Goal: Transaction & Acquisition: Purchase product/service

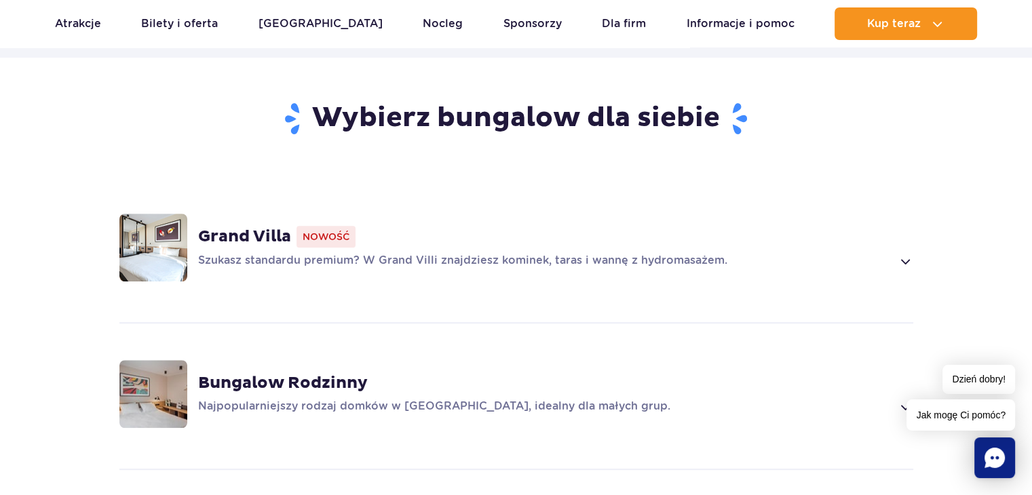
scroll to position [882, 0]
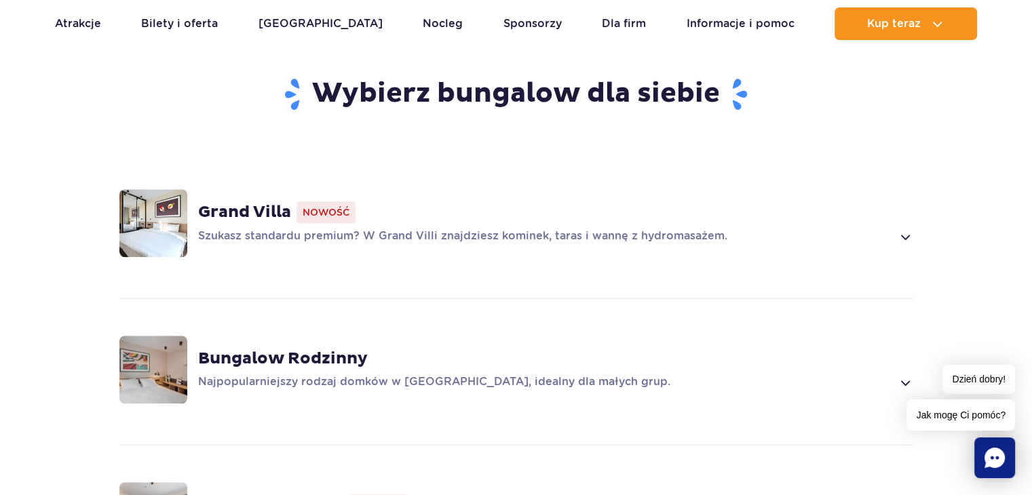
click at [258, 229] on p "Szukasz standardu premium? W Grand Villi znajdziesz kominek, taras i wannę z hy…" at bounding box center [545, 237] width 694 height 16
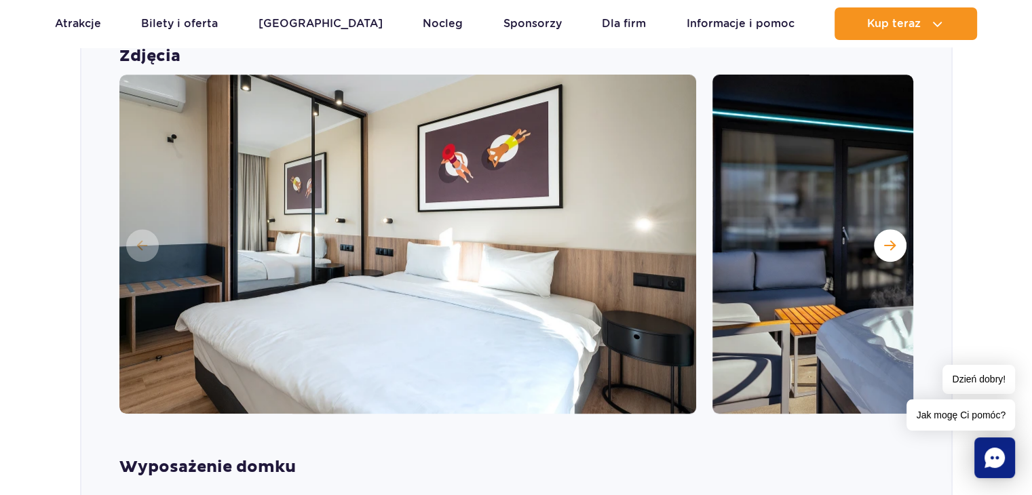
scroll to position [1153, 0]
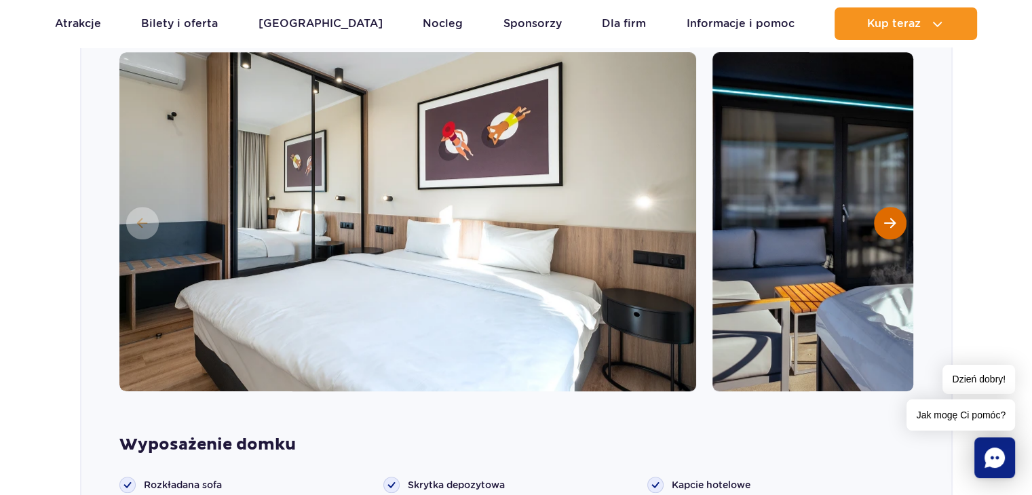
click at [892, 217] on span "Następny slajd" at bounding box center [890, 223] width 12 height 12
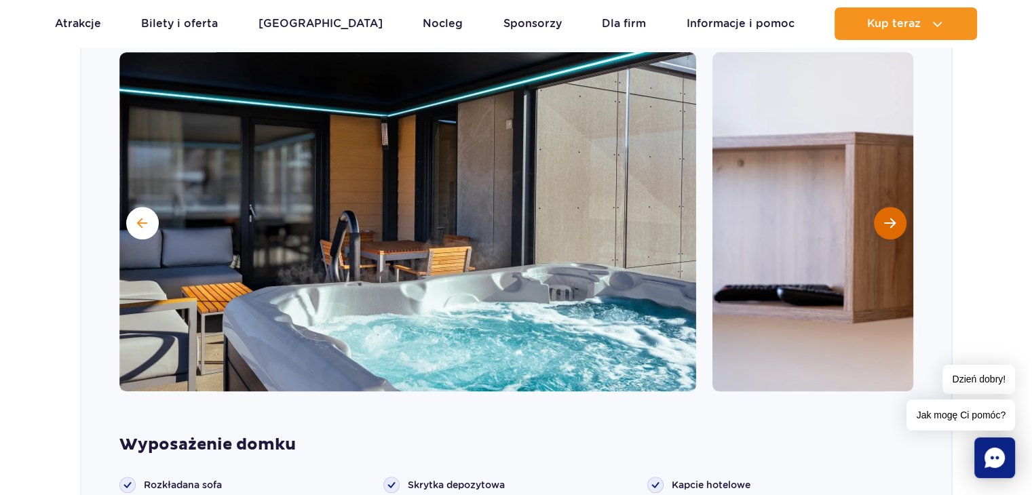
click at [884, 217] on span "Następny slajd" at bounding box center [890, 223] width 12 height 12
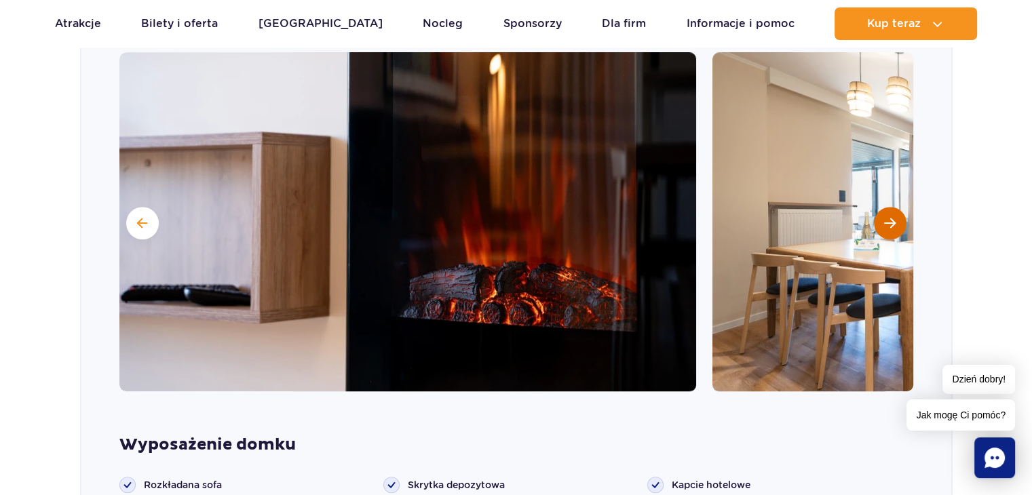
click at [884, 217] on span "Następny slajd" at bounding box center [890, 223] width 12 height 12
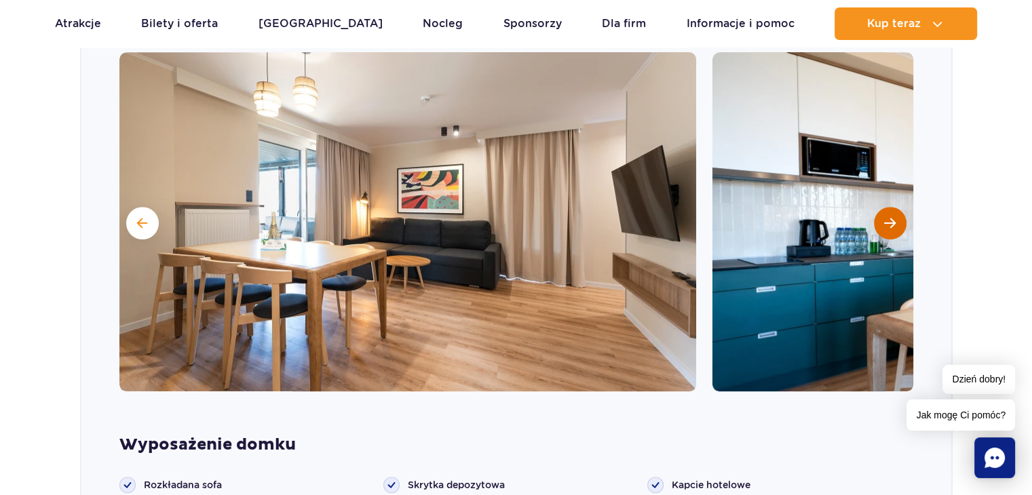
click at [884, 217] on span "Następny slajd" at bounding box center [890, 223] width 12 height 12
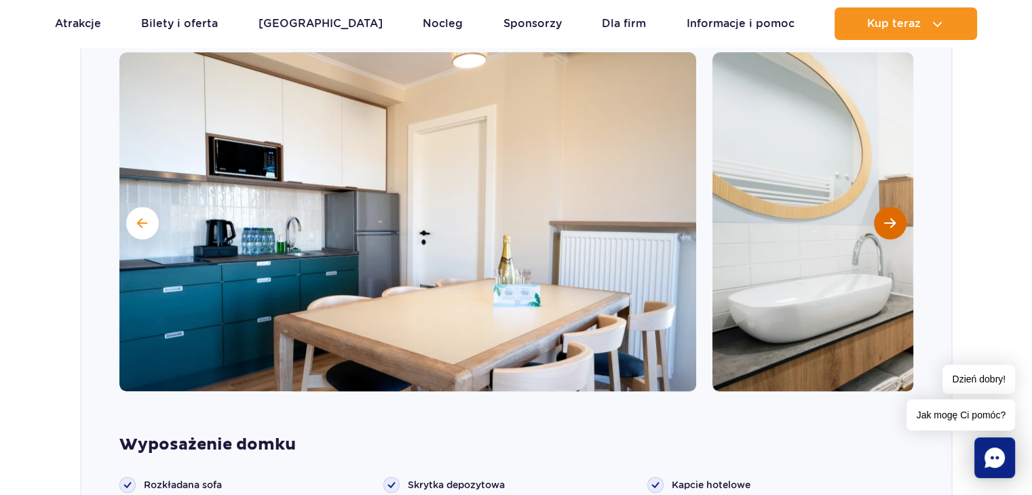
click at [884, 217] on span "Następny slajd" at bounding box center [890, 223] width 12 height 12
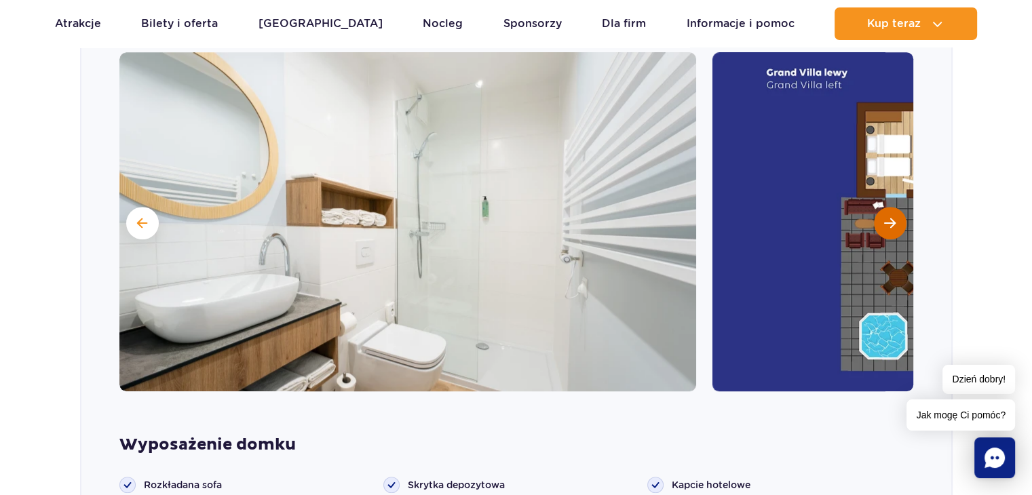
click at [884, 217] on span "Następny slajd" at bounding box center [890, 223] width 12 height 12
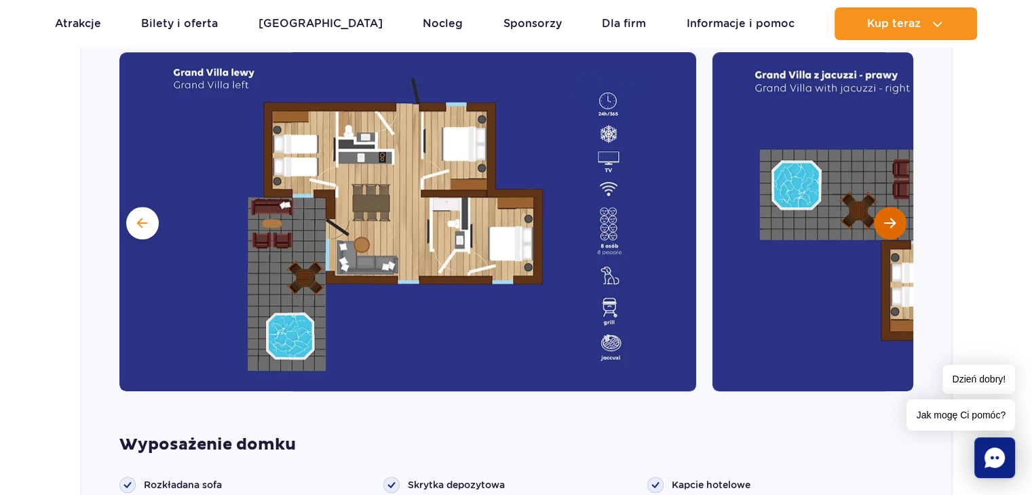
click at [887, 217] on span "Następny slajd" at bounding box center [890, 223] width 12 height 12
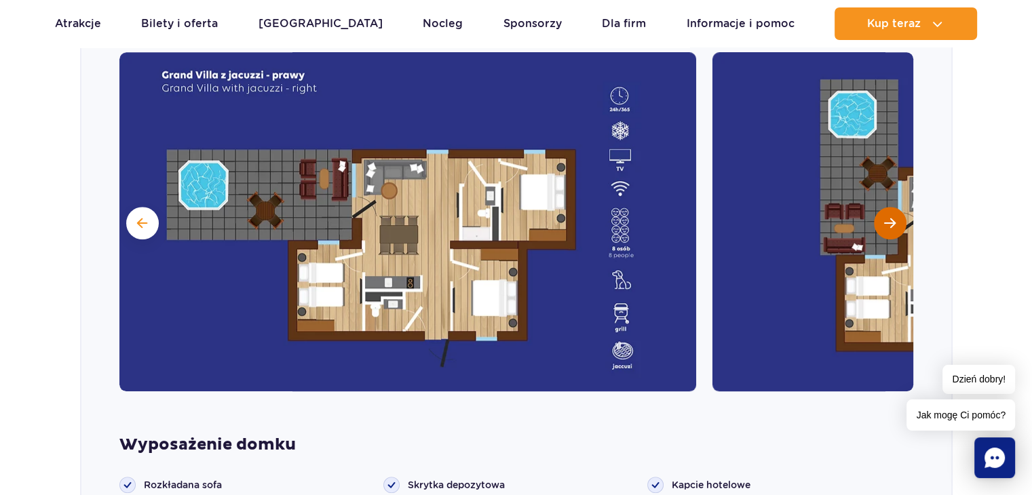
click at [887, 217] on span "Następny slajd" at bounding box center [890, 223] width 12 height 12
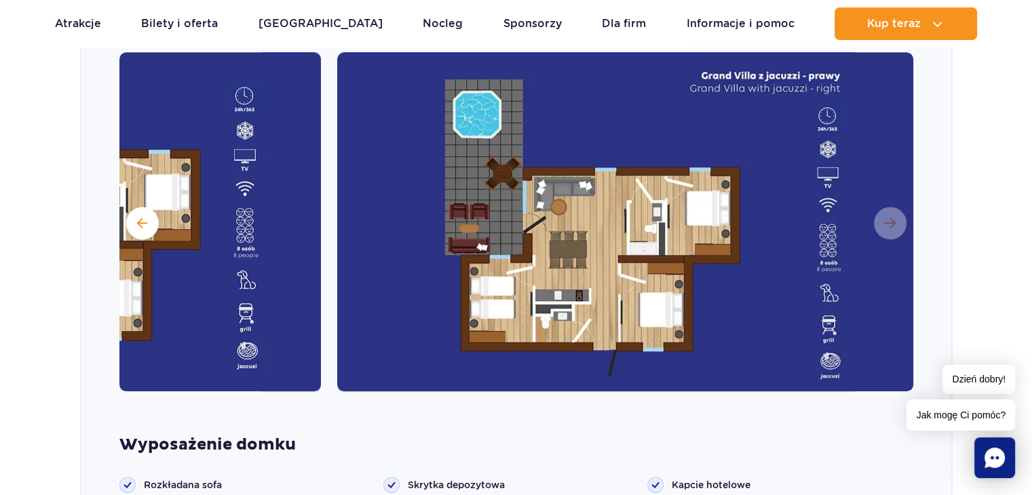
click at [885, 204] on img at bounding box center [625, 221] width 577 height 339
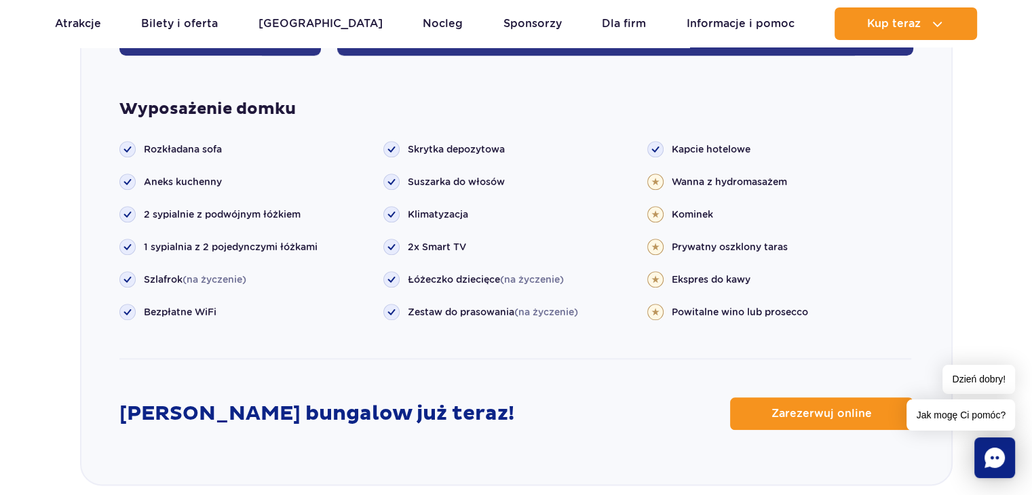
scroll to position [1493, 0]
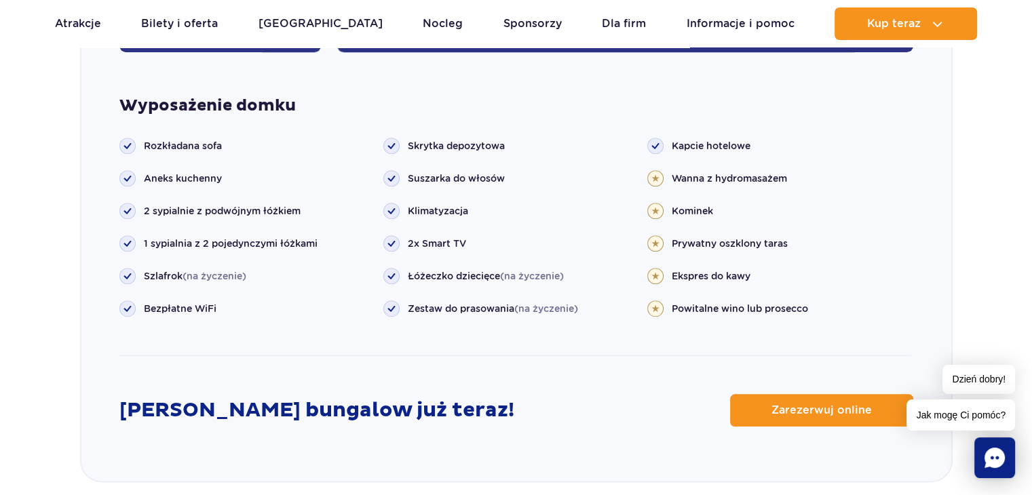
click at [655, 174] on icon at bounding box center [654, 177] width 7 height 7
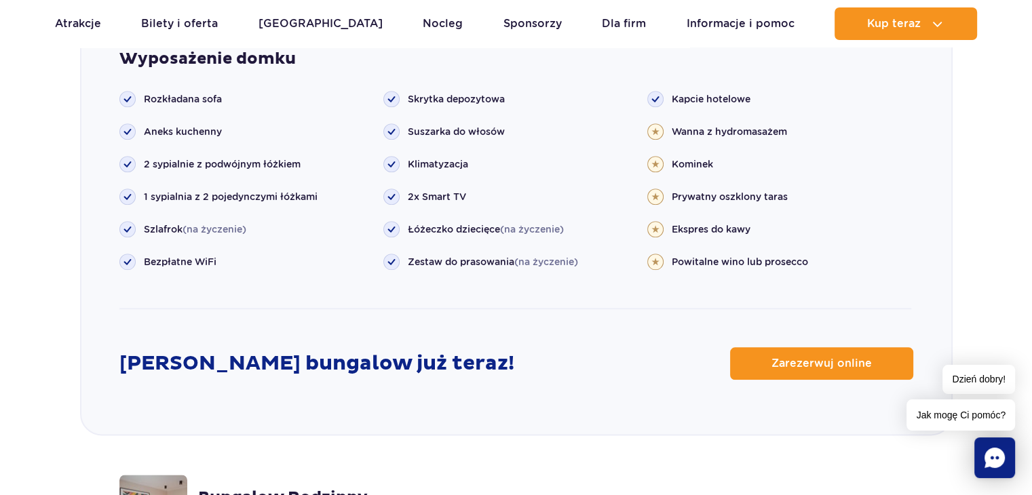
scroll to position [1560, 0]
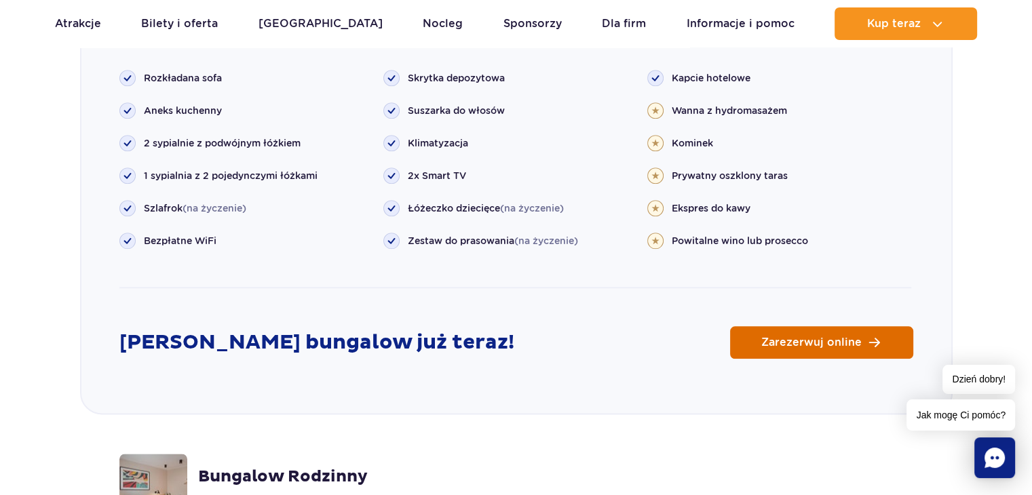
click at [822, 337] on span "Zarezerwuj online" at bounding box center [811, 342] width 100 height 11
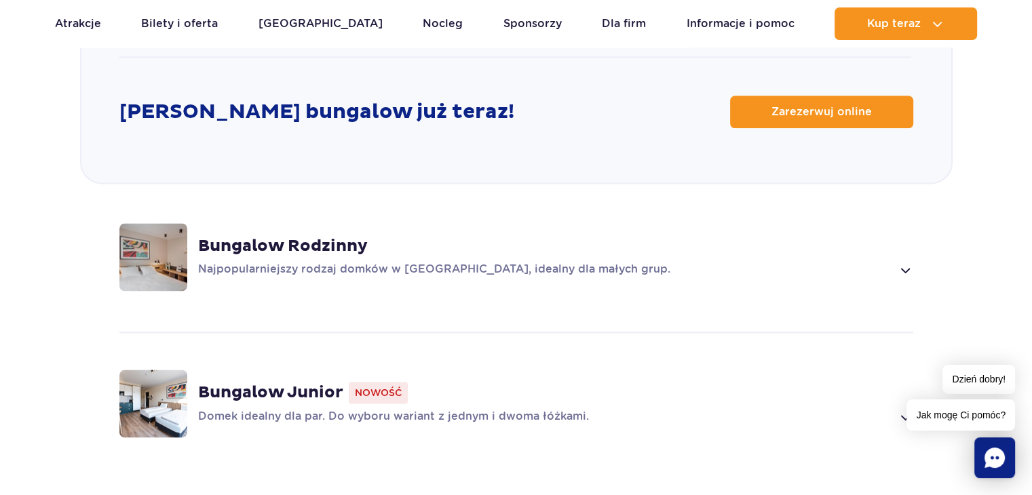
scroll to position [1832, 0]
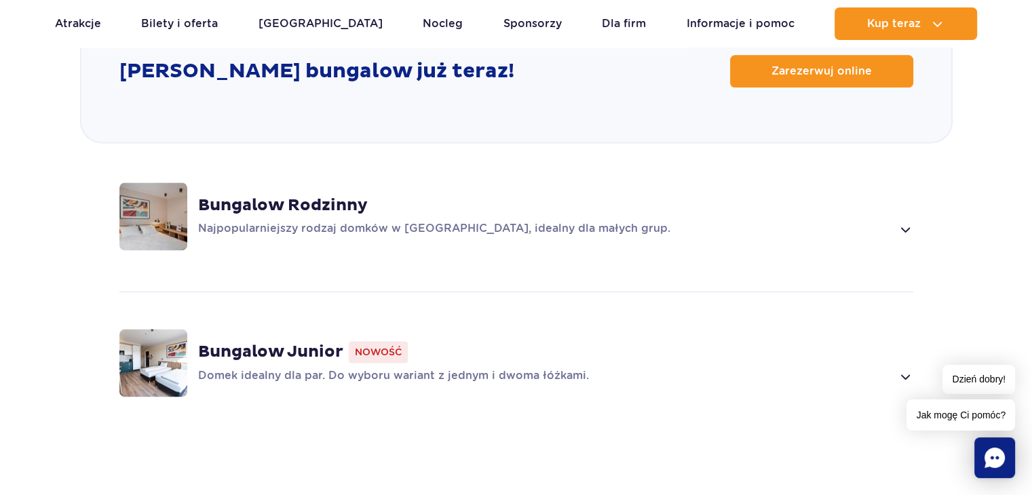
click at [902, 221] on span at bounding box center [905, 229] width 16 height 16
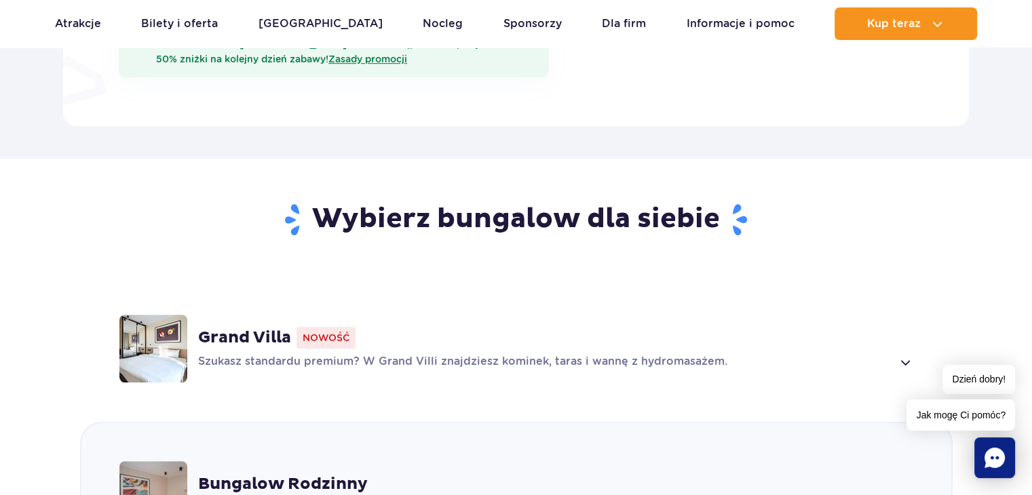
scroll to position [757, 0]
click at [315, 326] on span "Nowość" at bounding box center [325, 337] width 59 height 22
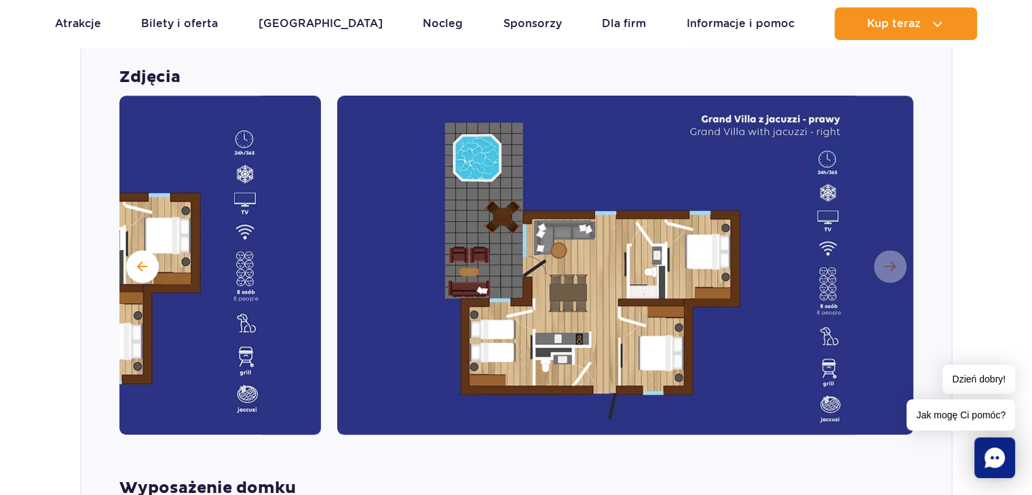
scroll to position [1153, 0]
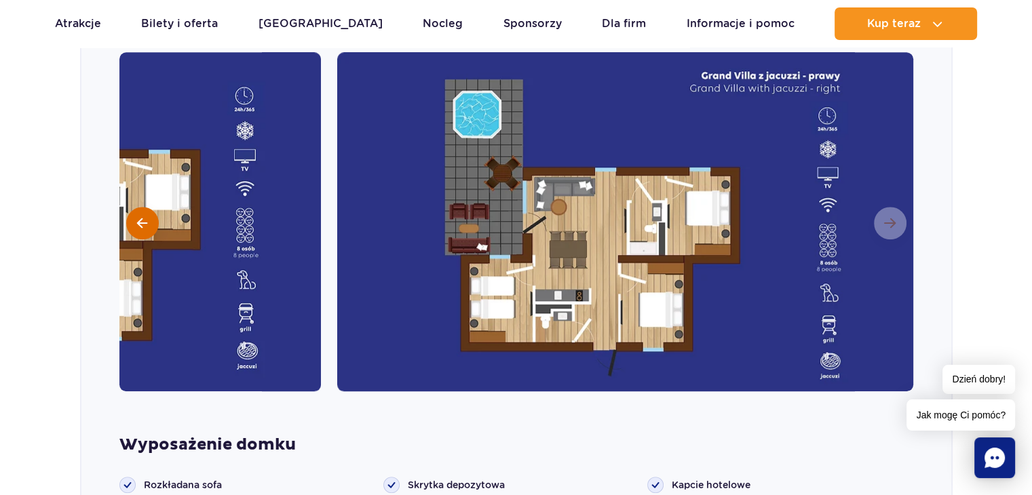
click at [152, 208] on button at bounding box center [142, 223] width 33 height 33
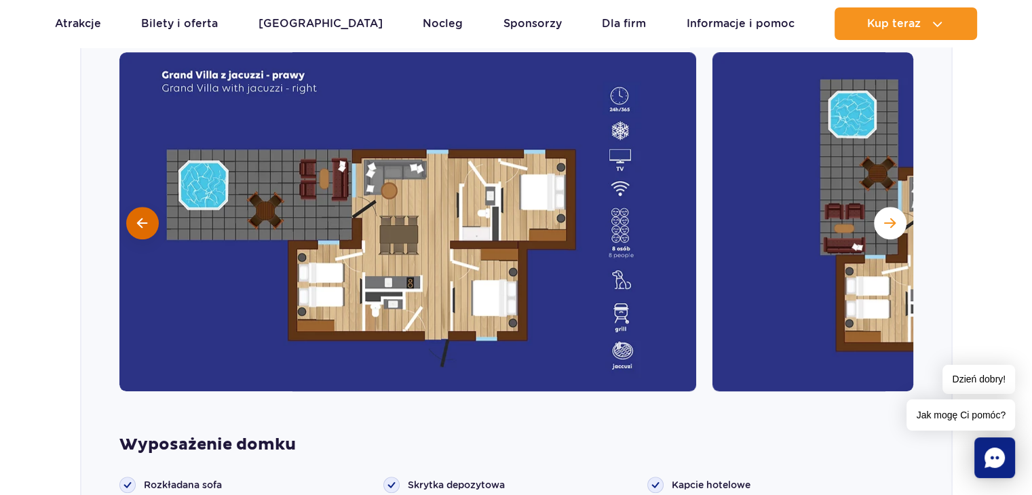
click at [147, 217] on span at bounding box center [142, 223] width 10 height 12
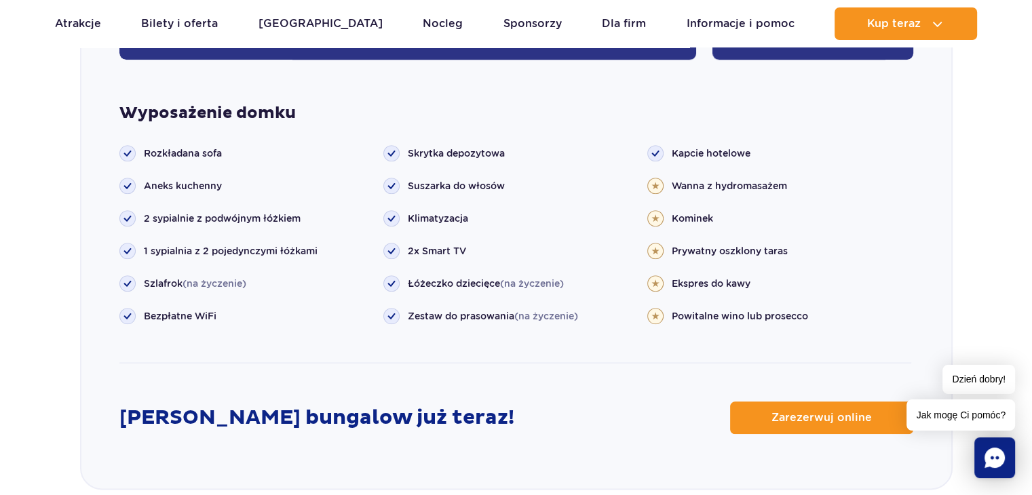
scroll to position [1493, 0]
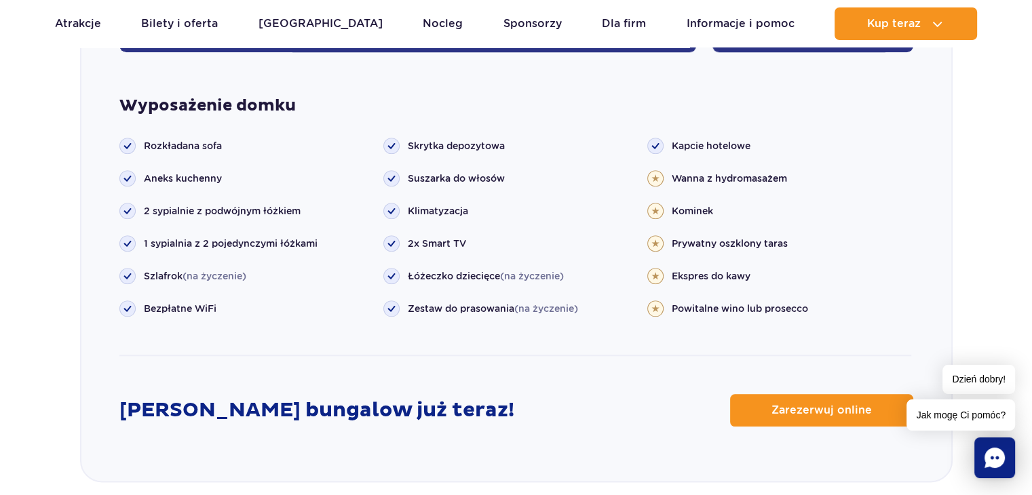
click at [613, 313] on ul "Rozkładana sofa Aneks kuchenny Szlafrok (na życzenie)" at bounding box center [515, 247] width 792 height 218
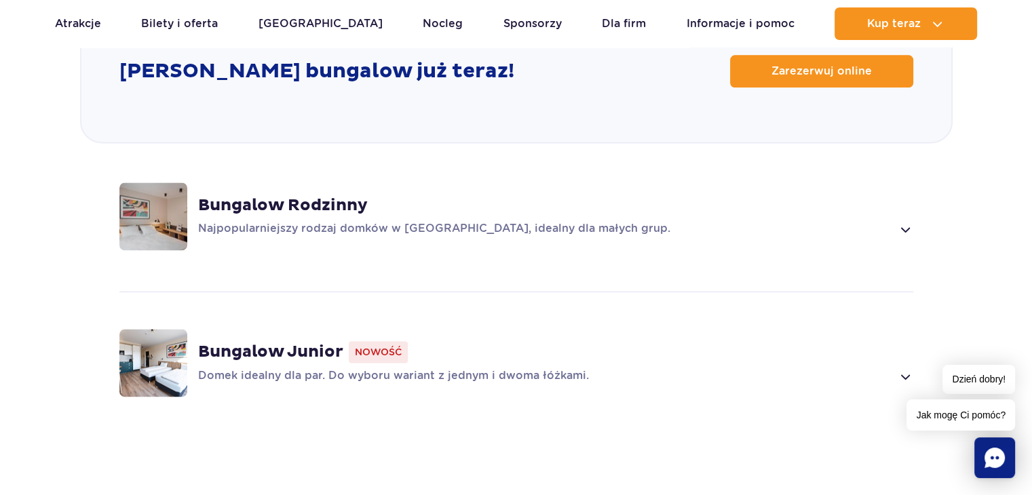
scroll to position [1764, 0]
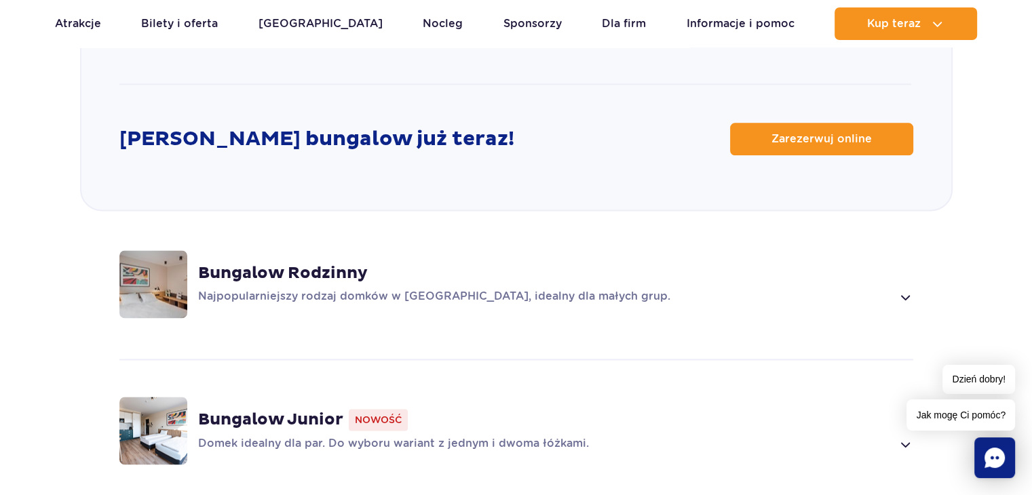
click at [896, 289] on div "Najpopularniejszy rodzaj domków w Suntago Village, idealny dla małych grup." at bounding box center [555, 297] width 715 height 16
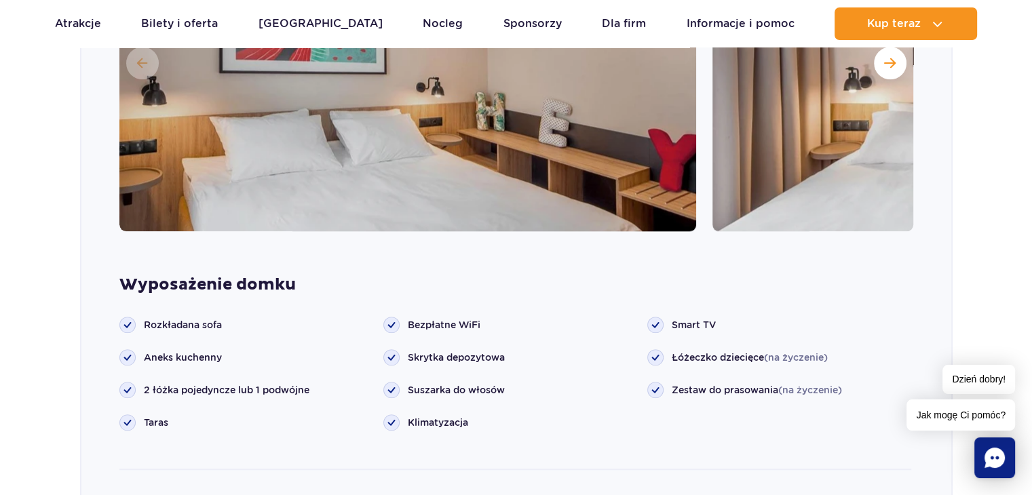
scroll to position [1571, 0]
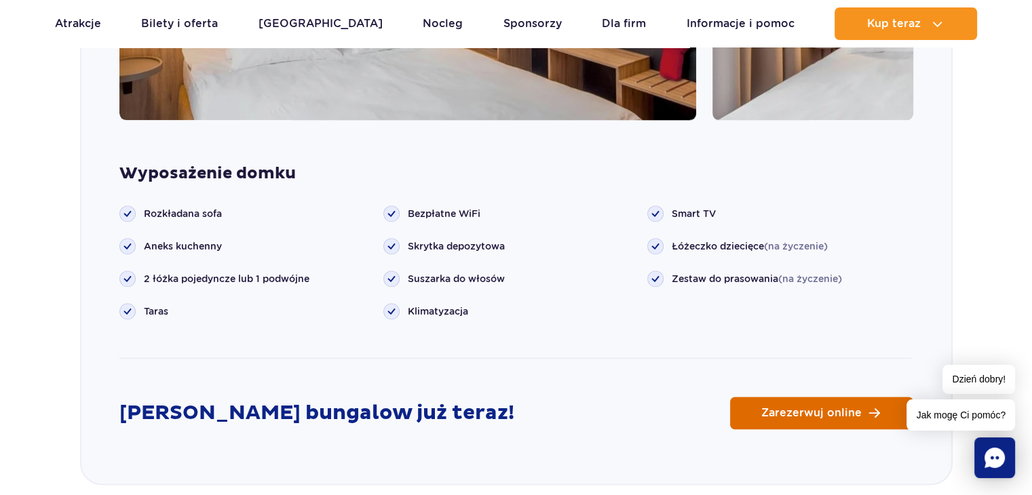
click at [784, 408] on span "Zarezerwuj online" at bounding box center [811, 413] width 100 height 11
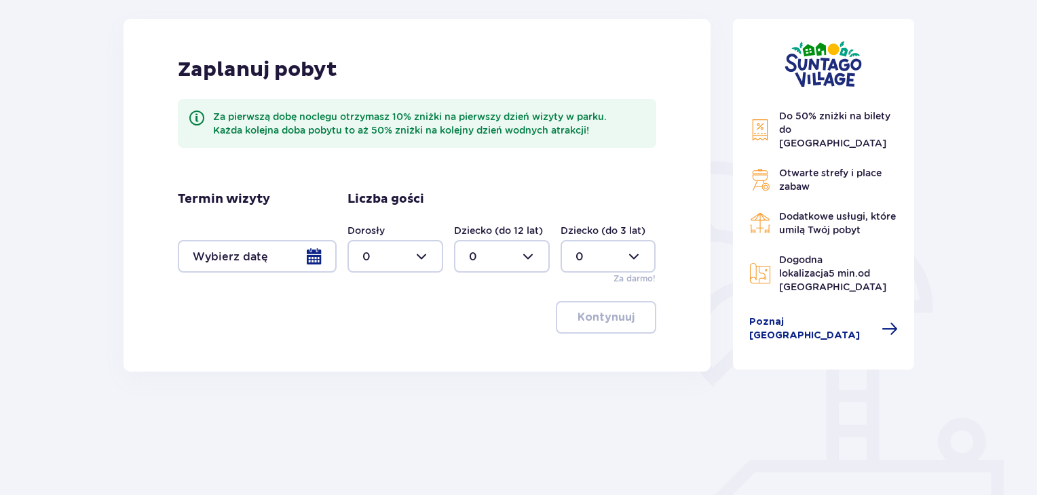
scroll to position [204, 0]
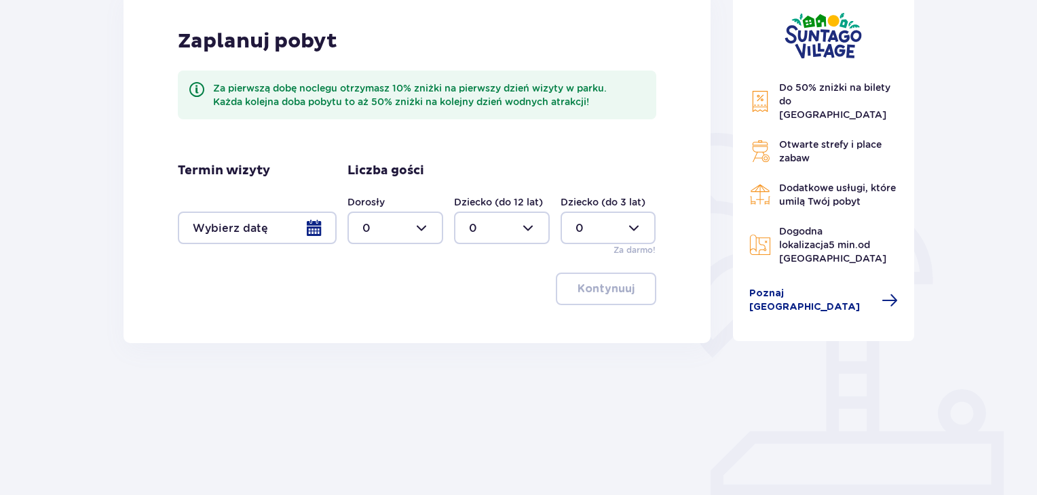
click at [317, 233] on div at bounding box center [257, 228] width 159 height 33
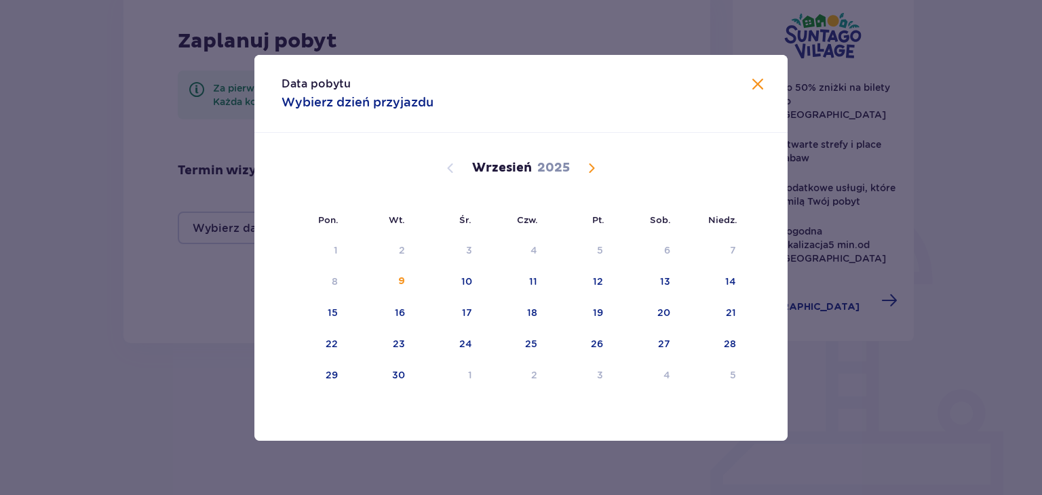
click at [593, 170] on span "Calendar" at bounding box center [591, 168] width 16 height 16
click at [597, 277] on div "10" at bounding box center [599, 282] width 11 height 14
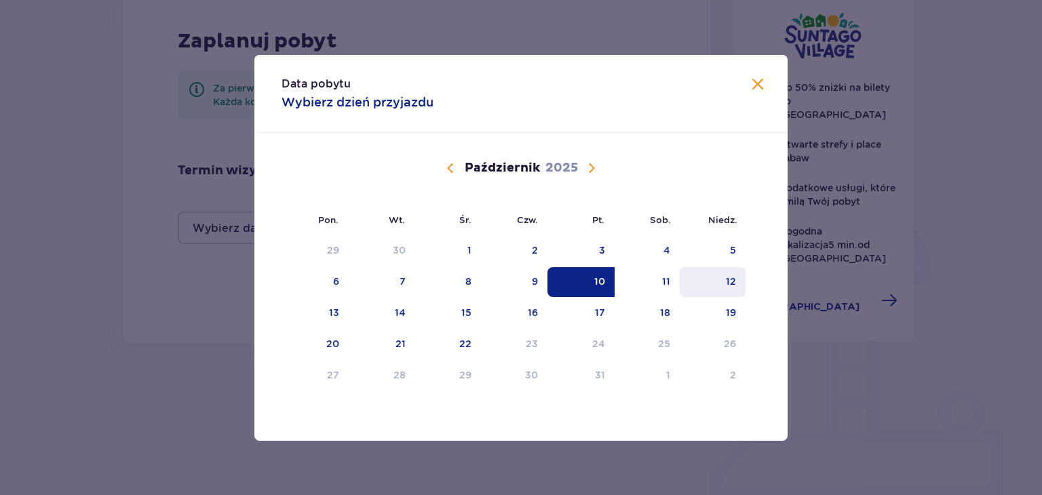
click at [733, 281] on div "12" at bounding box center [731, 282] width 10 height 14
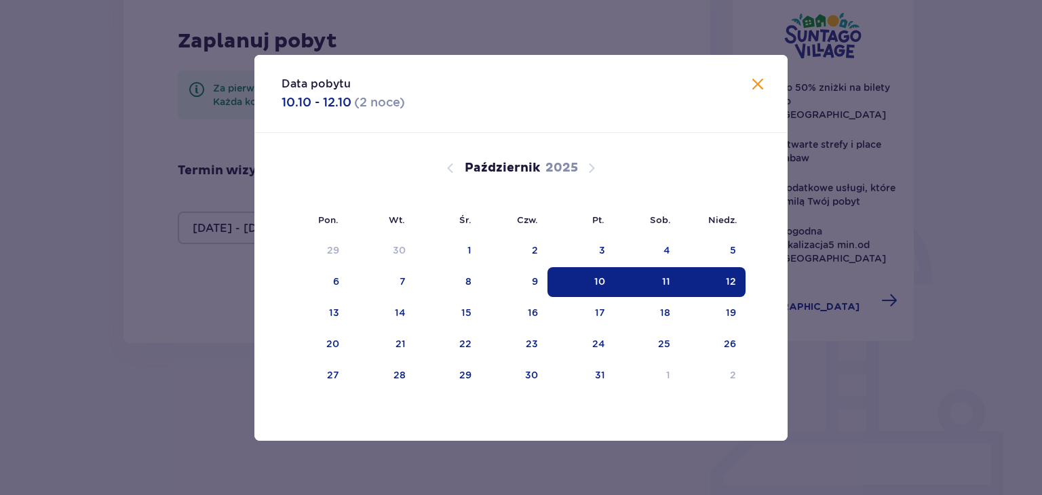
type input "10.10.25 - 12.10.25"
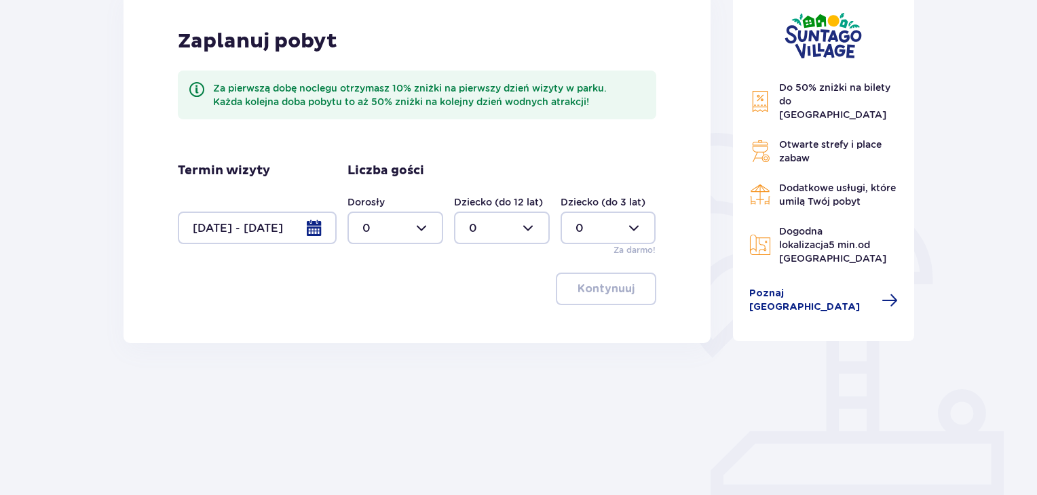
click at [420, 227] on div at bounding box center [395, 228] width 96 height 33
click at [364, 326] on p "2" at bounding box center [365, 326] width 7 height 15
type input "2"
click at [530, 227] on div at bounding box center [502, 228] width 96 height 33
click at [478, 296] on div "1" at bounding box center [502, 297] width 66 height 15
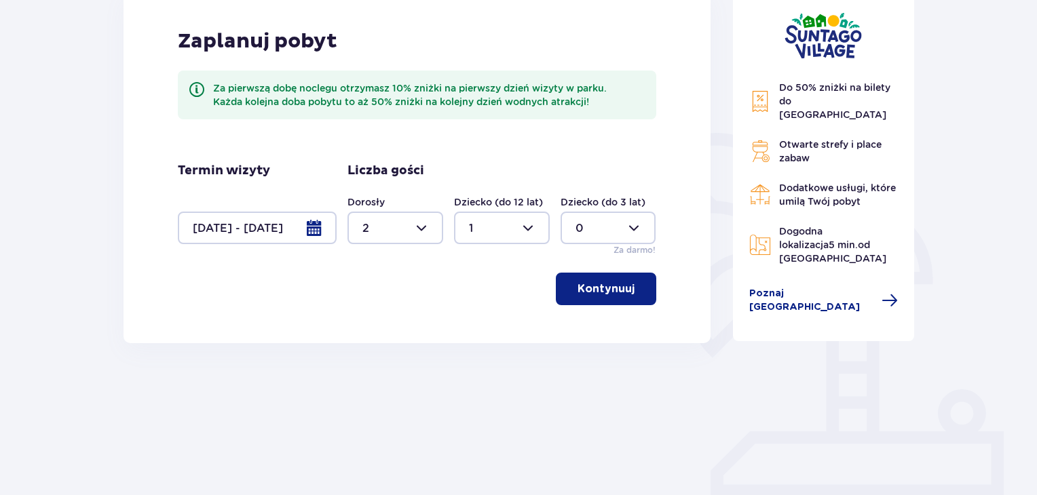
click at [529, 228] on div at bounding box center [502, 228] width 96 height 33
click at [470, 324] on p "2" at bounding box center [472, 326] width 7 height 15
type input "2"
click at [601, 293] on p "Kontynuuj" at bounding box center [605, 289] width 57 height 15
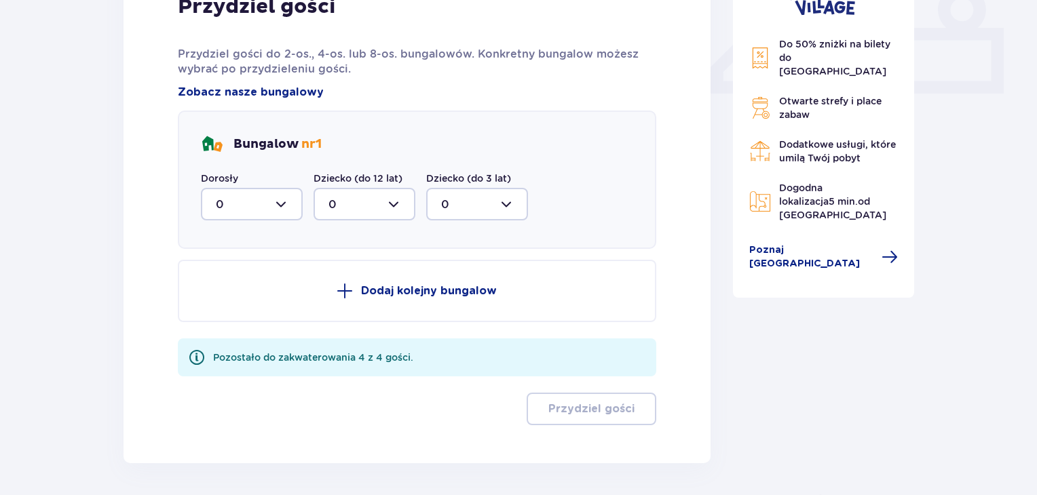
scroll to position [588, 0]
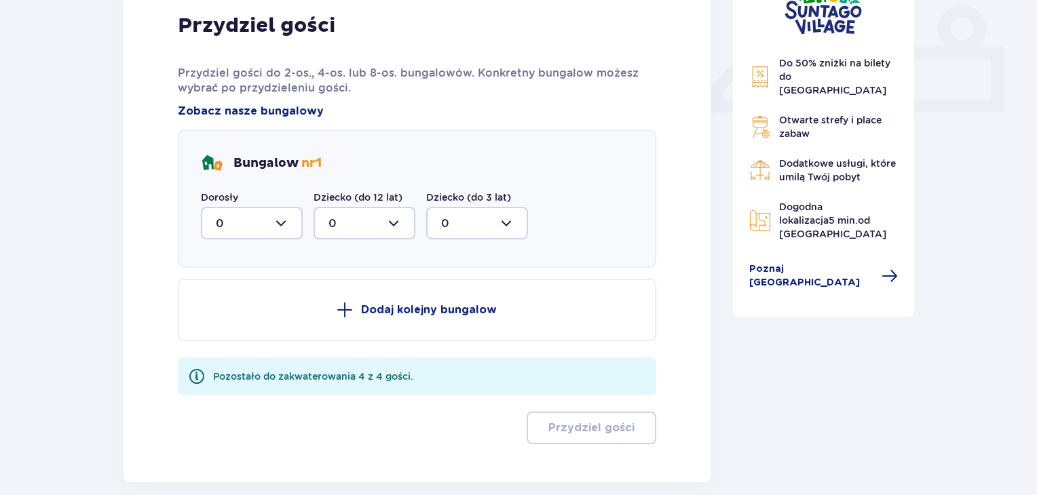
click at [292, 226] on div at bounding box center [252, 223] width 102 height 33
click at [220, 316] on p "2" at bounding box center [219, 321] width 7 height 15
type input "2"
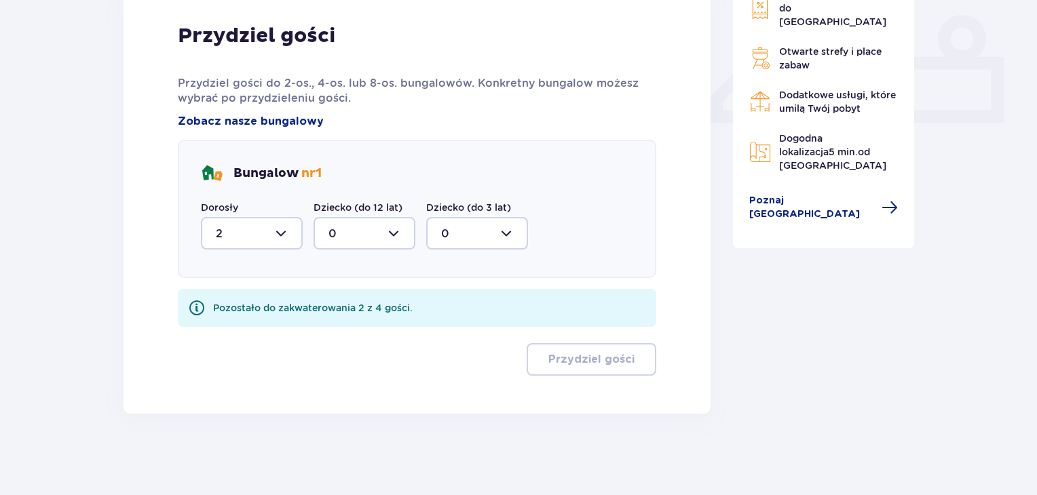
scroll to position [578, 0]
click at [389, 237] on div at bounding box center [364, 233] width 102 height 33
click at [328, 330] on p "2" at bounding box center [331, 331] width 7 height 15
type input "2"
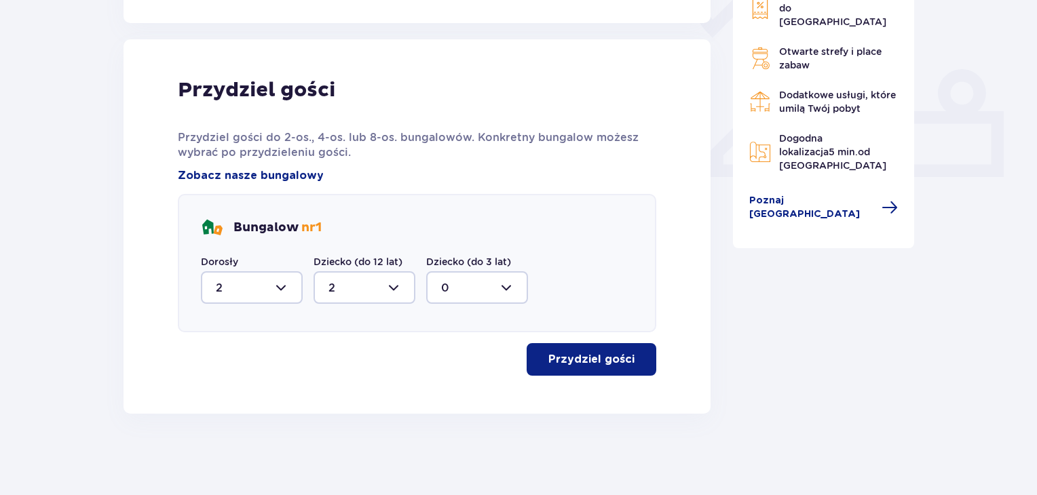
click at [580, 362] on p "Przydziel gości" at bounding box center [591, 359] width 86 height 15
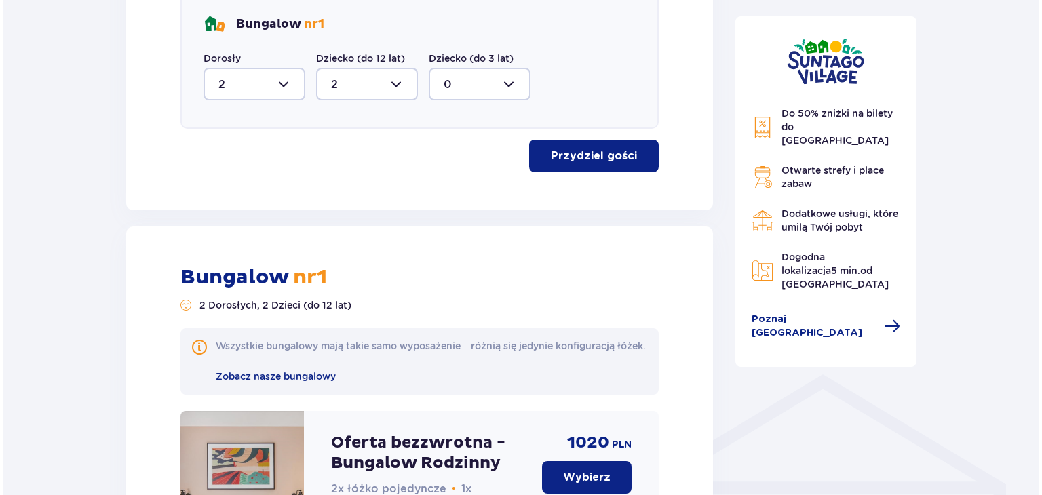
scroll to position [723, 0]
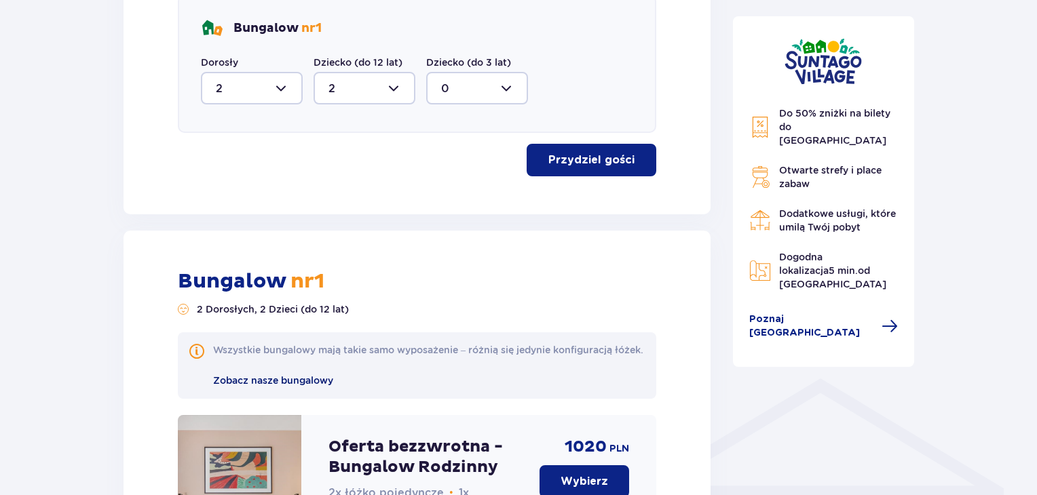
click at [263, 386] on span "Zobacz nasze bungalowy" at bounding box center [273, 380] width 120 height 11
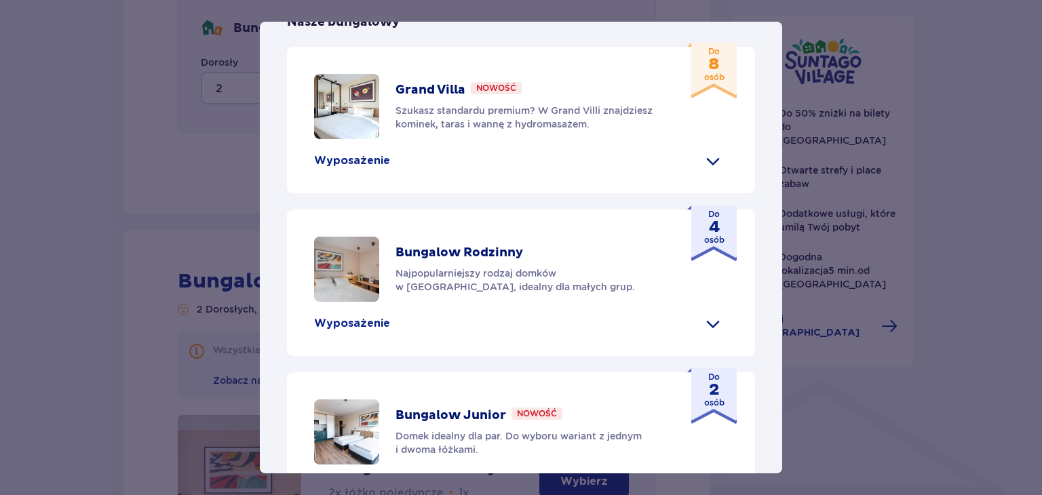
scroll to position [407, 0]
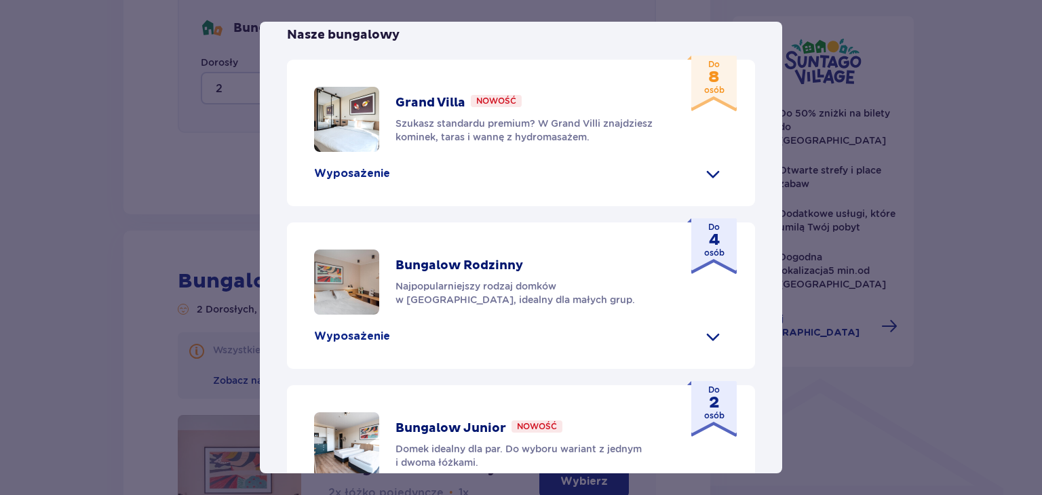
click at [711, 185] on span at bounding box center [713, 174] width 22 height 22
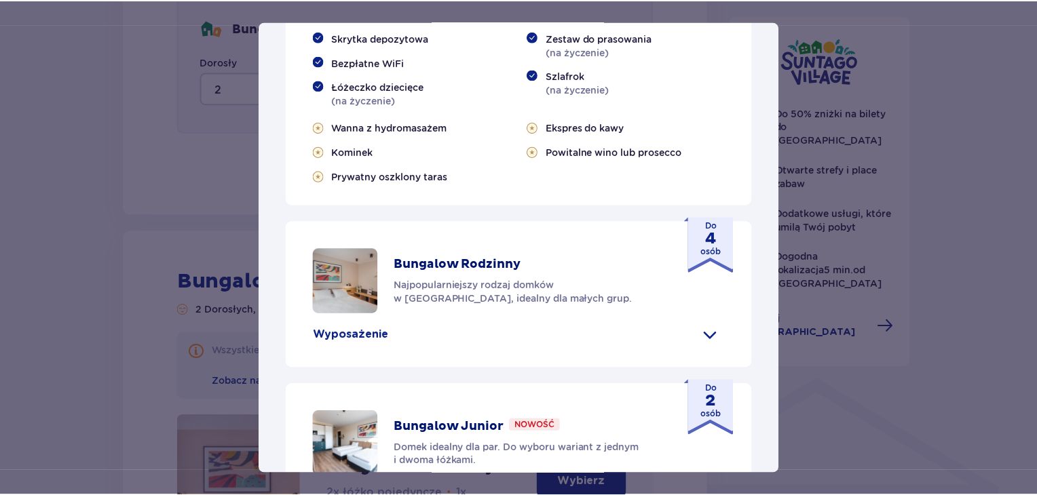
scroll to position [543, 0]
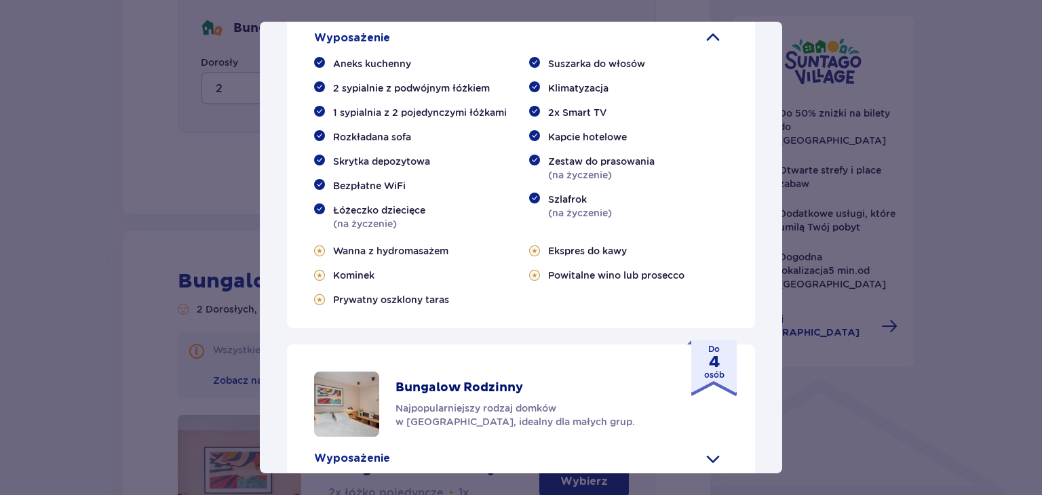
click at [915, 178] on div "Suntago Village Suntago Village to idealne miejsce dla fanów dobrej zabawy i tr…" at bounding box center [521, 247] width 1042 height 495
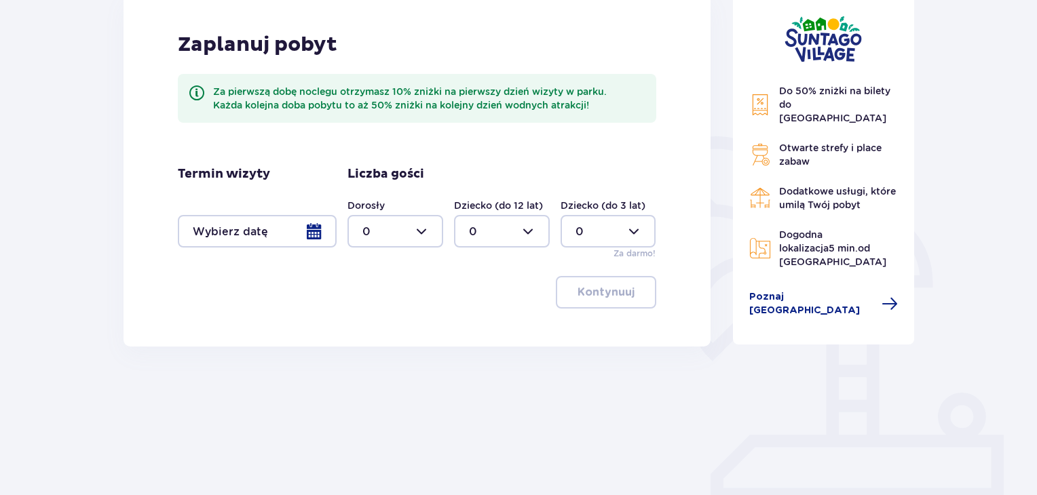
scroll to position [204, 0]
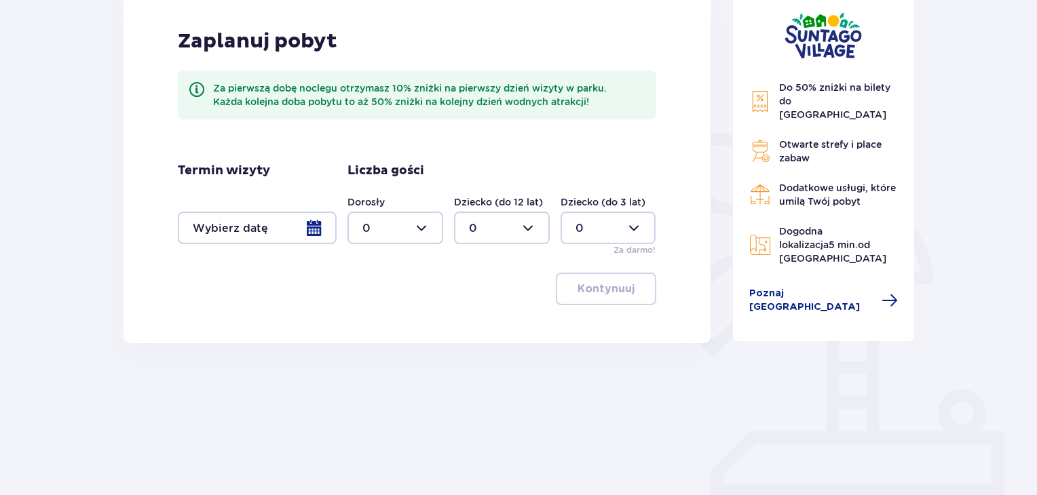
click at [322, 232] on div at bounding box center [257, 228] width 159 height 33
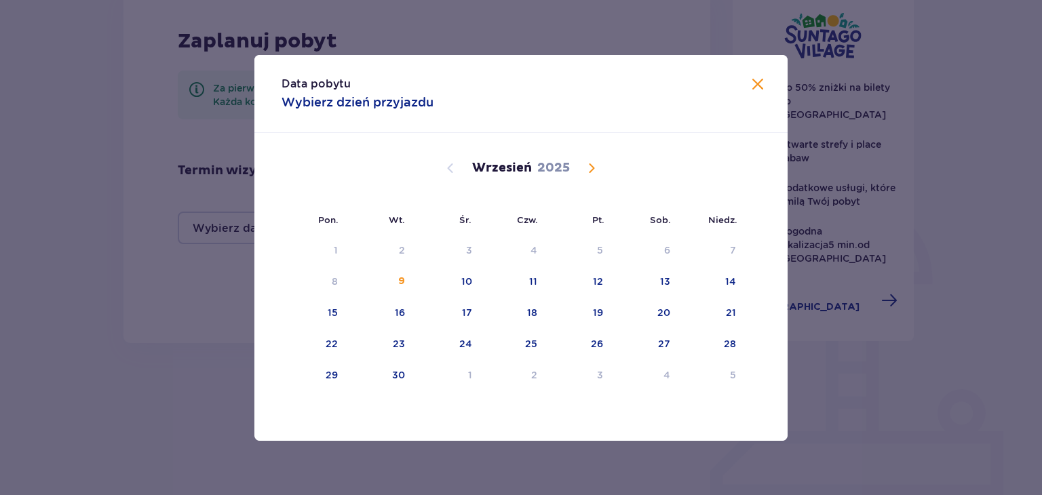
click at [586, 172] on span "Calendar" at bounding box center [591, 168] width 16 height 16
click at [600, 291] on div "10" at bounding box center [580, 282] width 67 height 30
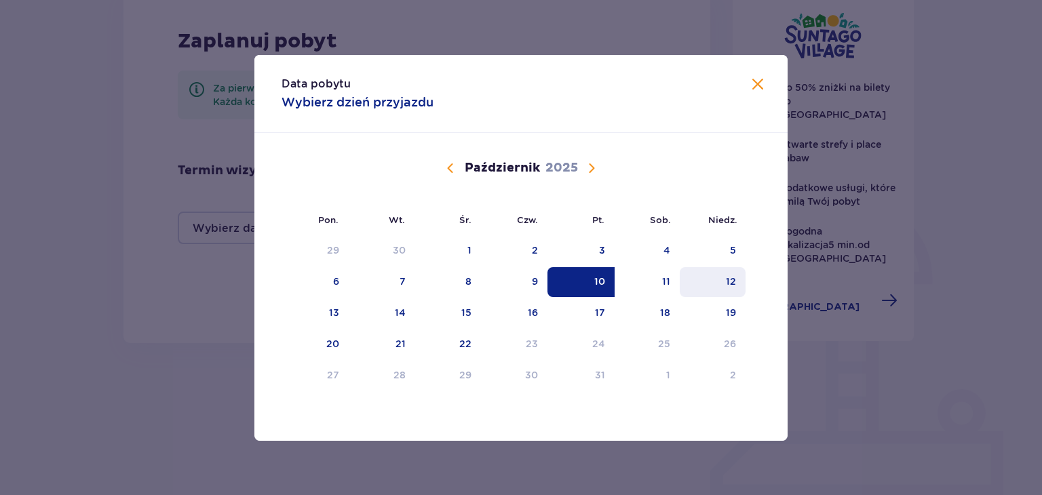
click at [711, 286] on div "12" at bounding box center [713, 282] width 66 height 30
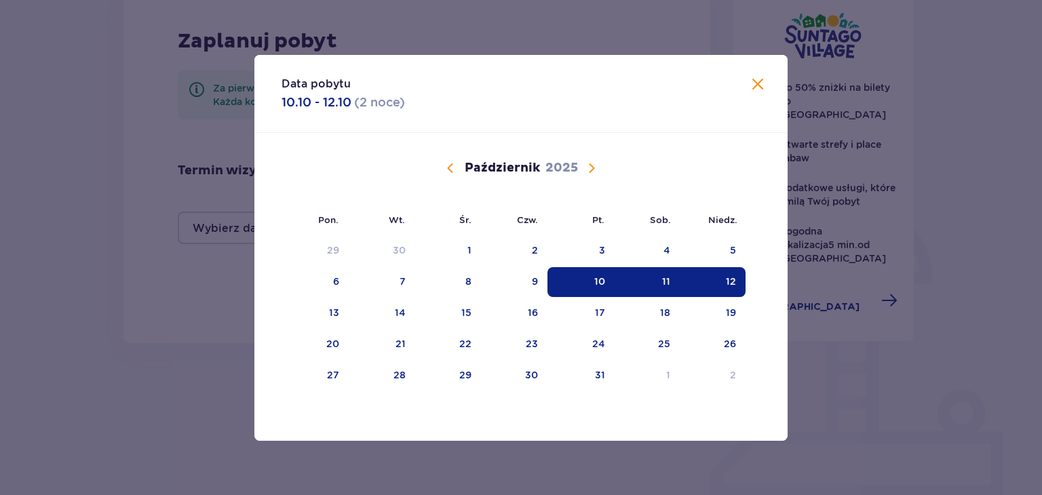
type input "10.10.25 - 12.10.25"
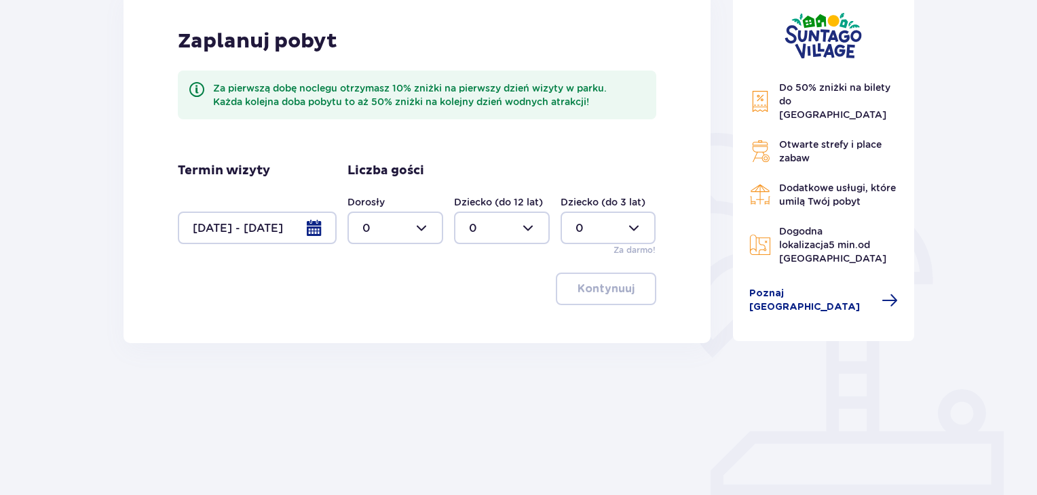
click at [425, 226] on div at bounding box center [395, 228] width 96 height 33
click at [369, 318] on span "2" at bounding box center [395, 326] width 93 height 28
type input "2"
click at [531, 229] on div at bounding box center [502, 228] width 96 height 33
click at [469, 328] on p "2" at bounding box center [472, 326] width 7 height 15
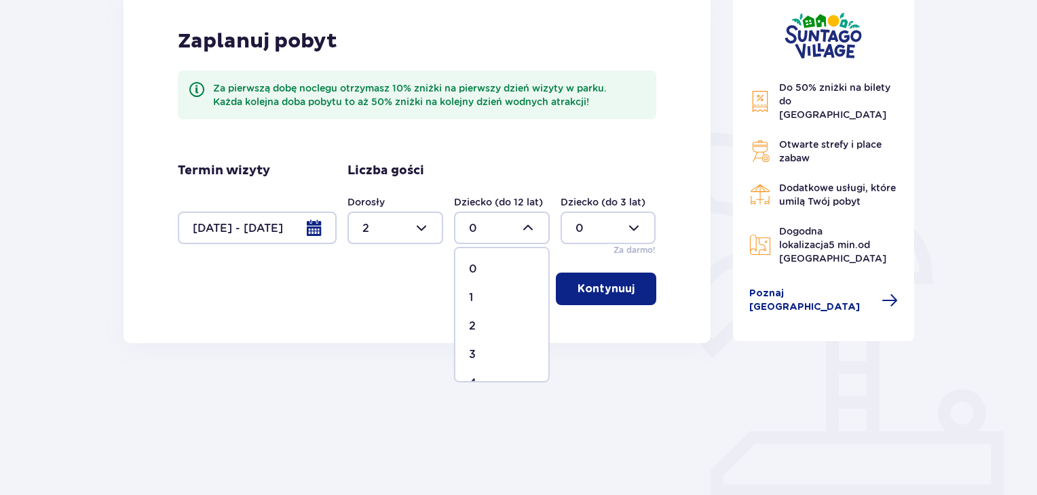
type input "2"
click at [586, 288] on p "Kontynuuj" at bounding box center [605, 289] width 57 height 15
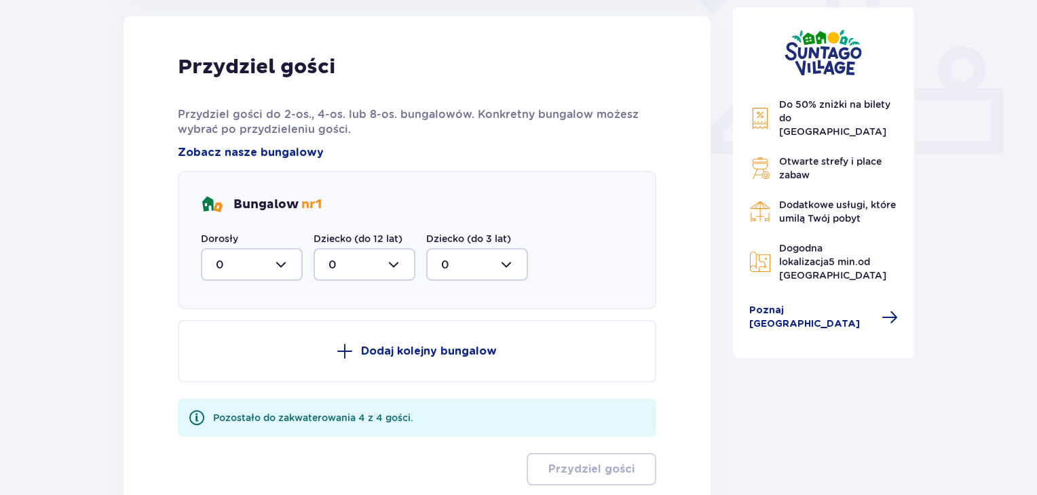
scroll to position [453, 0]
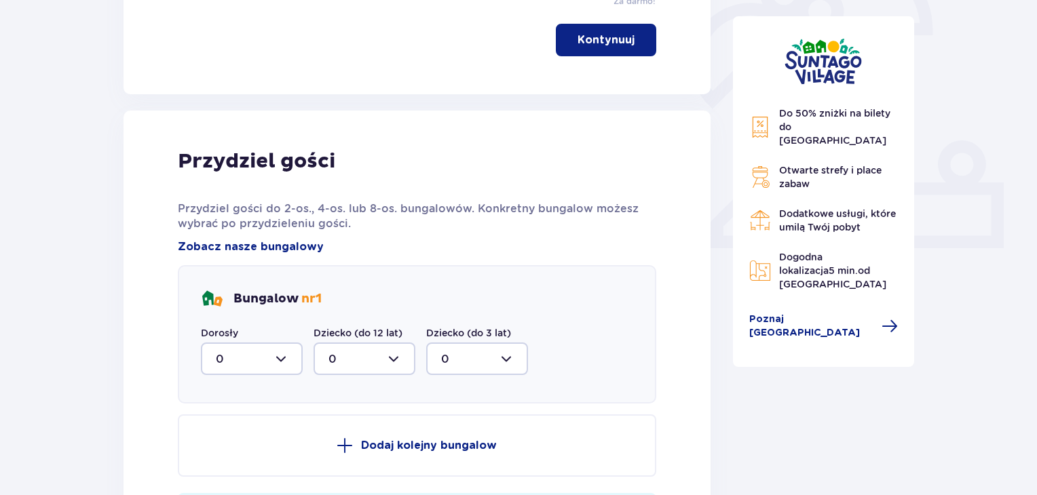
click at [280, 366] on div at bounding box center [252, 359] width 102 height 33
click at [226, 453] on div "2" at bounding box center [252, 457] width 72 height 15
type input "2"
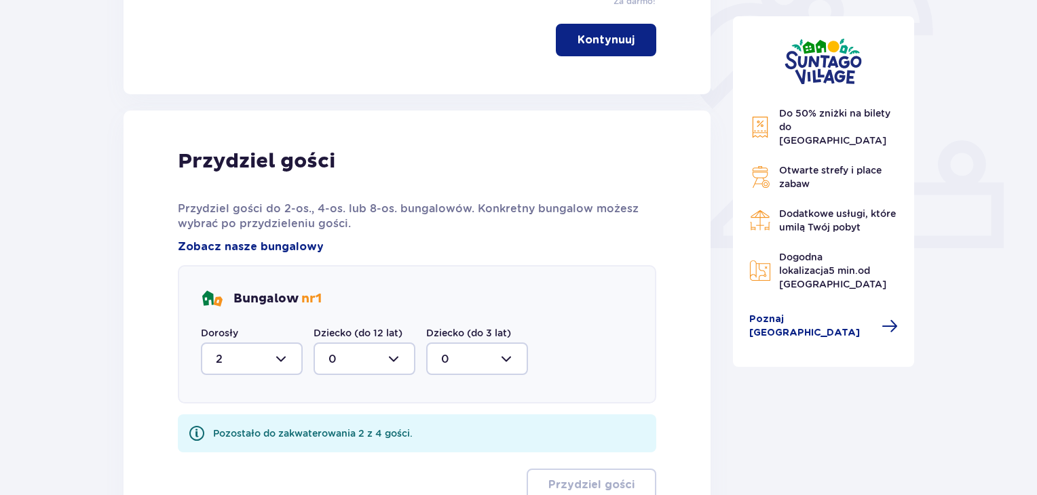
click at [418, 359] on div "Dorosły 2 Dziecko (do 12 lat) 0 Dziecko (do 3 lat) 0" at bounding box center [364, 350] width 327 height 49
click at [396, 359] on div at bounding box center [364, 359] width 102 height 33
click at [346, 453] on div "2" at bounding box center [364, 457] width 72 height 15
type input "2"
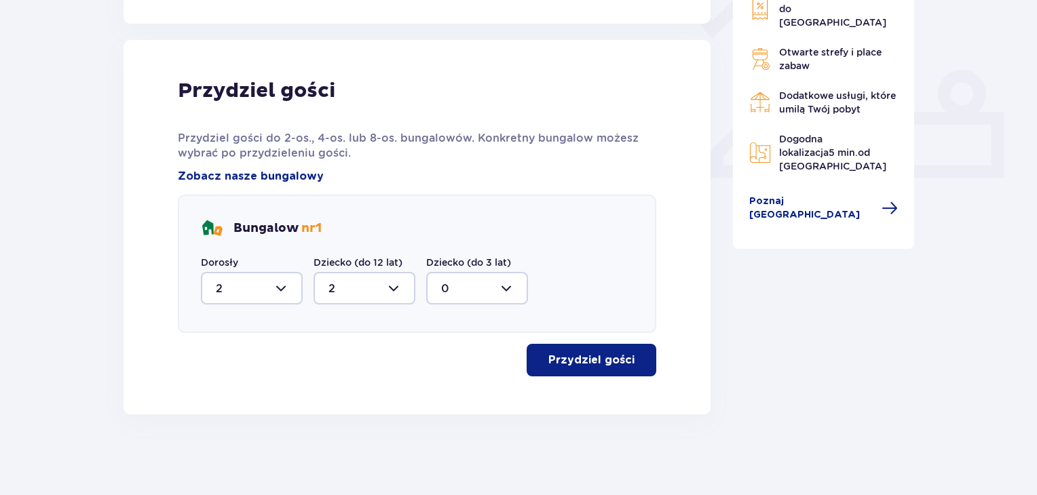
scroll to position [524, 0]
click at [567, 361] on p "Przydziel gości" at bounding box center [591, 359] width 86 height 15
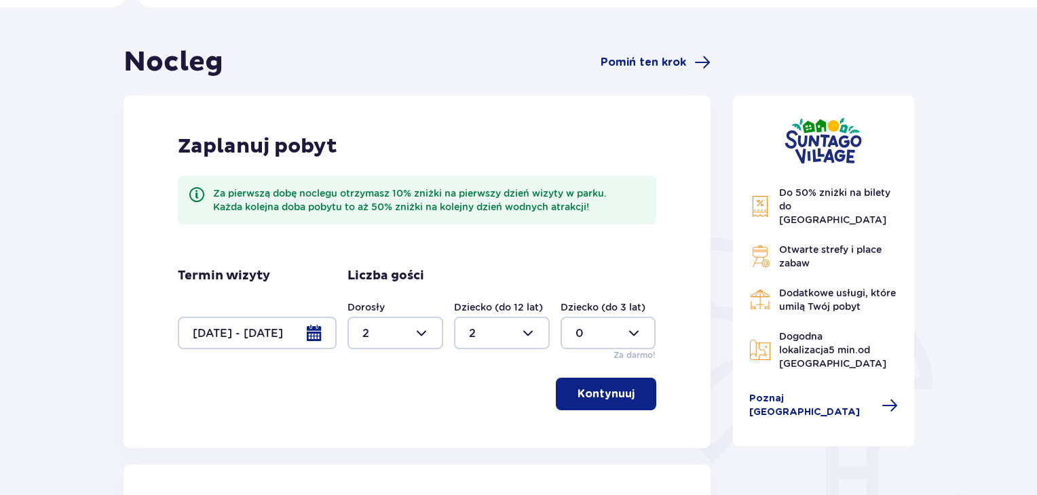
scroll to position [0, 0]
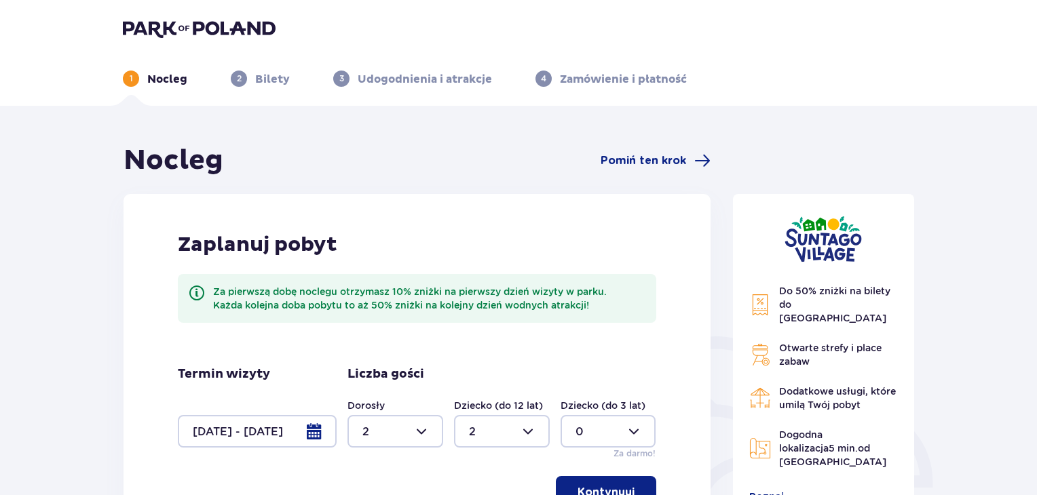
click at [165, 79] on p "Nocleg" at bounding box center [167, 79] width 40 height 15
click at [147, 25] on img at bounding box center [199, 28] width 153 height 19
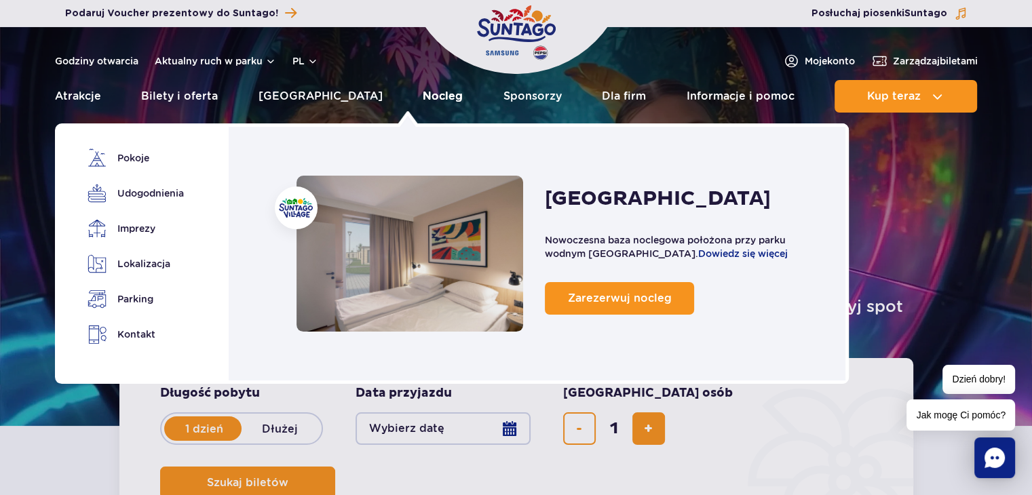
click at [423, 90] on link "Nocleg" at bounding box center [443, 96] width 40 height 33
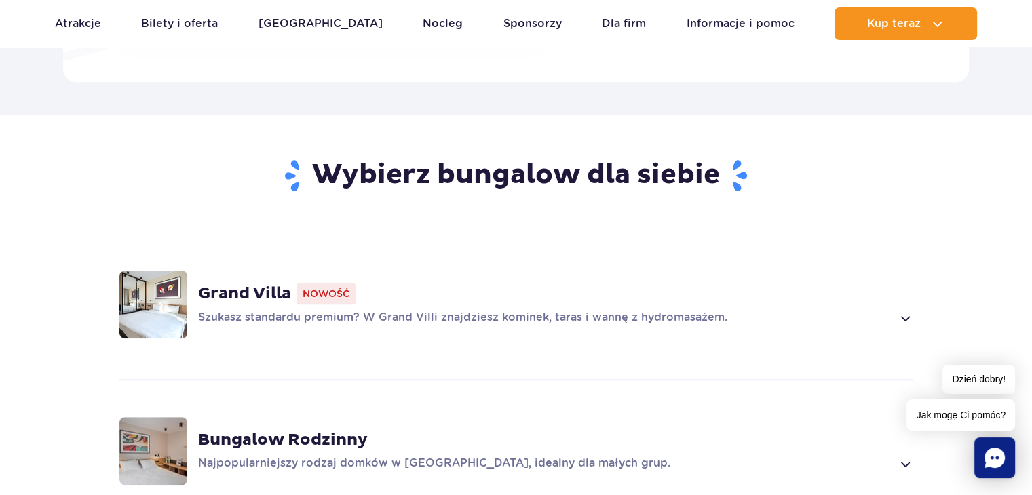
scroll to position [814, 0]
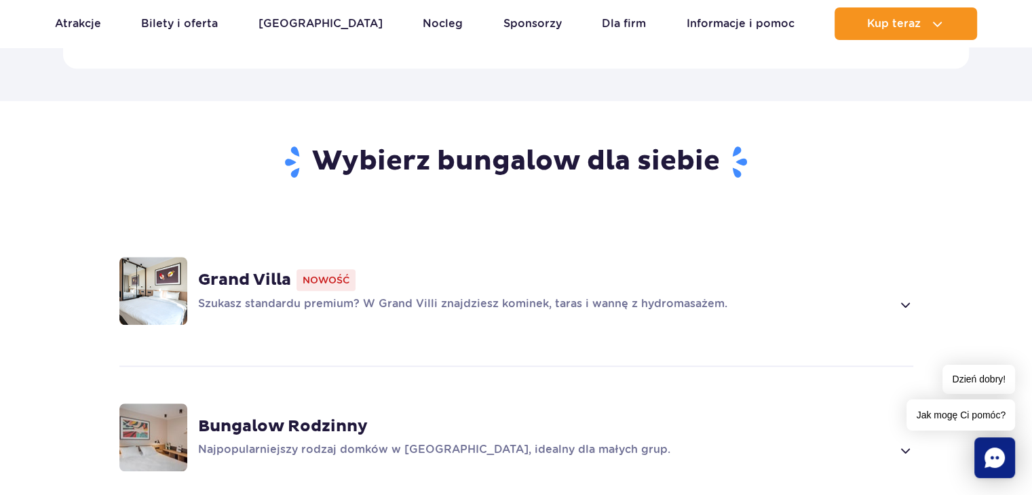
click at [907, 296] on span at bounding box center [905, 304] width 16 height 16
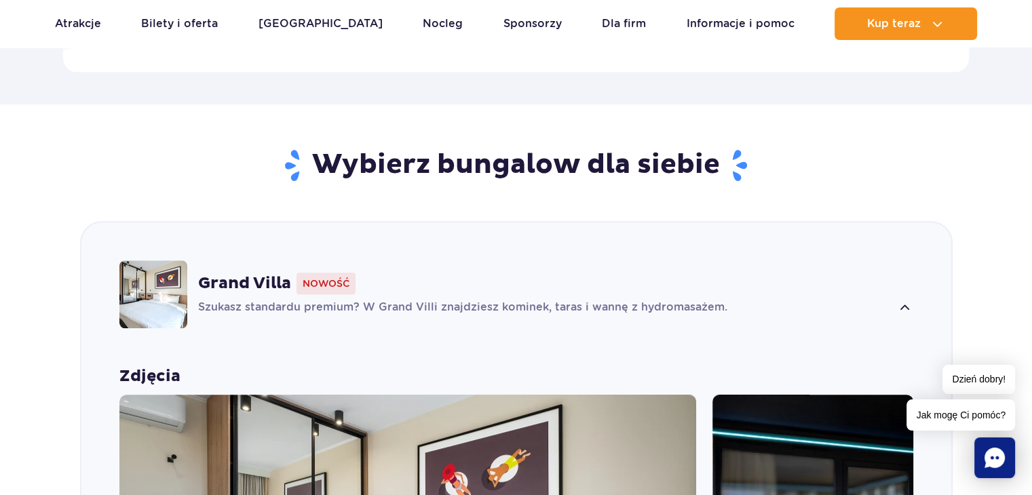
scroll to position [806, 0]
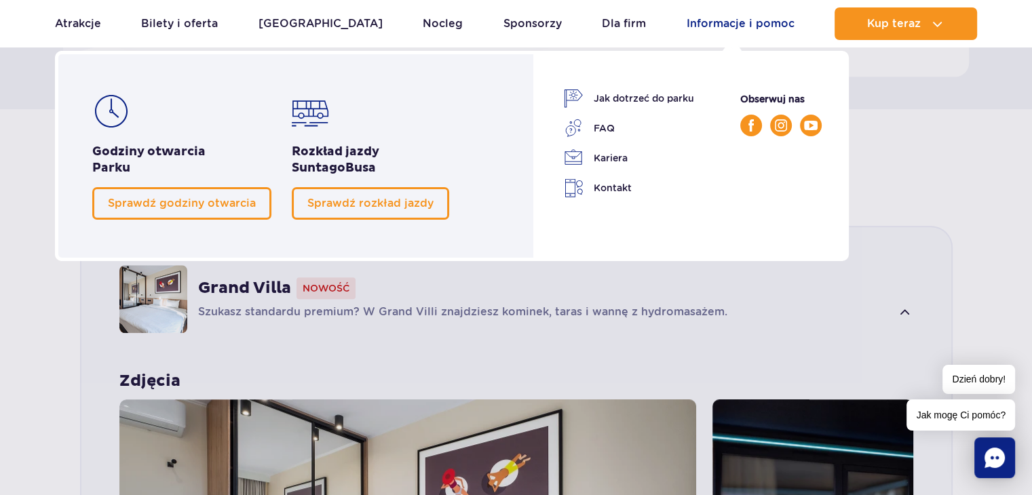
click at [761, 27] on link "Informacje i pomoc" at bounding box center [741, 23] width 108 height 33
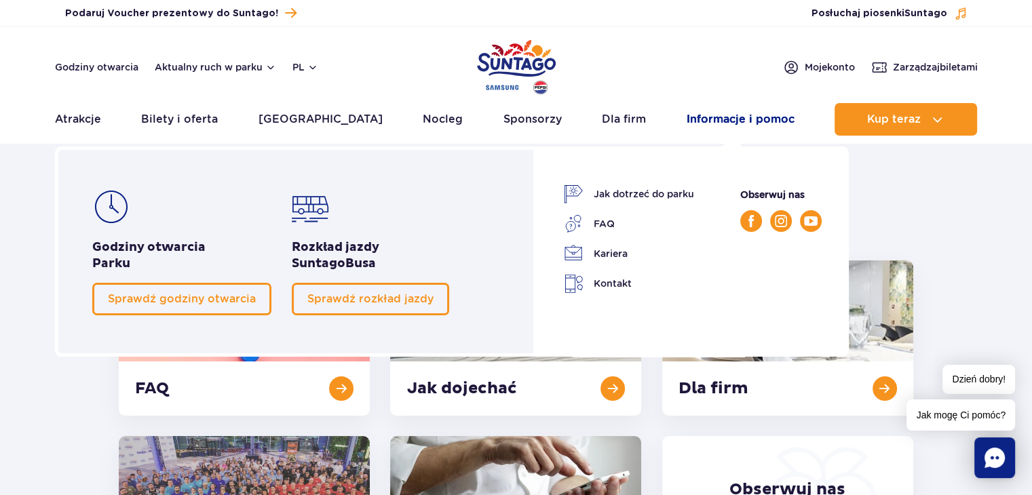
click at [737, 115] on link "Informacje i pomoc" at bounding box center [741, 119] width 108 height 33
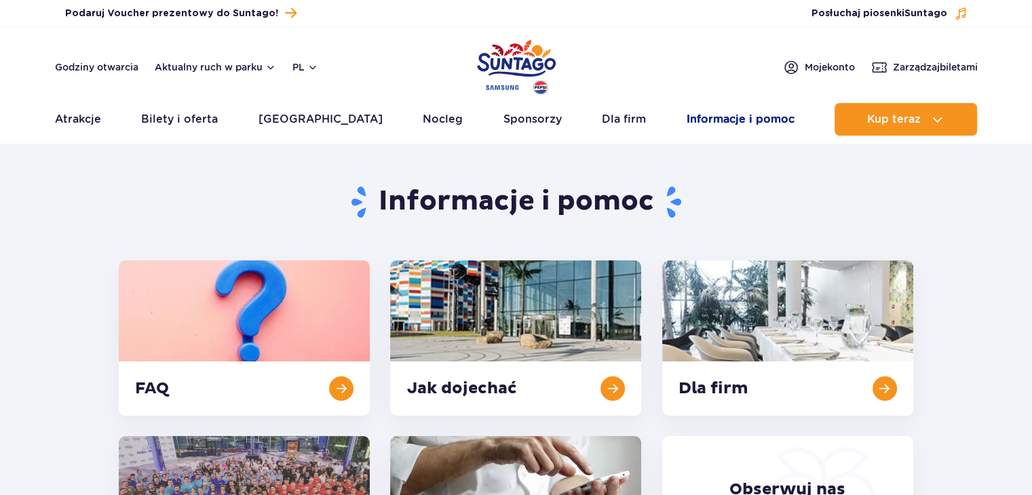
click at [711, 115] on link "Informacje i pomoc" at bounding box center [741, 119] width 108 height 33
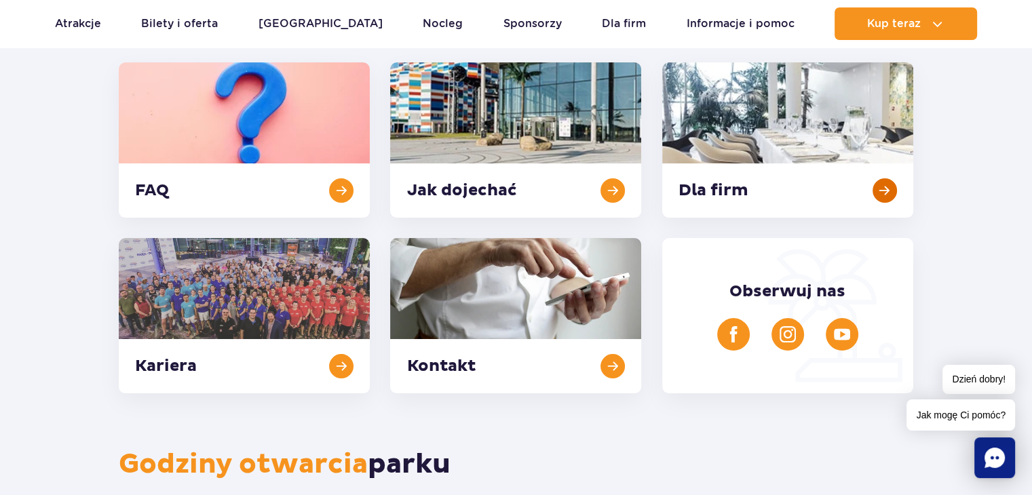
scroll to position [271, 0]
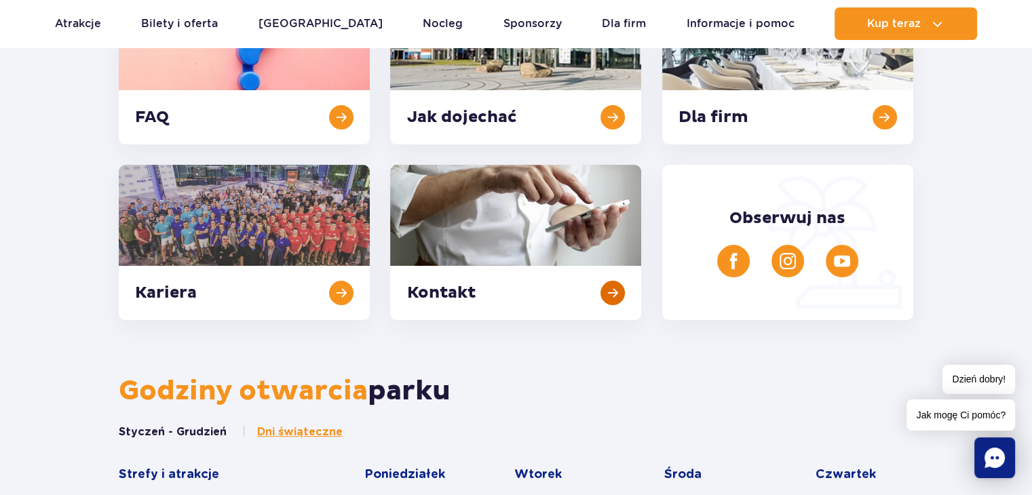
click at [609, 290] on link at bounding box center [515, 242] width 251 height 155
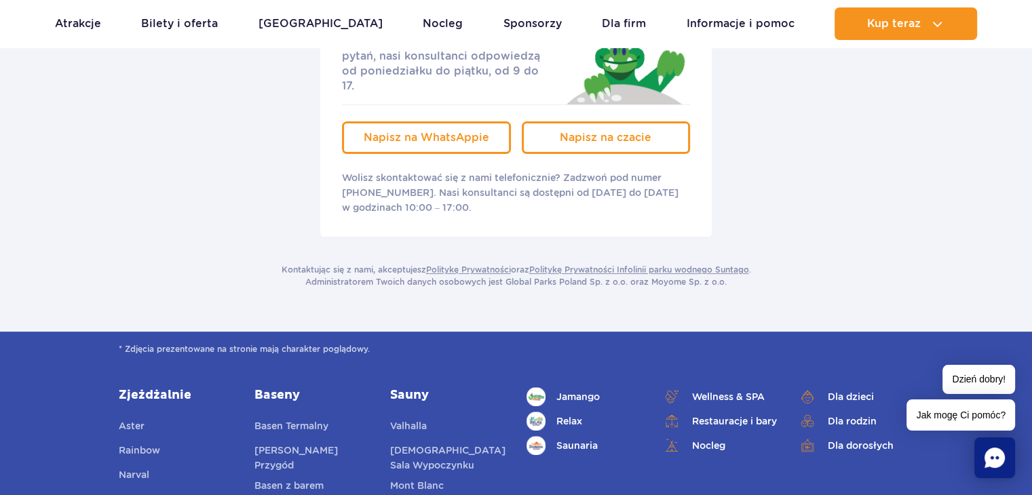
scroll to position [204, 0]
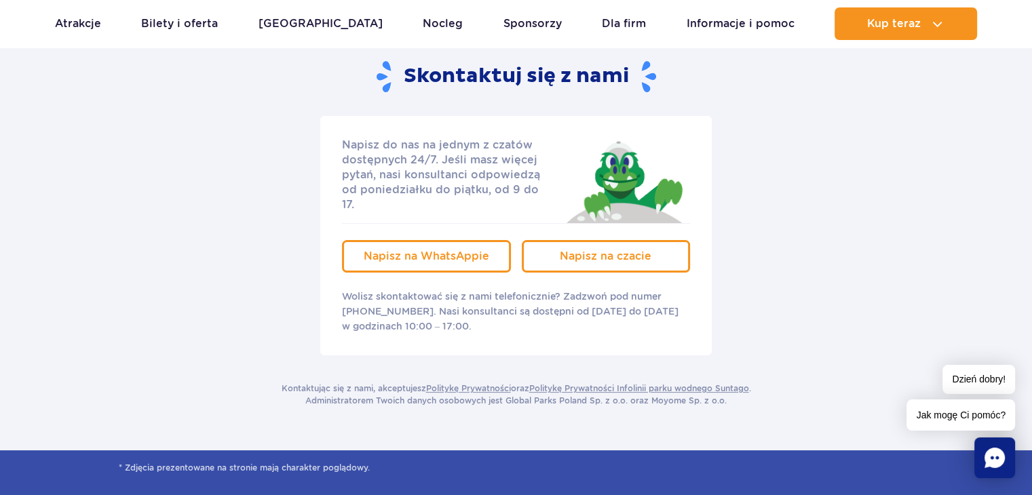
click at [991, 462] on icon "Chat" at bounding box center [994, 458] width 20 height 20
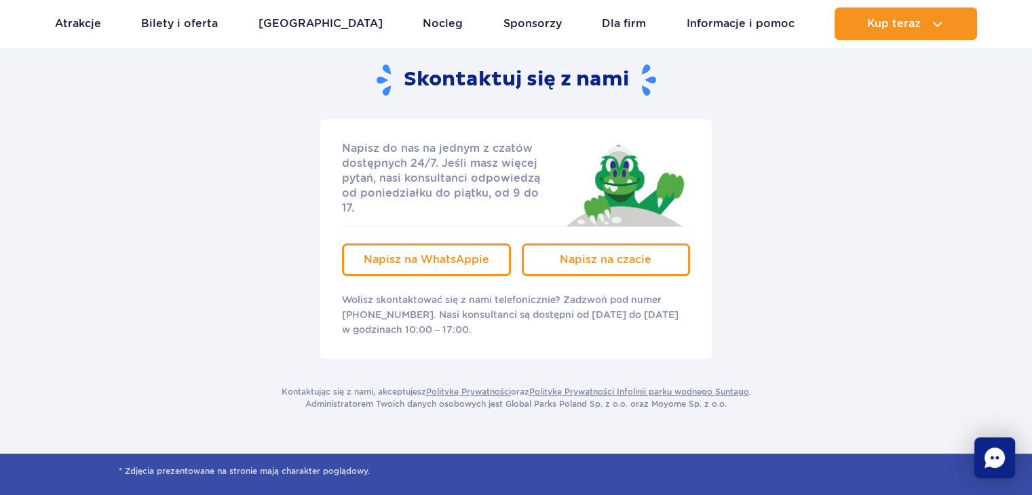
scroll to position [0, 0]
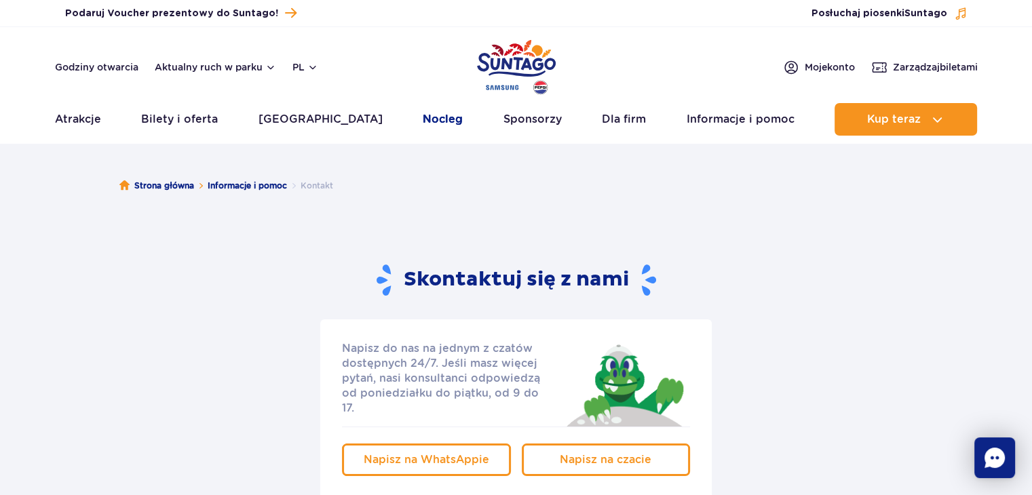
click at [423, 120] on link "Nocleg" at bounding box center [443, 119] width 40 height 33
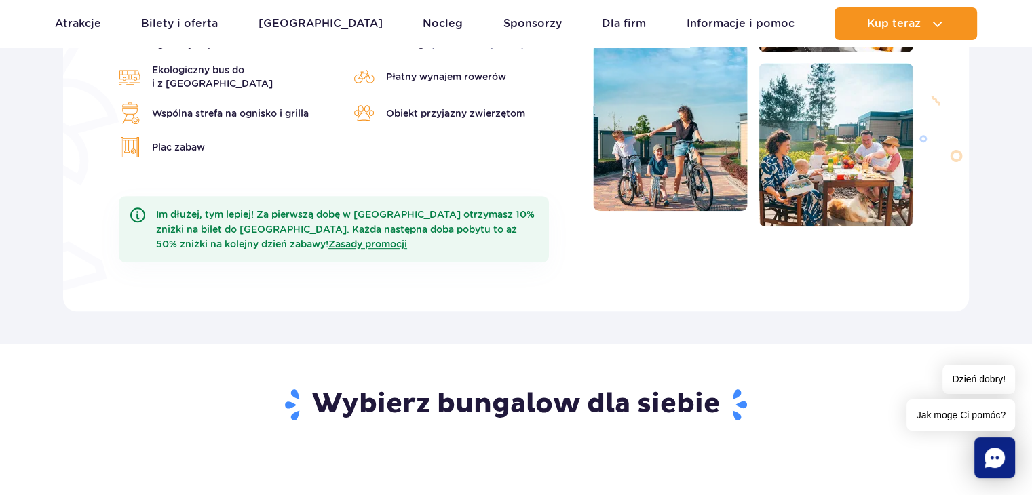
scroll to position [746, 0]
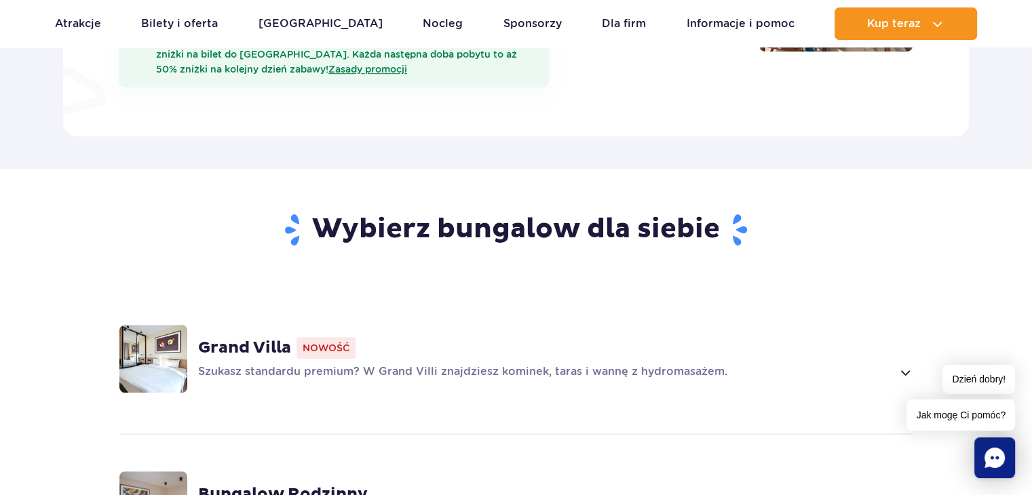
click at [907, 364] on span at bounding box center [905, 372] width 16 height 16
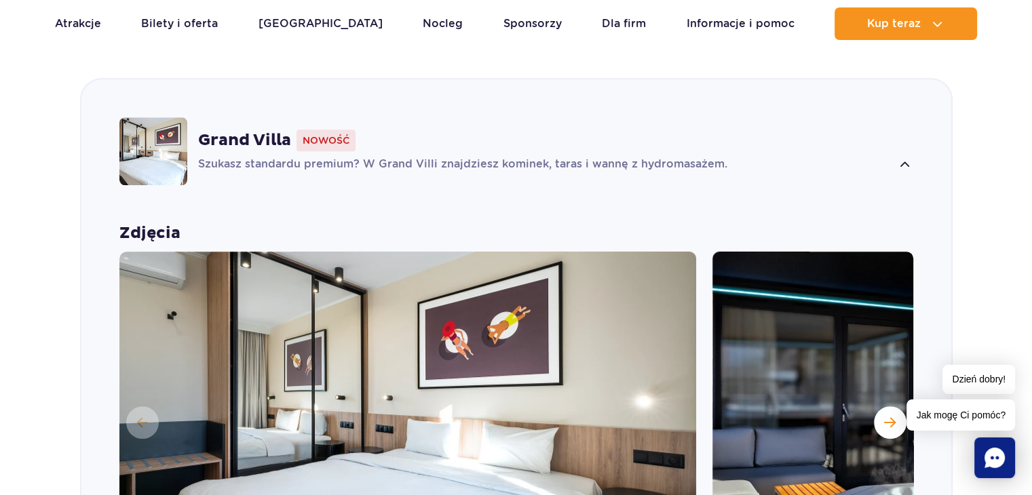
scroll to position [1119, 0]
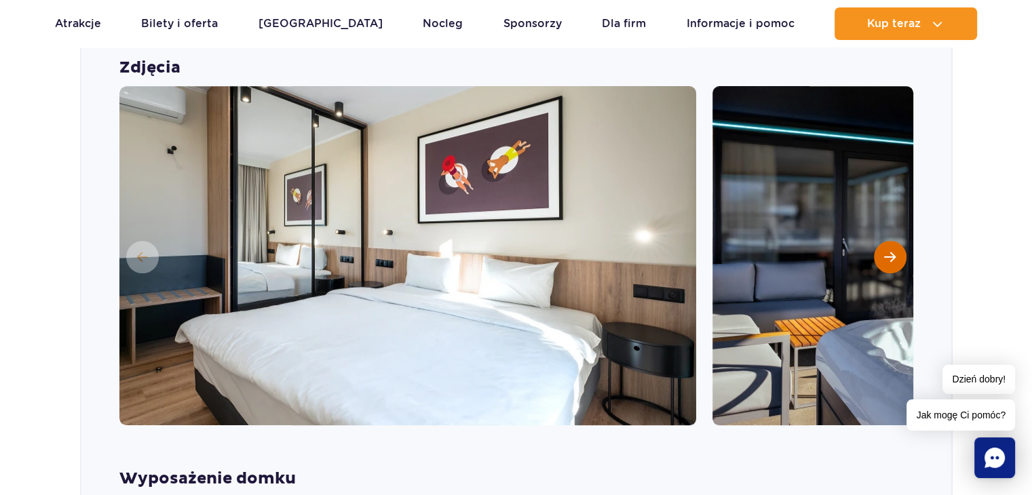
click at [891, 251] on span "Następny slajd" at bounding box center [890, 257] width 12 height 12
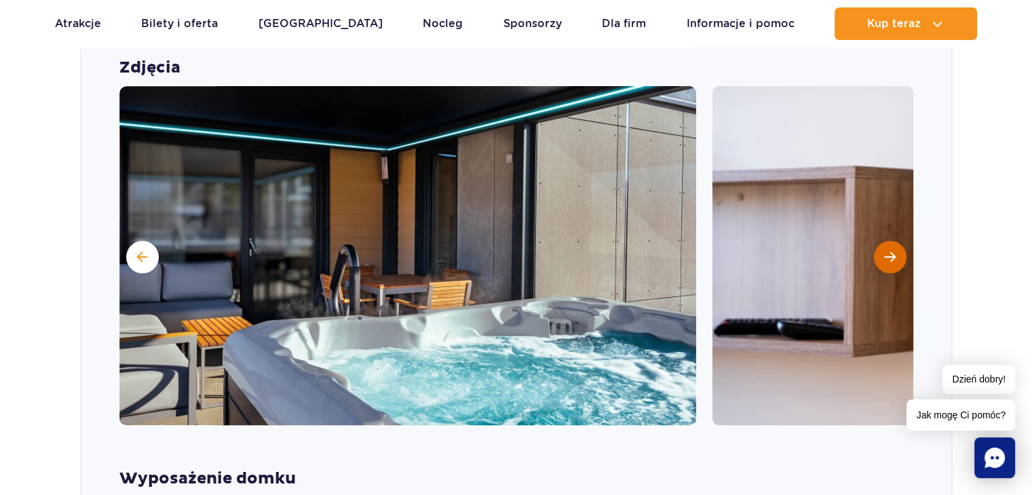
click at [891, 251] on span "Następny slajd" at bounding box center [890, 257] width 12 height 12
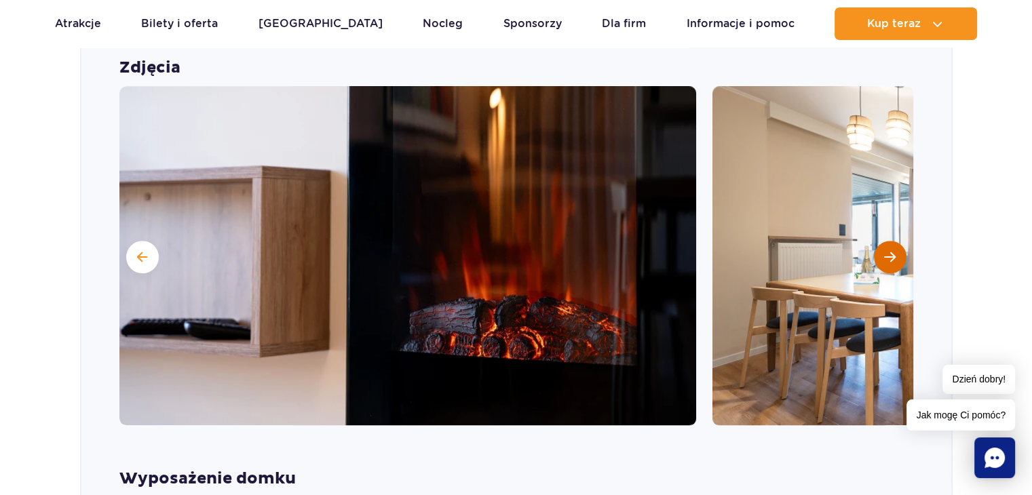
click at [891, 251] on span "Następny slajd" at bounding box center [890, 257] width 12 height 12
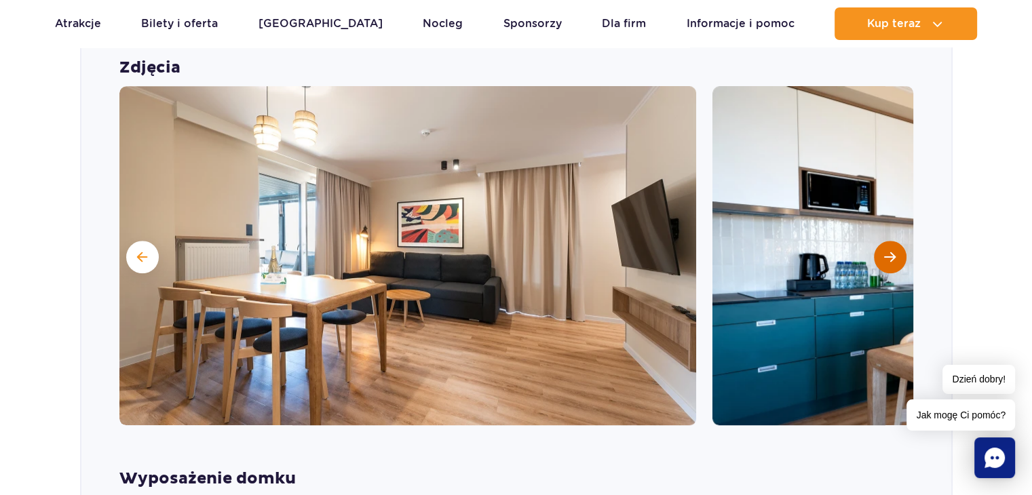
click at [891, 251] on span "Następny slajd" at bounding box center [890, 257] width 12 height 12
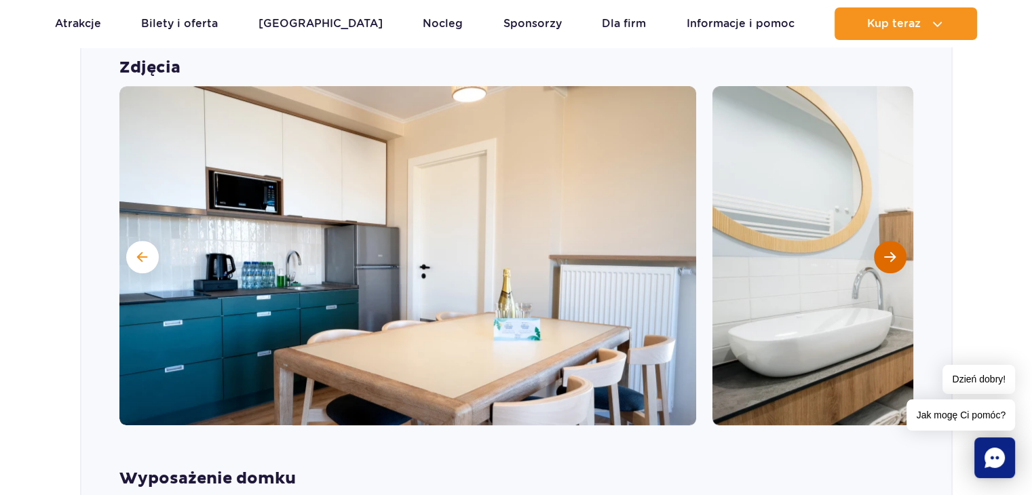
click at [891, 251] on span "Następny slajd" at bounding box center [890, 257] width 12 height 12
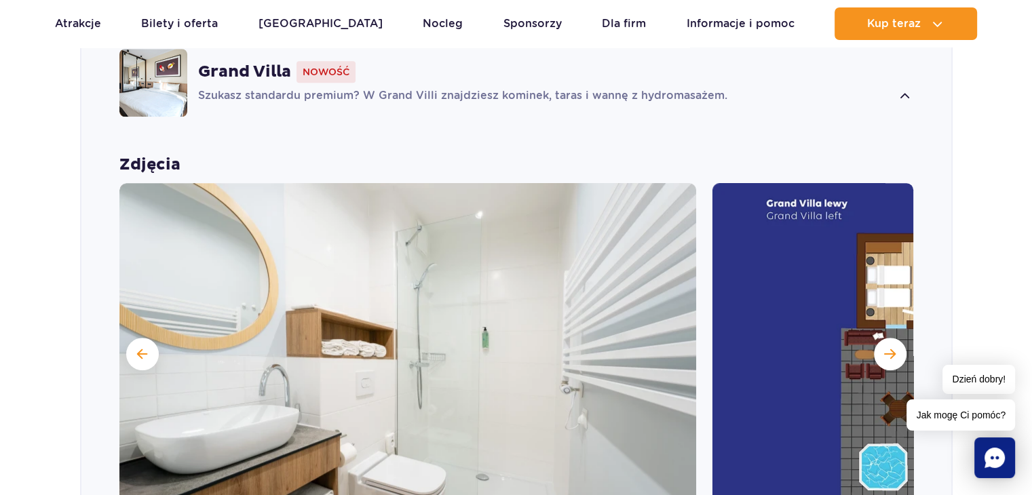
scroll to position [848, 0]
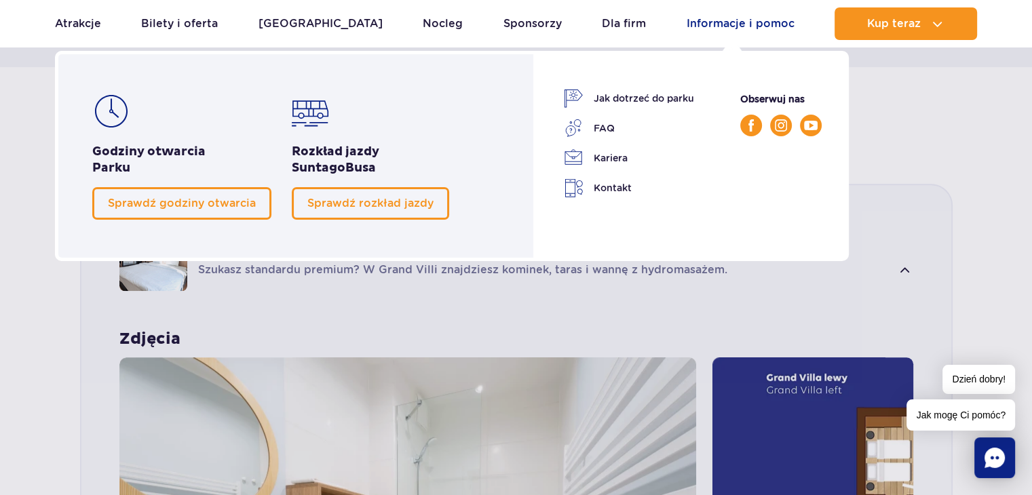
click at [706, 25] on link "Informacje i pomoc" at bounding box center [741, 23] width 108 height 33
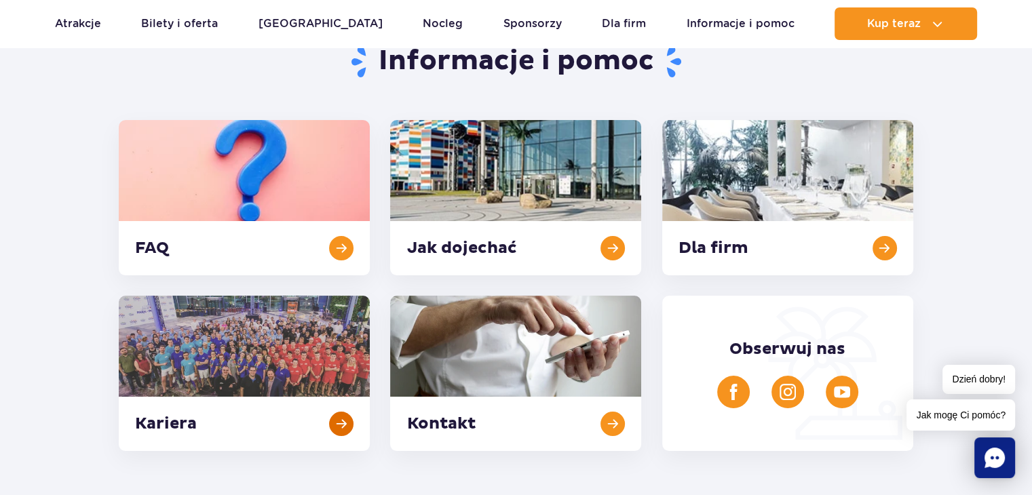
scroll to position [204, 0]
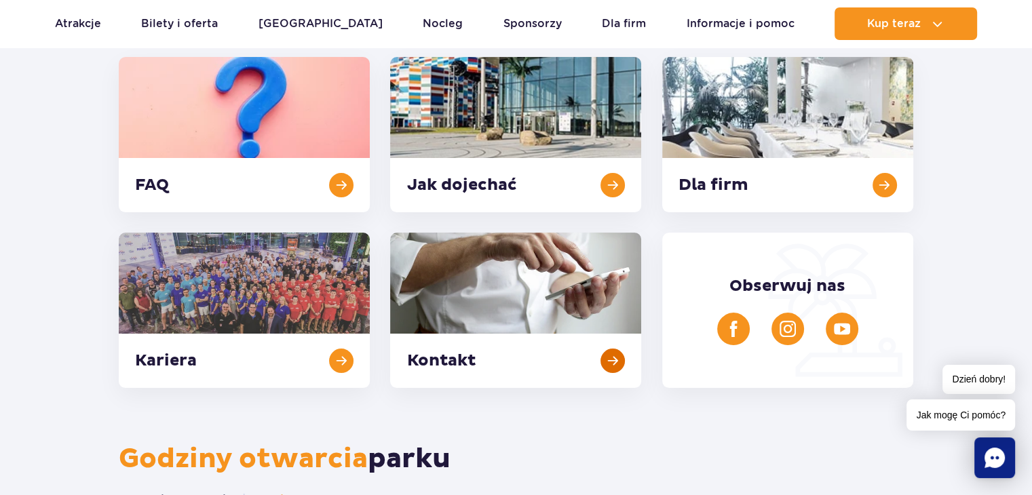
click at [603, 361] on link at bounding box center [515, 310] width 251 height 155
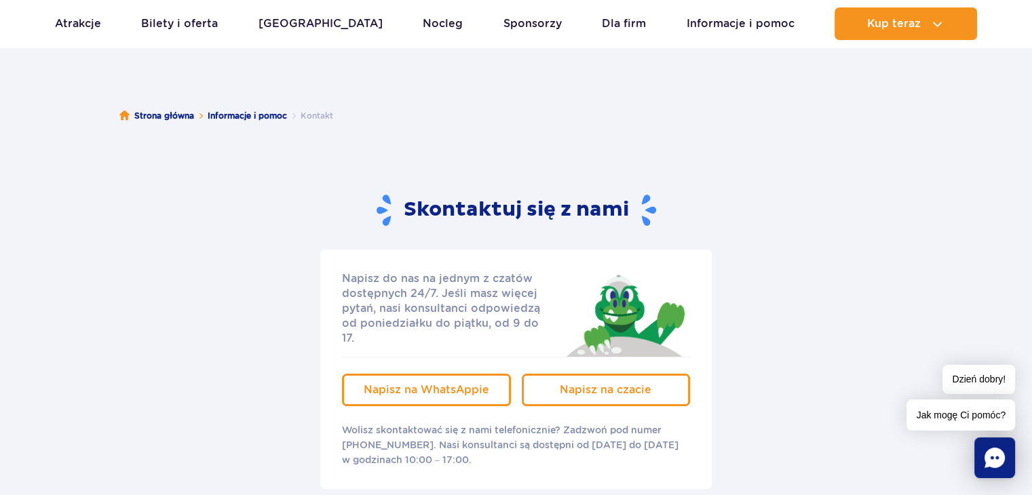
scroll to position [68, 0]
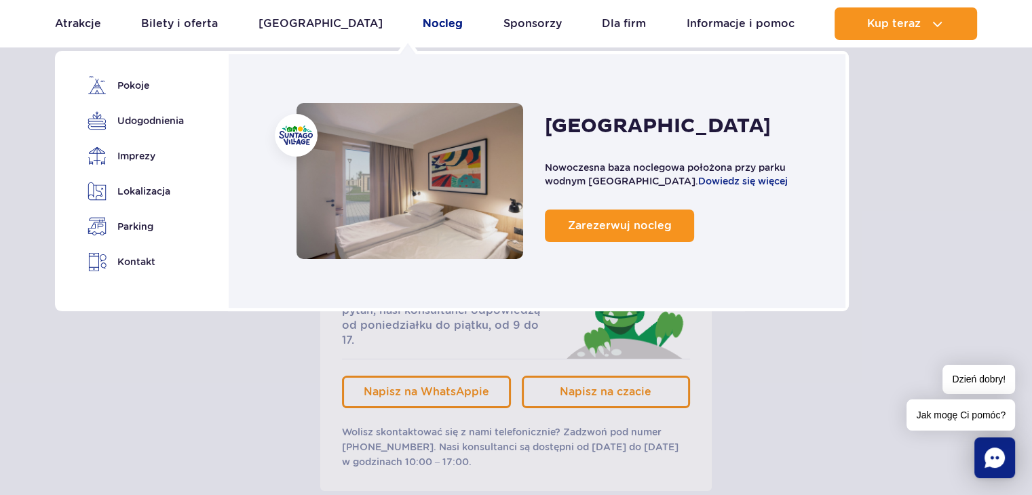
click at [423, 25] on link "Nocleg" at bounding box center [443, 23] width 40 height 33
click at [423, 26] on link "Nocleg" at bounding box center [443, 23] width 40 height 33
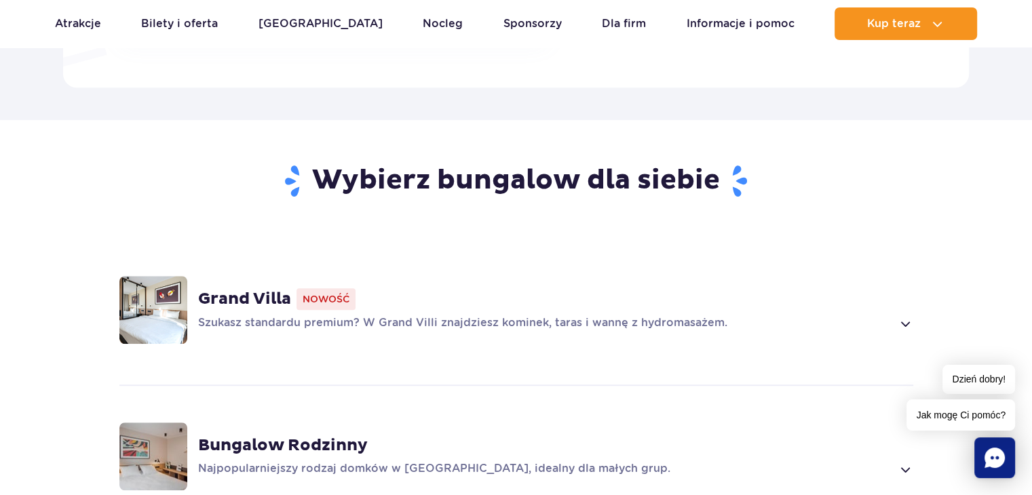
scroll to position [814, 0]
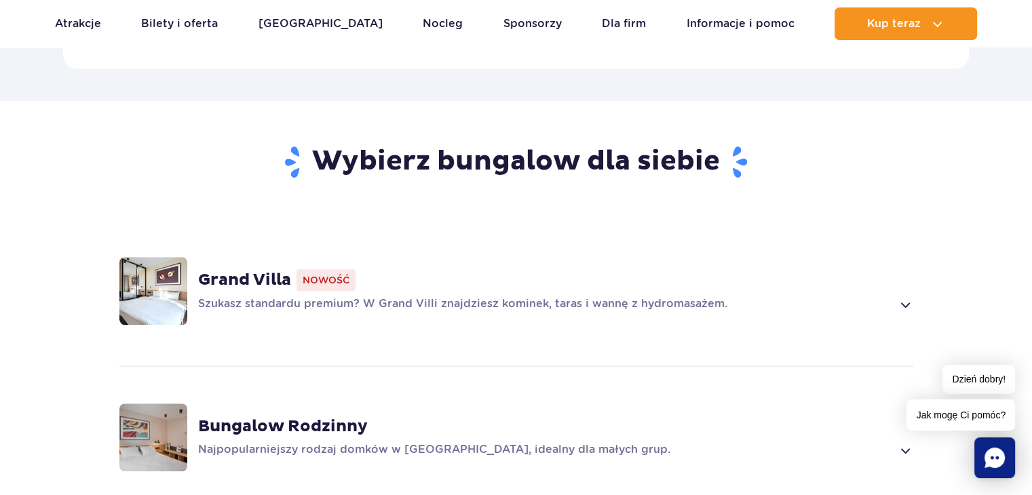
click at [900, 296] on span at bounding box center [905, 304] width 16 height 16
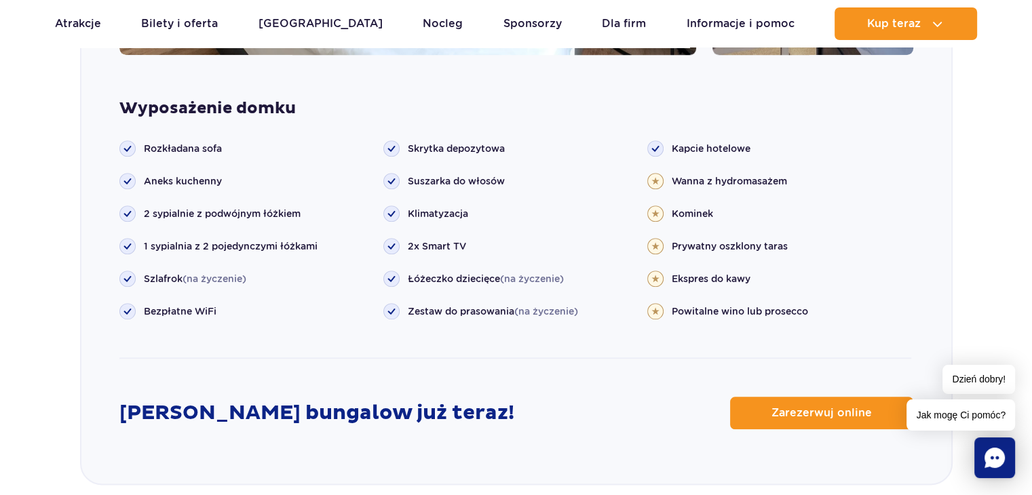
scroll to position [1493, 0]
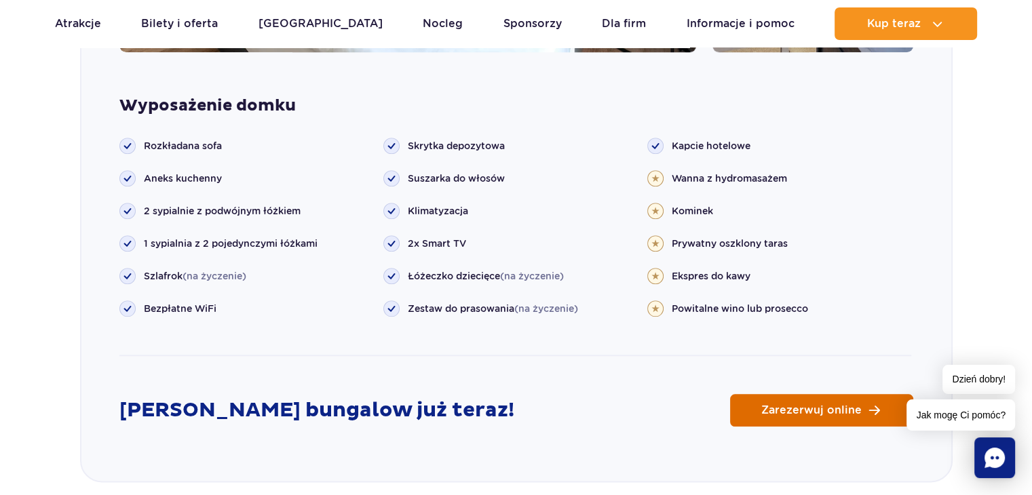
click at [803, 405] on span "Zarezerwuj online" at bounding box center [811, 410] width 100 height 11
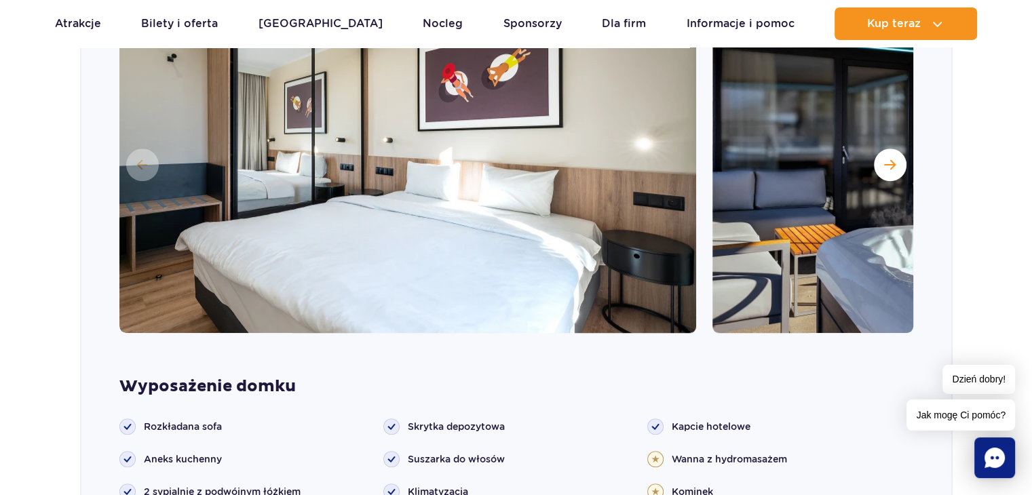
scroll to position [1085, 0]
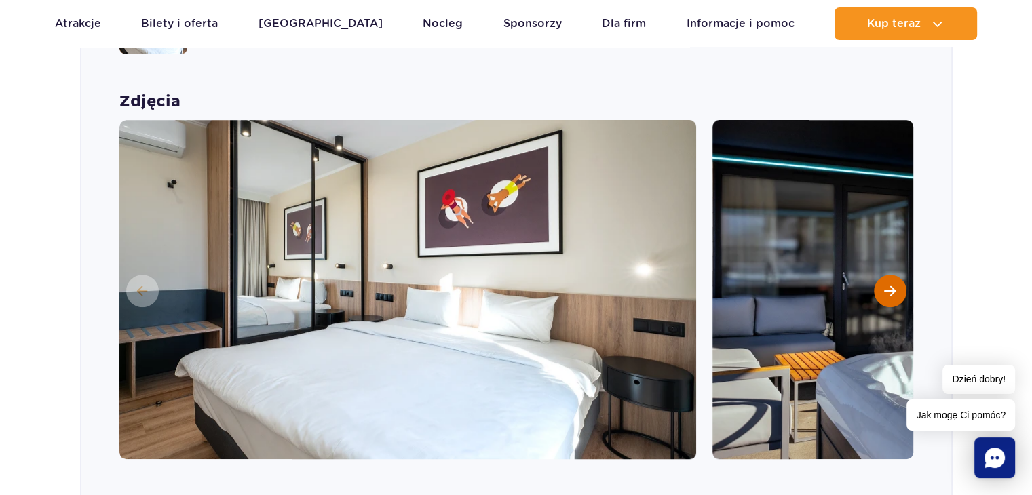
click at [893, 285] on span "Następny slajd" at bounding box center [890, 291] width 12 height 12
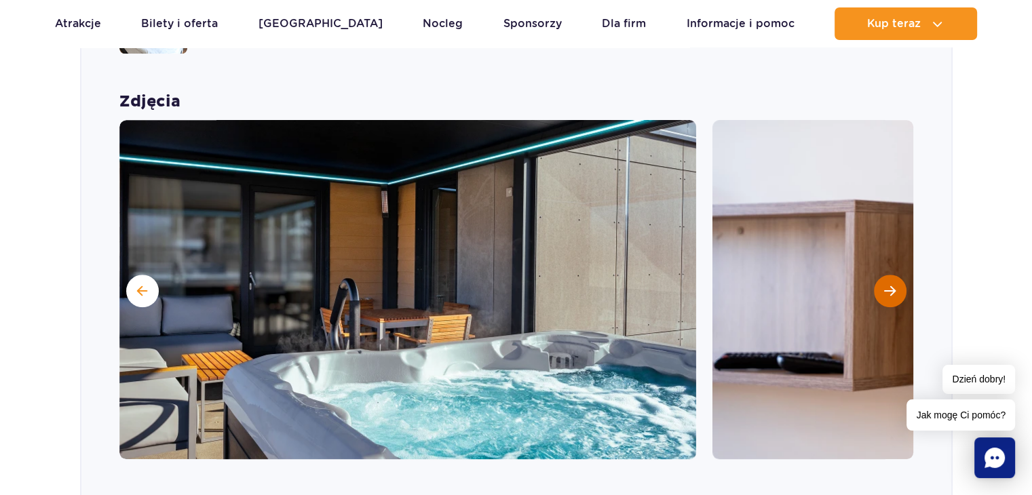
click at [893, 285] on span "Następny slajd" at bounding box center [890, 291] width 12 height 12
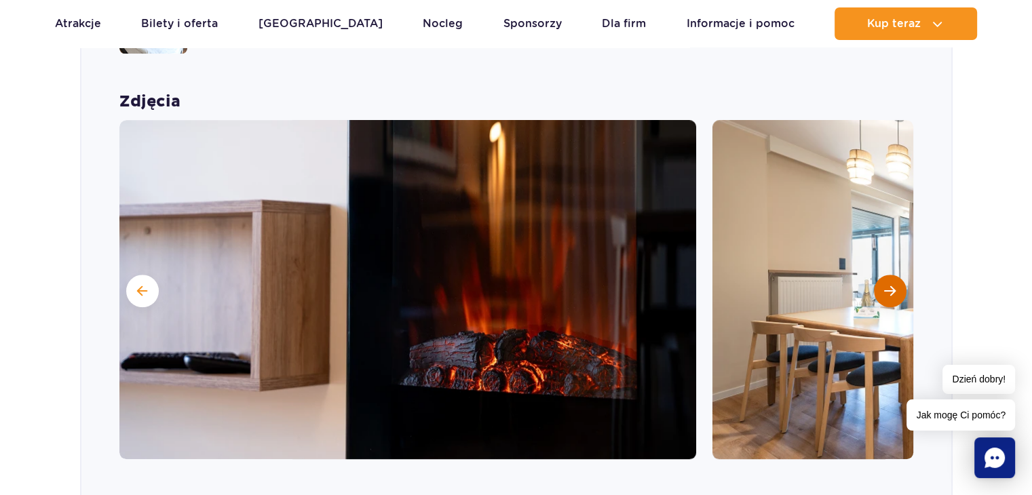
click at [890, 285] on span "Następny slajd" at bounding box center [890, 291] width 12 height 12
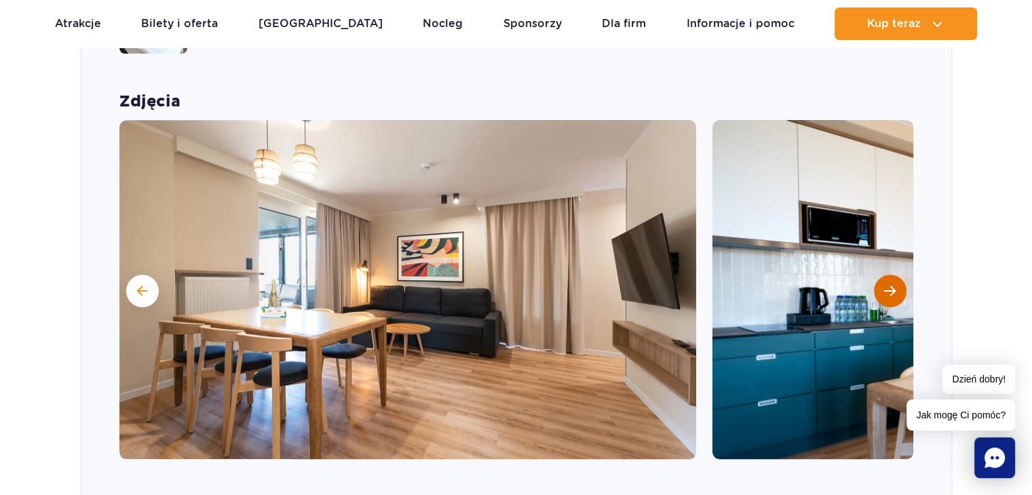
click at [888, 285] on span "Następny slajd" at bounding box center [890, 291] width 12 height 12
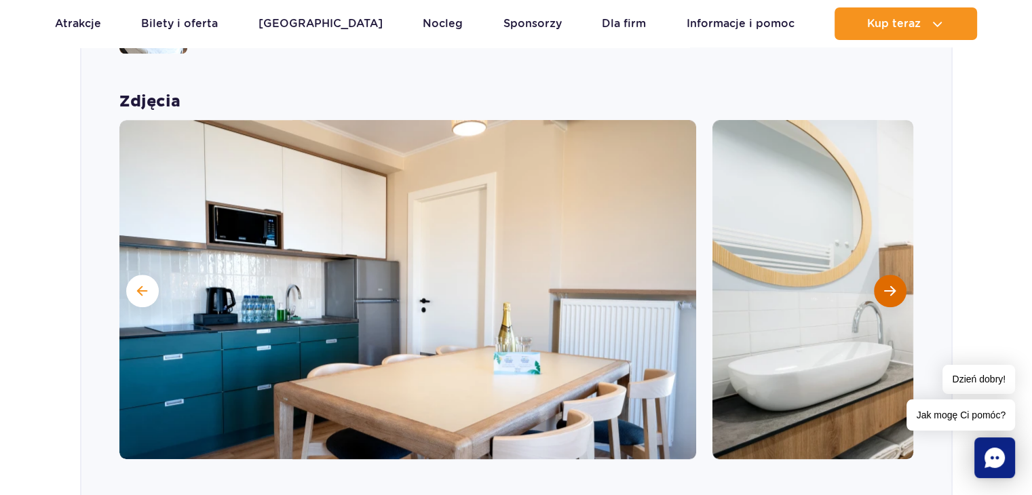
click at [884, 285] on span "Następny slajd" at bounding box center [890, 291] width 12 height 12
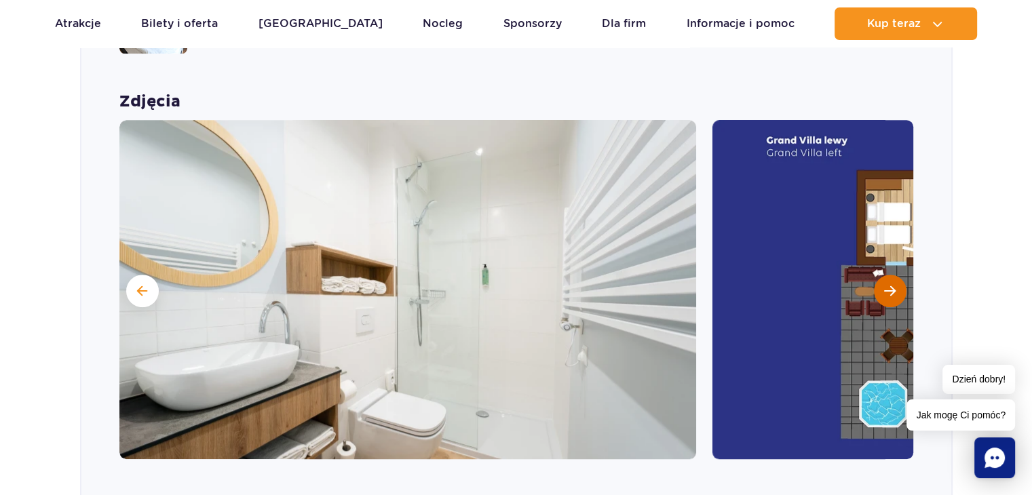
click at [882, 275] on button "Następny slajd" at bounding box center [890, 291] width 33 height 33
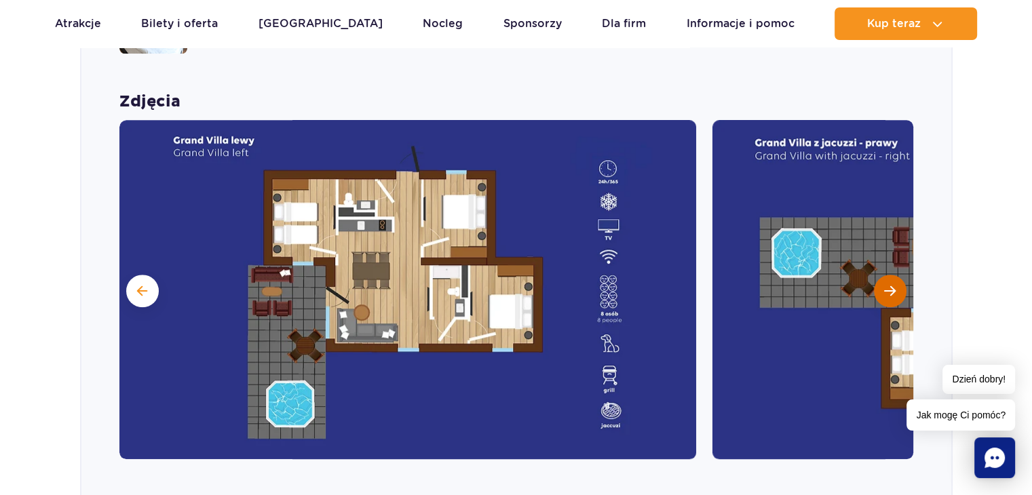
click at [896, 275] on button "Następny slajd" at bounding box center [890, 291] width 33 height 33
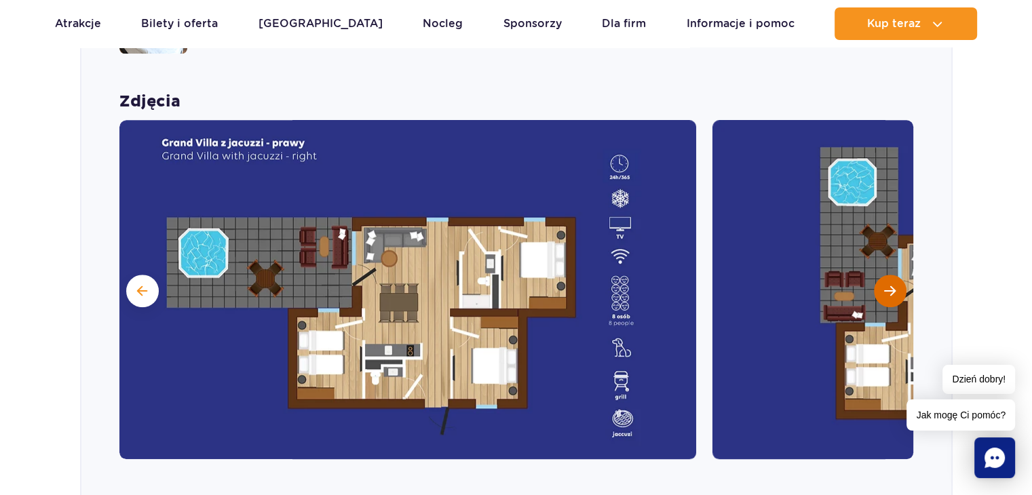
click at [885, 285] on span "Następny slajd" at bounding box center [890, 291] width 12 height 12
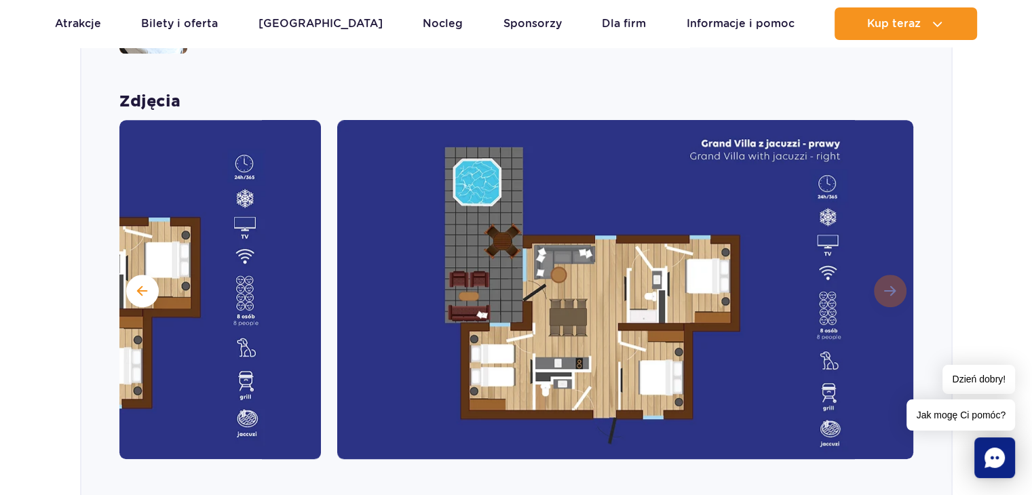
click at [885, 272] on img at bounding box center [625, 289] width 577 height 339
click at [889, 271] on img at bounding box center [625, 289] width 577 height 339
click at [149, 275] on button at bounding box center [142, 291] width 33 height 33
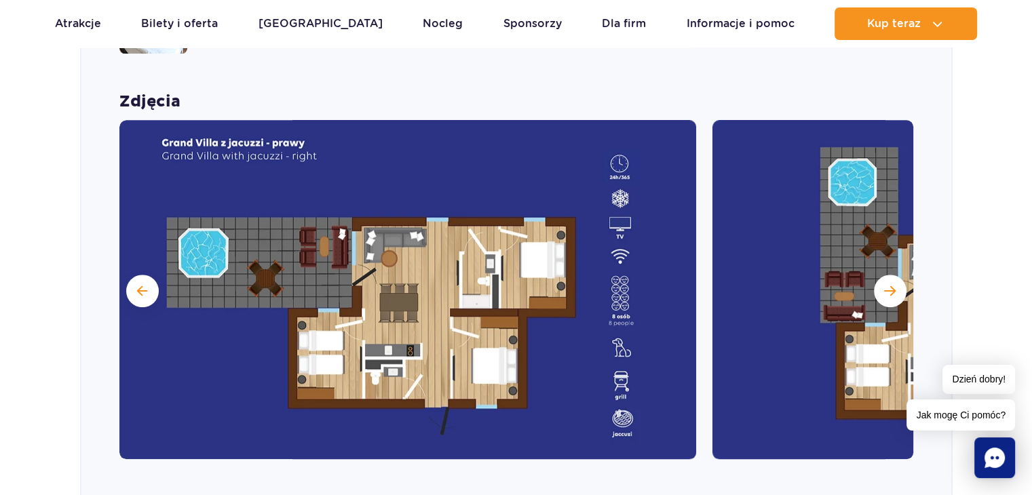
click at [162, 268] on img at bounding box center [407, 289] width 577 height 339
click at [138, 285] on span at bounding box center [142, 291] width 10 height 12
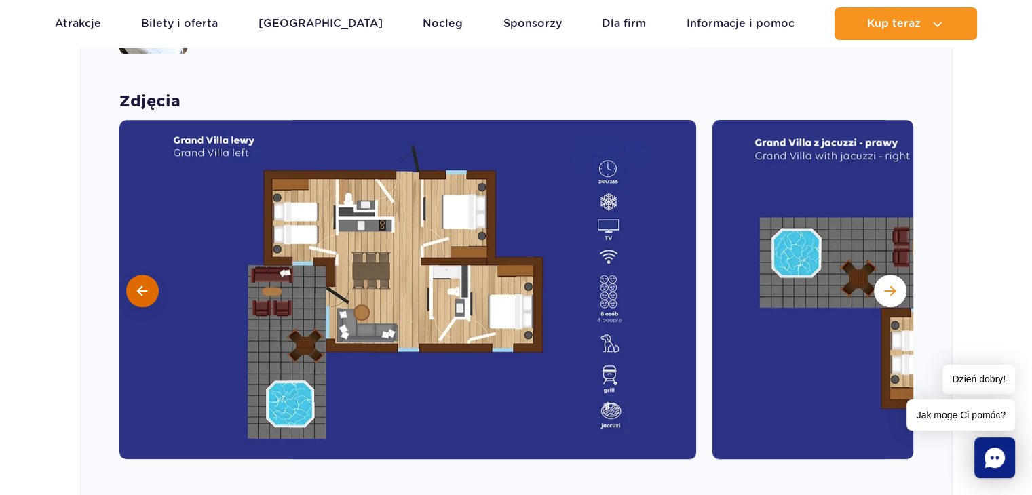
click at [138, 285] on span at bounding box center [142, 291] width 10 height 12
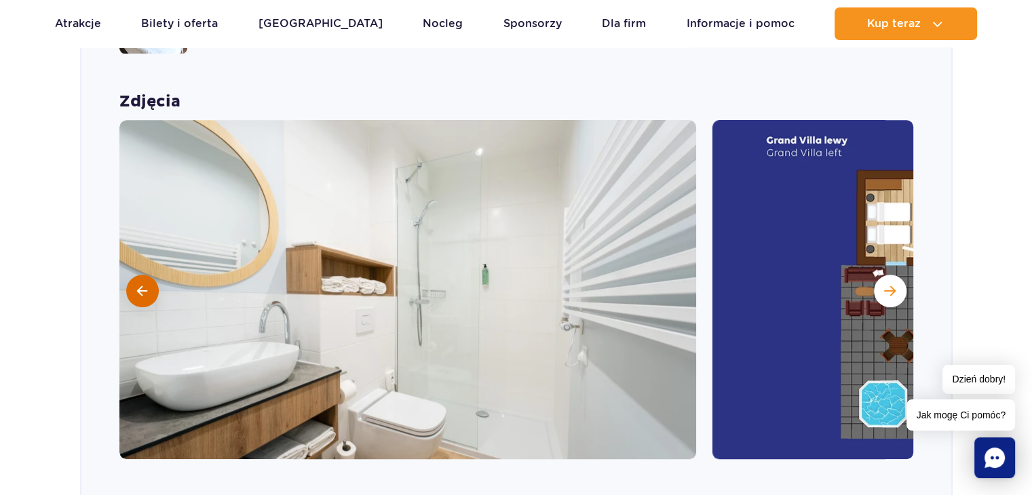
click at [139, 285] on span at bounding box center [142, 291] width 10 height 12
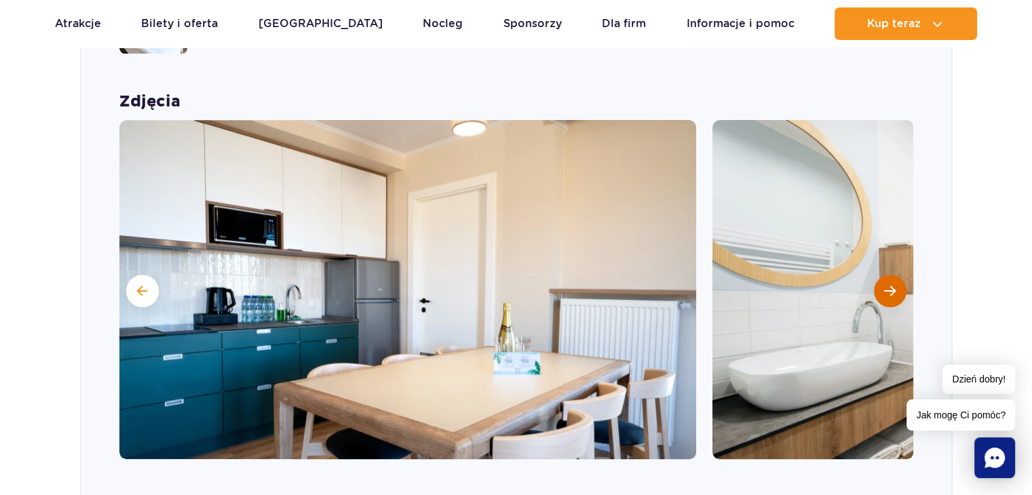
click at [883, 275] on button "Następny slajd" at bounding box center [890, 291] width 33 height 33
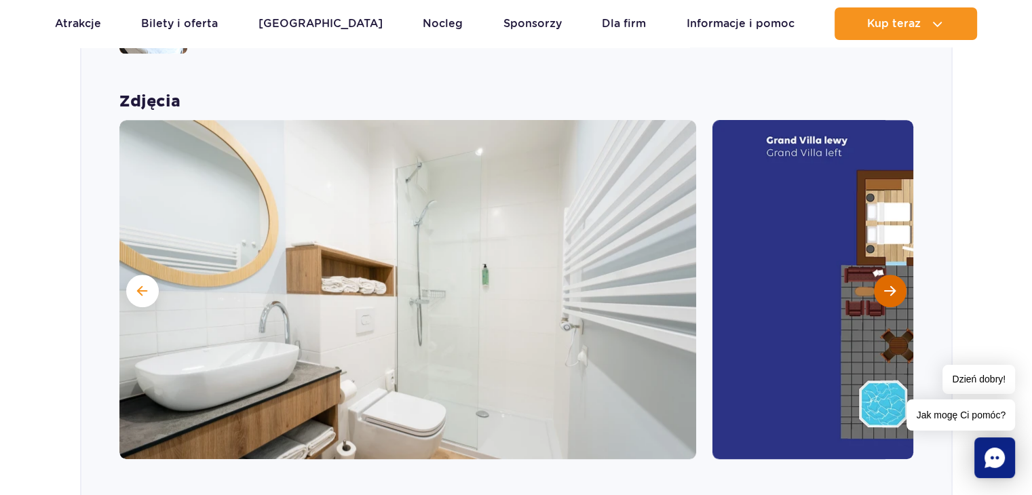
click at [884, 275] on button "Następny slajd" at bounding box center [890, 291] width 33 height 33
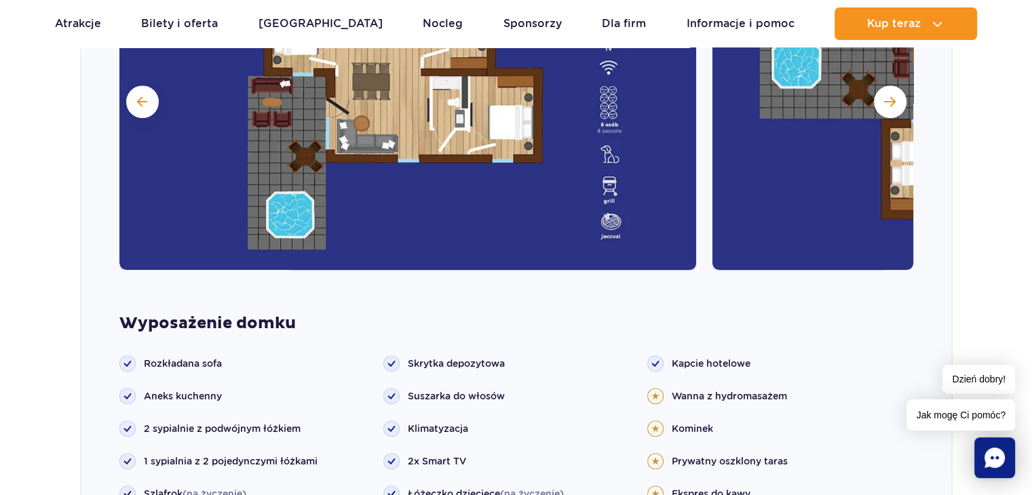
scroll to position [1425, 0]
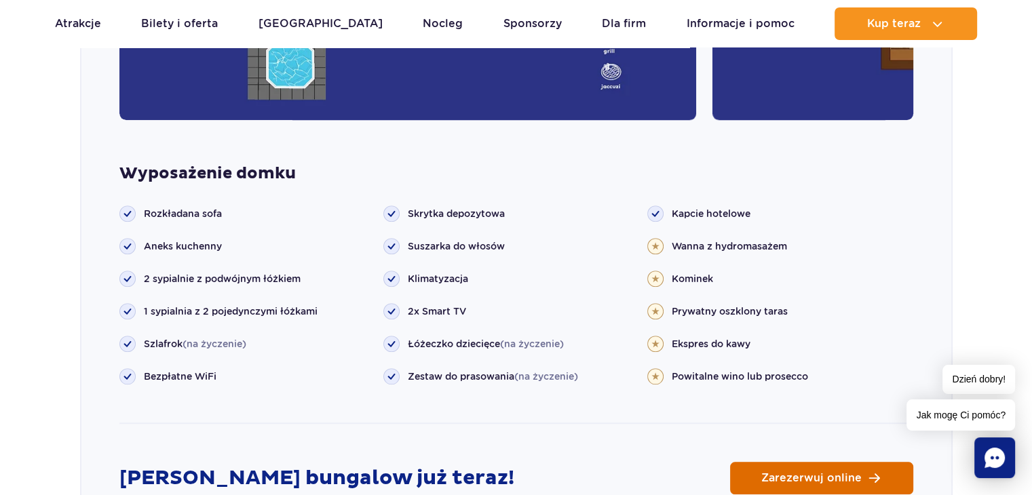
click at [808, 473] on span "Zarezerwuj online" at bounding box center [811, 478] width 100 height 11
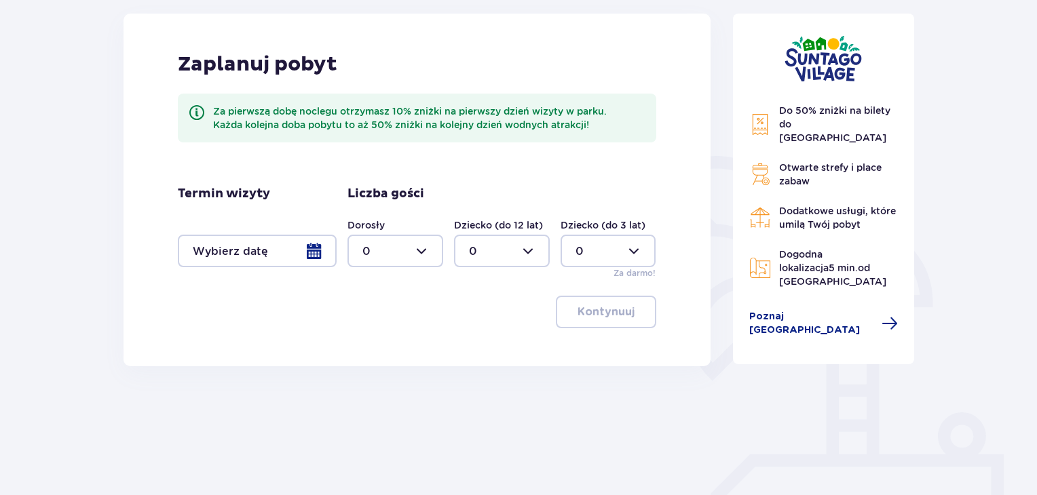
scroll to position [204, 0]
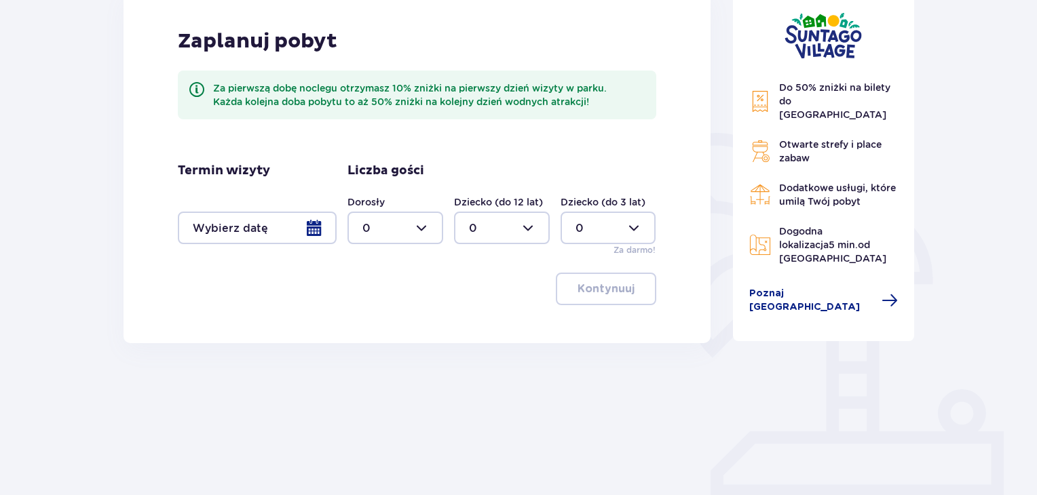
click at [322, 231] on div at bounding box center [257, 228] width 159 height 33
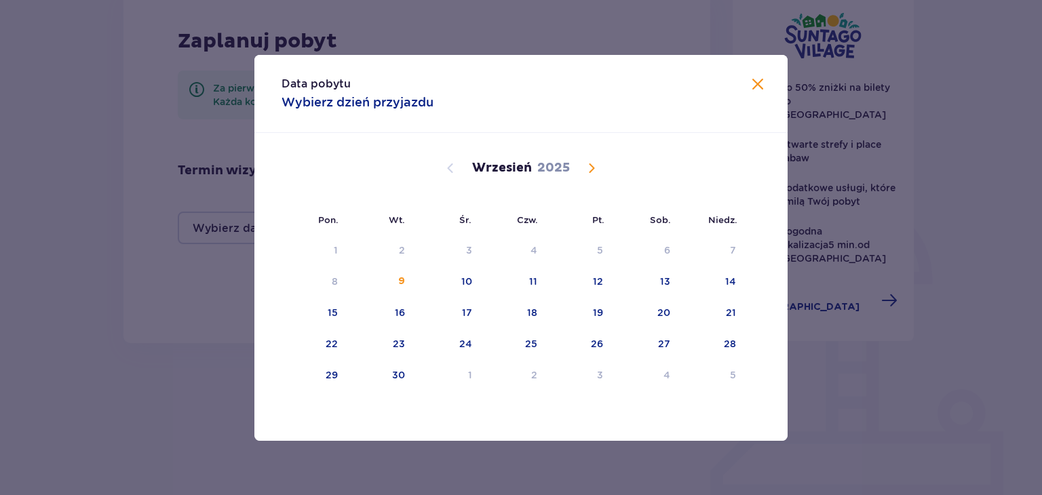
click at [590, 172] on span "Calendar" at bounding box center [591, 168] width 16 height 16
click at [604, 284] on div "10" at bounding box center [599, 282] width 11 height 14
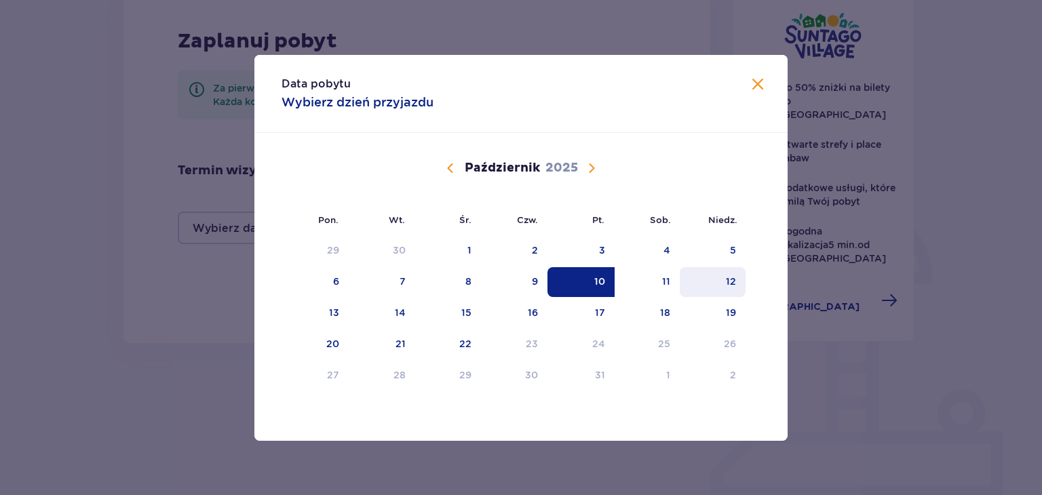
click at [724, 287] on div "12" at bounding box center [713, 282] width 66 height 30
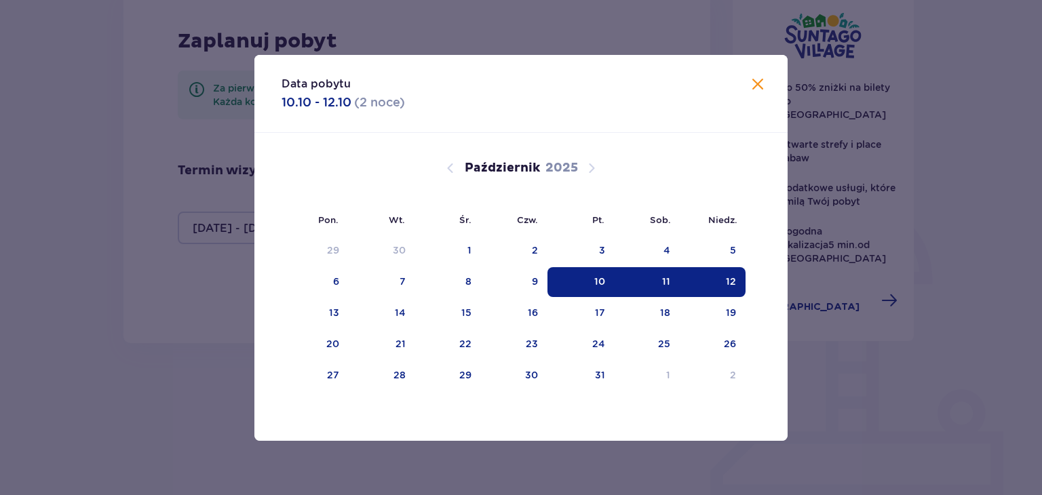
type input "[DATE] - [DATE]"
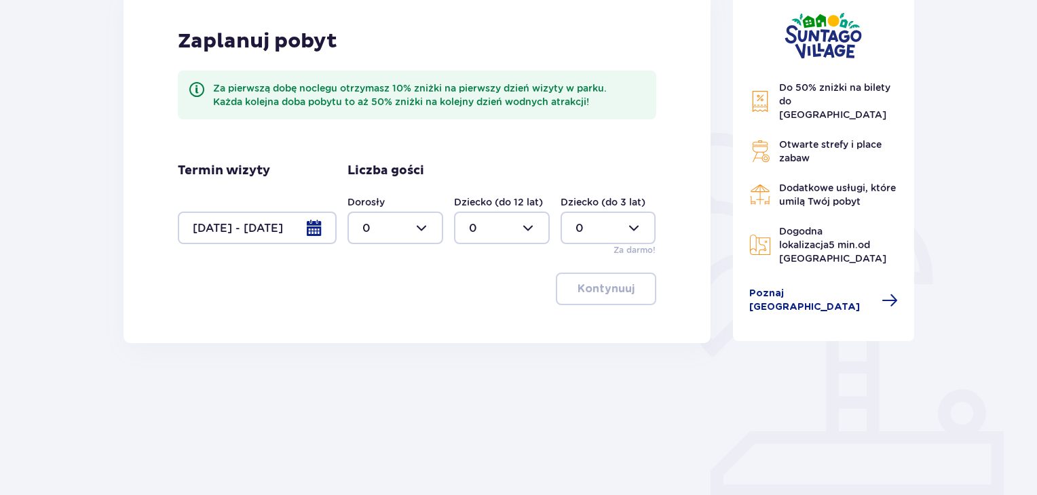
click at [432, 229] on div at bounding box center [395, 228] width 96 height 33
click at [374, 324] on div "2" at bounding box center [395, 326] width 66 height 15
type input "2"
click at [535, 225] on div at bounding box center [502, 228] width 96 height 33
click at [480, 323] on div "2" at bounding box center [502, 326] width 66 height 15
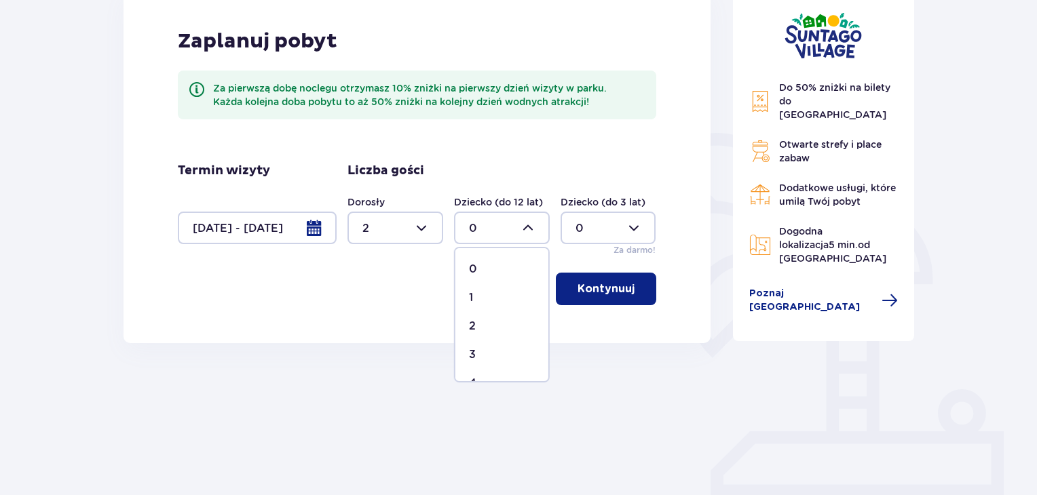
type input "2"
click at [590, 296] on p "Kontynuuj" at bounding box center [605, 289] width 57 height 15
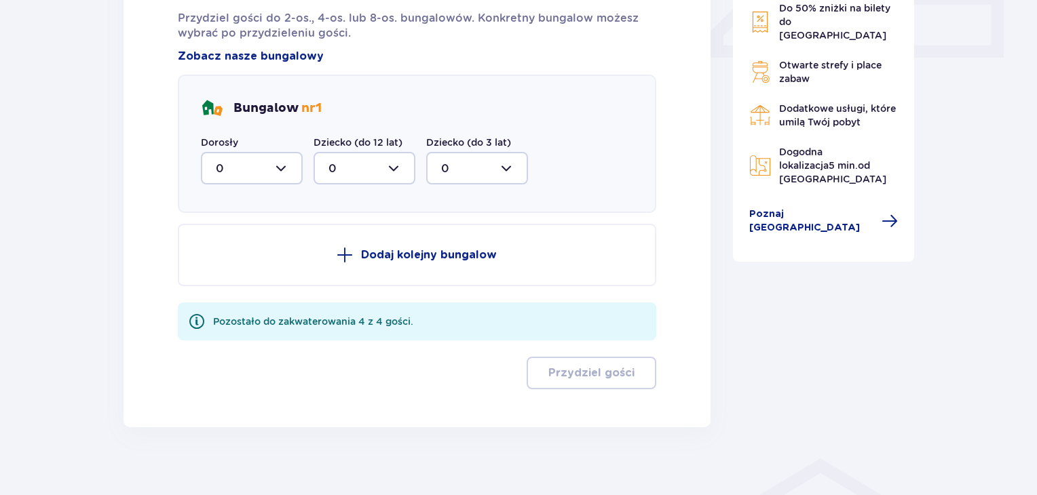
scroll to position [656, 0]
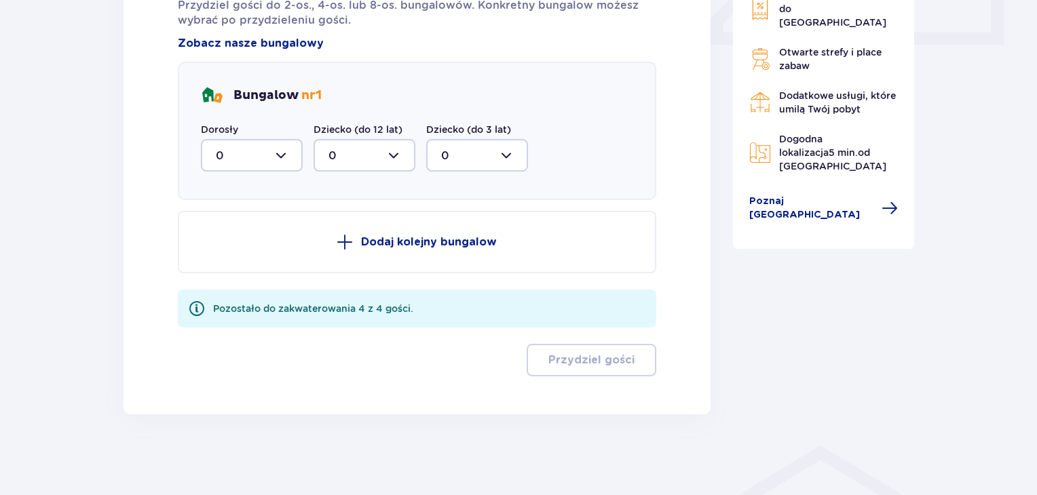
click at [278, 153] on div at bounding box center [252, 155] width 102 height 33
drag, startPoint x: 226, startPoint y: 253, endPoint x: 246, endPoint y: 242, distance: 22.5
click at [226, 252] on div "2" at bounding box center [252, 253] width 72 height 15
type input "2"
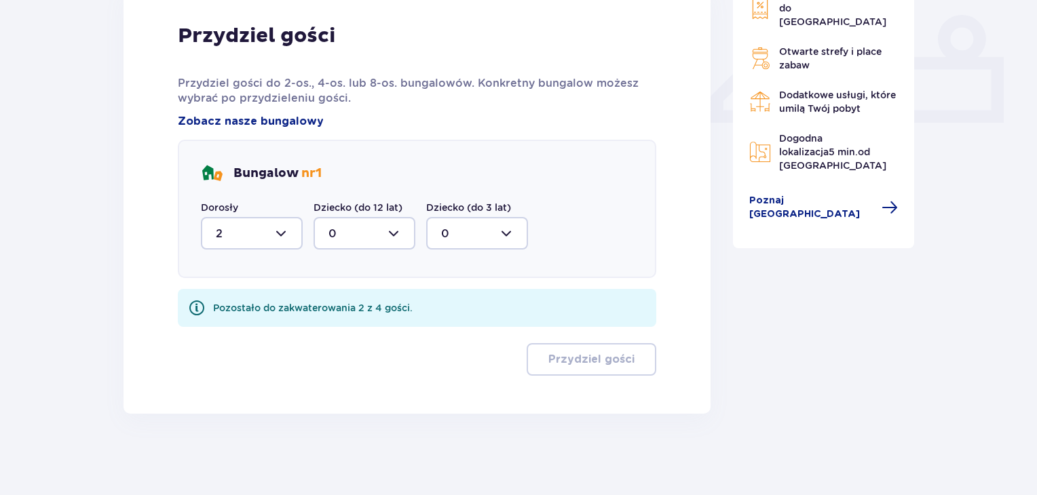
click at [406, 235] on div at bounding box center [364, 233] width 102 height 33
click at [334, 332] on p "2" at bounding box center [331, 331] width 7 height 15
type input "2"
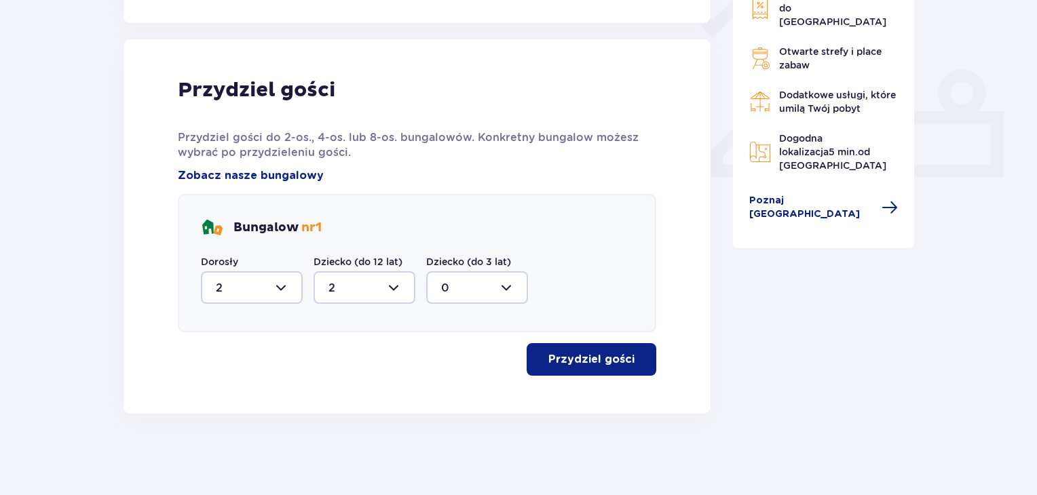
scroll to position [524, 0]
click at [612, 363] on p "Przydziel gości" at bounding box center [591, 359] width 86 height 15
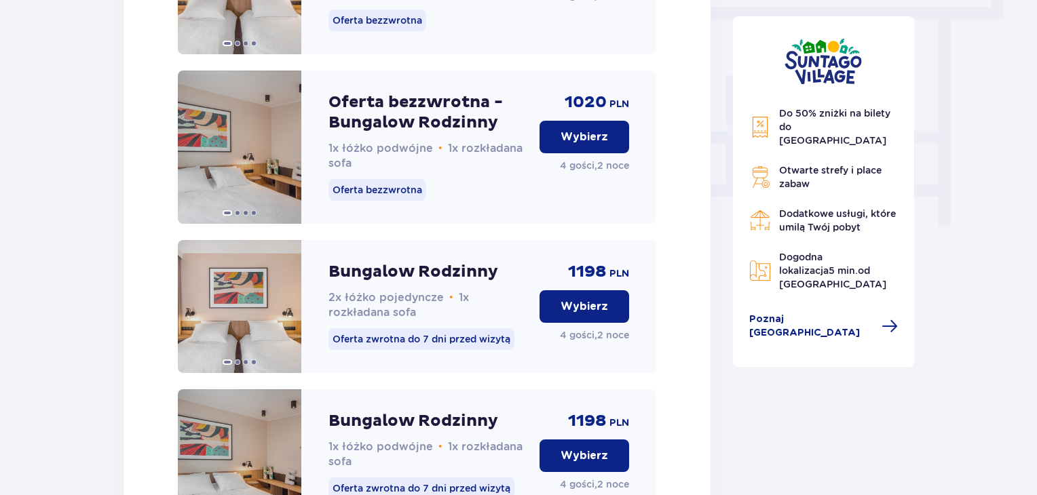
scroll to position [1276, 0]
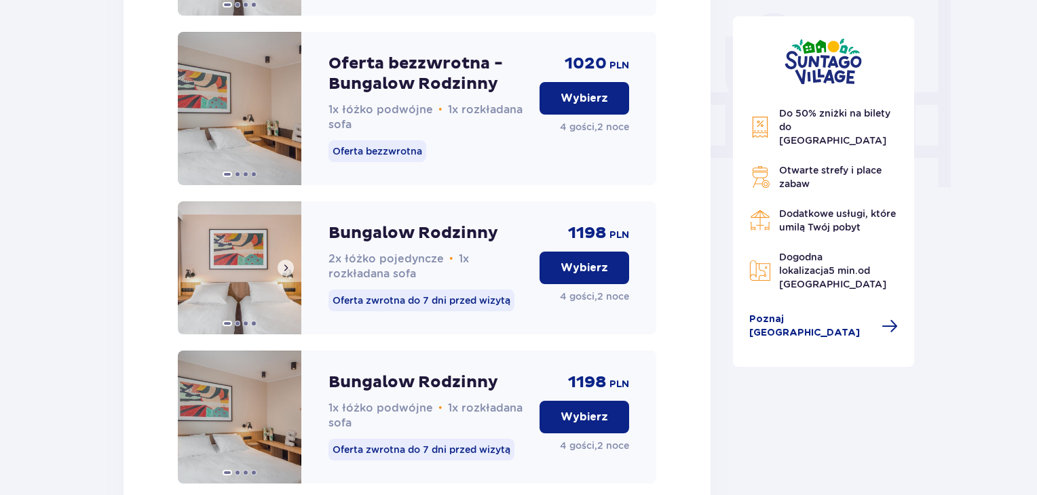
click at [286, 273] on span at bounding box center [285, 268] width 11 height 11
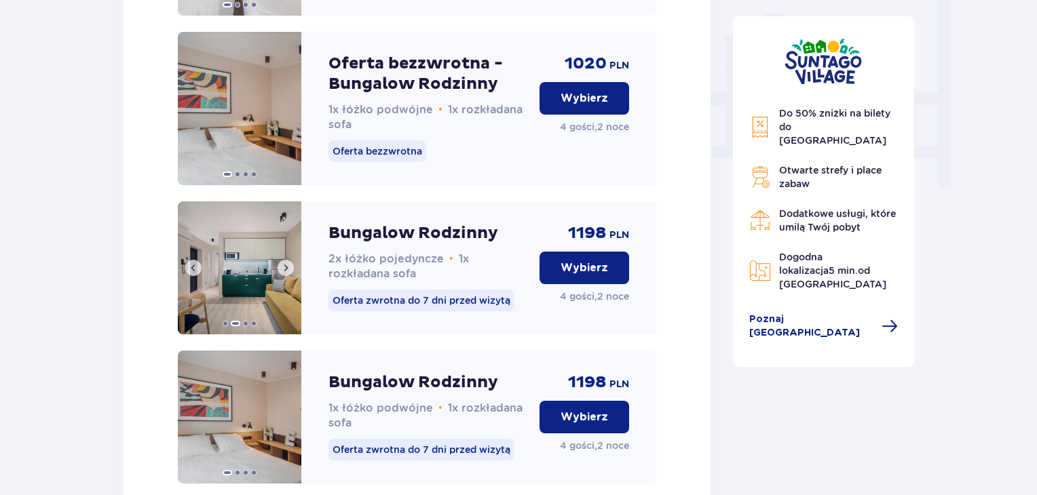
click at [285, 273] on span at bounding box center [285, 268] width 11 height 11
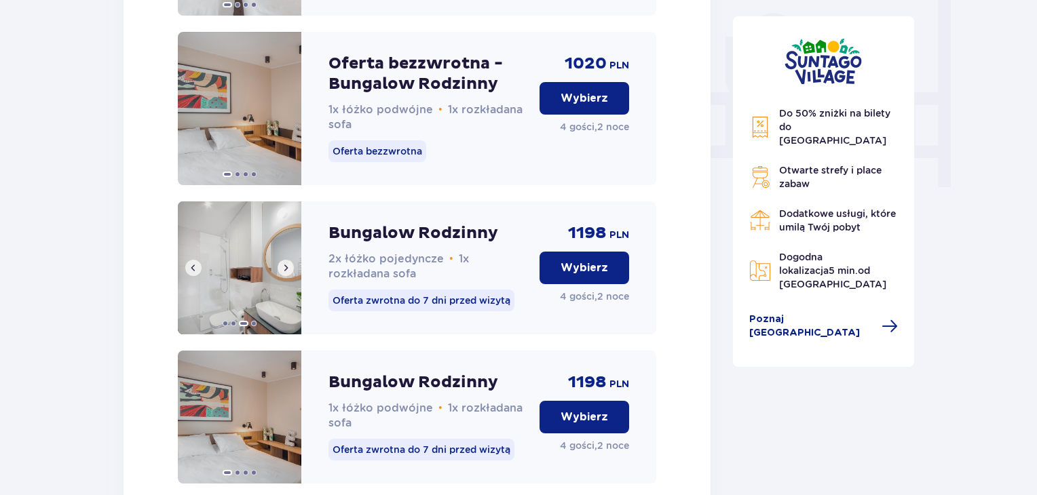
click at [285, 273] on span at bounding box center [285, 268] width 11 height 11
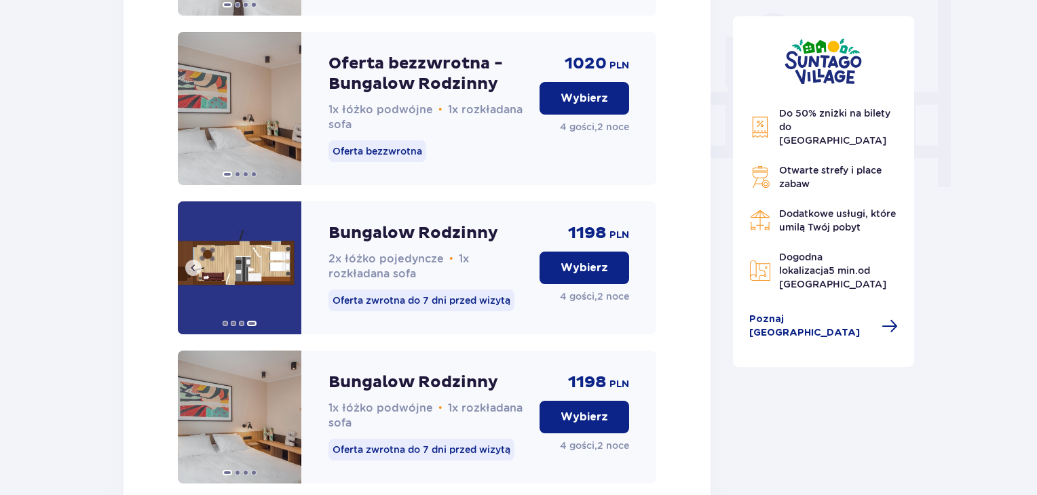
click at [285, 286] on img at bounding box center [239, 267] width 123 height 133
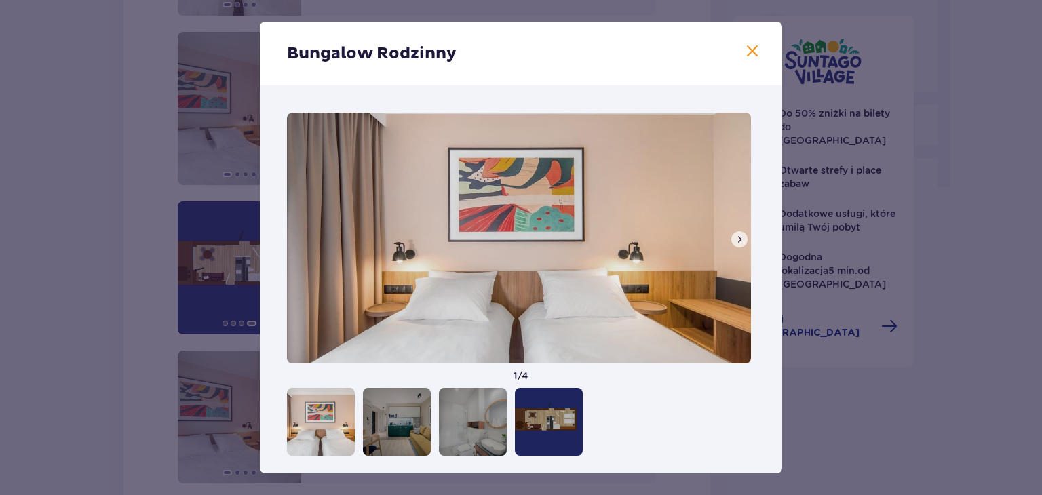
click at [749, 56] on span at bounding box center [752, 51] width 16 height 16
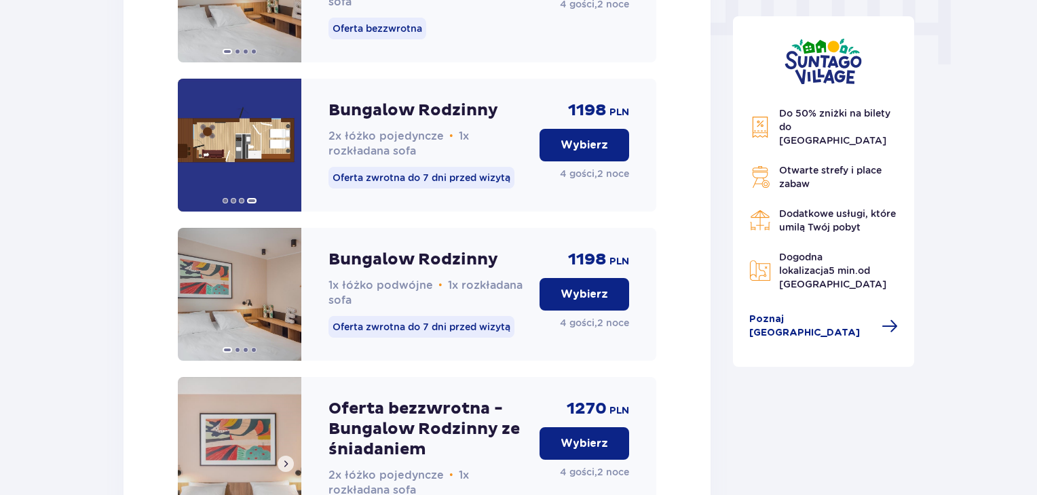
scroll to position [1412, 0]
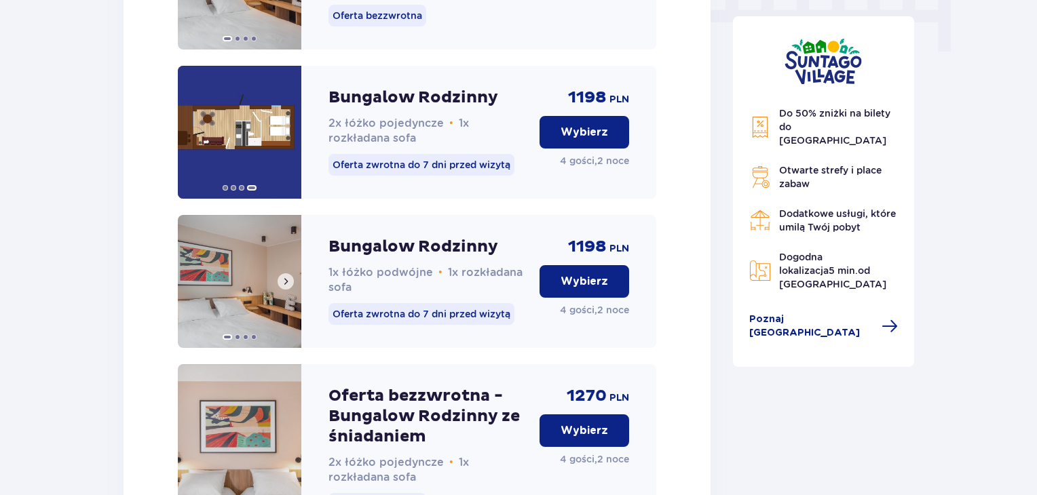
click at [288, 287] on span at bounding box center [285, 281] width 11 height 11
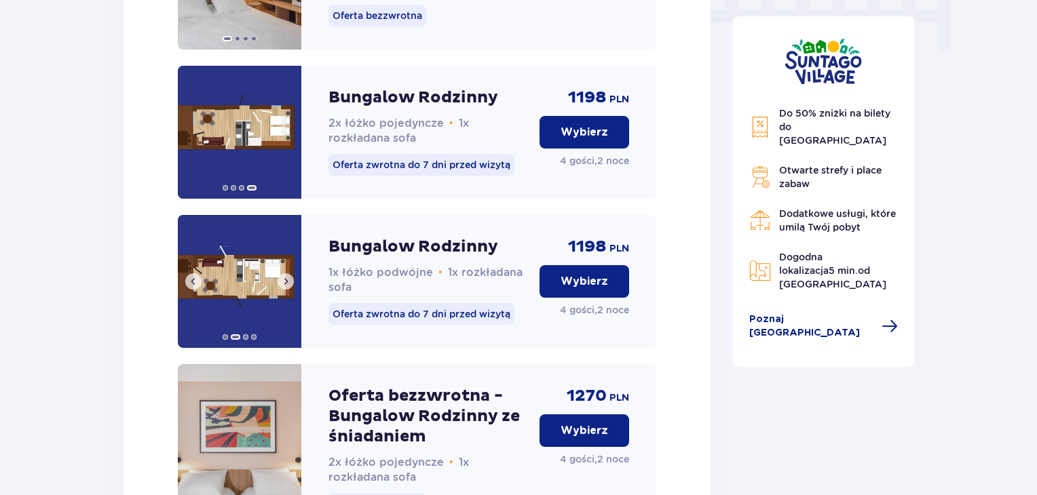
click at [288, 287] on span at bounding box center [285, 281] width 11 height 11
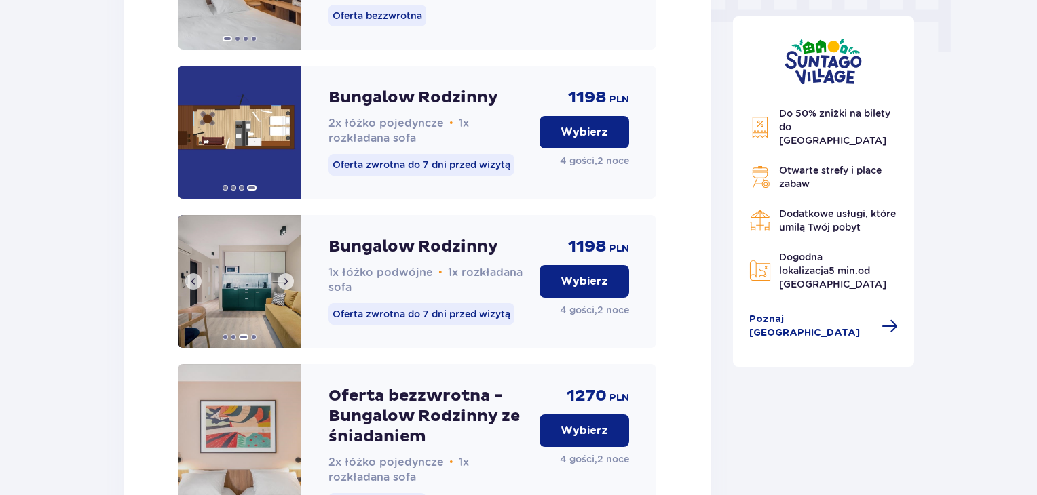
click at [288, 287] on span at bounding box center [285, 281] width 11 height 11
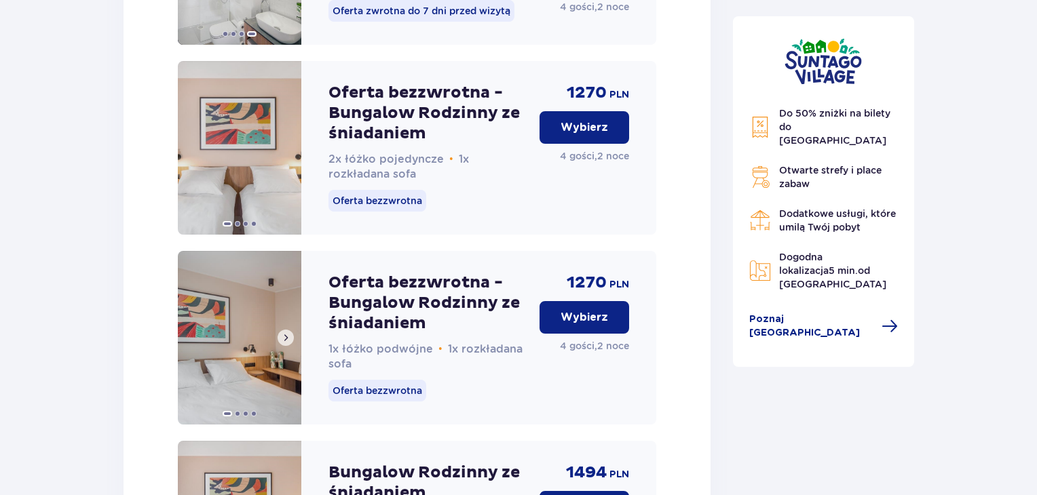
scroll to position [1751, 0]
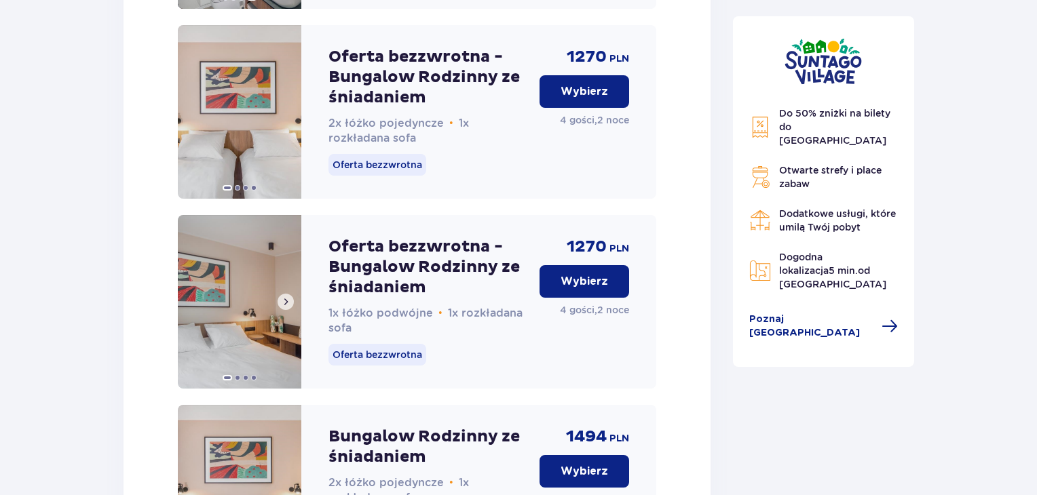
click at [285, 307] on span at bounding box center [285, 301] width 11 height 11
click at [286, 307] on span at bounding box center [285, 301] width 11 height 11
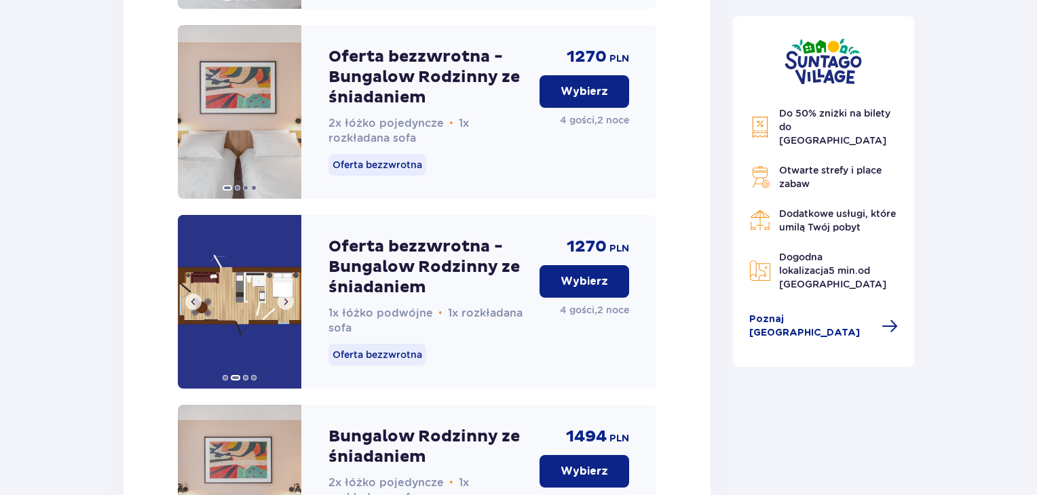
click at [285, 307] on span at bounding box center [285, 301] width 11 height 11
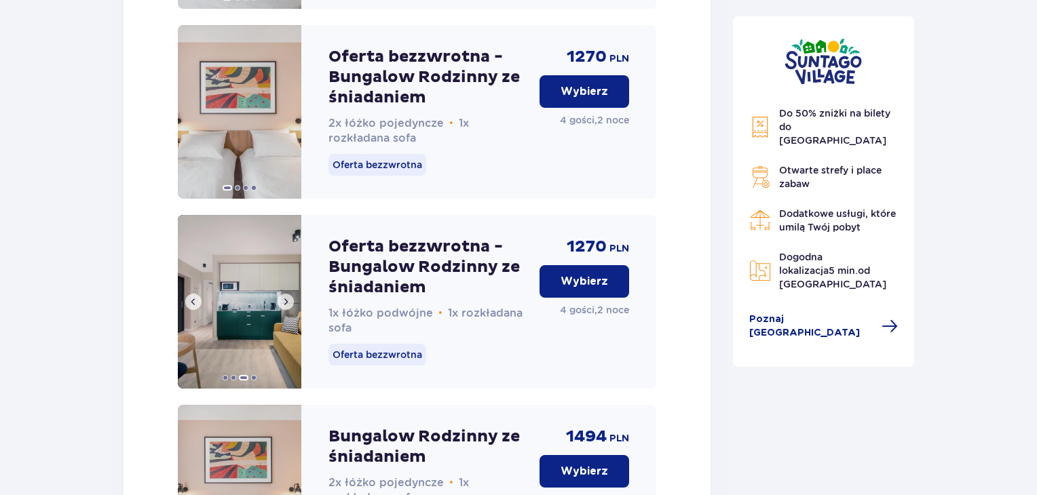
click at [285, 307] on span at bounding box center [285, 301] width 11 height 11
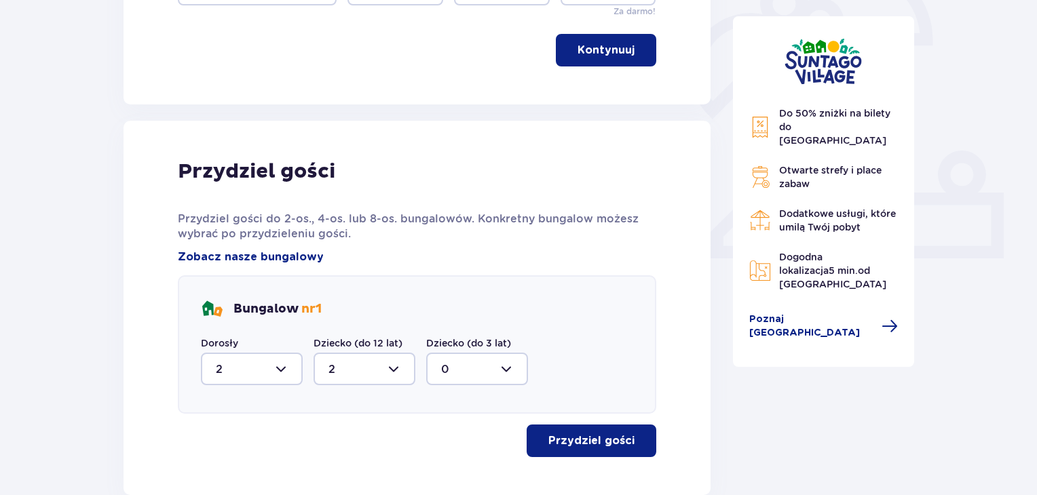
scroll to position [339, 0]
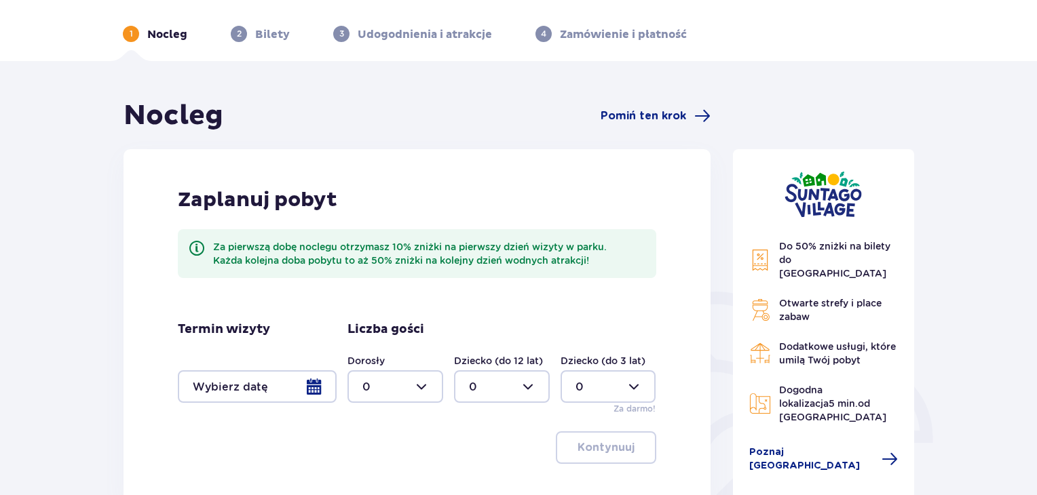
scroll to position [136, 0]
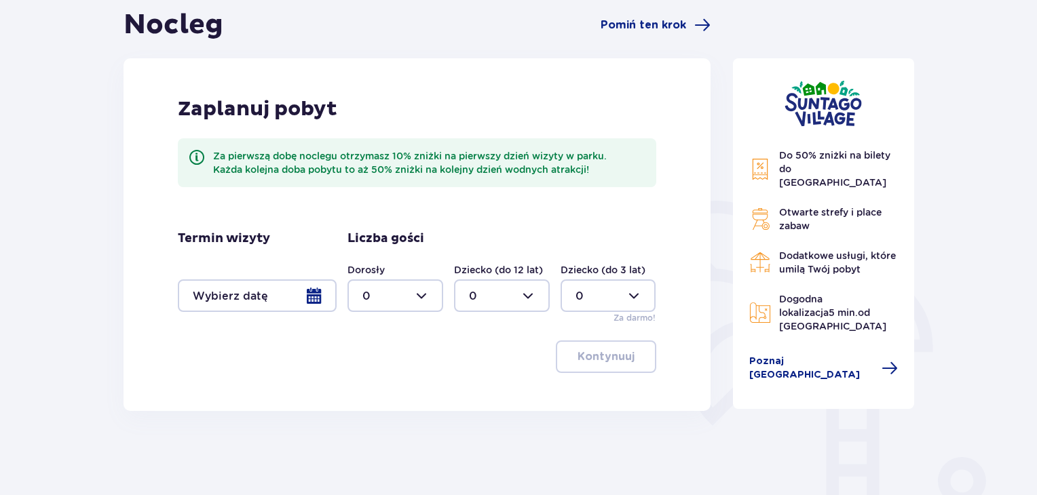
click at [429, 298] on div at bounding box center [395, 296] width 96 height 33
click at [370, 386] on div "4" at bounding box center [395, 383] width 66 height 15
type input "4"
click at [530, 291] on div at bounding box center [502, 296] width 96 height 33
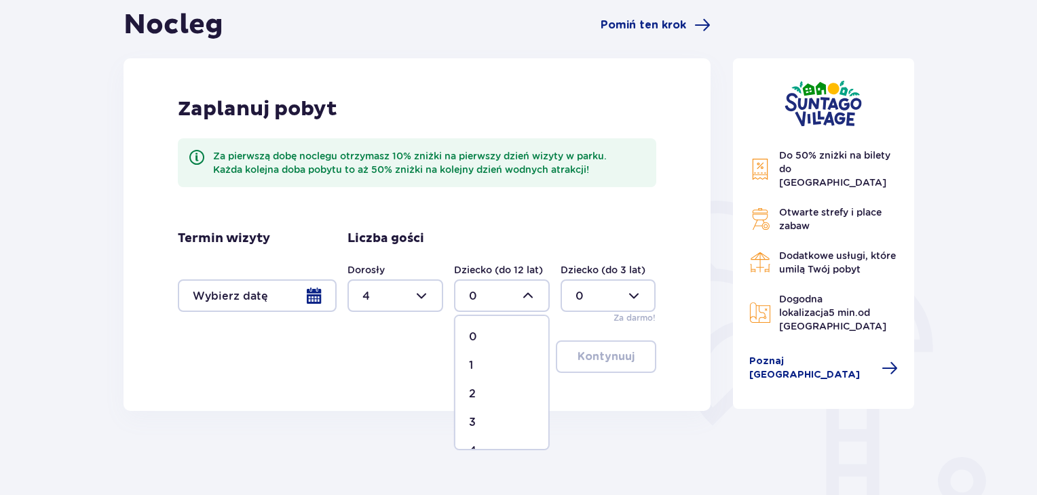
click at [475, 391] on div "2" at bounding box center [502, 394] width 66 height 15
type input "2"
click at [312, 303] on div at bounding box center [257, 296] width 159 height 33
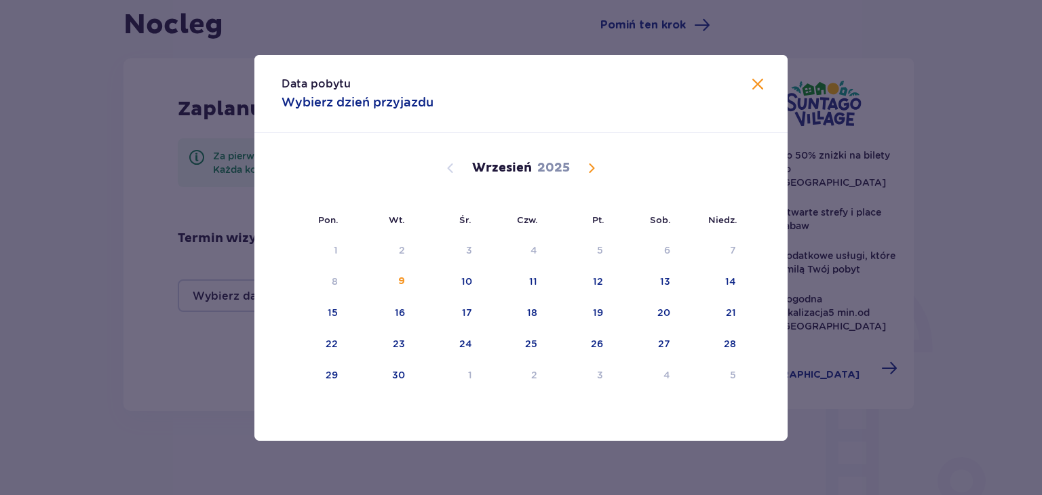
click at [594, 170] on span "Calendar" at bounding box center [591, 168] width 16 height 16
click at [605, 280] on div "10" at bounding box center [599, 282] width 11 height 14
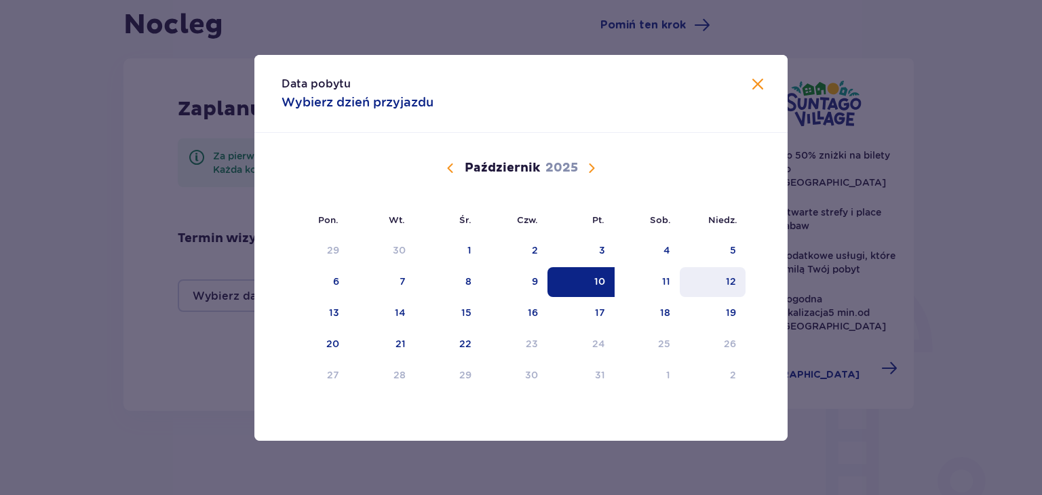
click at [722, 283] on div "12" at bounding box center [713, 282] width 66 height 30
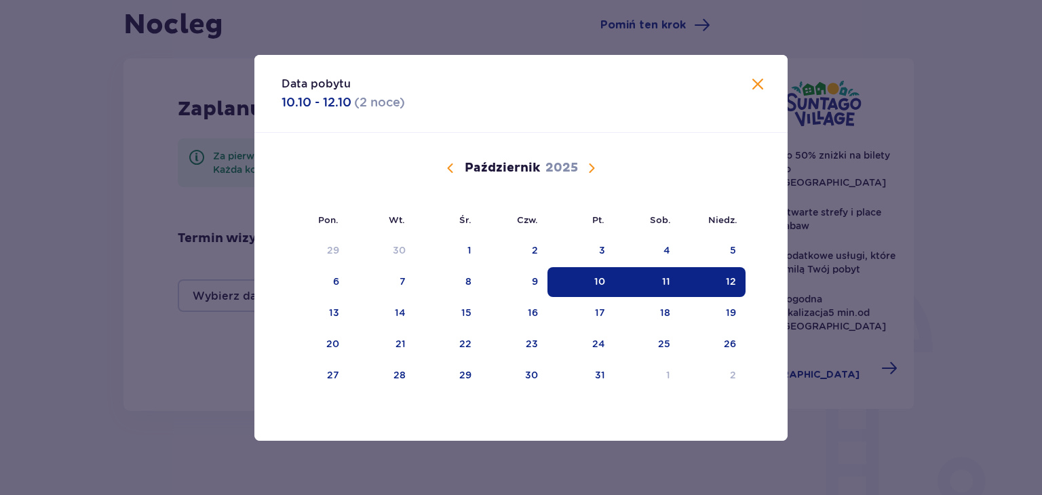
type input "10.10.25 - 12.10.25"
type input "0"
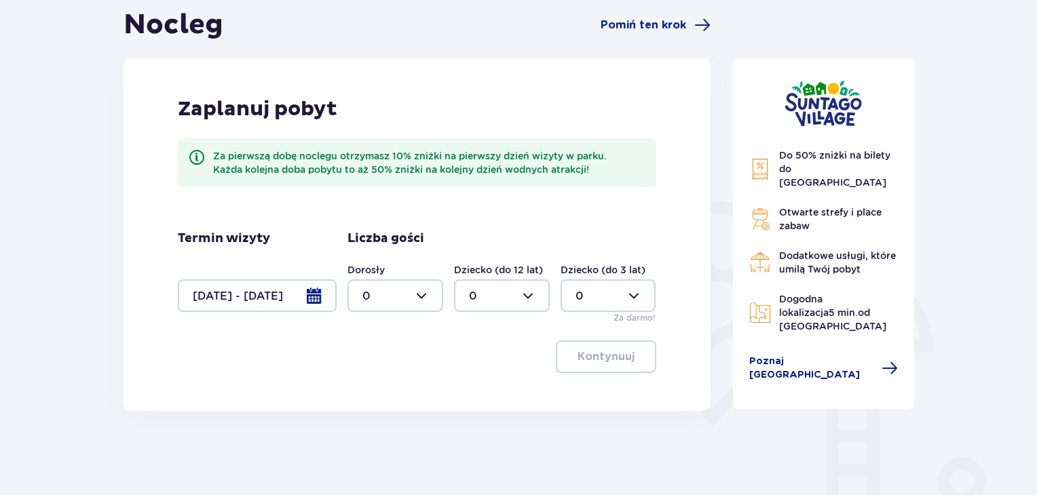
click at [429, 296] on div at bounding box center [395, 296] width 96 height 33
click at [372, 385] on div "4" at bounding box center [395, 383] width 66 height 15
type input "4"
click at [518, 299] on div at bounding box center [502, 296] width 96 height 33
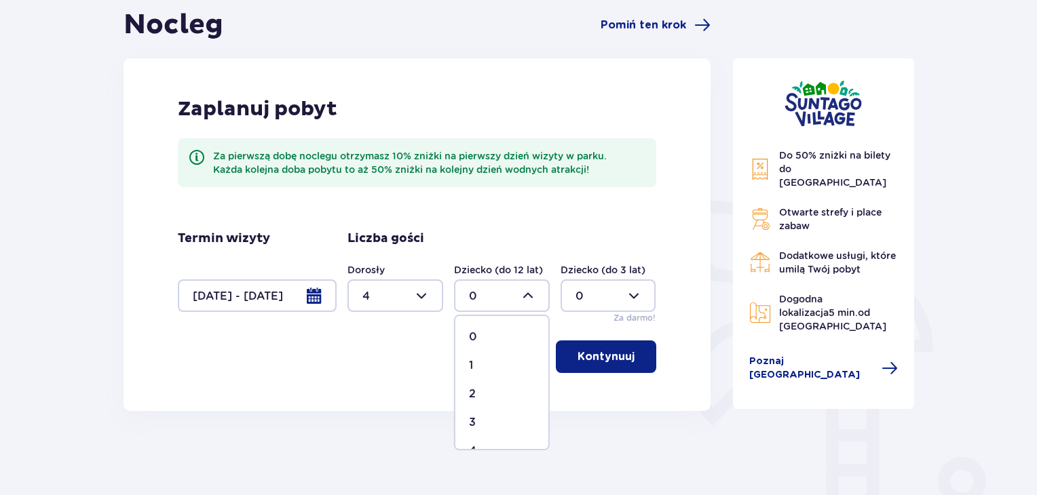
click at [469, 394] on p "2" at bounding box center [472, 394] width 7 height 15
type input "2"
click at [613, 364] on p "Kontynuuj" at bounding box center [605, 356] width 57 height 15
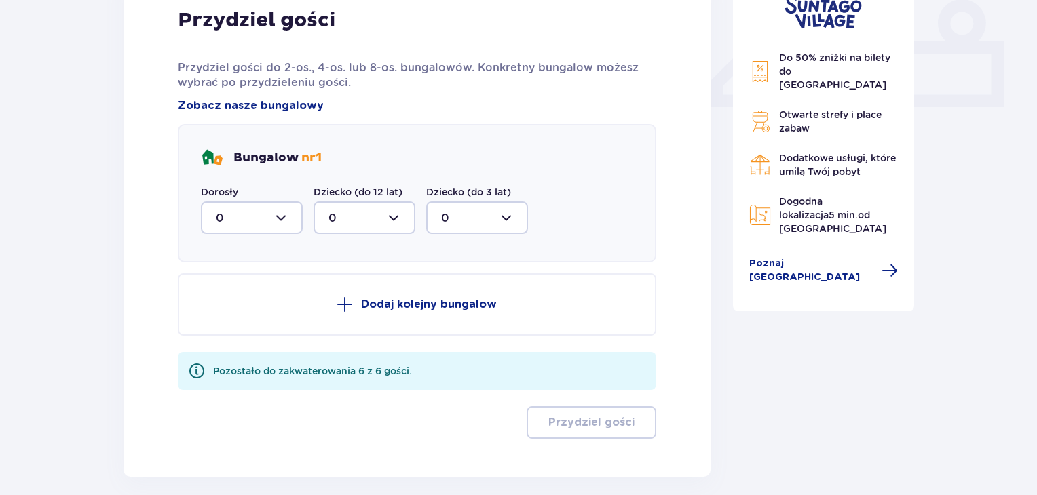
scroll to position [656, 0]
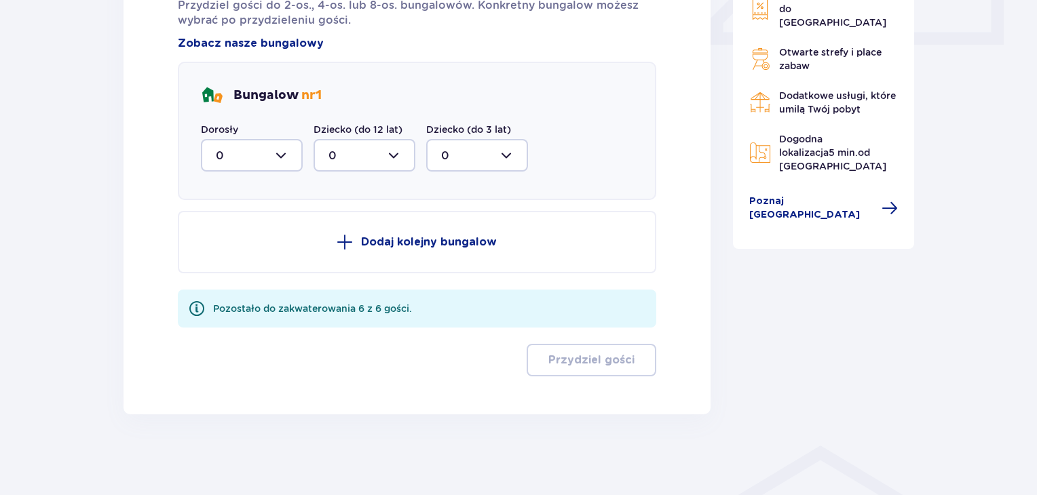
click at [283, 153] on div at bounding box center [252, 155] width 102 height 33
click at [229, 282] on div "4" at bounding box center [252, 289] width 72 height 15
type input "4"
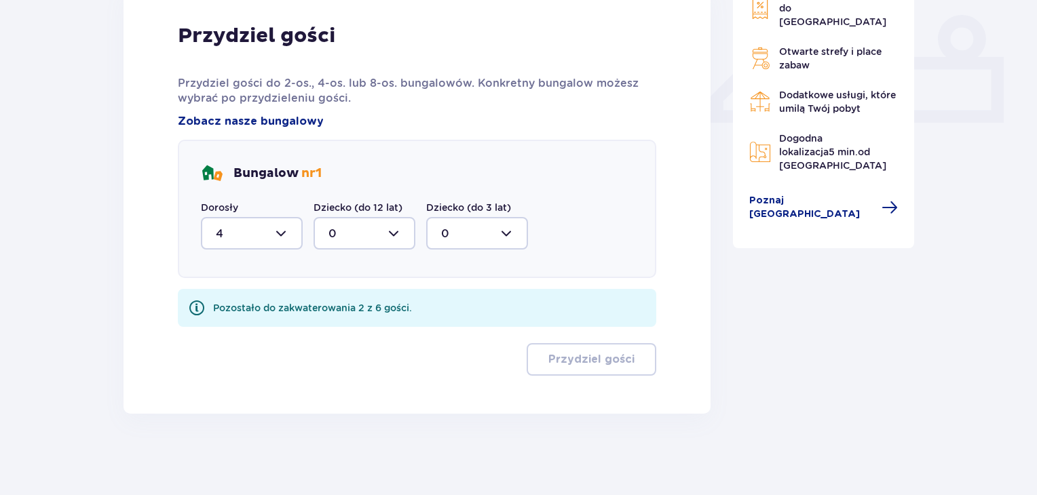
scroll to position [578, 0]
click at [396, 227] on div at bounding box center [364, 233] width 102 height 33
click at [335, 326] on div "2" at bounding box center [364, 331] width 72 height 15
type input "2"
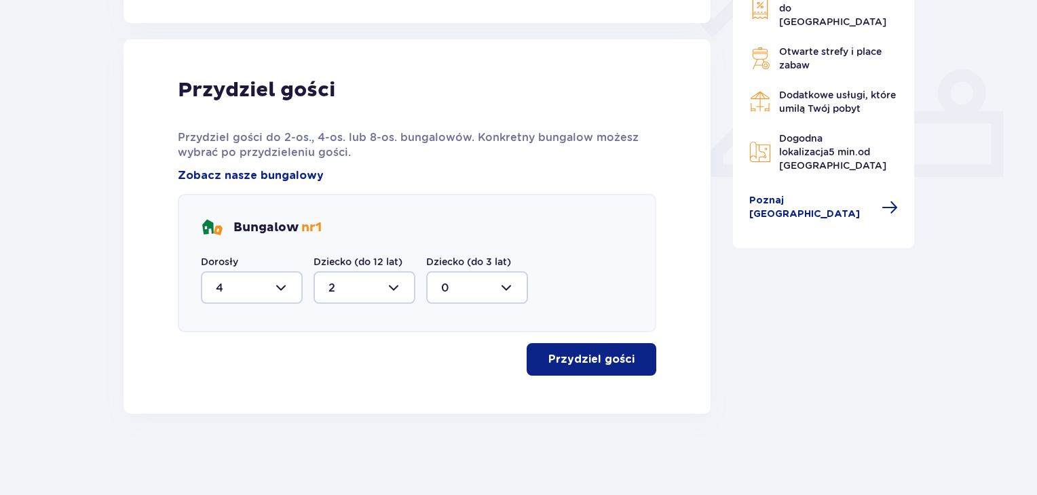
scroll to position [524, 0]
click at [628, 362] on button "Przydziel gości" at bounding box center [591, 359] width 130 height 33
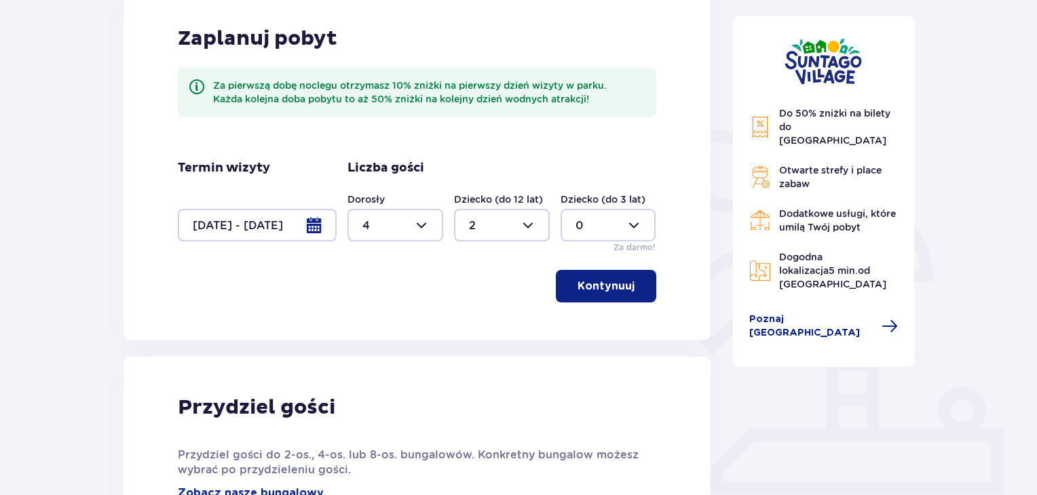
scroll to position [200, 0]
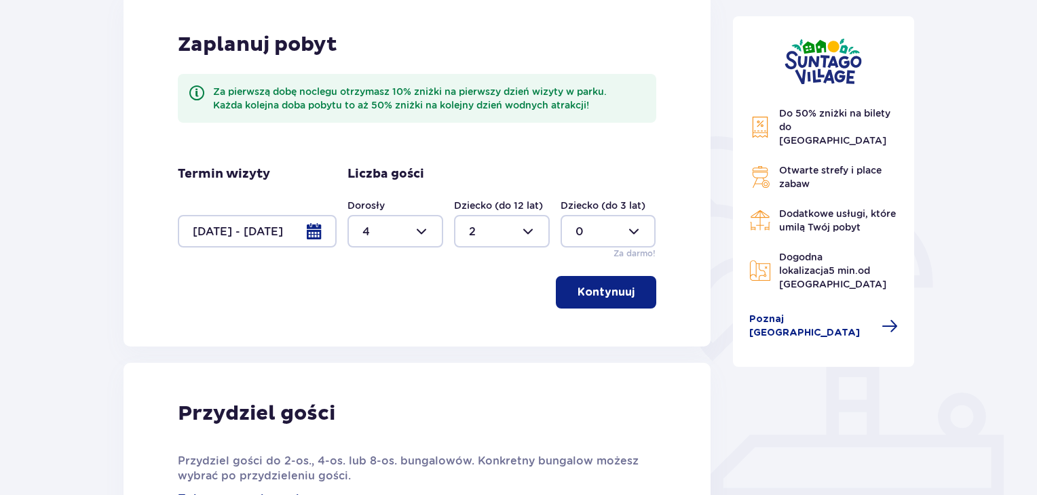
click at [426, 229] on div at bounding box center [395, 231] width 96 height 33
click at [362, 327] on p "2" at bounding box center [365, 329] width 7 height 15
type input "2"
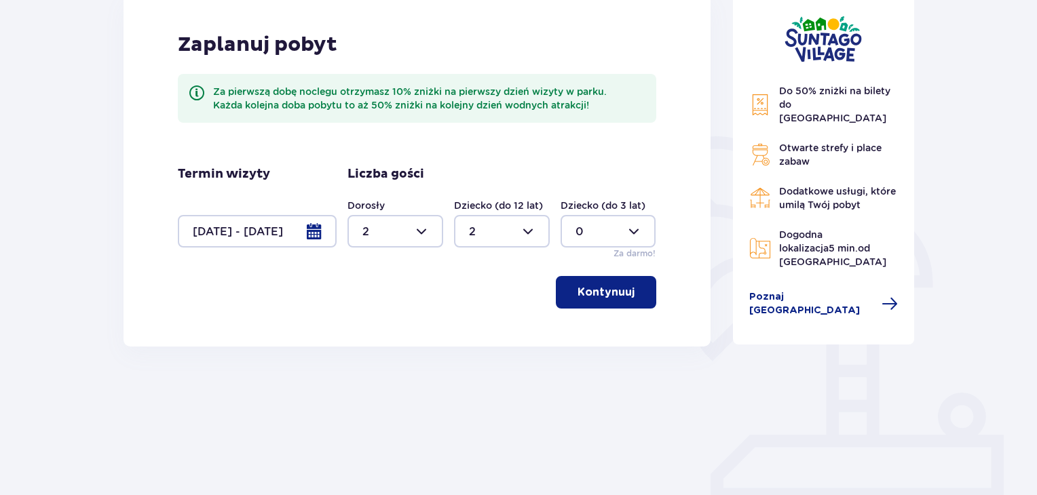
click at [317, 231] on div at bounding box center [257, 231] width 159 height 33
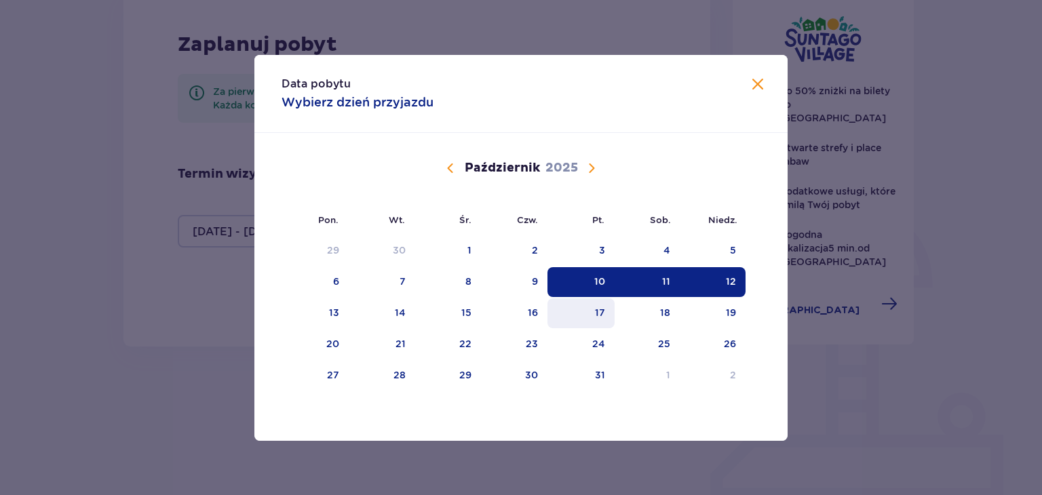
click at [600, 311] on div "17" at bounding box center [600, 313] width 10 height 14
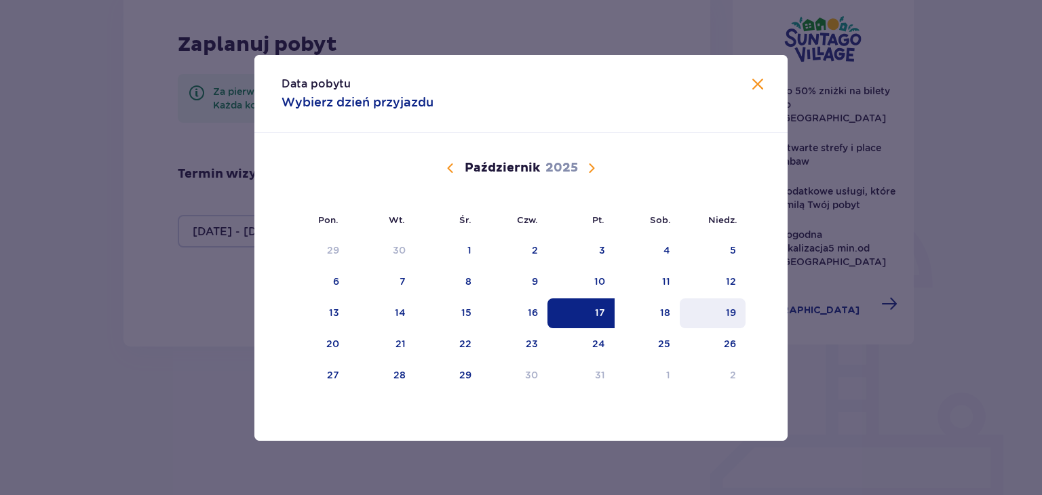
click at [723, 315] on div "19" at bounding box center [713, 314] width 66 height 30
type input "17.10.25 - 19.10.25"
type input "0"
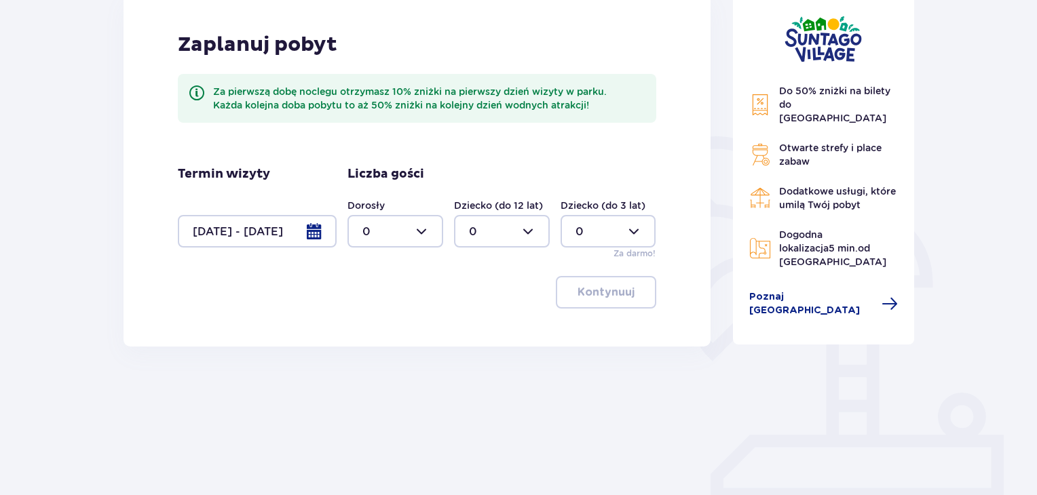
click at [423, 237] on div at bounding box center [395, 231] width 96 height 33
click at [374, 261] on div "2" at bounding box center [395, 261] width 66 height 15
type input "2"
click at [524, 235] on div at bounding box center [502, 231] width 96 height 33
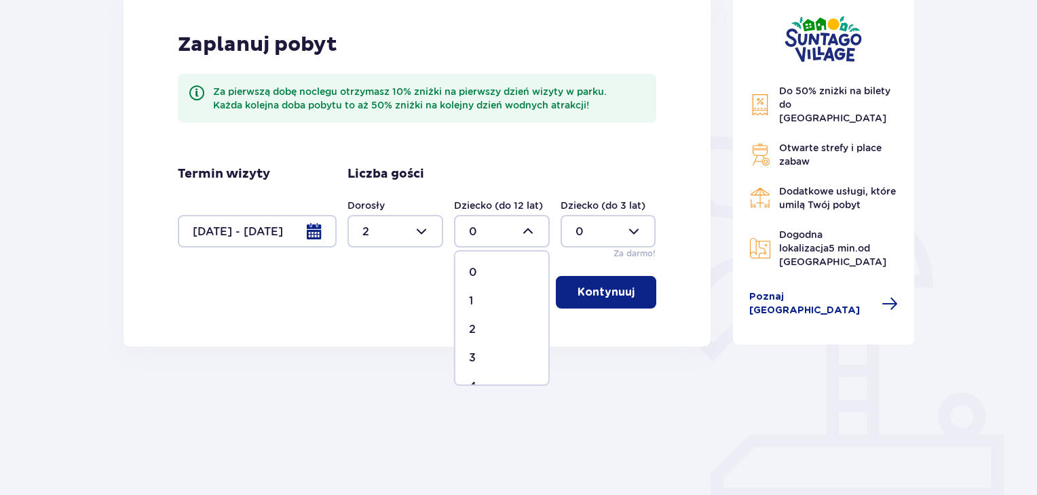
click at [475, 328] on p "2" at bounding box center [472, 329] width 7 height 15
type input "2"
click at [590, 294] on p "Kontynuuj" at bounding box center [605, 292] width 57 height 15
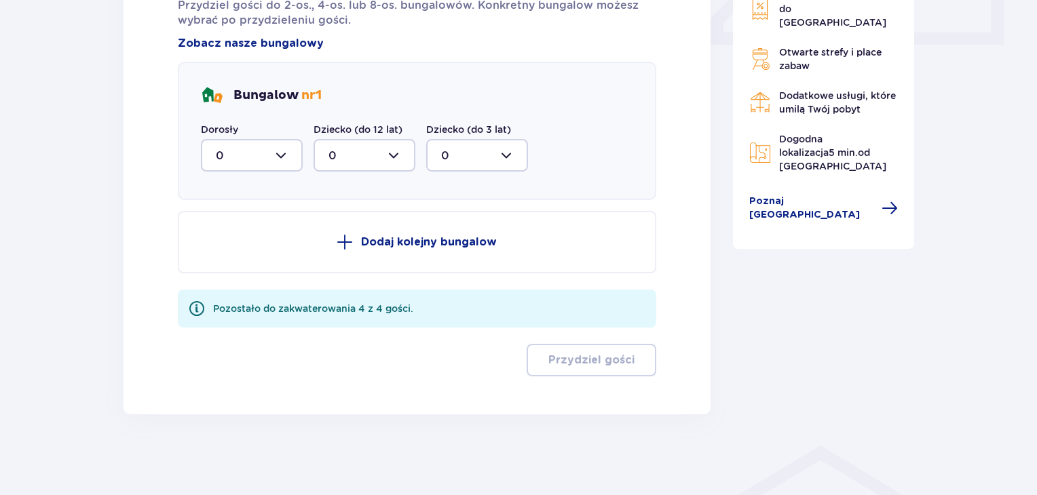
scroll to position [588, 0]
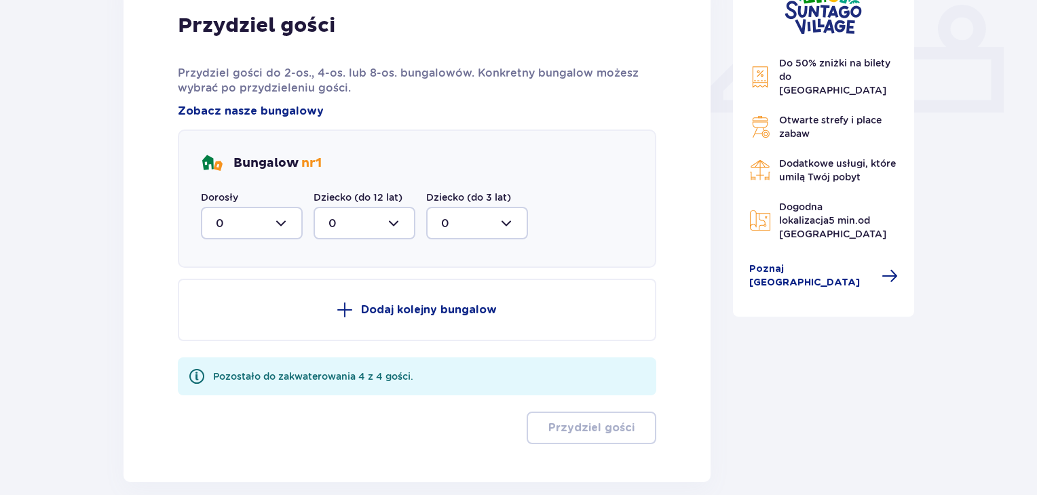
click at [275, 223] on div at bounding box center [252, 223] width 102 height 33
click at [226, 317] on div "2" at bounding box center [252, 321] width 72 height 15
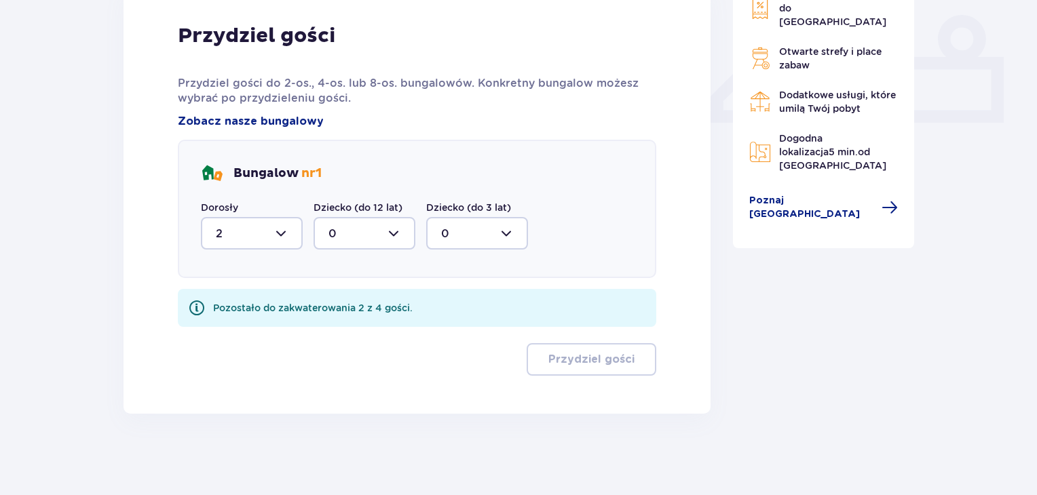
type input "2"
click at [396, 229] on div at bounding box center [364, 233] width 102 height 33
click at [335, 326] on div "2" at bounding box center [364, 331] width 72 height 15
type input "2"
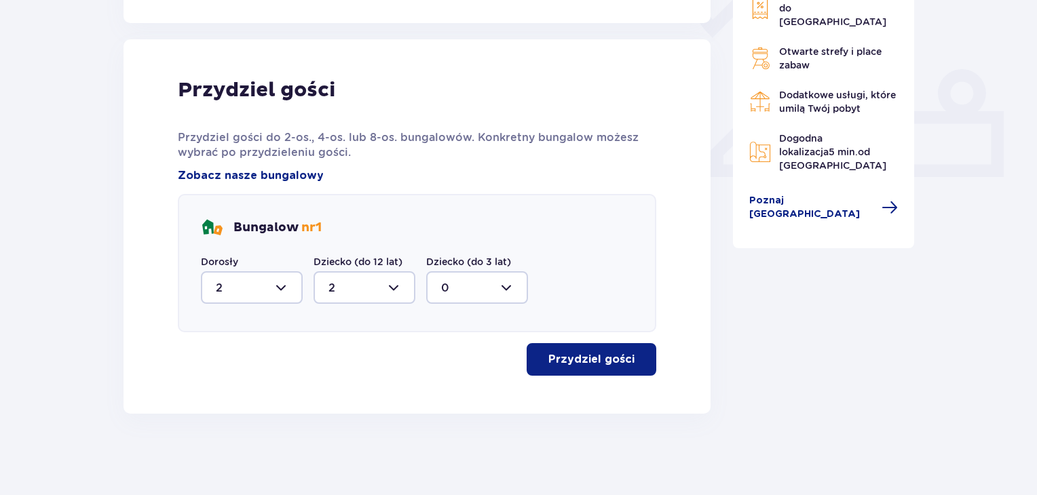
scroll to position [524, 0]
click at [590, 356] on p "Przydziel gości" at bounding box center [591, 359] width 86 height 15
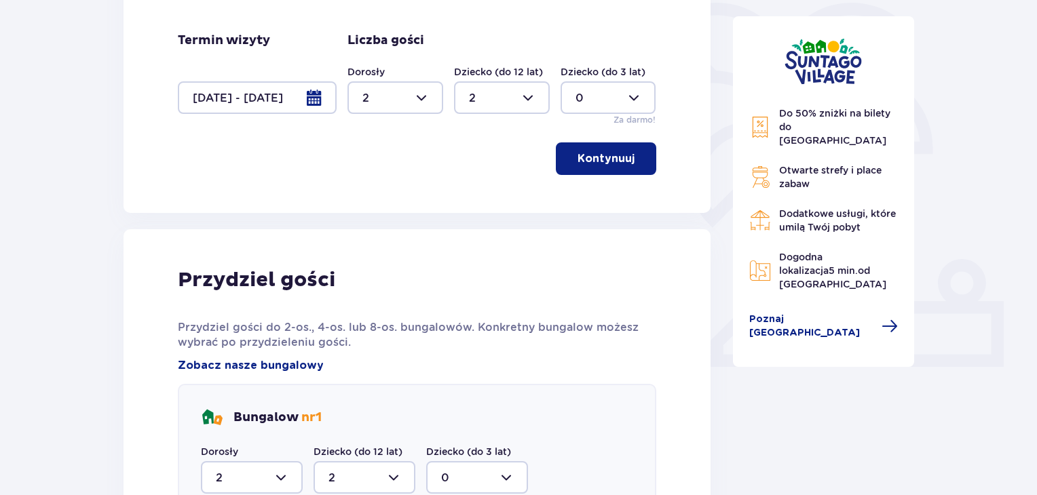
scroll to position [316, 0]
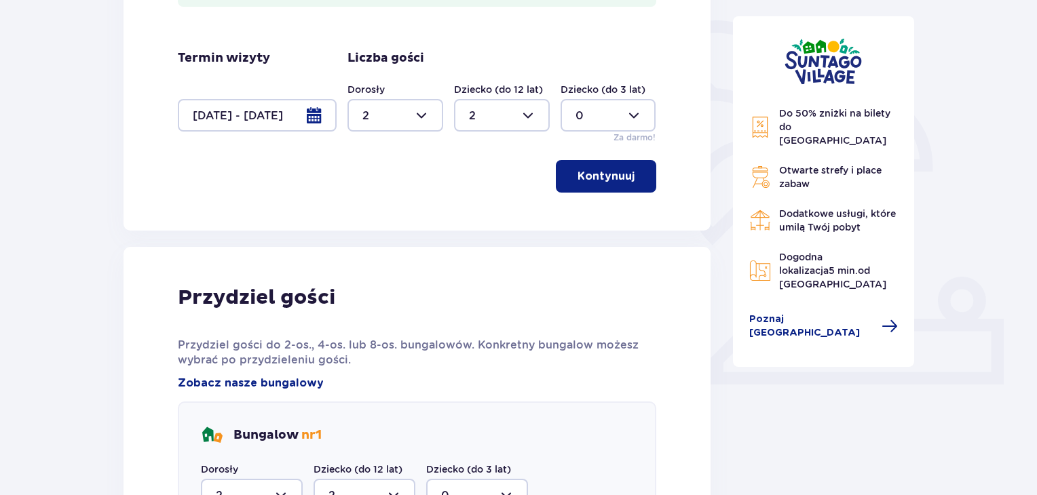
click at [412, 114] on div at bounding box center [395, 115] width 96 height 33
click at [366, 195] on p "4" at bounding box center [365, 202] width 7 height 15
type input "4"
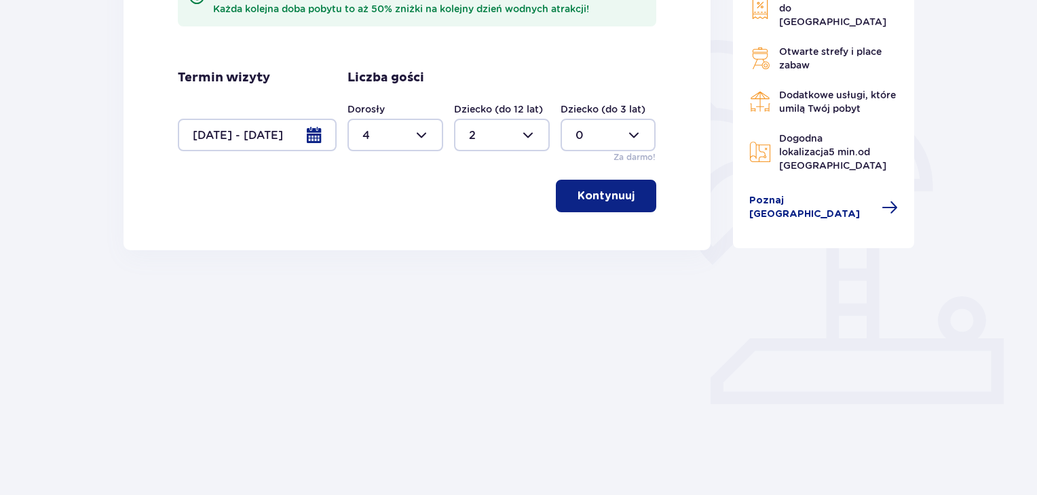
scroll to position [258, 0]
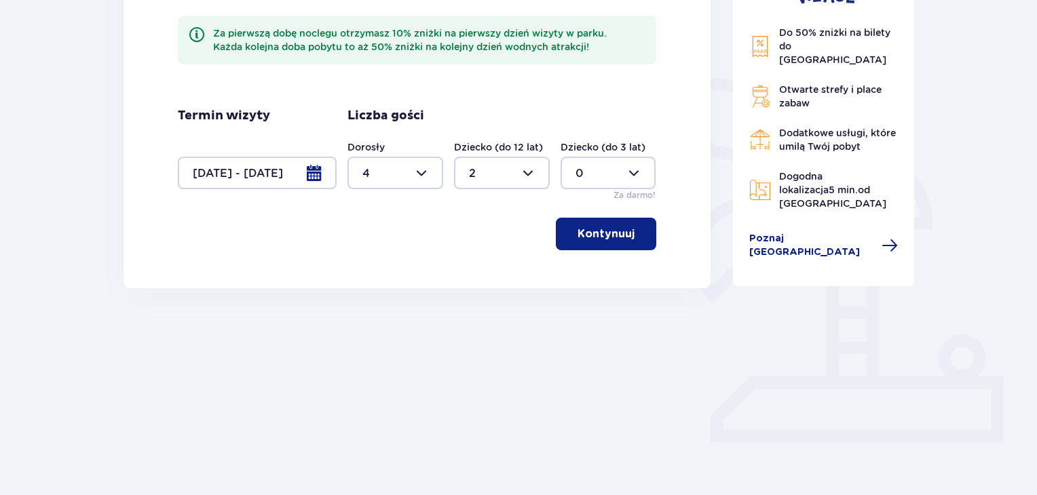
click at [606, 229] on p "Kontynuuj" at bounding box center [605, 234] width 57 height 15
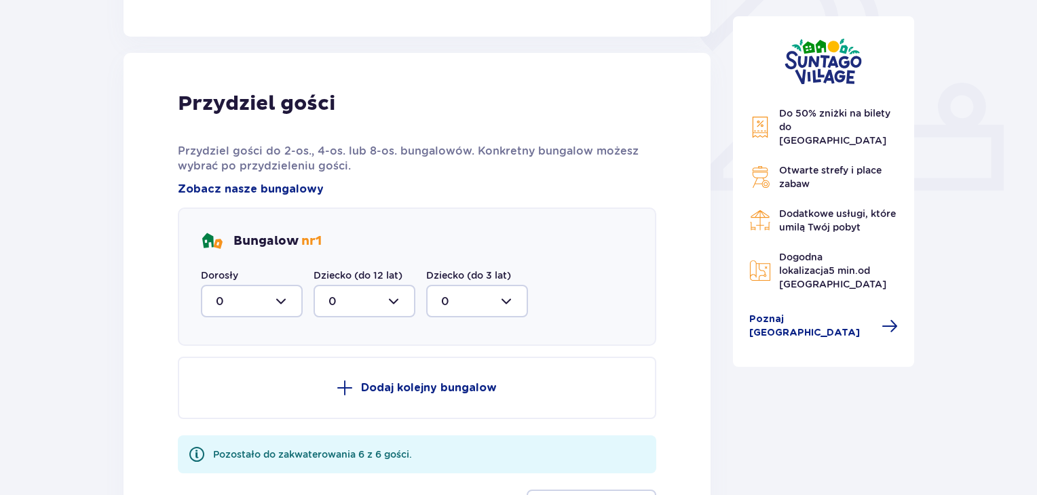
scroll to position [547, 0]
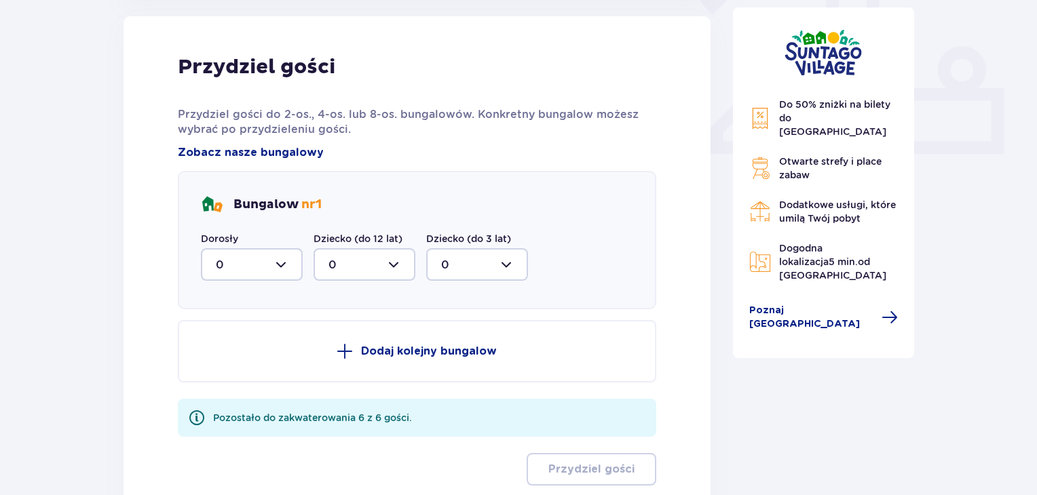
click at [293, 260] on div at bounding box center [252, 264] width 102 height 33
click at [224, 398] on div "4" at bounding box center [252, 398] width 72 height 15
type input "4"
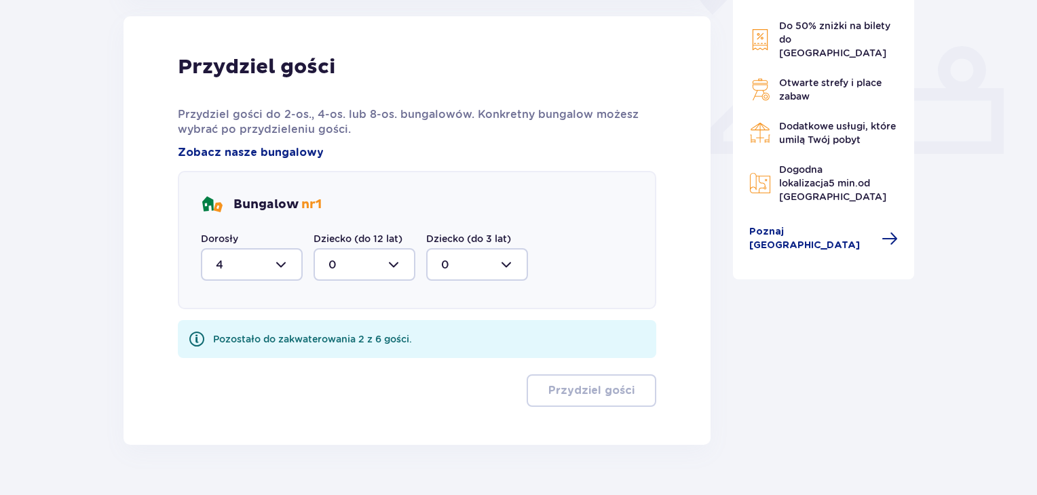
click at [396, 268] on div at bounding box center [364, 264] width 102 height 33
click at [337, 362] on div "2" at bounding box center [364, 363] width 72 height 15
type input "2"
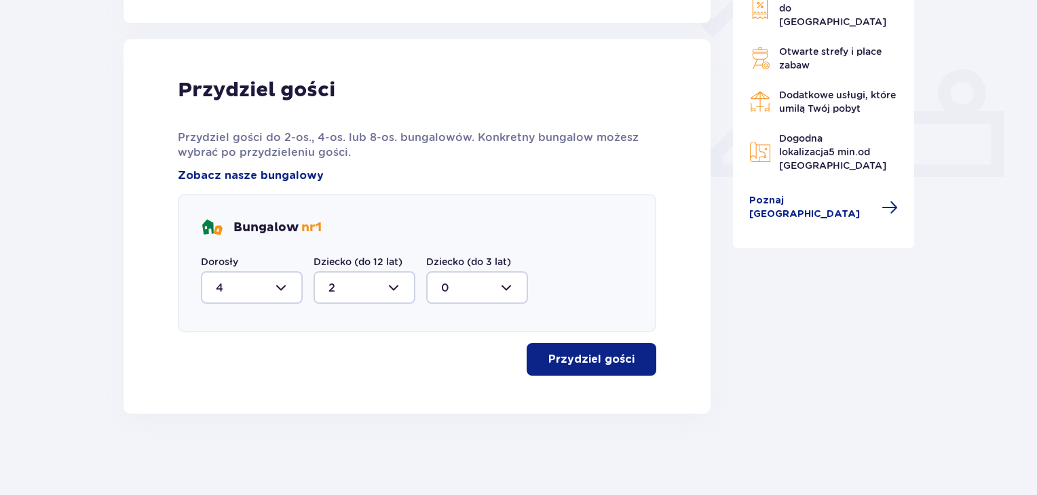
click at [613, 356] on p "Przydziel gości" at bounding box center [591, 359] width 86 height 15
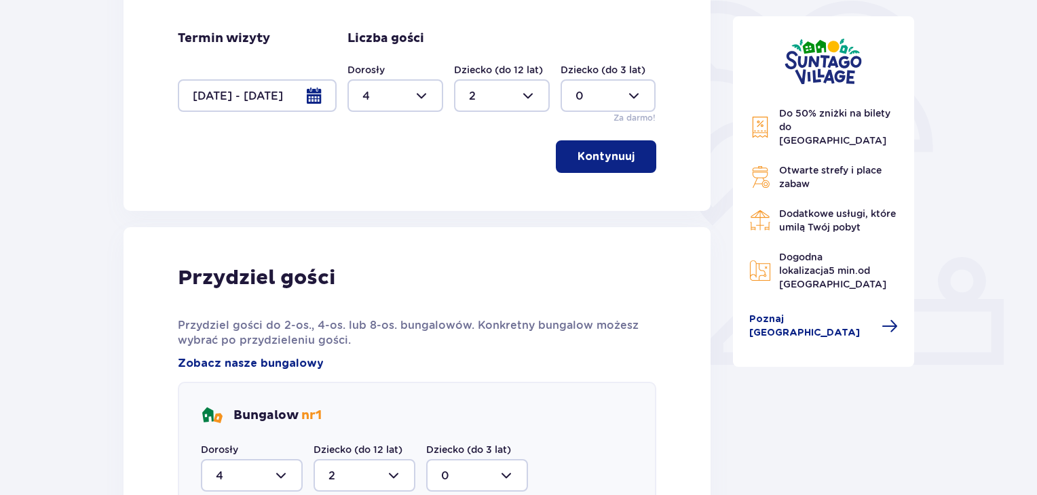
scroll to position [132, 0]
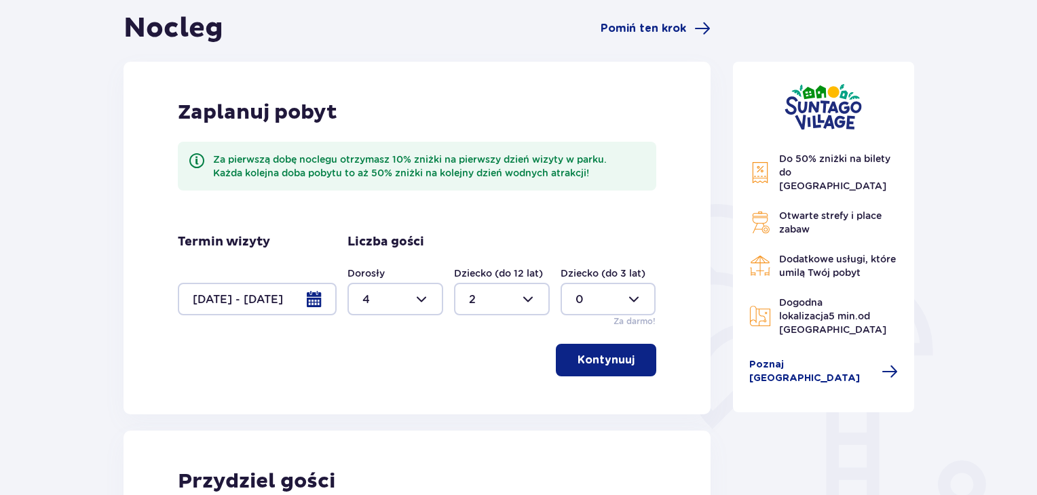
click at [320, 299] on div at bounding box center [257, 299] width 159 height 33
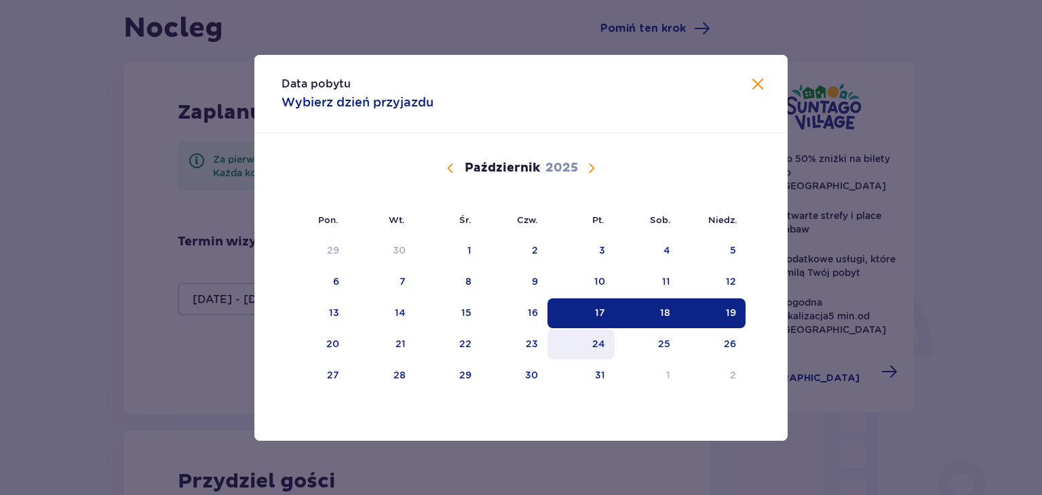
click at [594, 345] on div "24" at bounding box center [598, 344] width 13 height 14
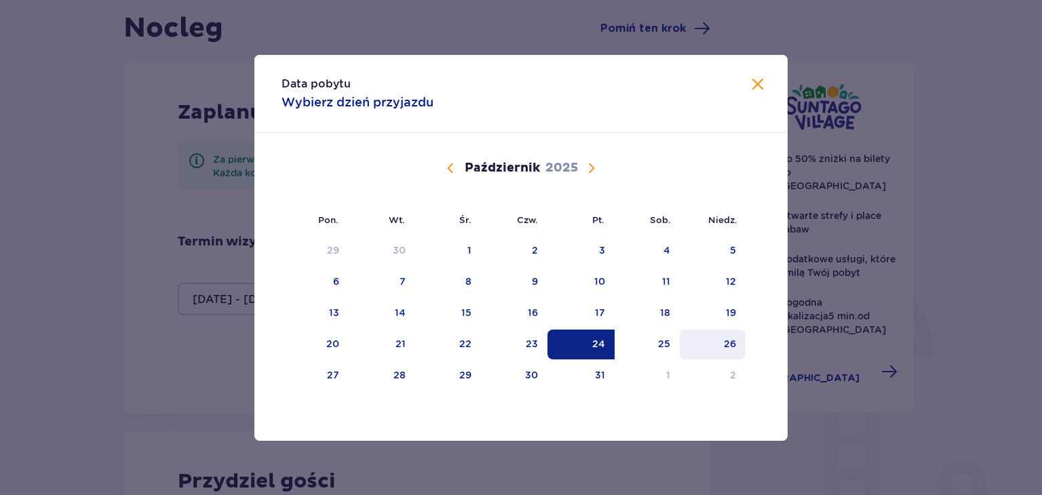
click at [735, 351] on div "26" at bounding box center [713, 345] width 66 height 30
type input "24.10.25 - 26.10.25"
type input "0"
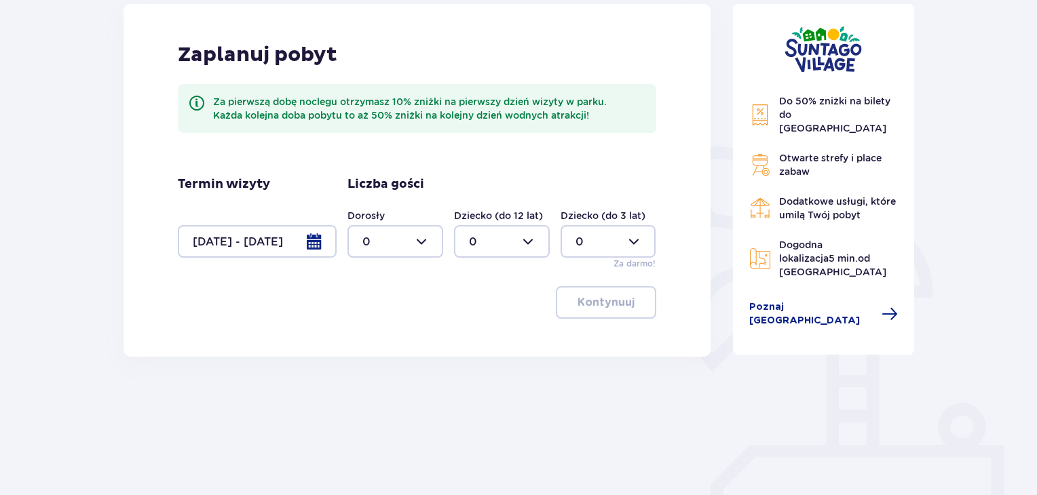
scroll to position [258, 0]
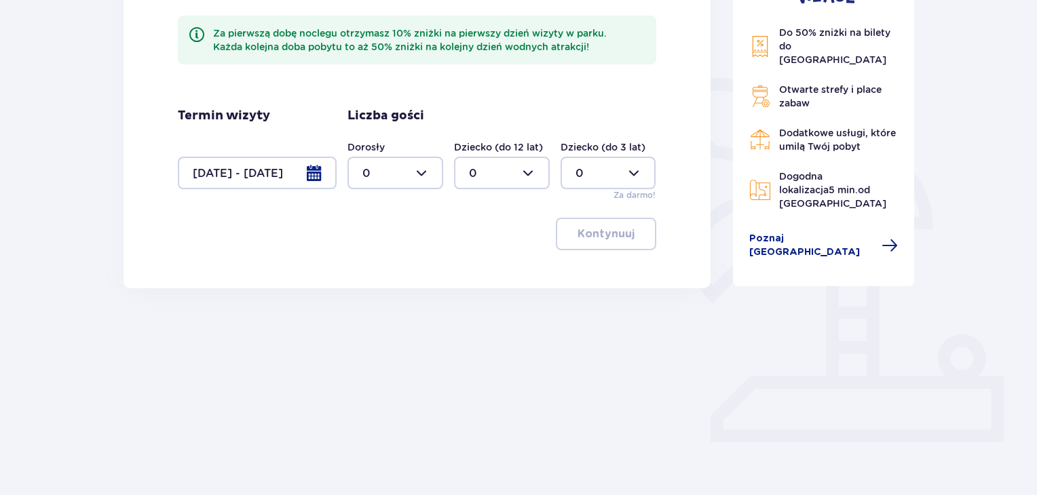
click at [419, 168] on div at bounding box center [395, 173] width 96 height 33
click at [378, 264] on div "4" at bounding box center [395, 260] width 66 height 15
type input "4"
click at [524, 172] on div at bounding box center [502, 173] width 96 height 33
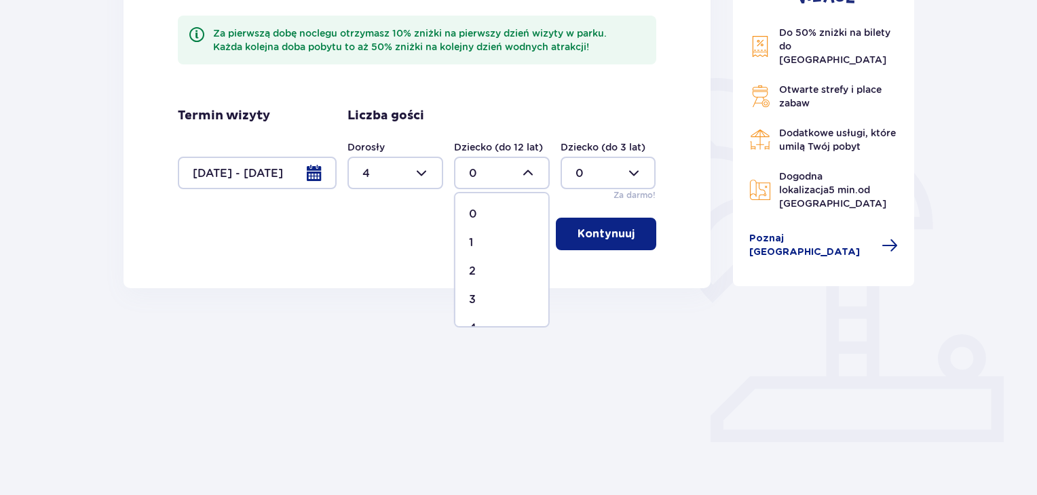
click at [476, 275] on div "2" at bounding box center [502, 271] width 66 height 15
type input "2"
click at [604, 231] on p "Kontynuuj" at bounding box center [605, 234] width 57 height 15
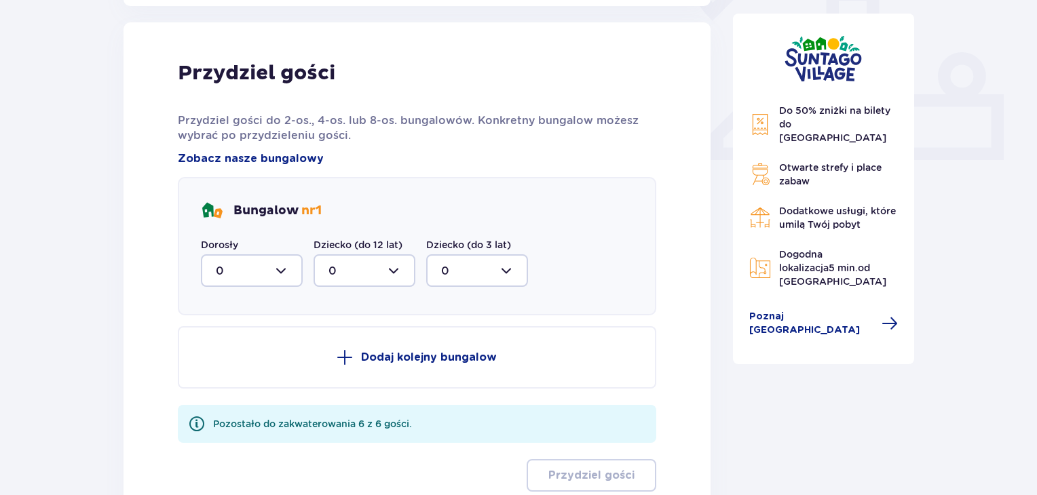
scroll to position [547, 0]
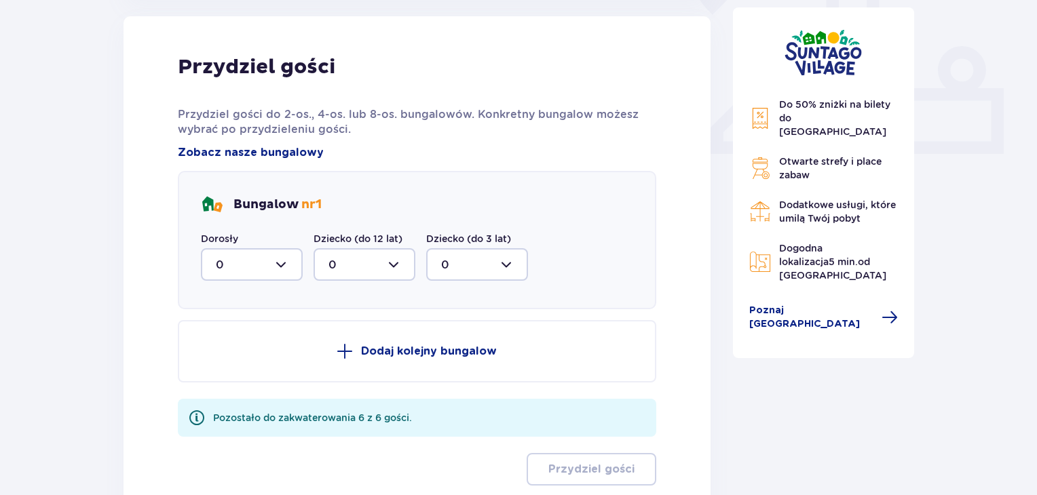
click at [282, 261] on div at bounding box center [252, 264] width 102 height 33
click at [228, 391] on div "4" at bounding box center [252, 398] width 72 height 15
type input "4"
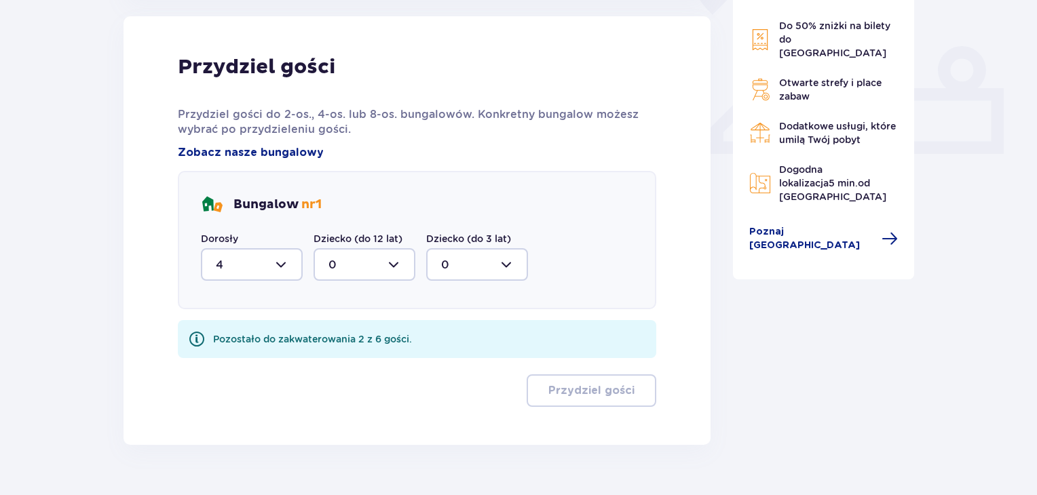
click at [404, 261] on div at bounding box center [364, 264] width 102 height 33
click at [342, 359] on div "2" at bounding box center [364, 363] width 72 height 15
type input "2"
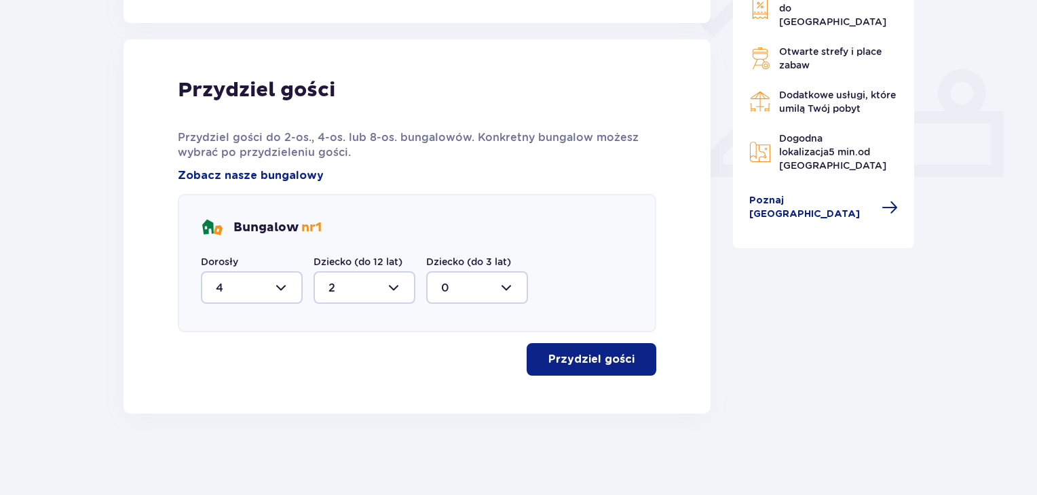
scroll to position [524, 0]
click at [602, 366] on p "Przydziel gości" at bounding box center [591, 359] width 86 height 15
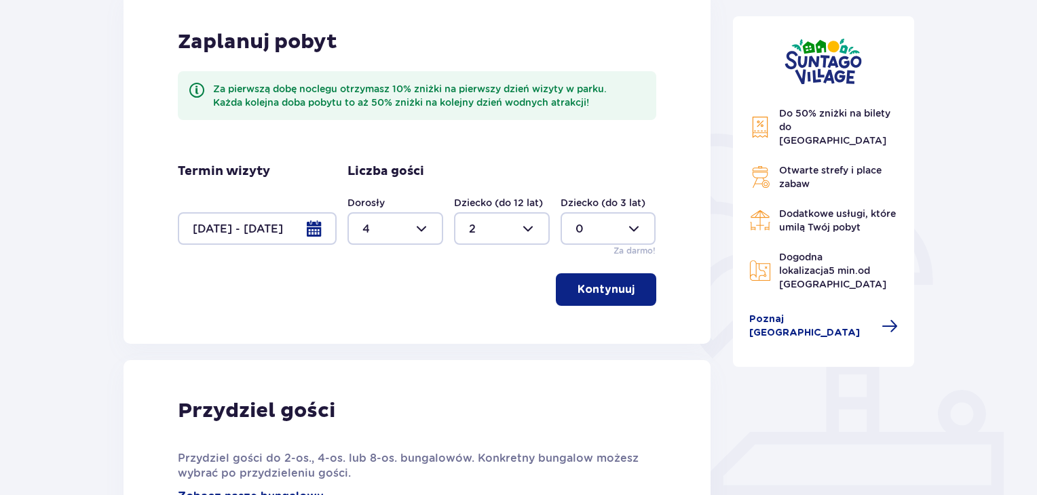
scroll to position [200, 0]
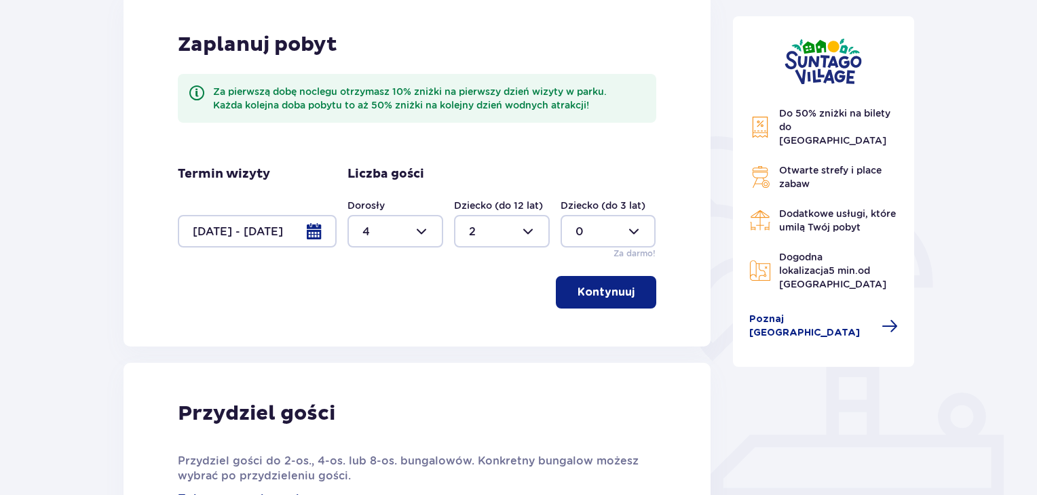
click at [311, 237] on div at bounding box center [257, 231] width 159 height 33
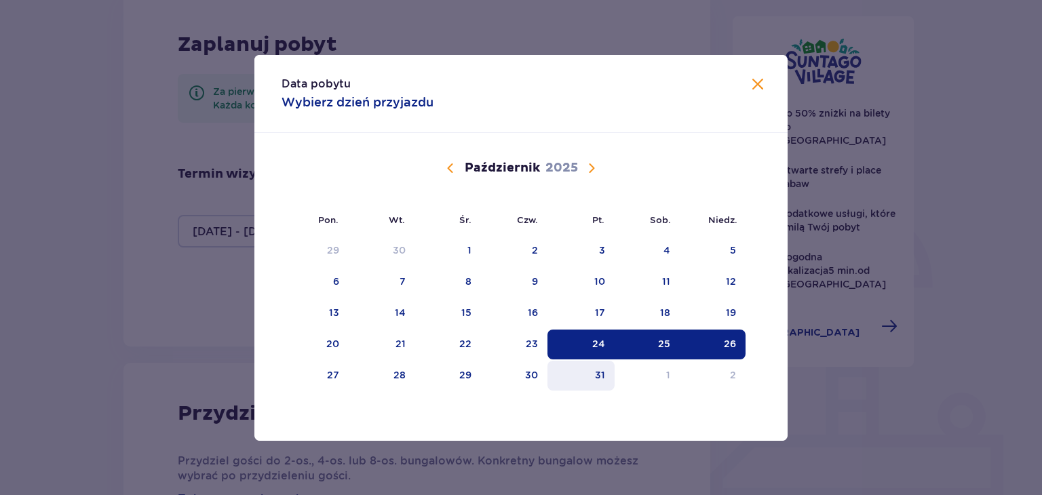
click at [597, 378] on div "31" at bounding box center [600, 375] width 10 height 14
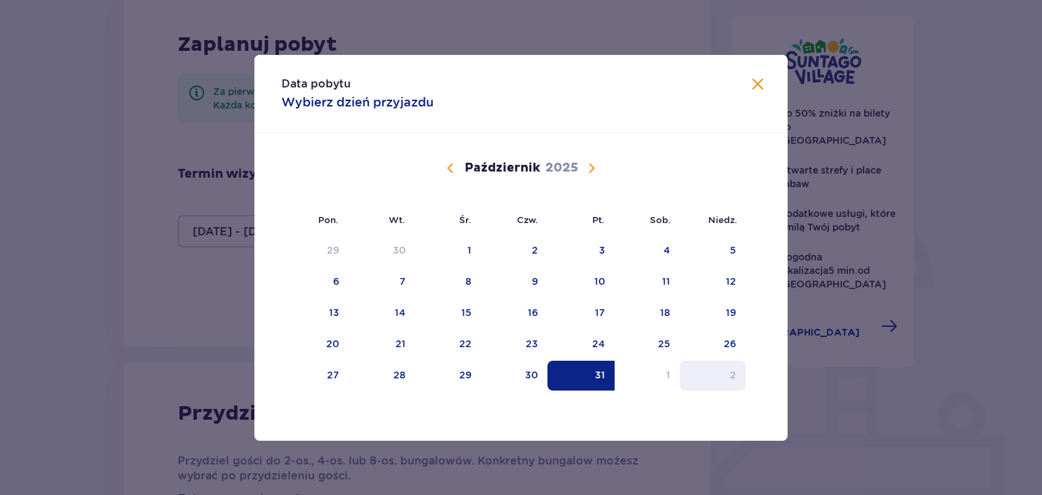
click at [734, 379] on div "2" at bounding box center [733, 375] width 6 height 14
type input "31.10.25 - 02.11.25"
type input "0"
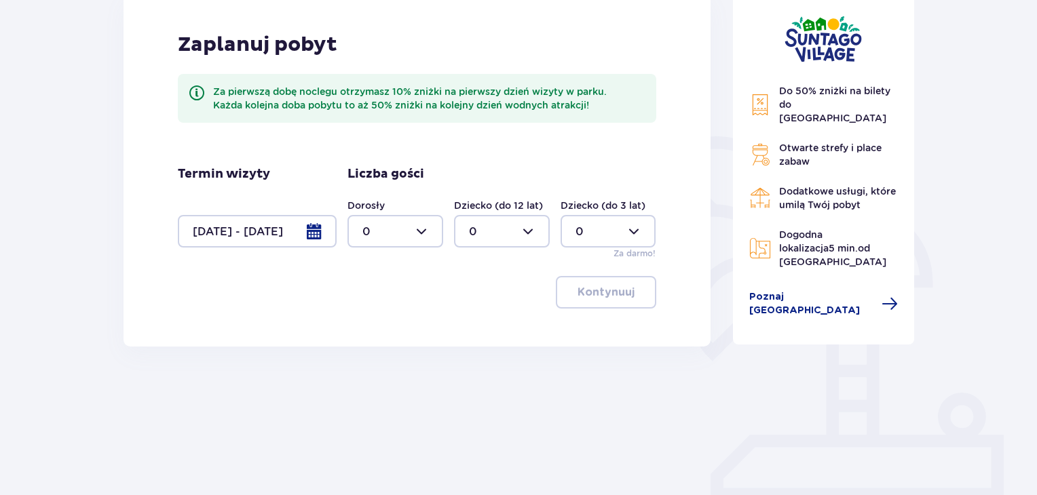
click at [426, 234] on div at bounding box center [395, 231] width 96 height 33
click at [370, 381] on div "4" at bounding box center [395, 386] width 66 height 15
type input "4"
click at [526, 235] on div at bounding box center [502, 231] width 96 height 33
click at [472, 332] on p "2" at bounding box center [472, 329] width 7 height 15
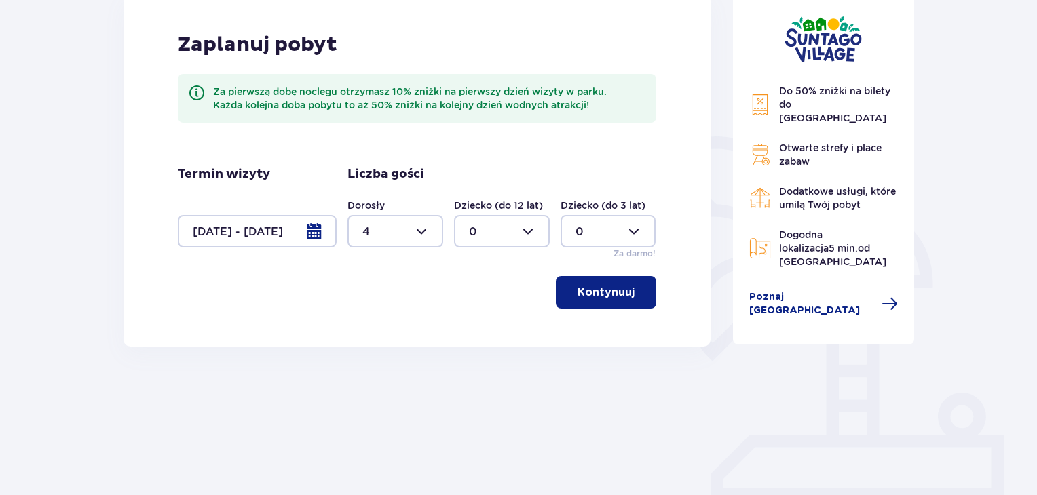
type input "2"
click at [590, 297] on p "Kontynuuj" at bounding box center [605, 292] width 57 height 15
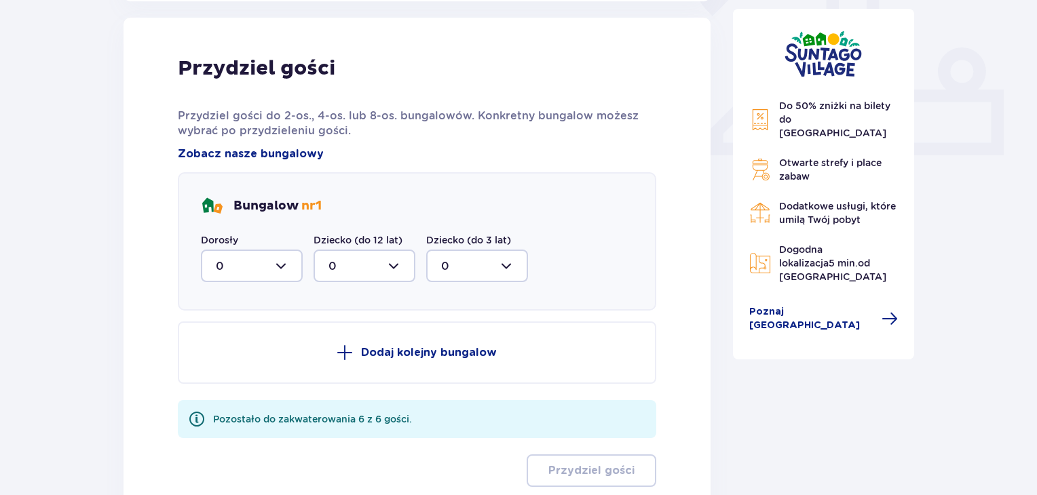
scroll to position [547, 0]
click at [282, 258] on div at bounding box center [252, 264] width 102 height 33
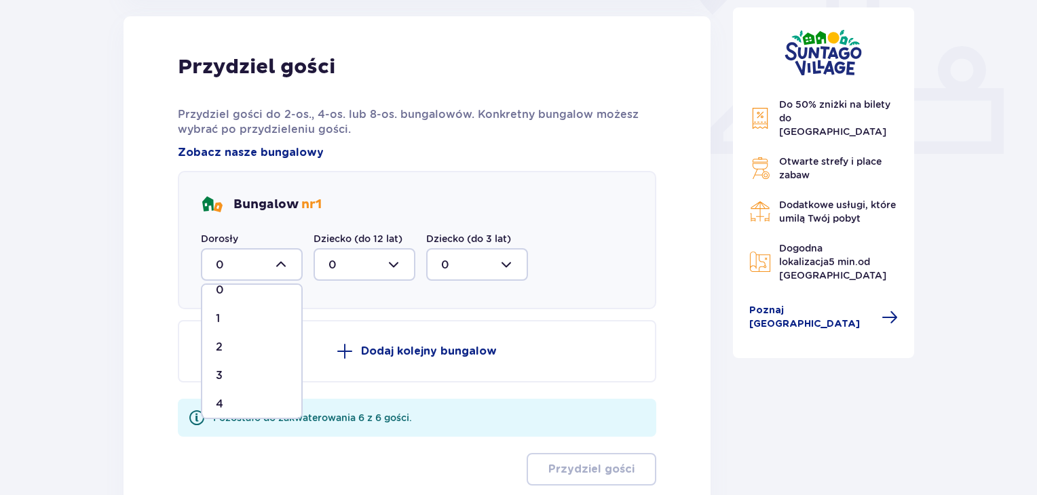
scroll to position [22, 0]
click at [230, 391] on div "4" at bounding box center [252, 398] width 72 height 15
type input "4"
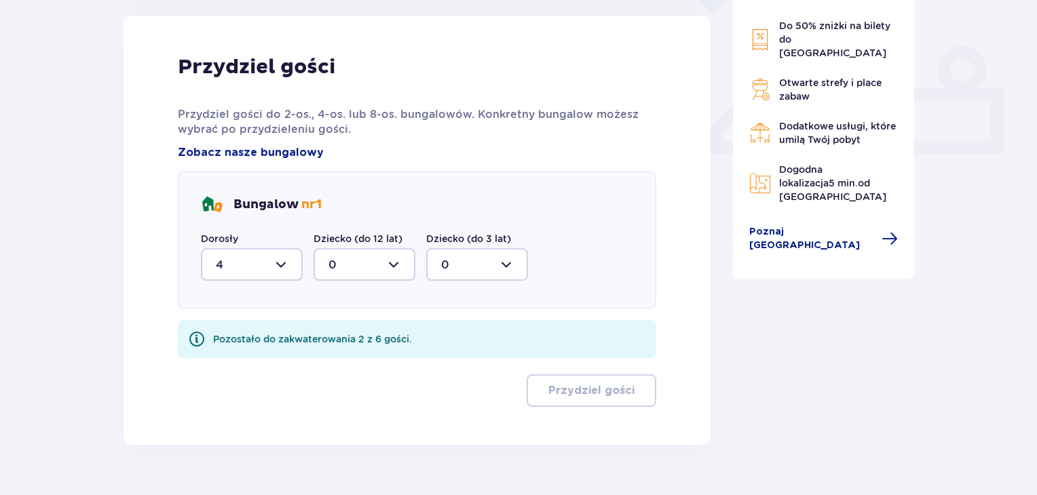
click at [393, 265] on div at bounding box center [364, 264] width 102 height 33
click at [330, 362] on p "2" at bounding box center [331, 363] width 7 height 15
type input "2"
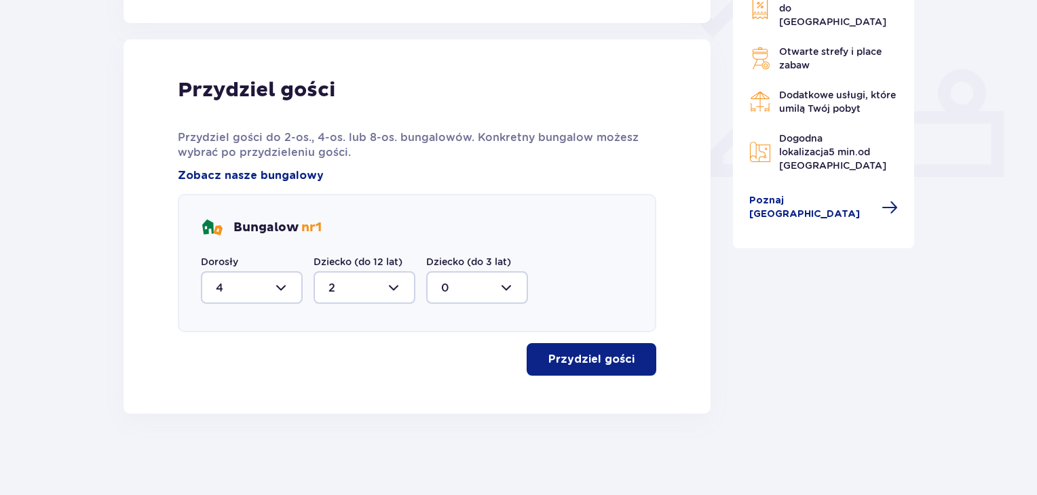
click at [558, 362] on p "Przydziel gości" at bounding box center [591, 359] width 86 height 15
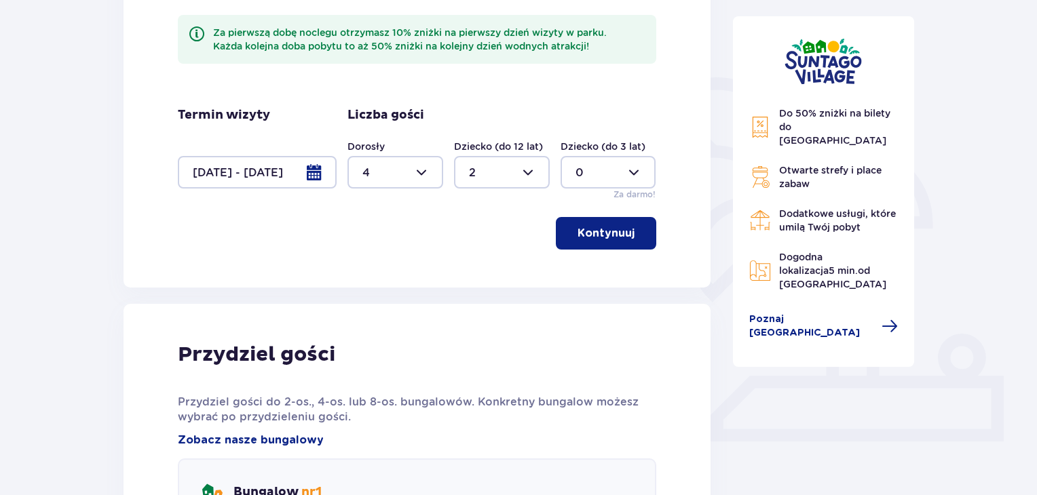
scroll to position [258, 0]
click at [427, 172] on div at bounding box center [395, 173] width 96 height 33
click at [367, 271] on p "2" at bounding box center [365, 271] width 7 height 15
type input "2"
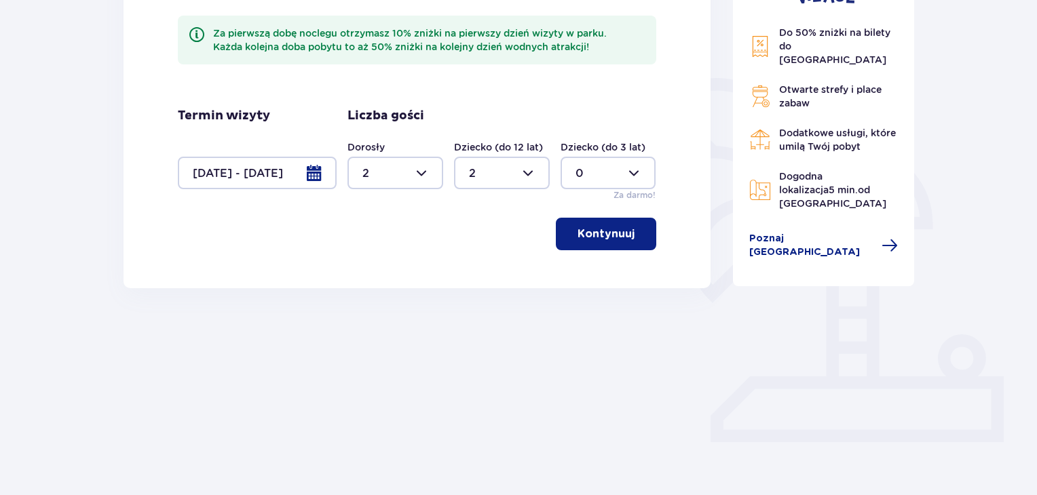
click at [578, 236] on p "Kontynuuj" at bounding box center [605, 234] width 57 height 15
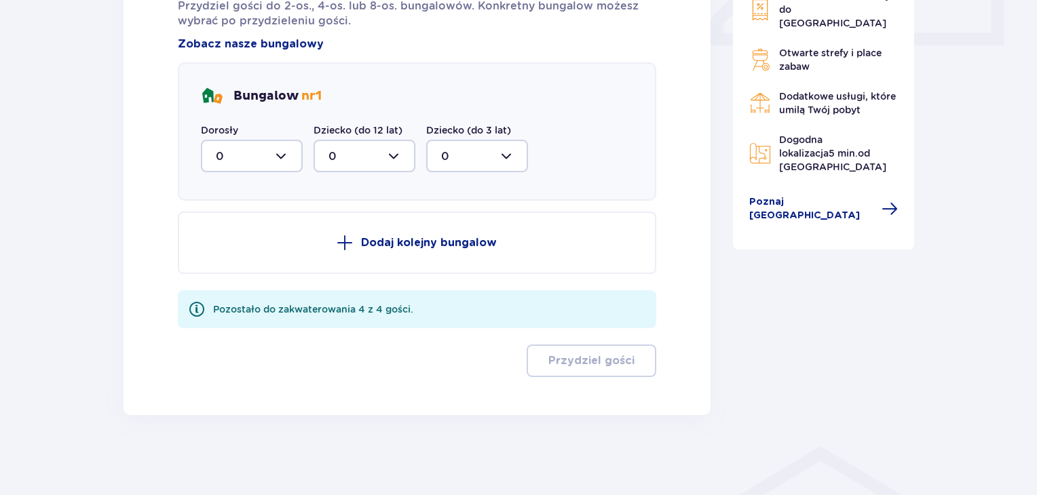
scroll to position [656, 0]
click at [271, 157] on div at bounding box center [252, 155] width 102 height 33
drag, startPoint x: 220, startPoint y: 263, endPoint x: 221, endPoint y: 256, distance: 6.8
click at [221, 260] on span "2" at bounding box center [251, 253] width 99 height 28
type input "2"
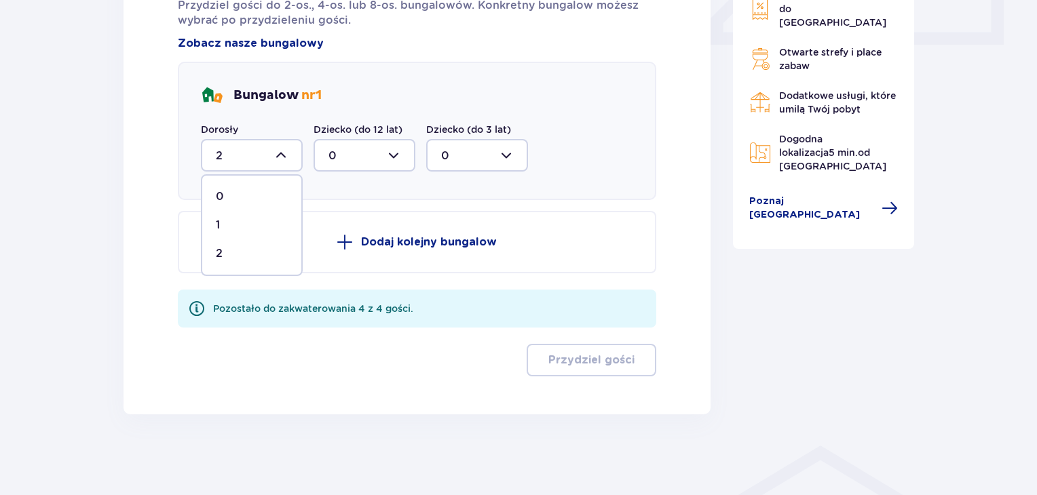
scroll to position [578, 0]
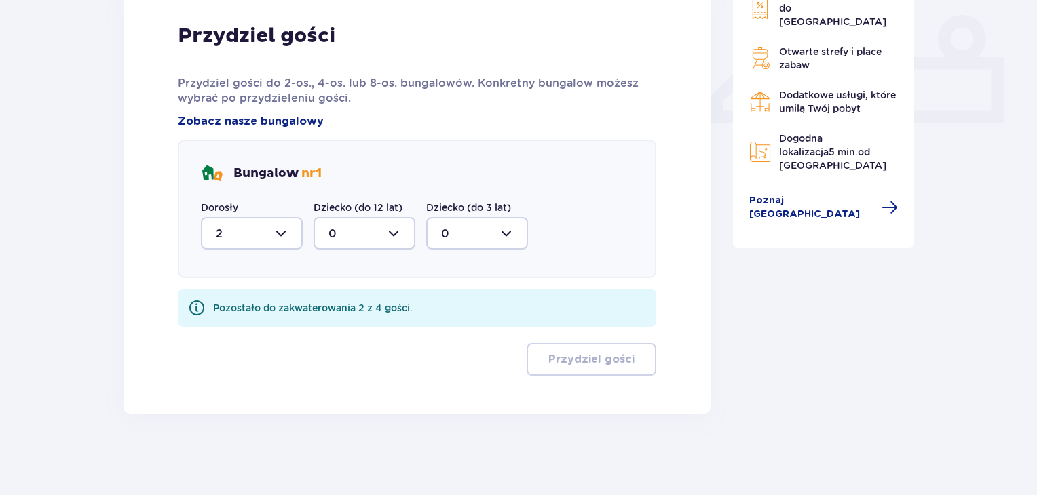
click at [381, 233] on div at bounding box center [364, 233] width 102 height 33
click at [336, 336] on div "2" at bounding box center [364, 331] width 72 height 15
type input "2"
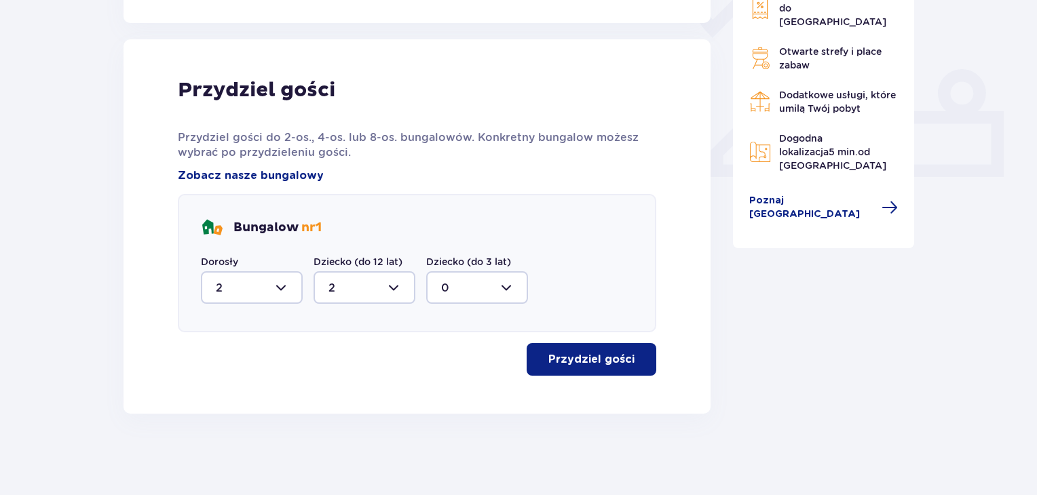
scroll to position [524, 0]
click at [621, 353] on p "Przydziel gości" at bounding box center [591, 359] width 86 height 15
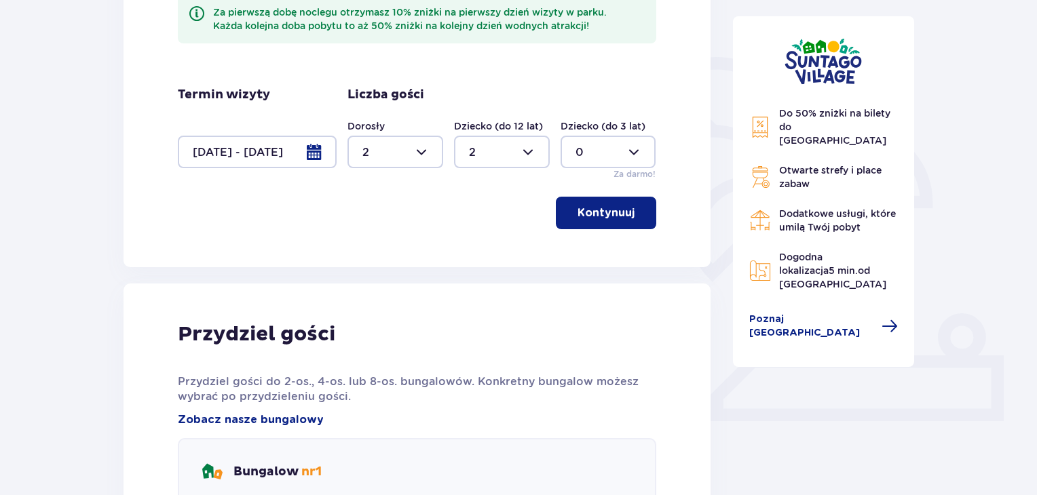
scroll to position [191, 0]
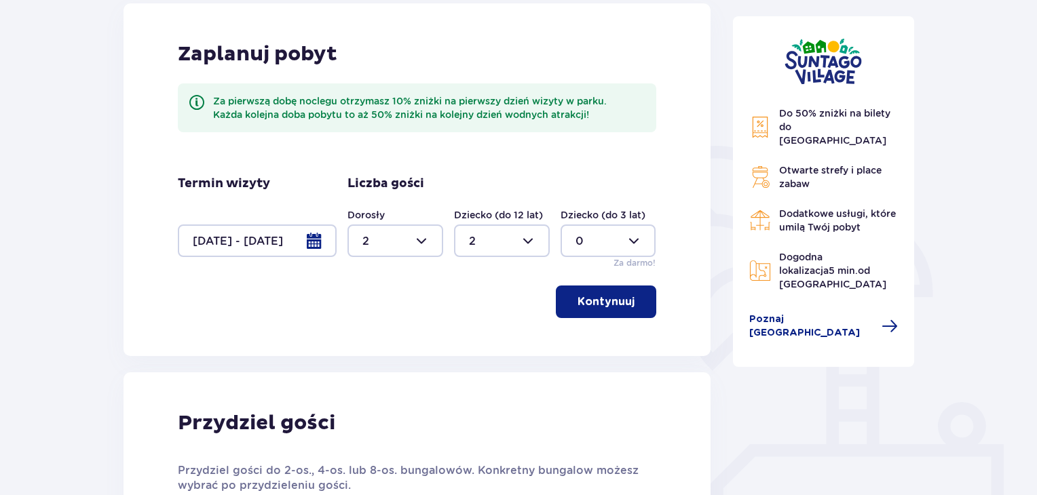
click at [316, 244] on div at bounding box center [257, 241] width 159 height 33
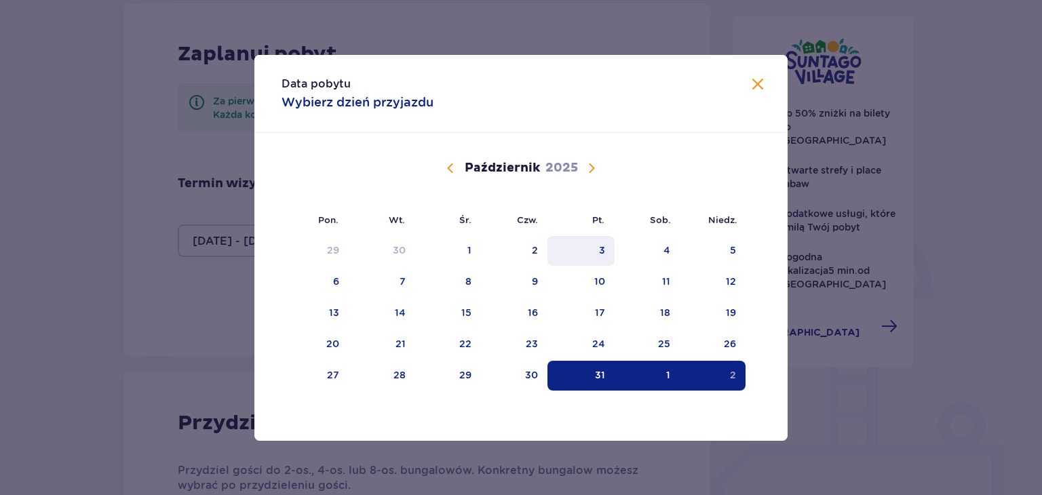
click at [597, 253] on div "3" at bounding box center [580, 251] width 67 height 30
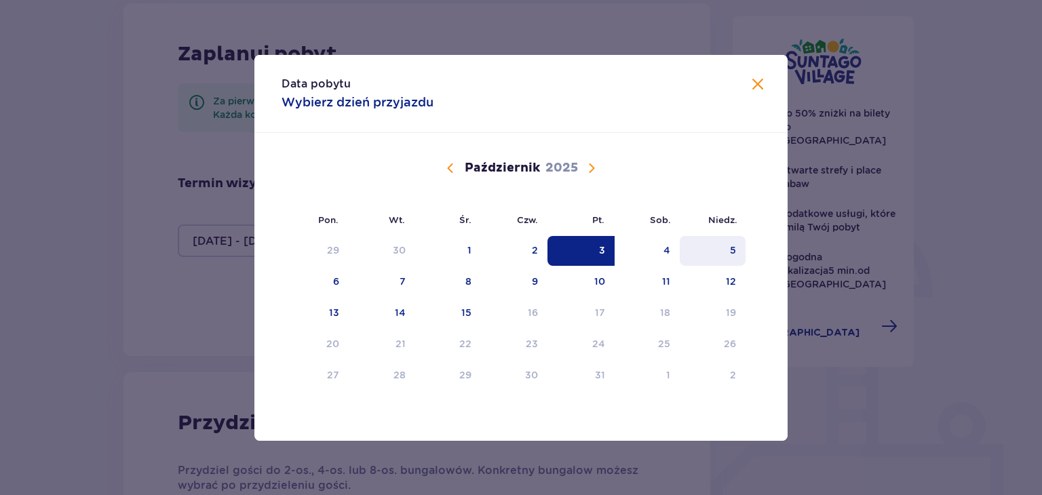
click at [729, 256] on div "5" at bounding box center [713, 251] width 66 height 30
type input "03.10.25 - 05.10.25"
type input "0"
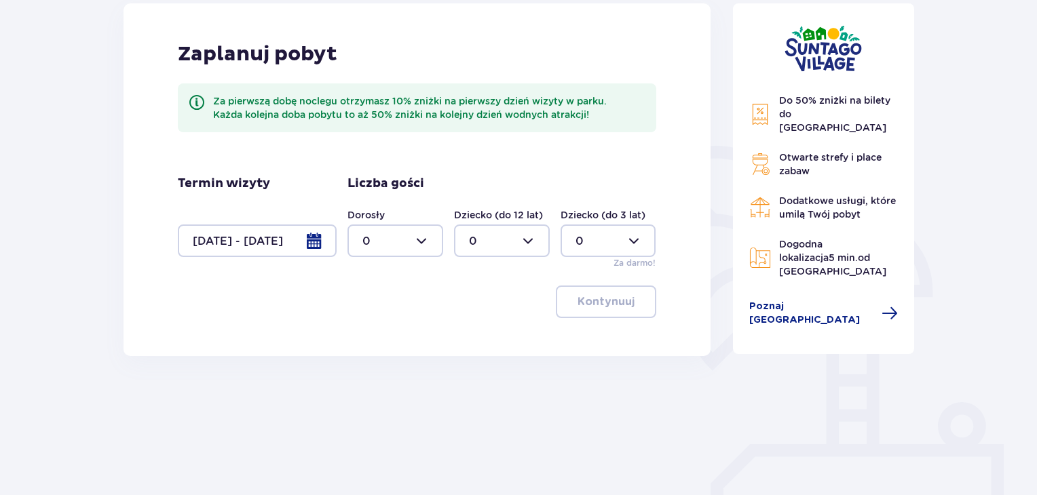
click at [423, 245] on div at bounding box center [395, 241] width 96 height 33
click at [370, 334] on div "2" at bounding box center [395, 339] width 66 height 15
type input "2"
click at [526, 244] on div at bounding box center [502, 241] width 96 height 33
click at [472, 334] on p "2" at bounding box center [472, 339] width 7 height 15
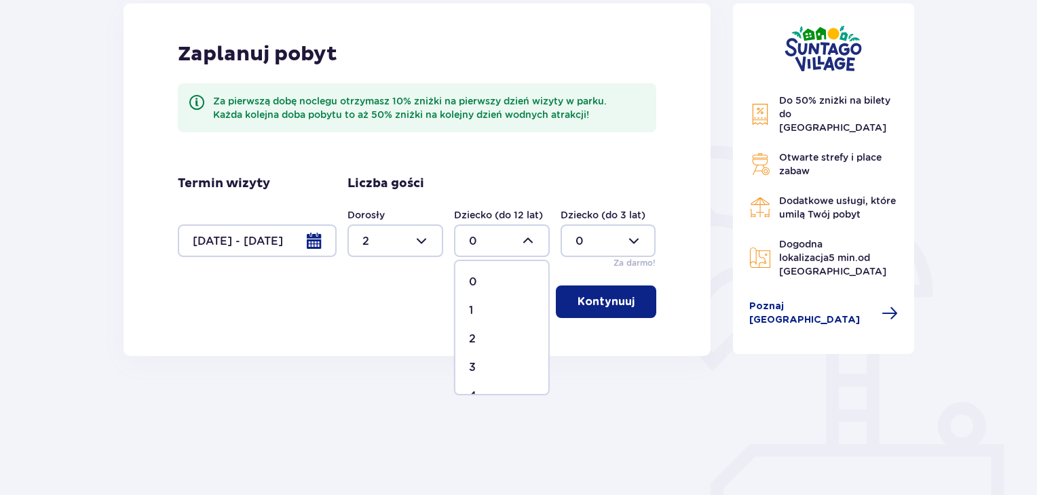
type input "2"
click at [593, 305] on p "Kontynuuj" at bounding box center [605, 301] width 57 height 15
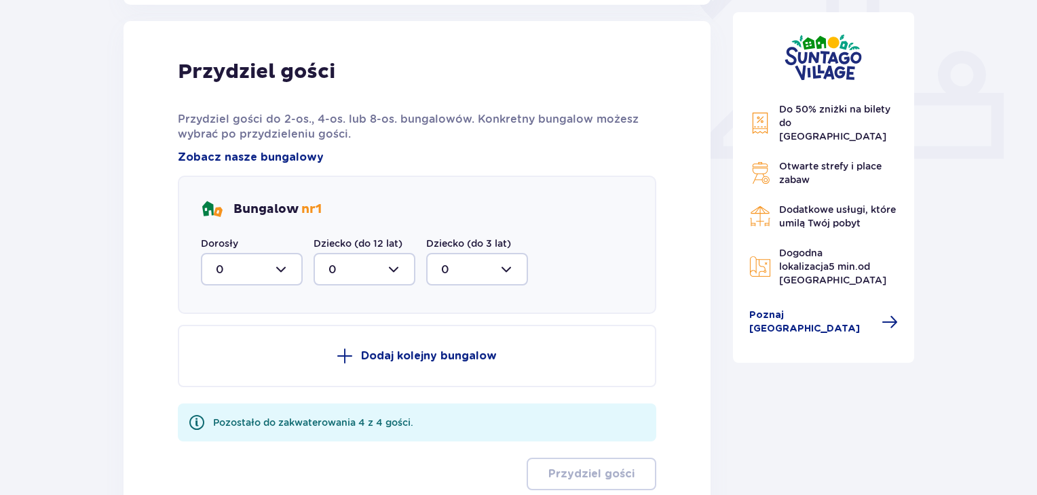
scroll to position [547, 0]
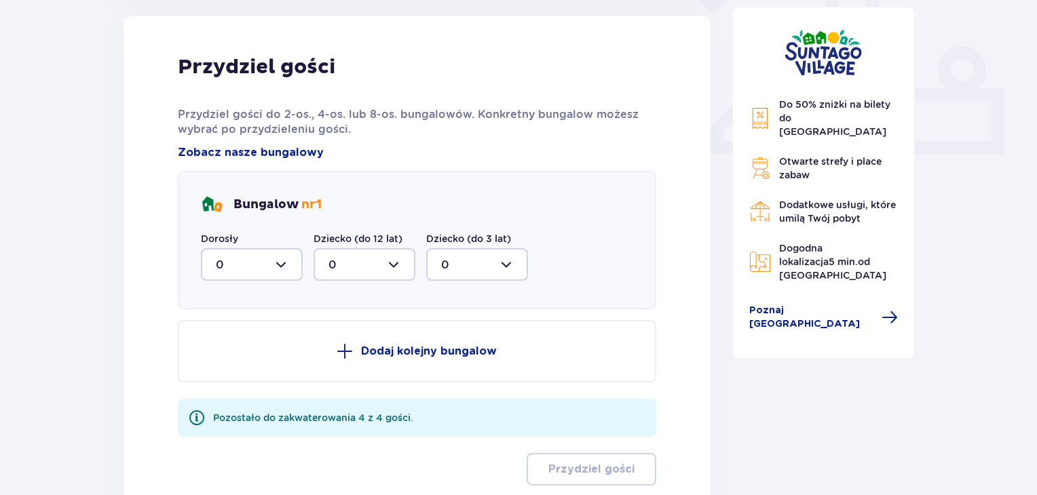
click at [282, 263] on div at bounding box center [252, 264] width 102 height 33
click at [217, 362] on p "2" at bounding box center [219, 363] width 7 height 15
type input "2"
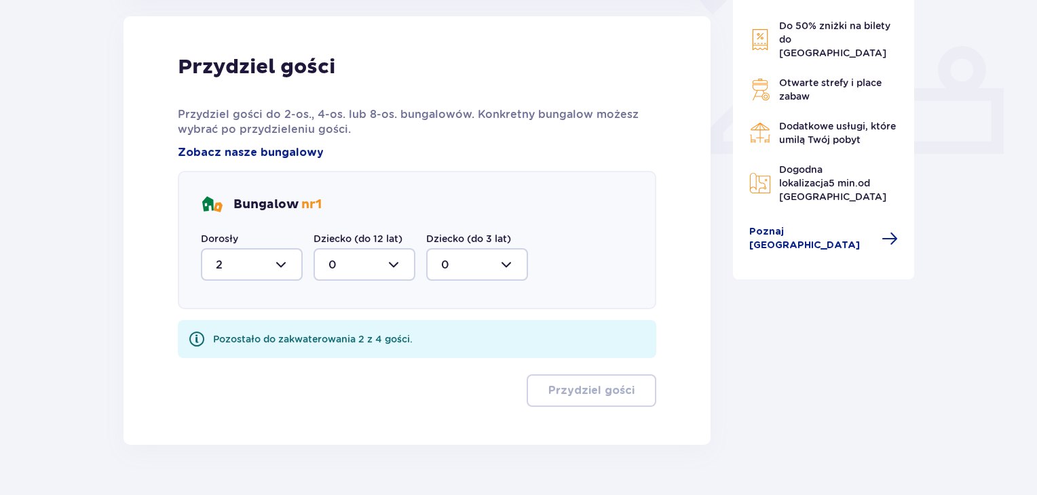
click at [399, 261] on div at bounding box center [364, 264] width 102 height 33
click at [334, 359] on p "2" at bounding box center [331, 363] width 7 height 15
type input "2"
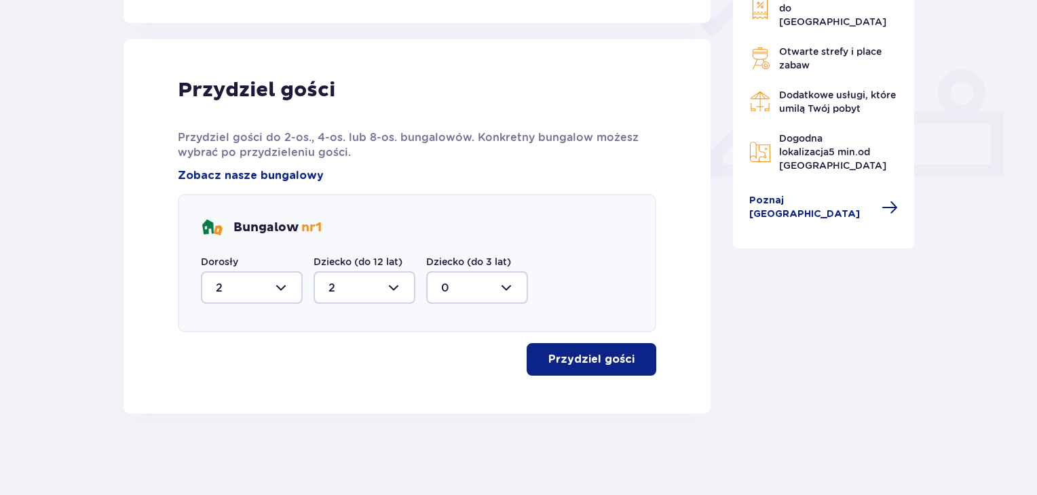
click at [582, 357] on p "Przydziel gości" at bounding box center [591, 359] width 86 height 15
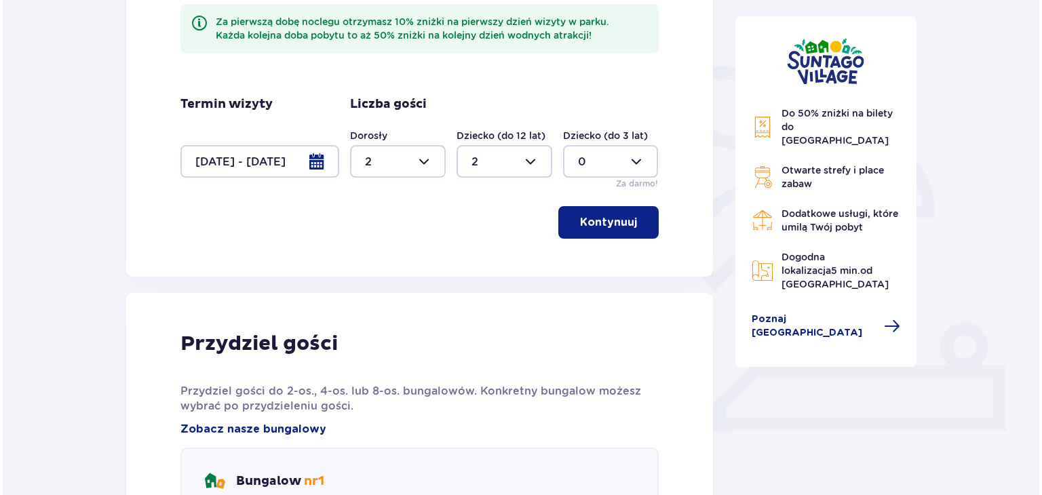
scroll to position [271, 0]
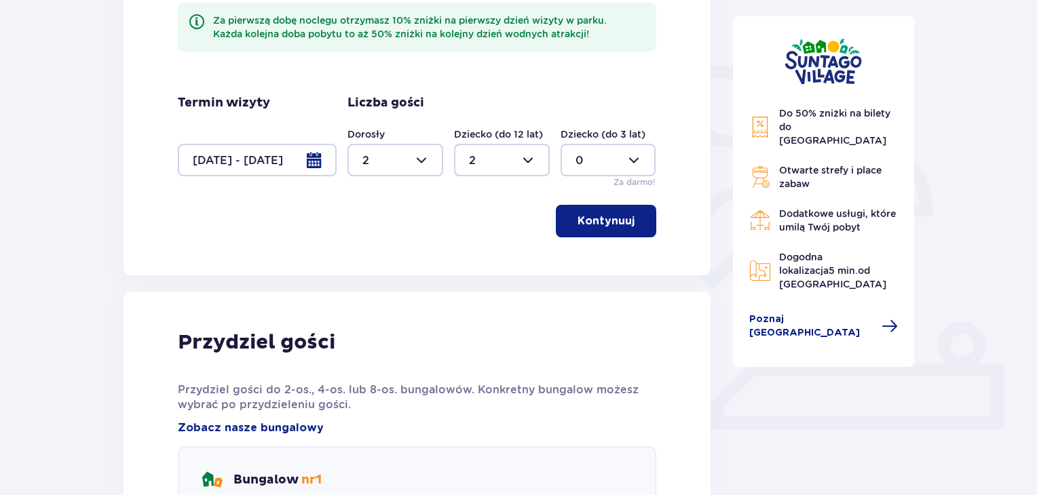
click at [309, 161] on div at bounding box center [257, 160] width 159 height 33
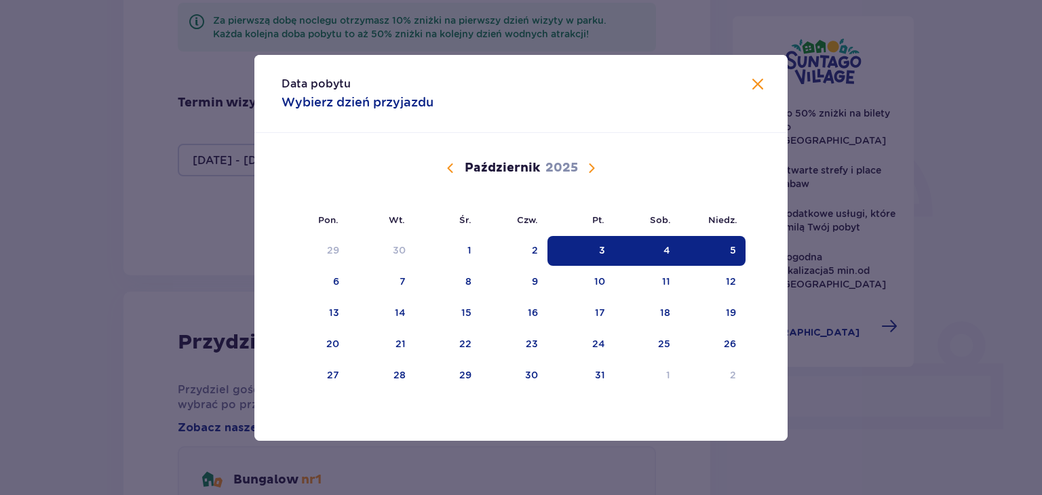
click at [455, 164] on span "Calendar" at bounding box center [450, 168] width 16 height 16
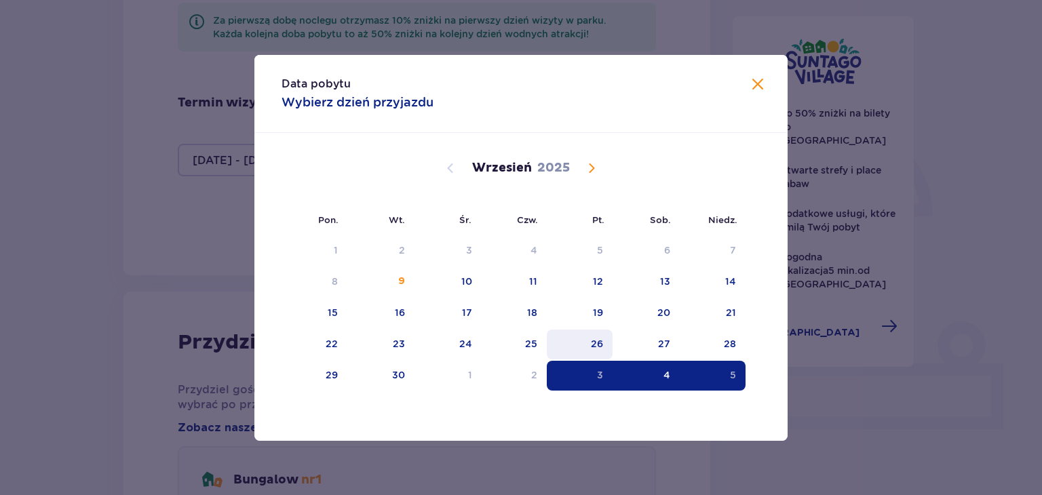
click at [600, 341] on div "26" at bounding box center [597, 344] width 12 height 14
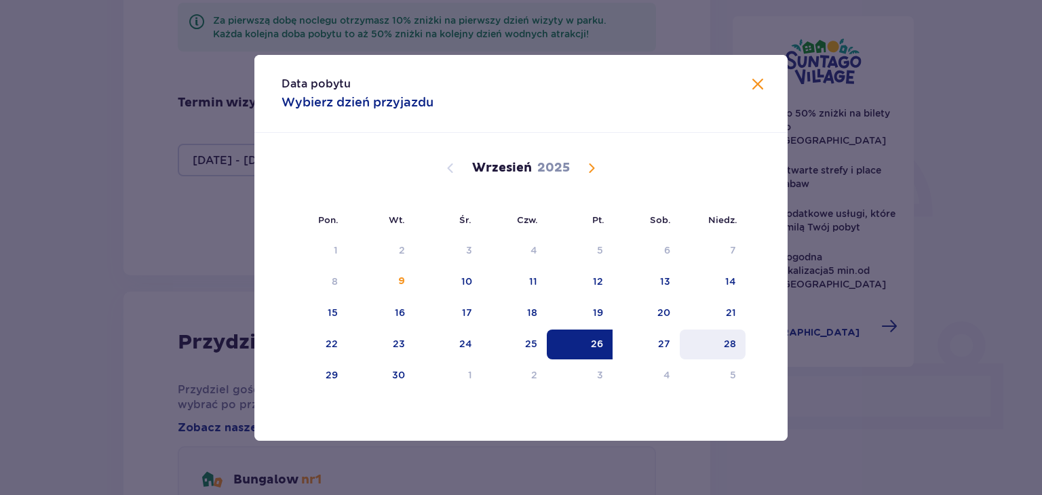
click at [722, 338] on div "28" at bounding box center [713, 345] width 66 height 30
type input "26.09.25 - 28.09.25"
type input "0"
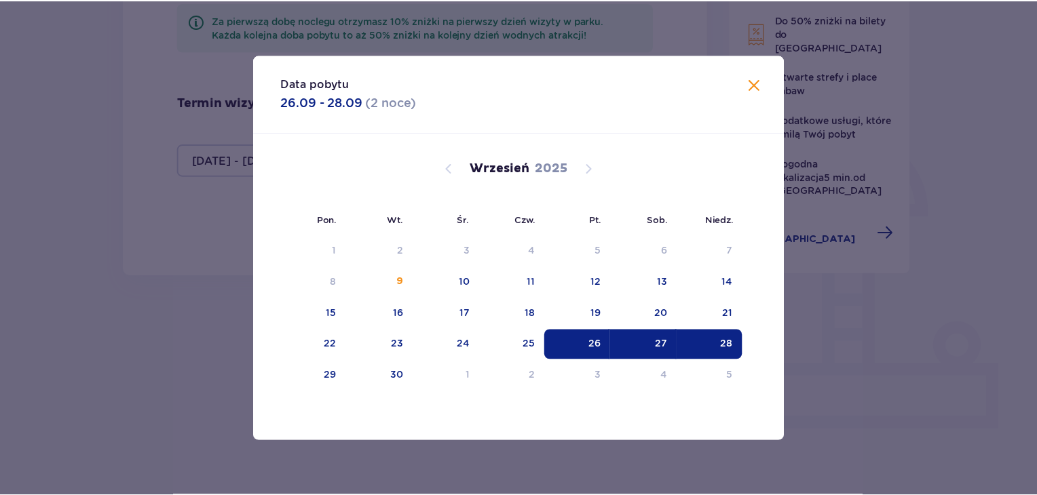
scroll to position [258, 0]
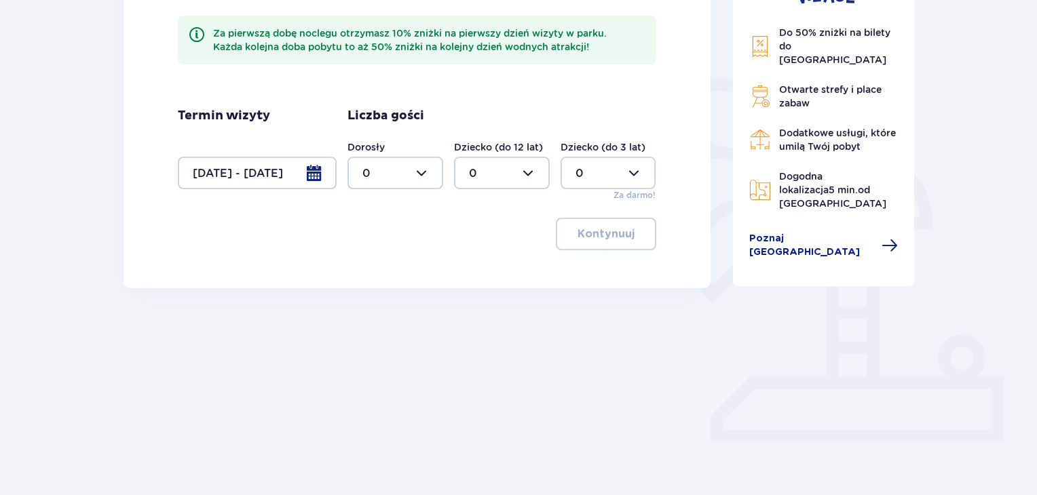
click at [438, 172] on div at bounding box center [395, 173] width 96 height 33
click at [366, 266] on p "2" at bounding box center [365, 271] width 7 height 15
type input "2"
click at [526, 172] on div at bounding box center [502, 173] width 96 height 33
click at [475, 269] on p "2" at bounding box center [472, 271] width 7 height 15
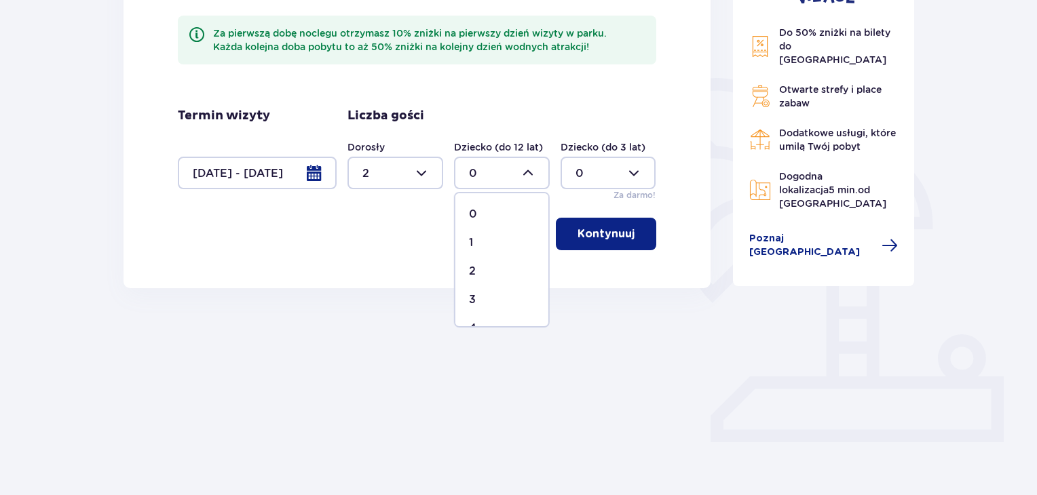
type input "2"
click at [613, 233] on p "Kontynuuj" at bounding box center [605, 234] width 57 height 15
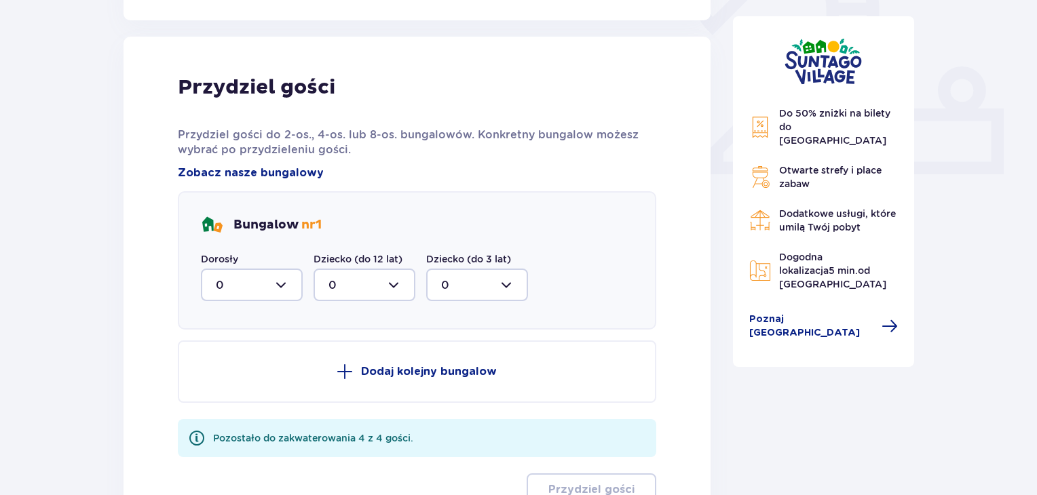
scroll to position [520, 0]
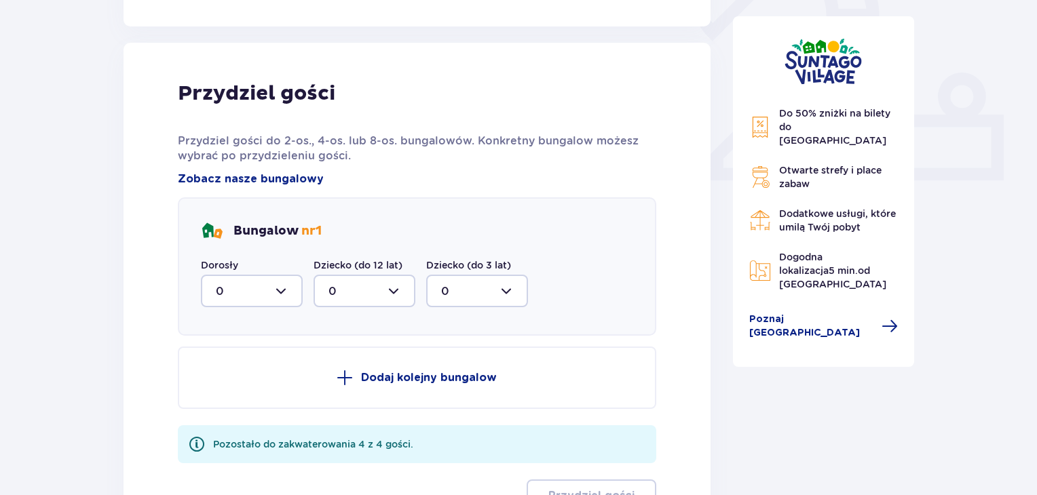
click at [279, 284] on div at bounding box center [252, 291] width 102 height 33
click at [220, 385] on p "2" at bounding box center [219, 389] width 7 height 15
type input "2"
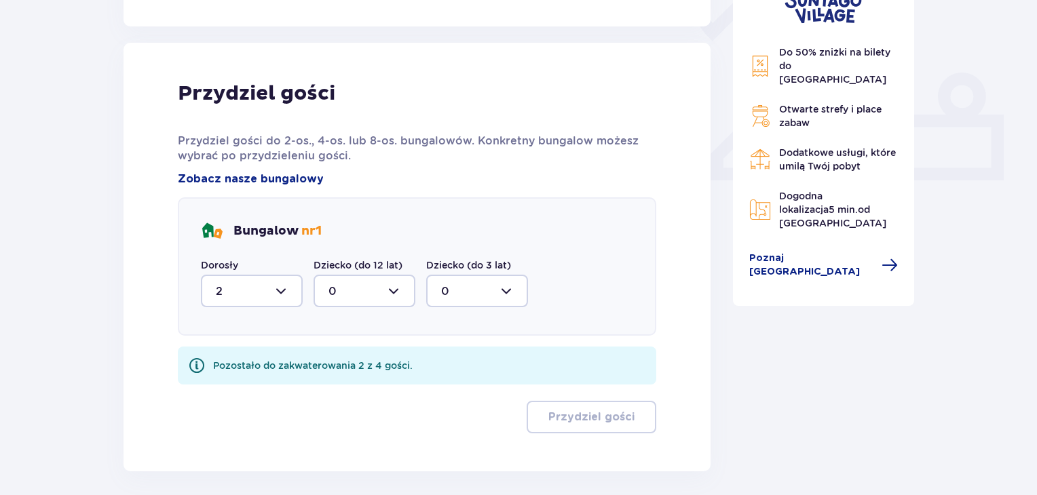
click at [406, 287] on div at bounding box center [364, 291] width 102 height 33
click at [313, 396] on span "0 1 2" at bounding box center [364, 361] width 102 height 102
click at [343, 382] on div "2" at bounding box center [364, 389] width 72 height 15
type input "2"
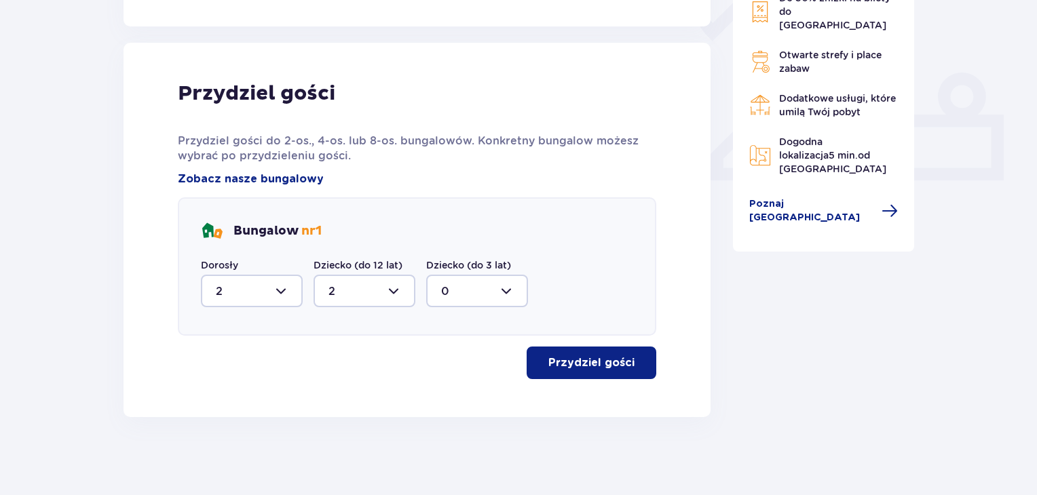
click at [582, 364] on p "Przydziel gości" at bounding box center [591, 363] width 86 height 15
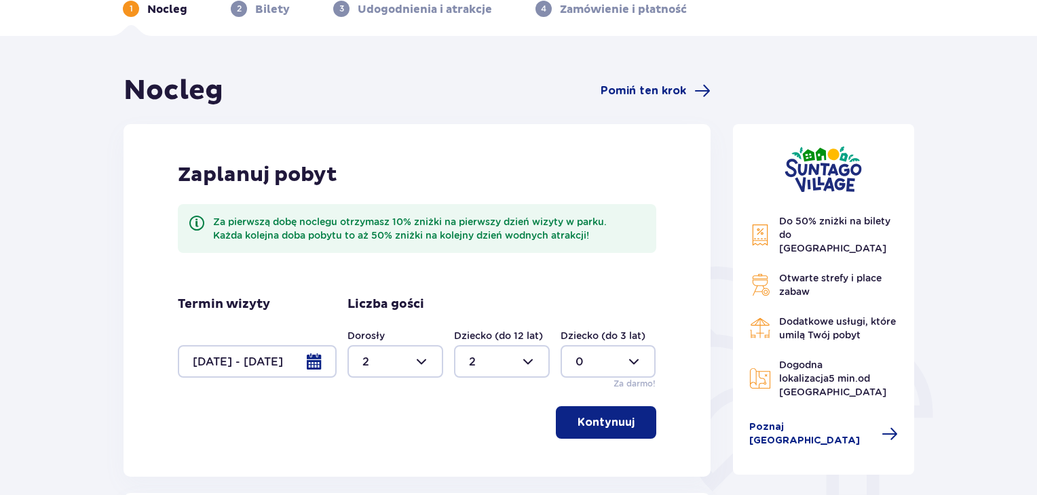
scroll to position [204, 0]
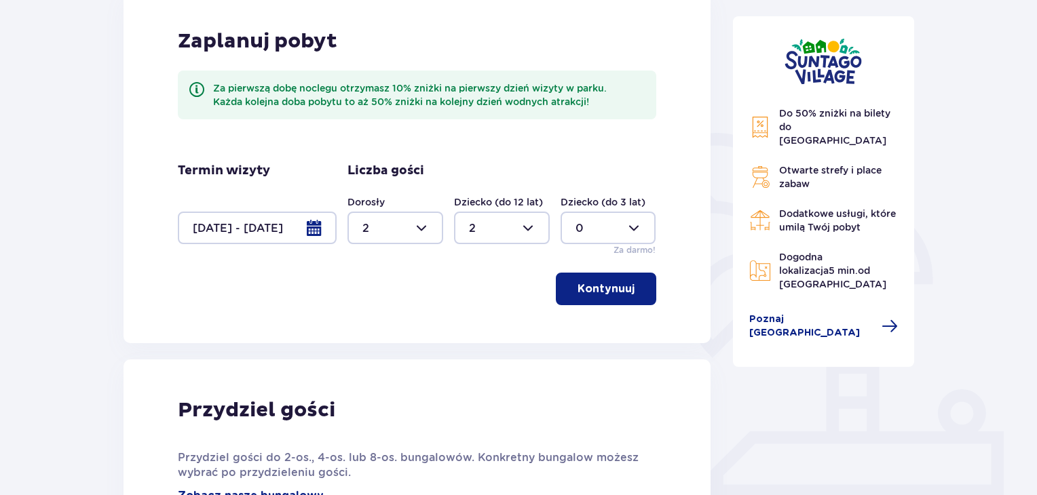
click at [313, 231] on div at bounding box center [257, 228] width 159 height 33
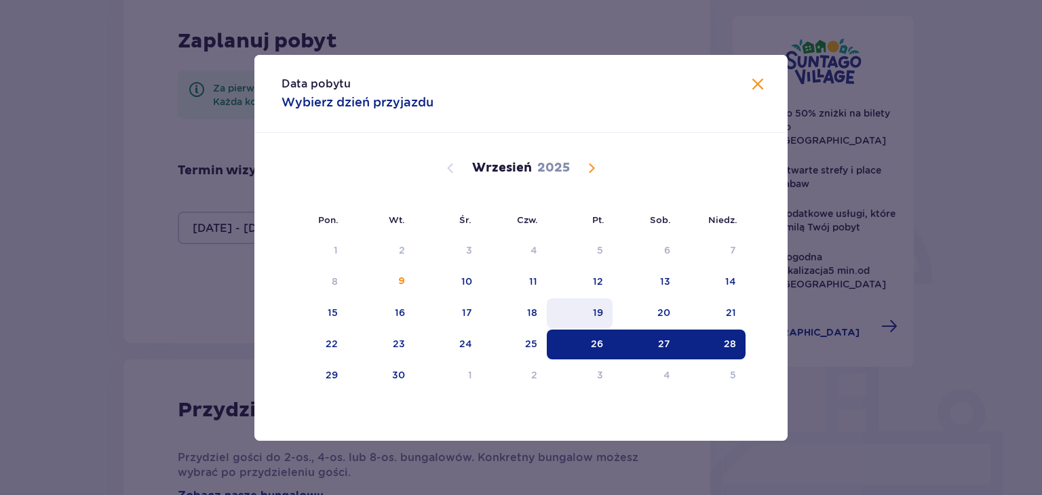
click at [596, 311] on div "19" at bounding box center [598, 313] width 10 height 14
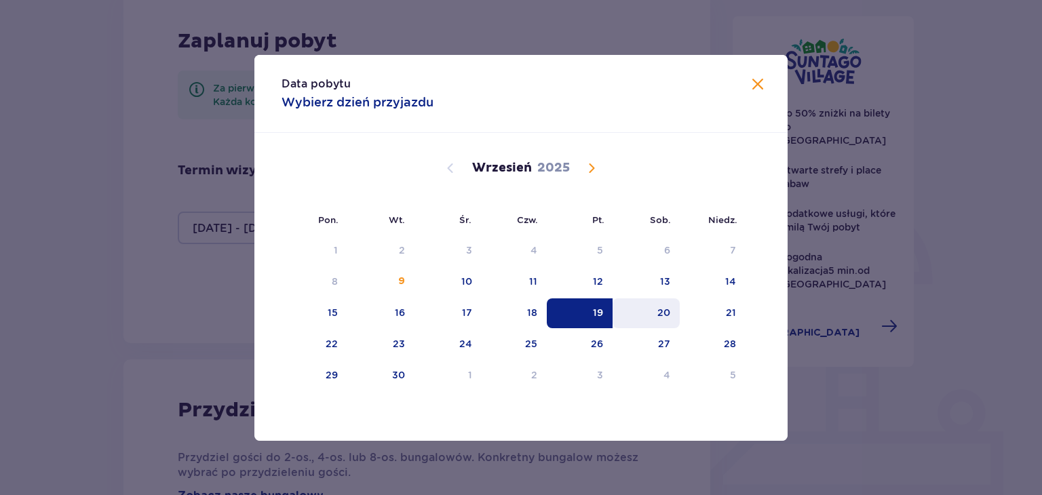
click at [659, 313] on div "20" at bounding box center [663, 313] width 13 height 14
type input "19.09.25 - 20.09.25"
type input "0"
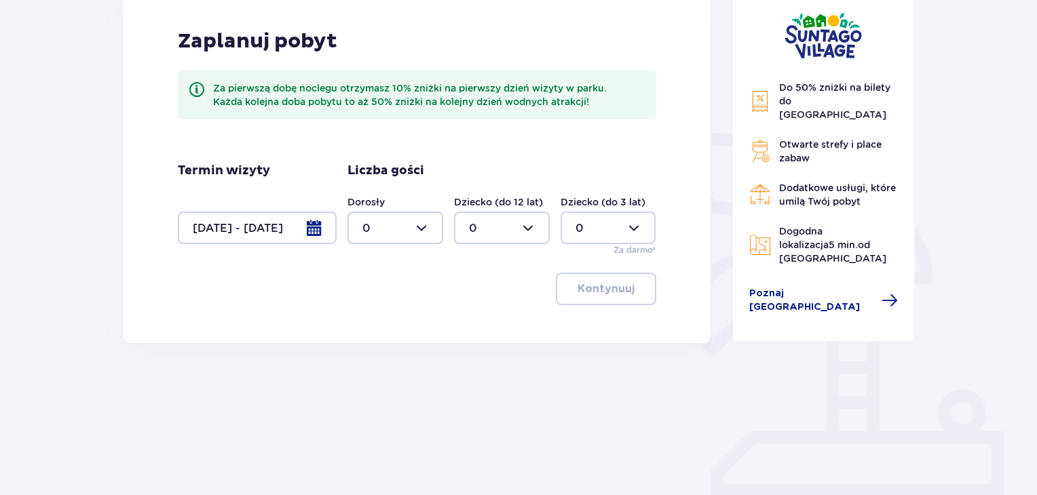
click at [725, 315] on div "Do 50% zniżki na bilety do parku Suntago Otwarte strefy i place zabaw Dodatkowe…" at bounding box center [824, 223] width 204 height 566
click at [315, 230] on div at bounding box center [257, 228] width 159 height 33
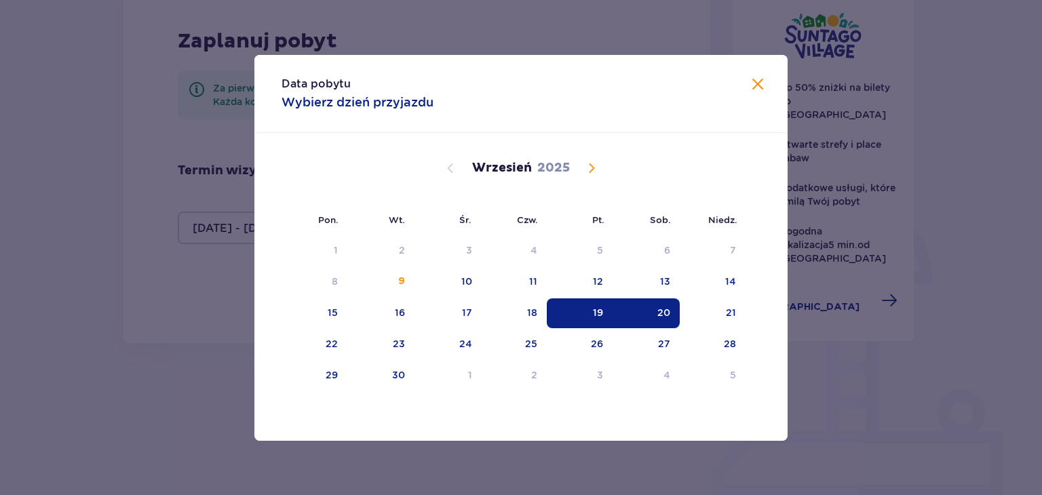
click at [600, 311] on div "19" at bounding box center [598, 313] width 10 height 14
click at [727, 315] on div "21" at bounding box center [731, 313] width 10 height 14
type input "19.09.25 - 21.09.25"
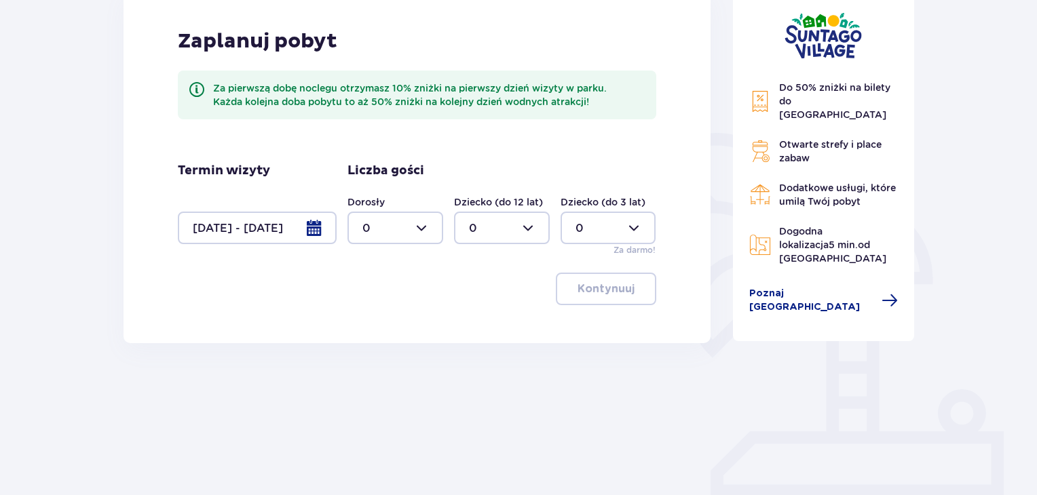
click at [419, 231] on div at bounding box center [395, 228] width 96 height 33
click at [368, 321] on p "2" at bounding box center [365, 326] width 7 height 15
type input "2"
click at [529, 223] on div at bounding box center [502, 228] width 96 height 33
click at [471, 325] on p "2" at bounding box center [472, 326] width 7 height 15
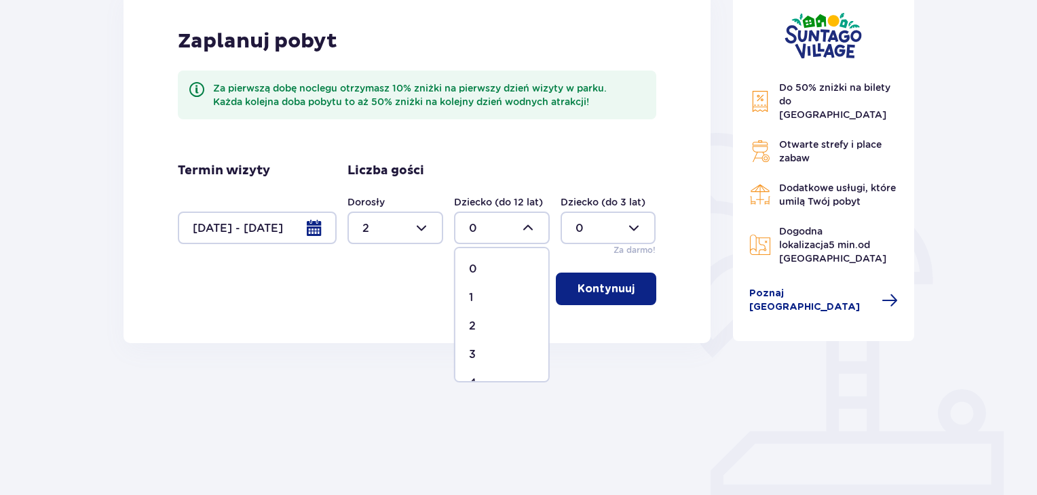
type input "2"
click at [600, 290] on p "Kontynuuj" at bounding box center [605, 289] width 57 height 15
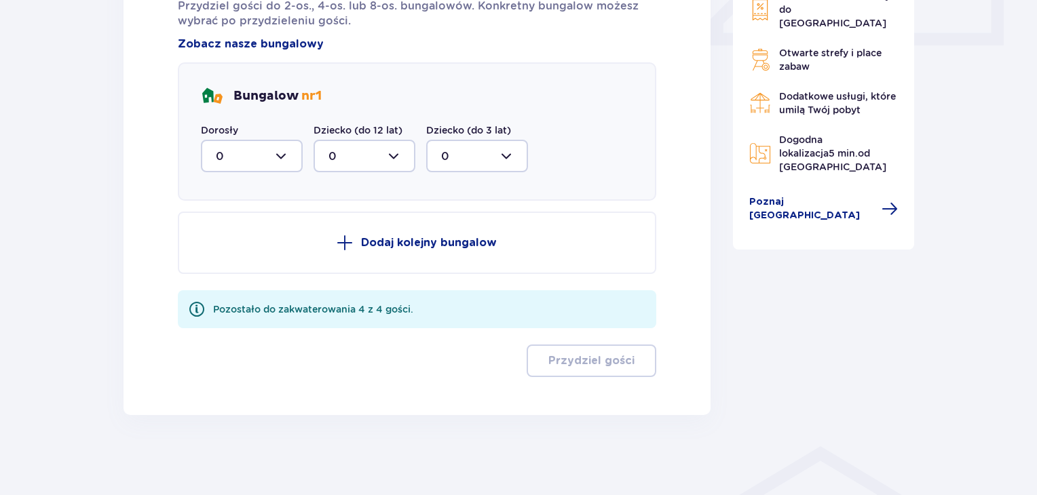
scroll to position [656, 0]
click at [282, 155] on div at bounding box center [252, 155] width 102 height 33
click at [216, 253] on p "2" at bounding box center [219, 253] width 7 height 15
type input "2"
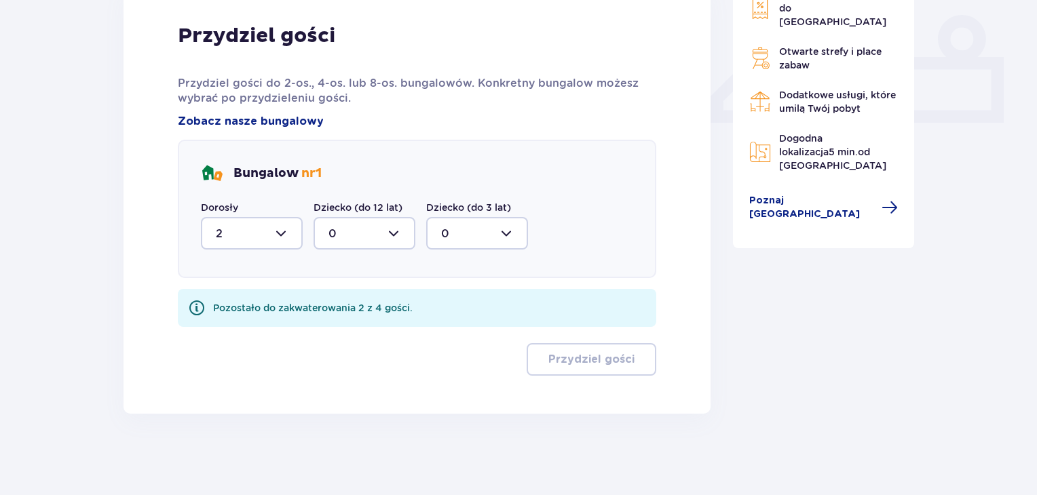
scroll to position [578, 0]
click at [385, 231] on div at bounding box center [364, 233] width 102 height 33
click at [331, 330] on p "2" at bounding box center [331, 331] width 7 height 15
type input "2"
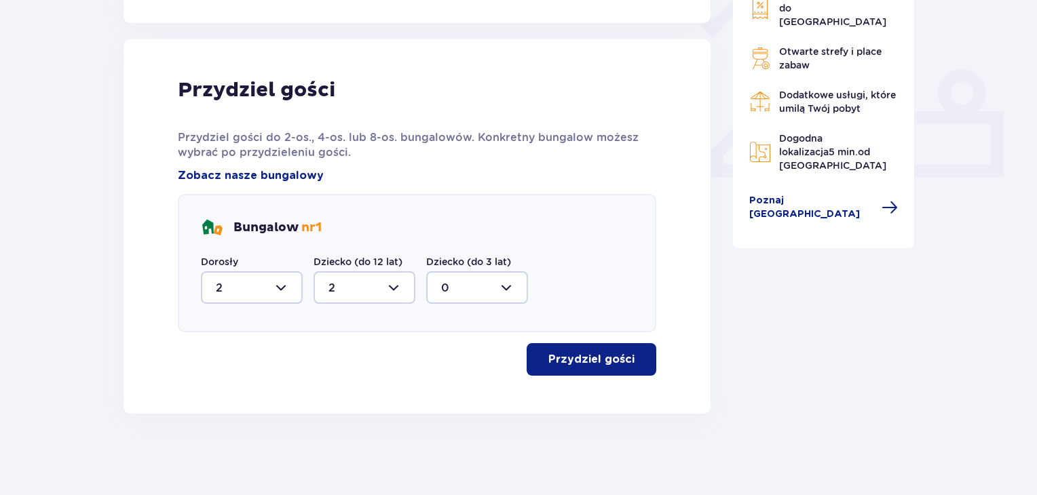
click at [597, 358] on p "Przydziel gości" at bounding box center [591, 359] width 86 height 15
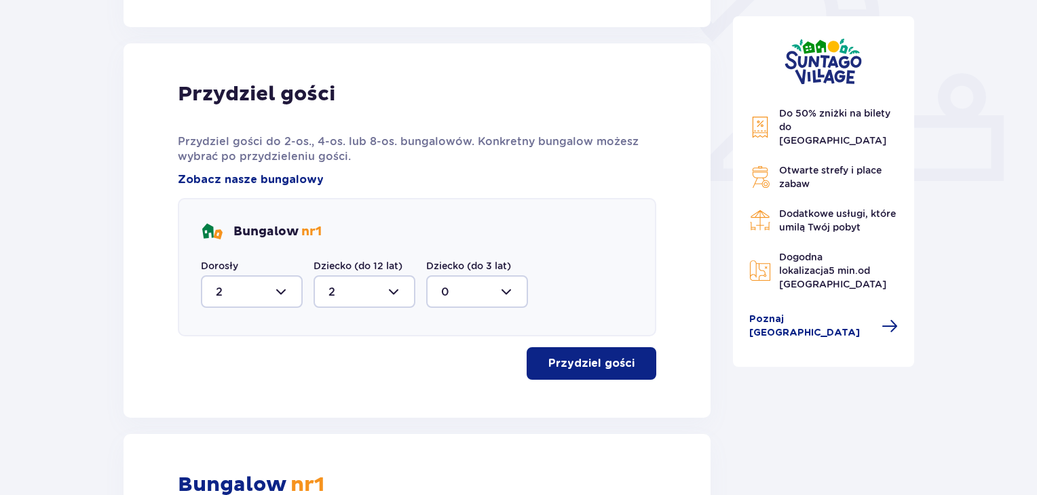
scroll to position [248, 0]
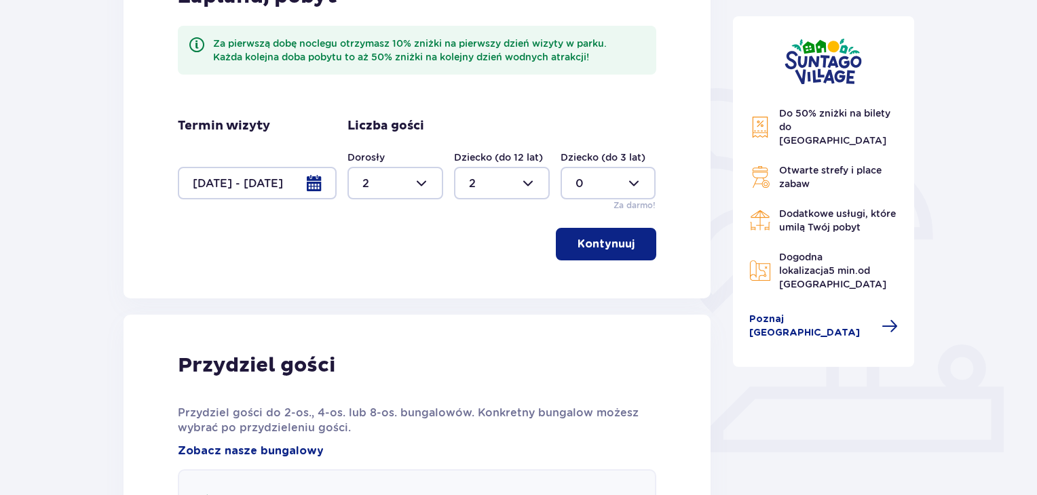
click at [321, 182] on div at bounding box center [257, 183] width 159 height 33
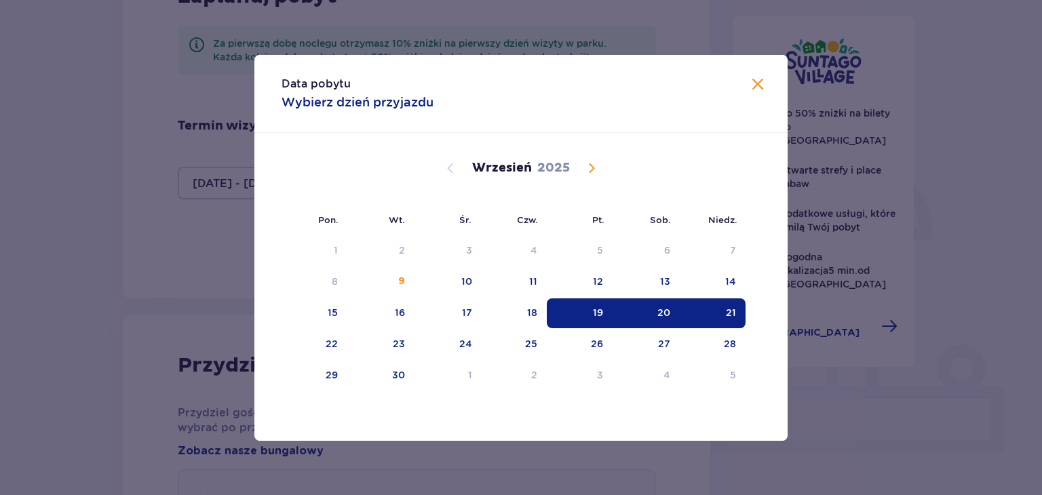
click at [593, 174] on span "Calendar" at bounding box center [591, 168] width 16 height 16
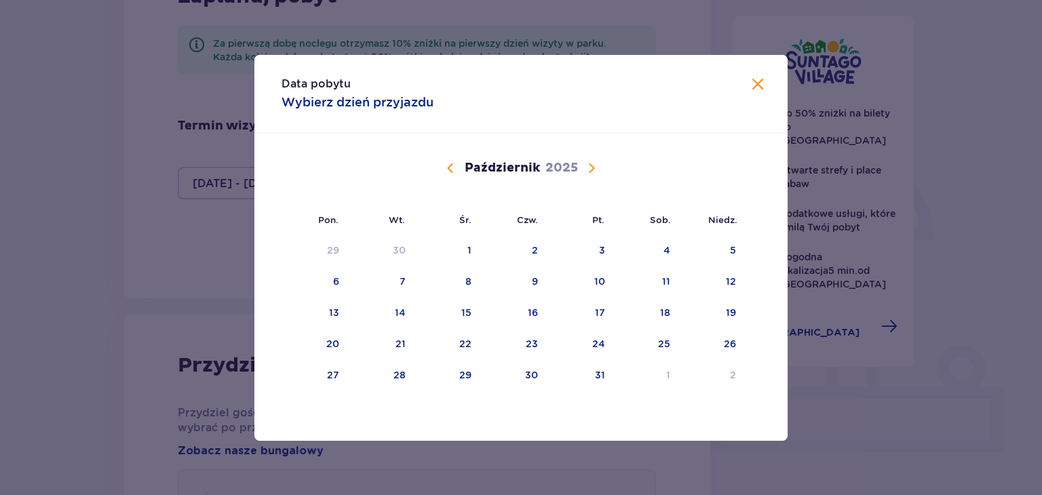
click at [593, 174] on span "Calendar" at bounding box center [591, 168] width 16 height 16
click at [605, 276] on div "7" at bounding box center [580, 282] width 66 height 30
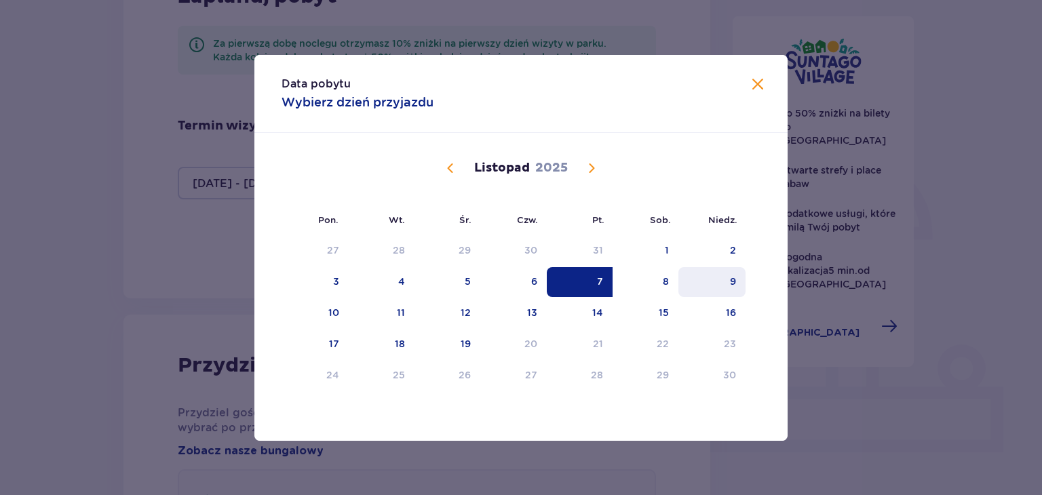
click at [719, 281] on div "9" at bounding box center [711, 282] width 67 height 30
type input "07.11.25 - 09.11.25"
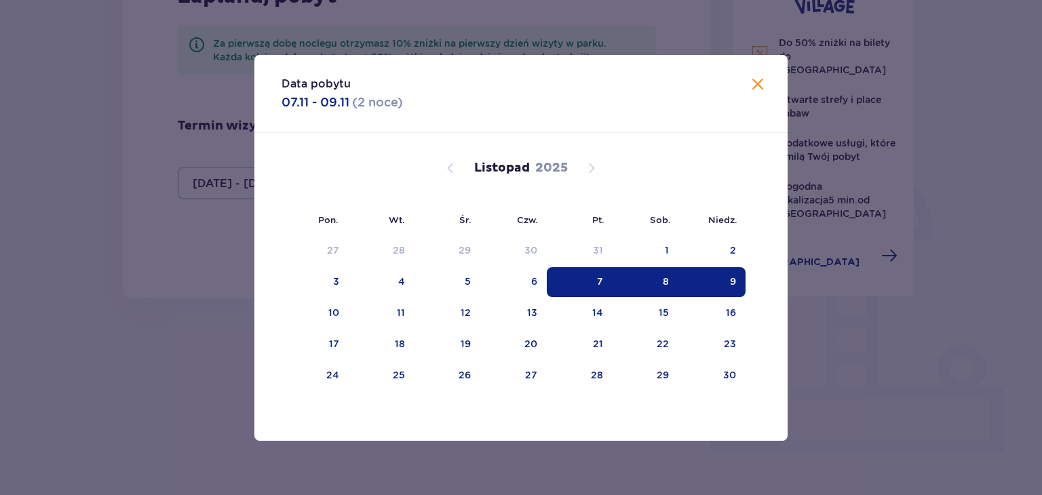
type input "0"
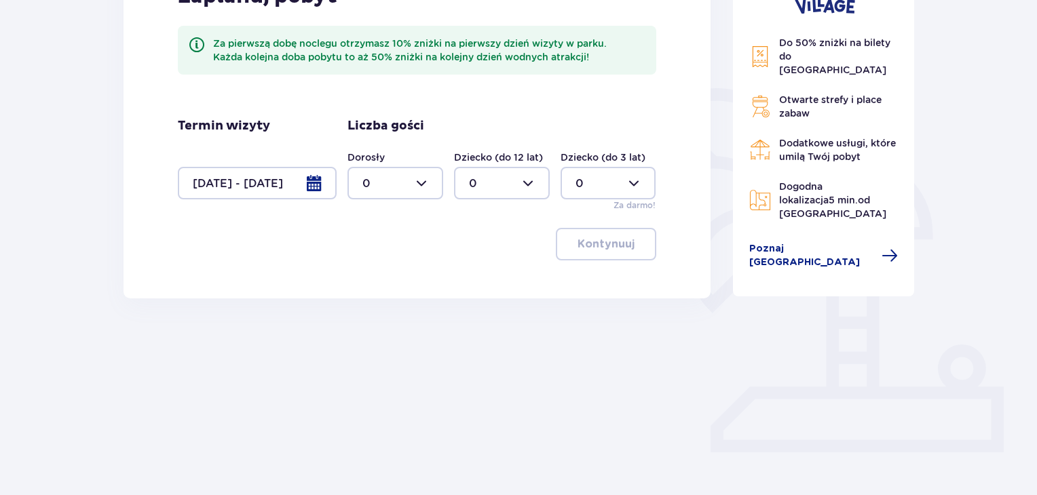
click at [421, 183] on div at bounding box center [395, 183] width 96 height 33
click at [366, 283] on p "2" at bounding box center [365, 281] width 7 height 15
type input "2"
click at [528, 185] on div at bounding box center [502, 183] width 96 height 33
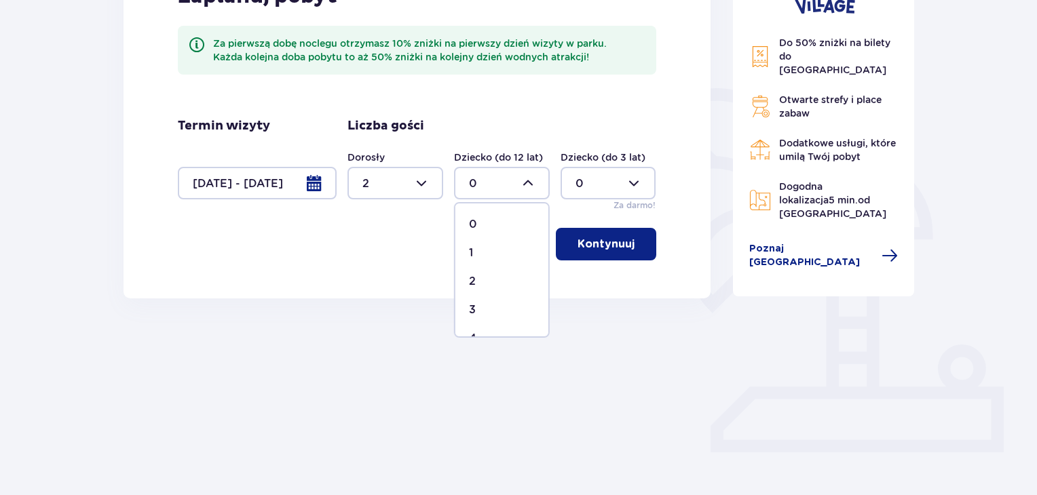
click at [478, 275] on div "2" at bounding box center [502, 281] width 66 height 15
type input "2"
click at [581, 243] on p "Kontynuuj" at bounding box center [605, 244] width 57 height 15
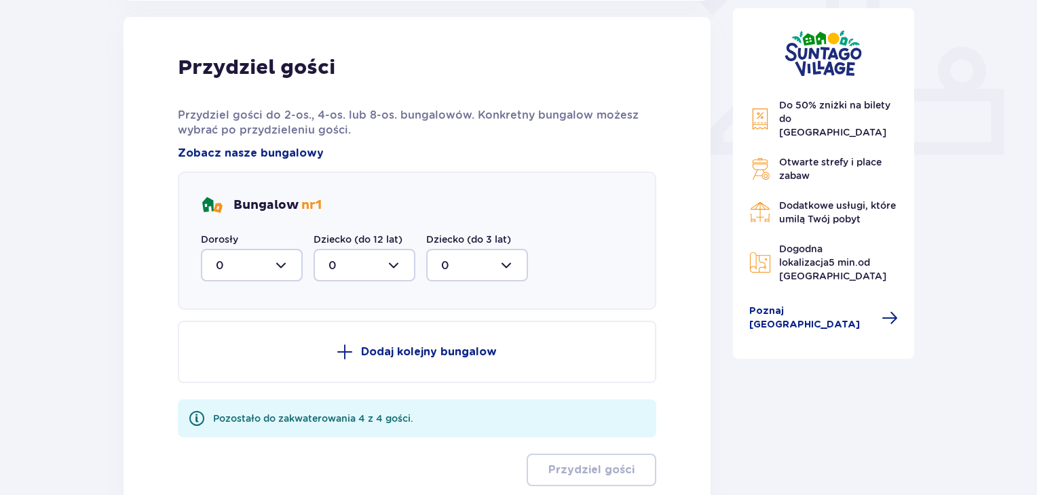
scroll to position [547, 0]
click at [280, 261] on div at bounding box center [252, 264] width 102 height 33
click at [230, 353] on span "2" at bounding box center [251, 363] width 99 height 28
type input "2"
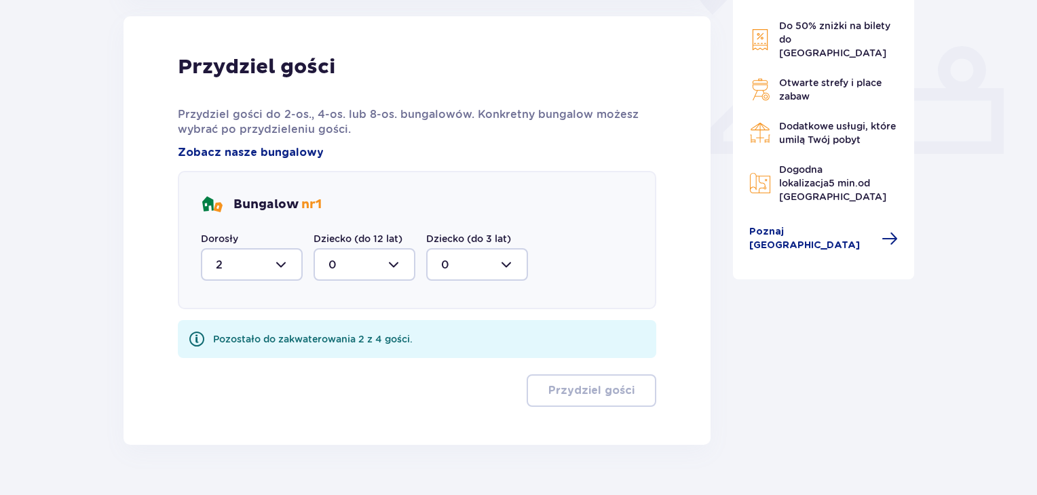
click at [396, 261] on div at bounding box center [364, 264] width 102 height 33
click at [337, 359] on div "2" at bounding box center [364, 363] width 72 height 15
type input "2"
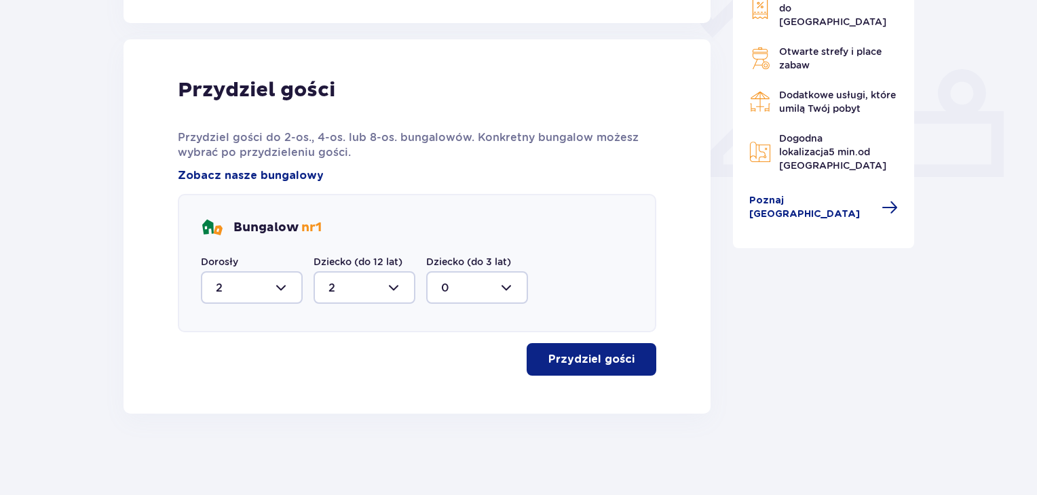
click at [560, 361] on p "Przydziel gości" at bounding box center [591, 359] width 86 height 15
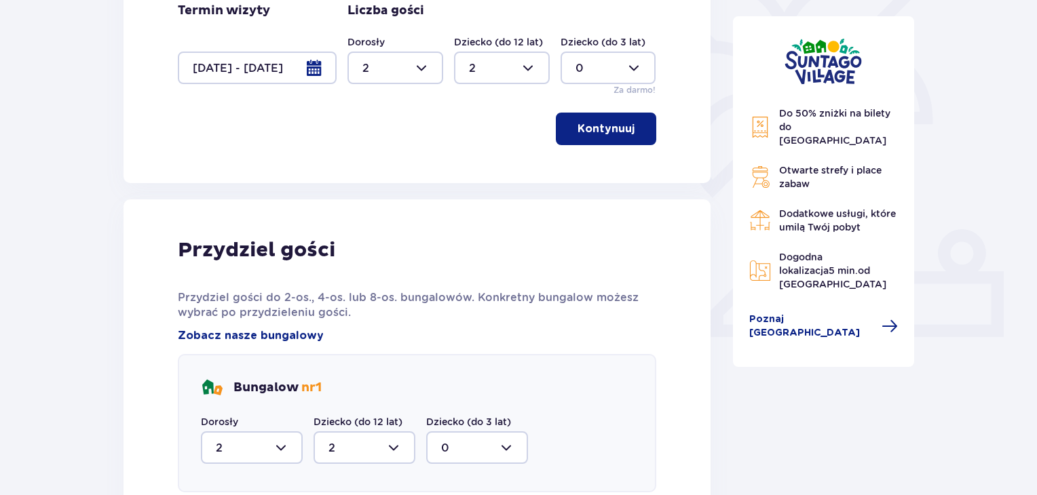
scroll to position [180, 0]
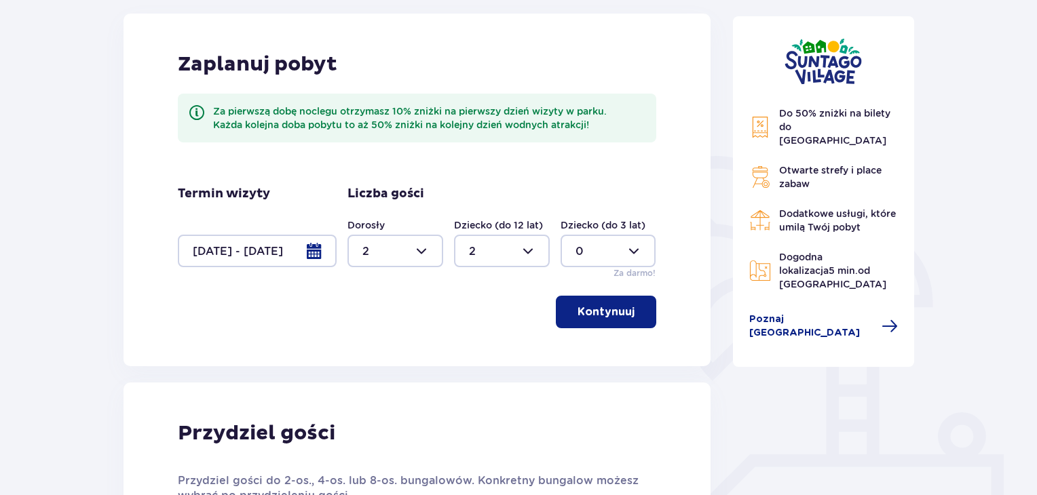
click at [328, 254] on div at bounding box center [257, 251] width 159 height 33
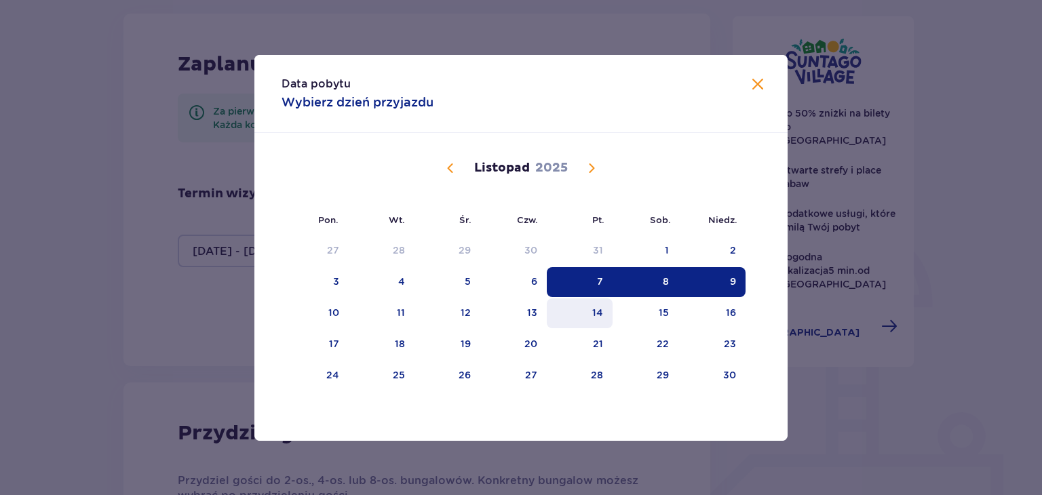
click at [594, 313] on div "14" at bounding box center [597, 313] width 11 height 14
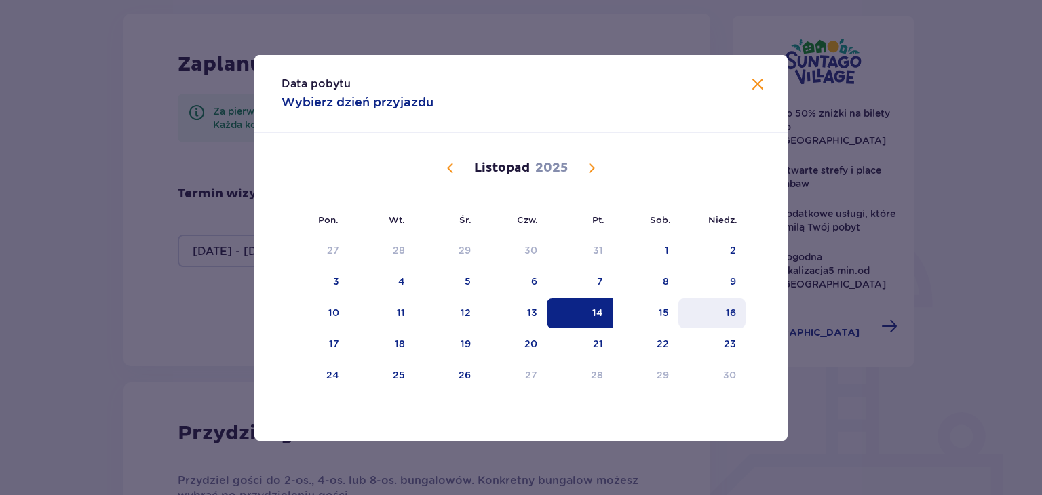
click at [725, 313] on div "16" at bounding box center [711, 314] width 67 height 30
type input "14.11.25 - 16.11.25"
type input "0"
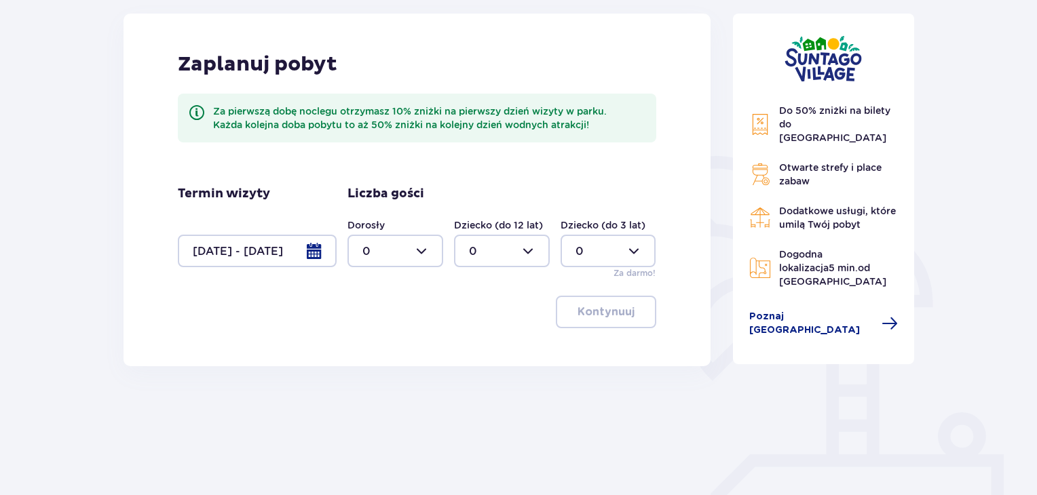
click at [415, 242] on div at bounding box center [395, 251] width 96 height 33
click at [372, 347] on div "2" at bounding box center [395, 349] width 66 height 15
type input "2"
click at [524, 251] on div at bounding box center [502, 251] width 96 height 33
click at [469, 348] on p "2" at bounding box center [472, 349] width 7 height 15
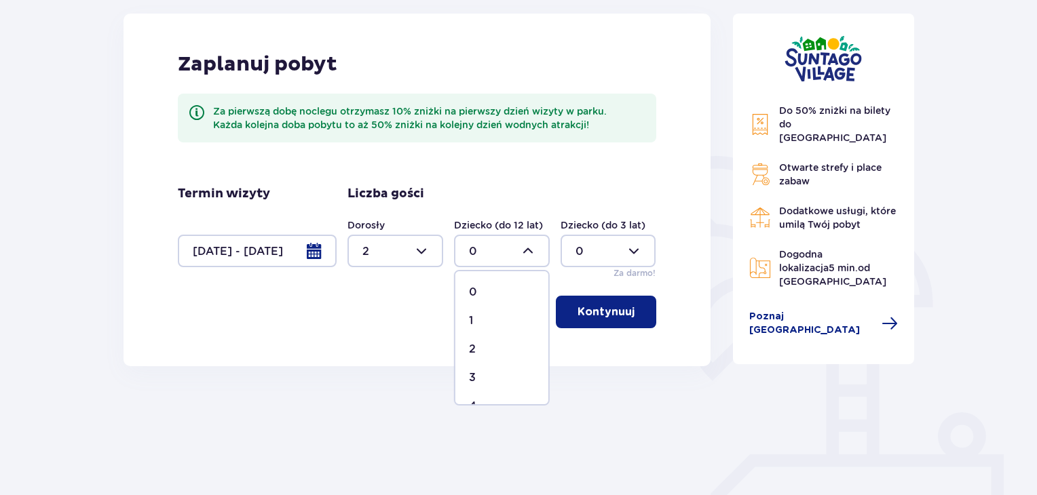
type input "2"
click at [586, 317] on p "Kontynuuj" at bounding box center [605, 312] width 57 height 15
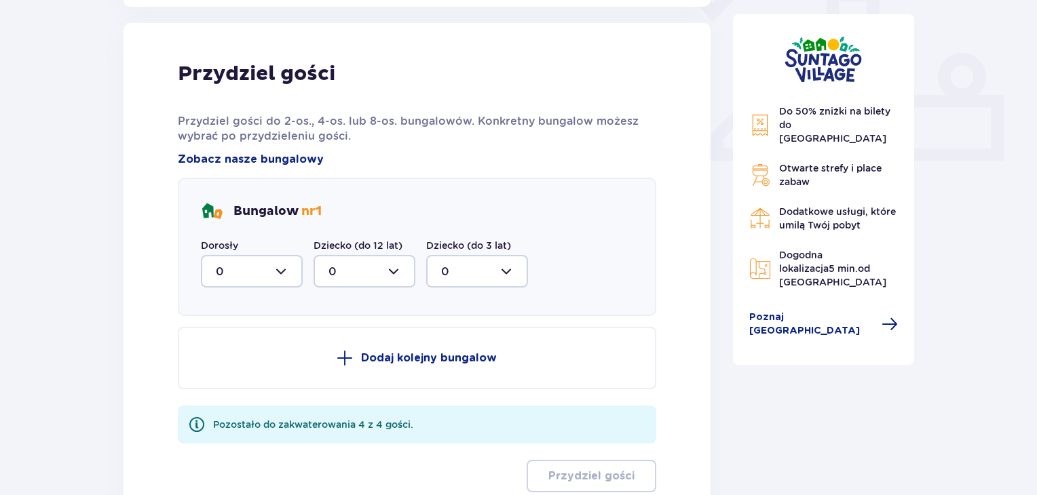
scroll to position [547, 0]
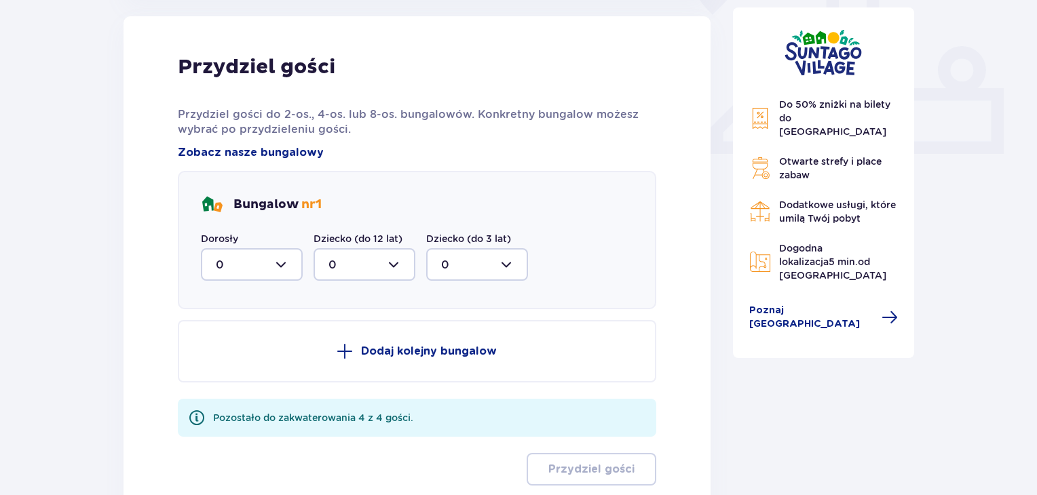
click at [273, 250] on div at bounding box center [252, 264] width 102 height 33
click at [227, 356] on div "2" at bounding box center [252, 363] width 72 height 15
type input "2"
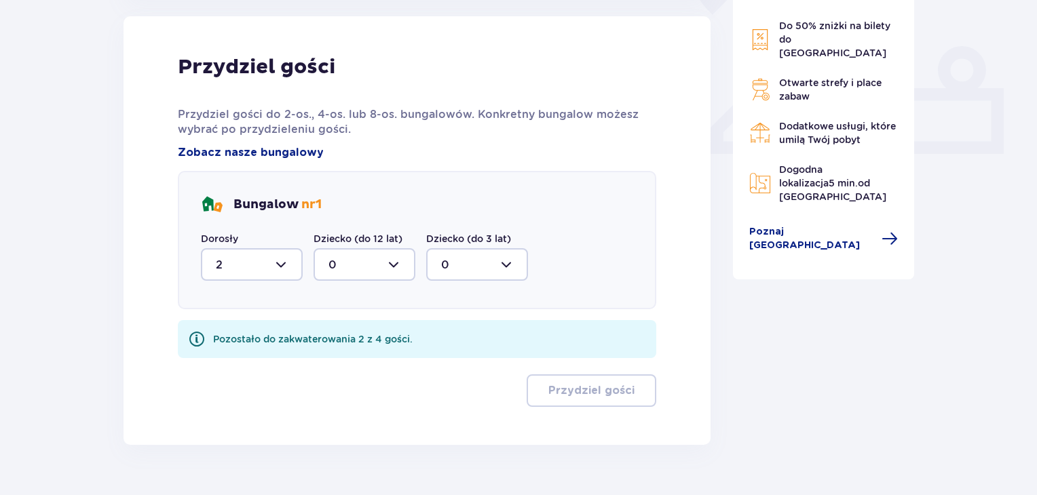
click at [397, 267] on div at bounding box center [364, 264] width 102 height 33
click at [341, 357] on div "2" at bounding box center [364, 363] width 72 height 15
type input "2"
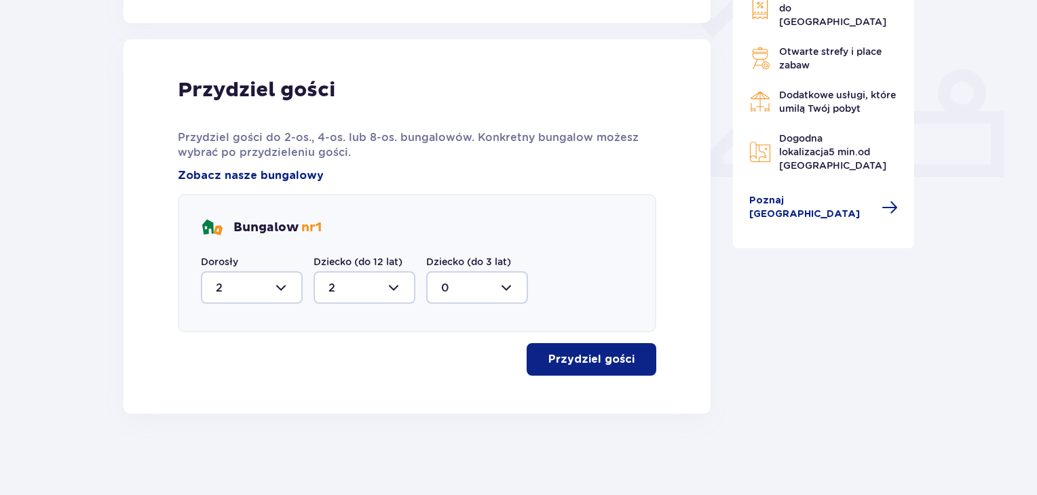
click at [579, 352] on p "Przydziel gości" at bounding box center [591, 359] width 86 height 15
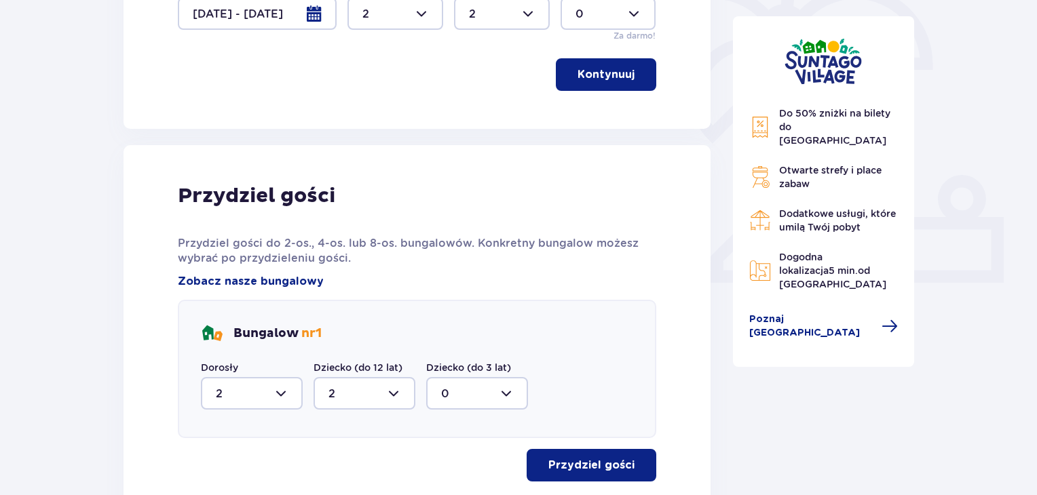
scroll to position [248, 0]
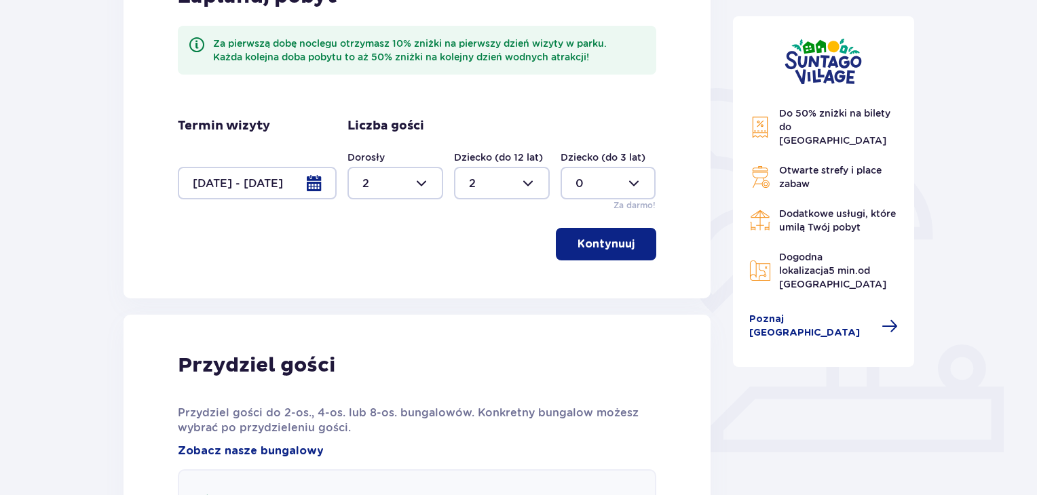
click at [315, 184] on div at bounding box center [257, 183] width 159 height 33
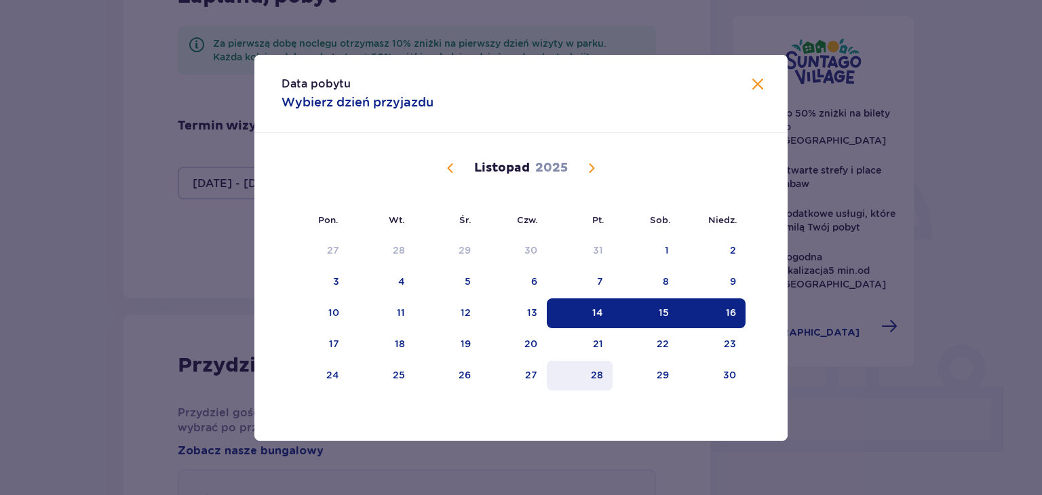
click at [606, 371] on div "28" at bounding box center [580, 376] width 66 height 30
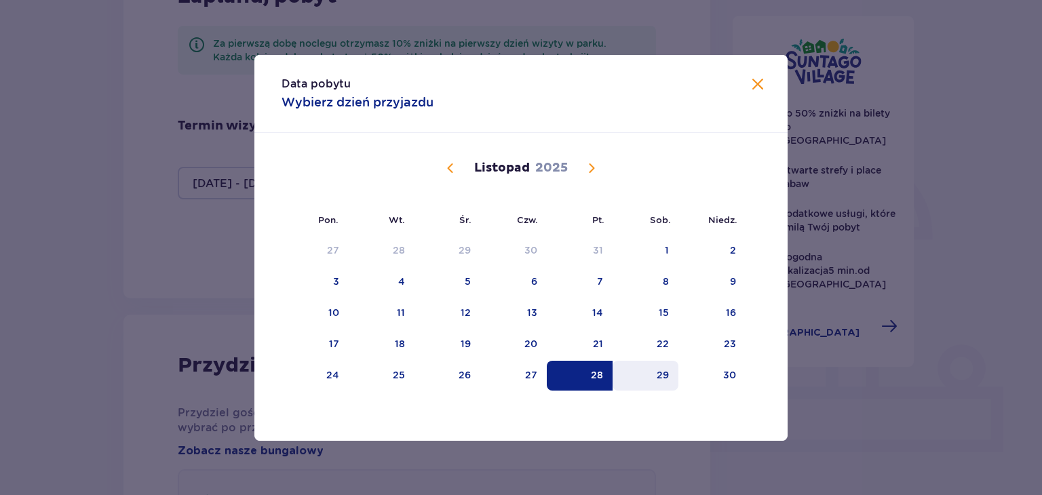
click at [662, 377] on div "29" at bounding box center [663, 375] width 12 height 14
type input "28.11.25 - 29.11.25"
type input "0"
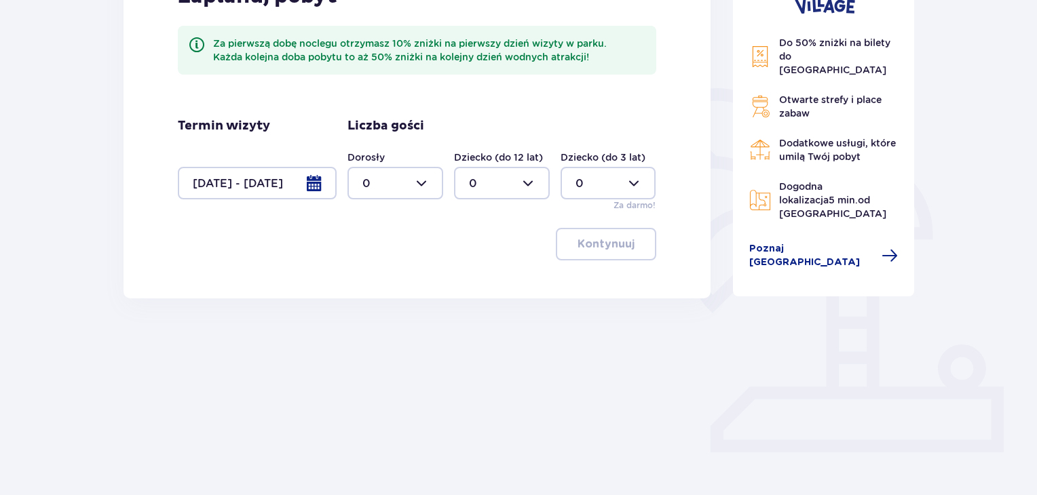
click at [708, 375] on div "Nocleg Pomiń ten krok Zaplanuj pobyt Za pierwszą dobę noclegu otrzymasz 10% zni…" at bounding box center [417, 179] width 610 height 566
click at [308, 188] on div at bounding box center [257, 183] width 159 height 33
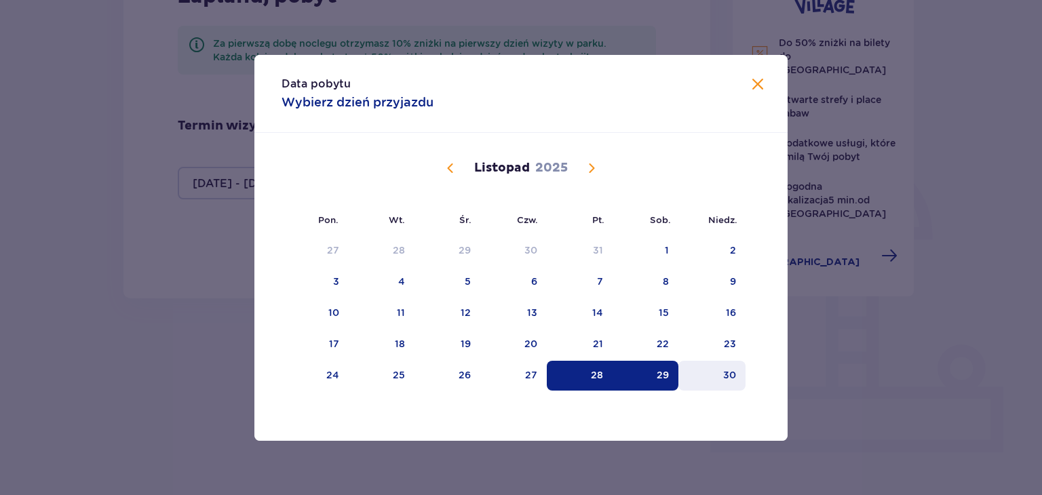
click at [731, 373] on div "30" at bounding box center [729, 375] width 13 height 14
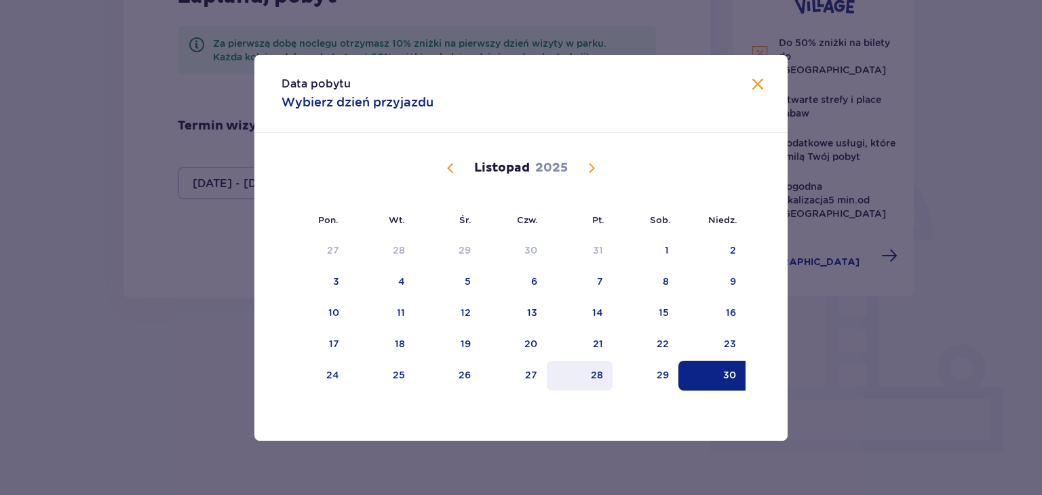
click at [602, 378] on div "28" at bounding box center [580, 376] width 66 height 30
click at [726, 380] on div "30" at bounding box center [711, 376] width 67 height 30
type input "28.11.25 - 30.11.25"
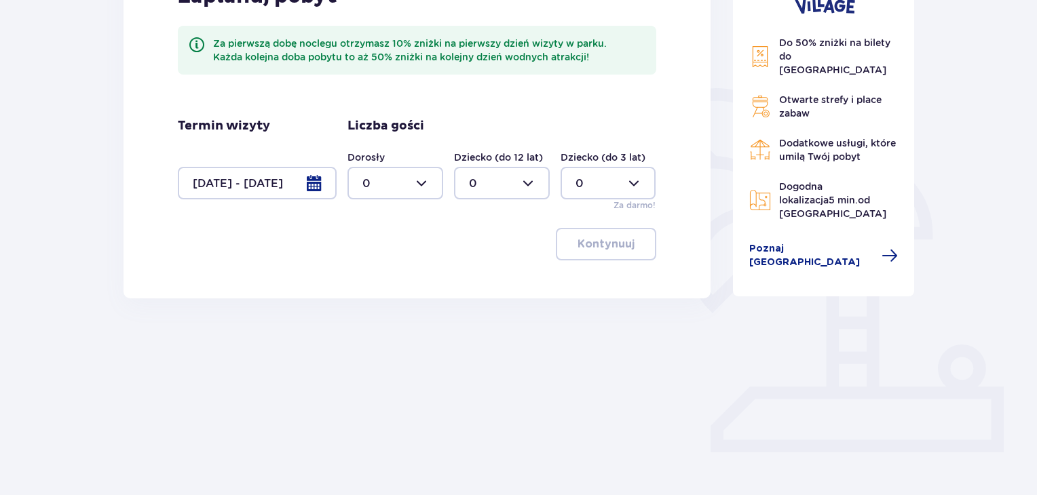
click at [420, 179] on div at bounding box center [395, 183] width 96 height 33
drag, startPoint x: 370, startPoint y: 283, endPoint x: 402, endPoint y: 271, distance: 33.9
click at [370, 282] on div "2" at bounding box center [395, 281] width 66 height 15
type input "2"
click at [535, 185] on div at bounding box center [502, 183] width 96 height 33
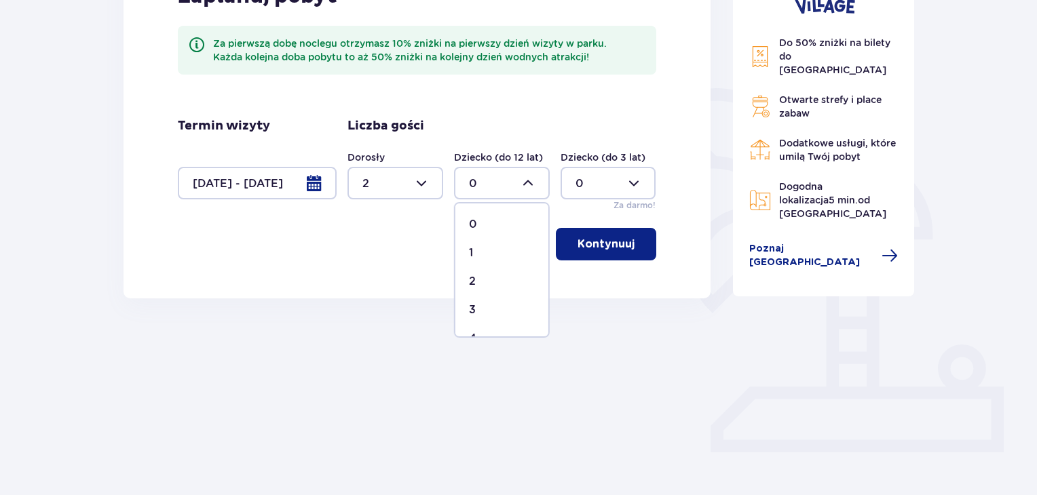
click at [475, 280] on div "2" at bounding box center [502, 281] width 66 height 15
type input "2"
click at [583, 246] on p "Kontynuuj" at bounding box center [605, 244] width 57 height 15
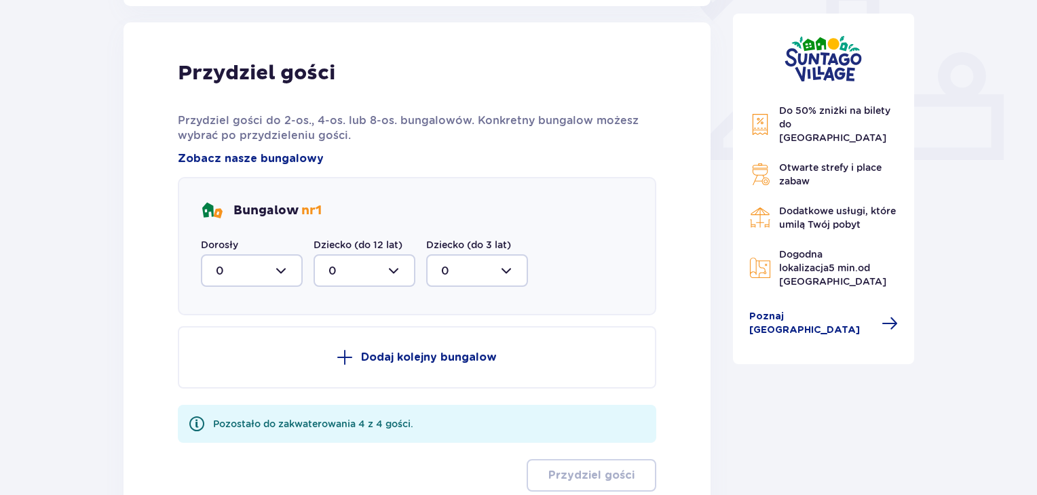
scroll to position [547, 0]
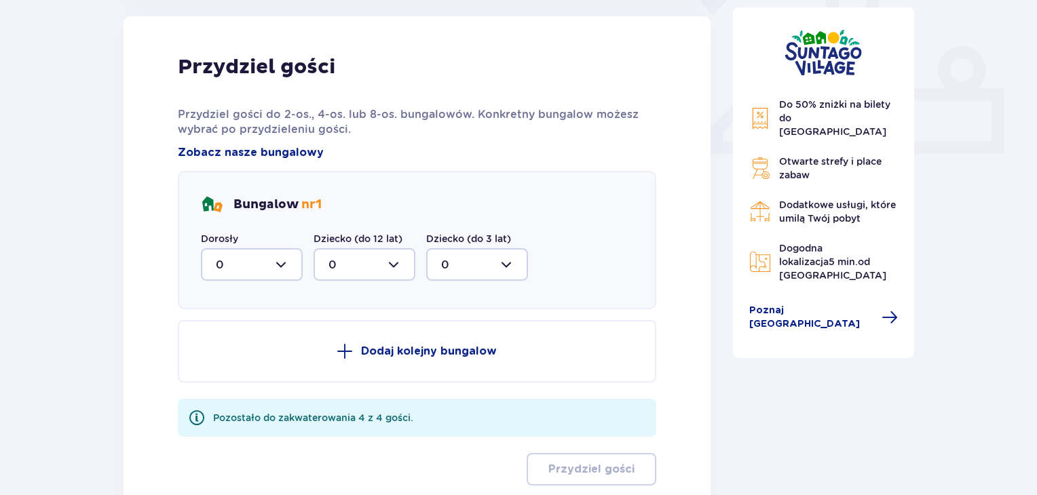
click at [285, 256] on div at bounding box center [252, 264] width 102 height 33
click at [230, 356] on div "2" at bounding box center [252, 363] width 72 height 15
type input "2"
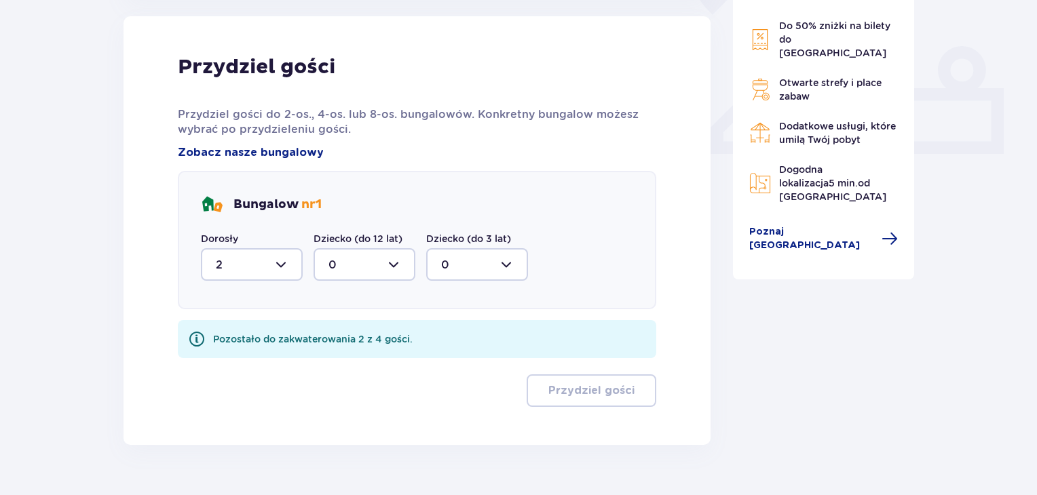
click at [396, 268] on div at bounding box center [364, 264] width 102 height 33
click at [328, 362] on p "2" at bounding box center [331, 363] width 7 height 15
type input "2"
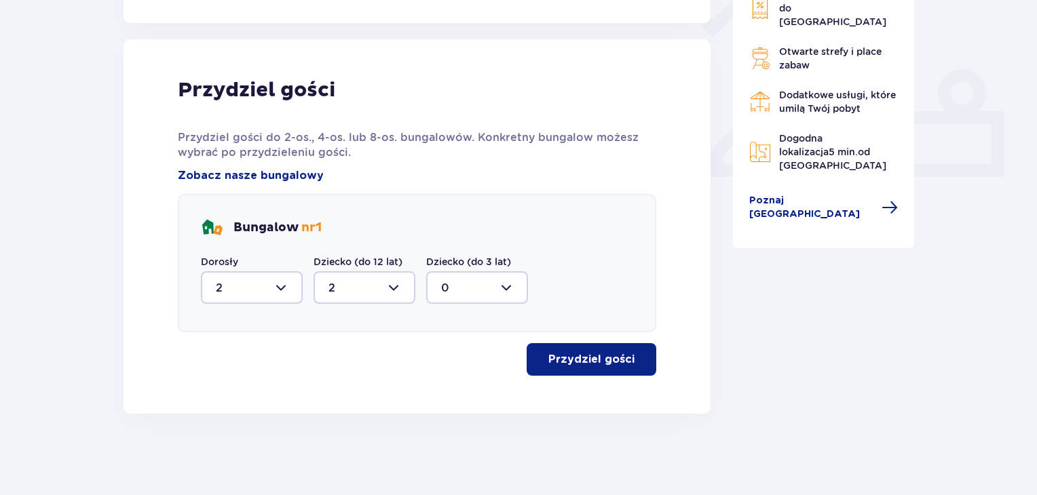
scroll to position [524, 0]
click at [619, 362] on p "Przydziel gości" at bounding box center [591, 359] width 86 height 15
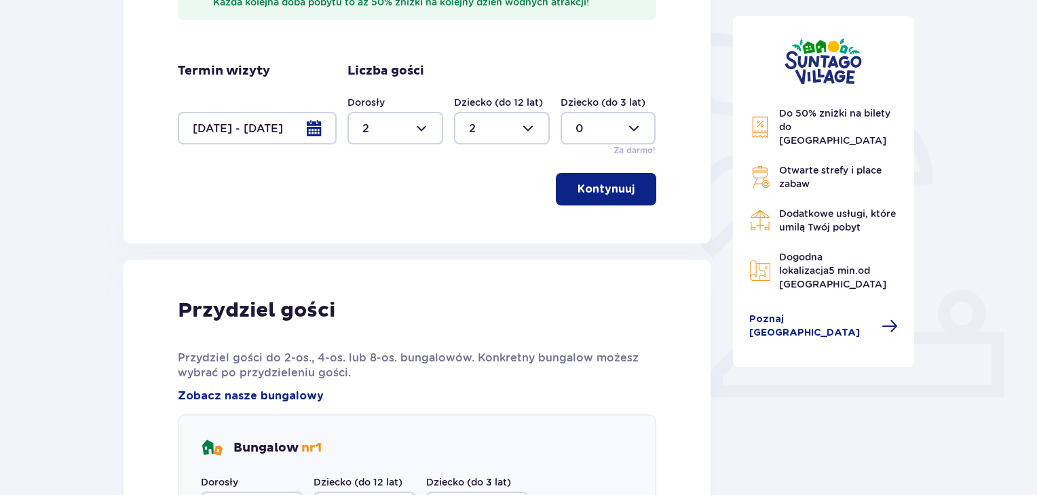
scroll to position [123, 0]
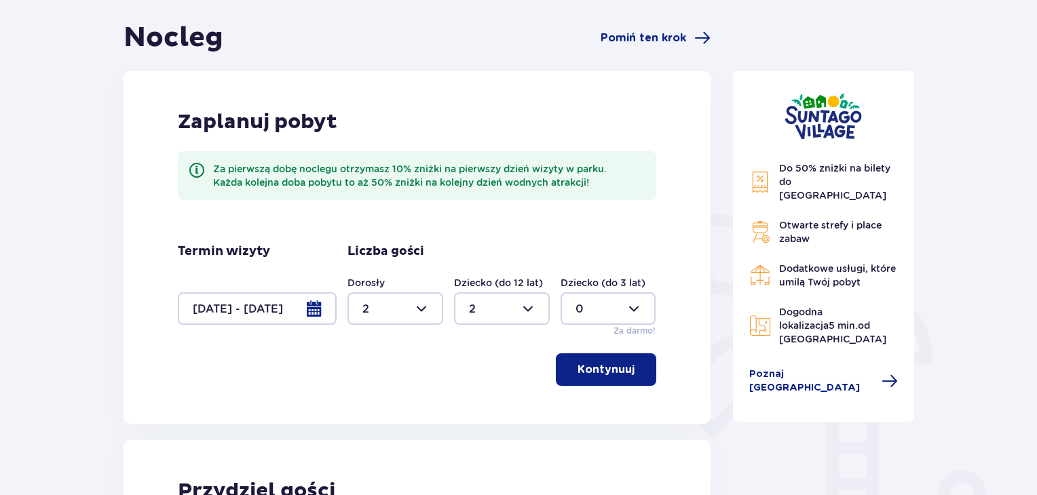
click at [318, 309] on div at bounding box center [257, 308] width 159 height 33
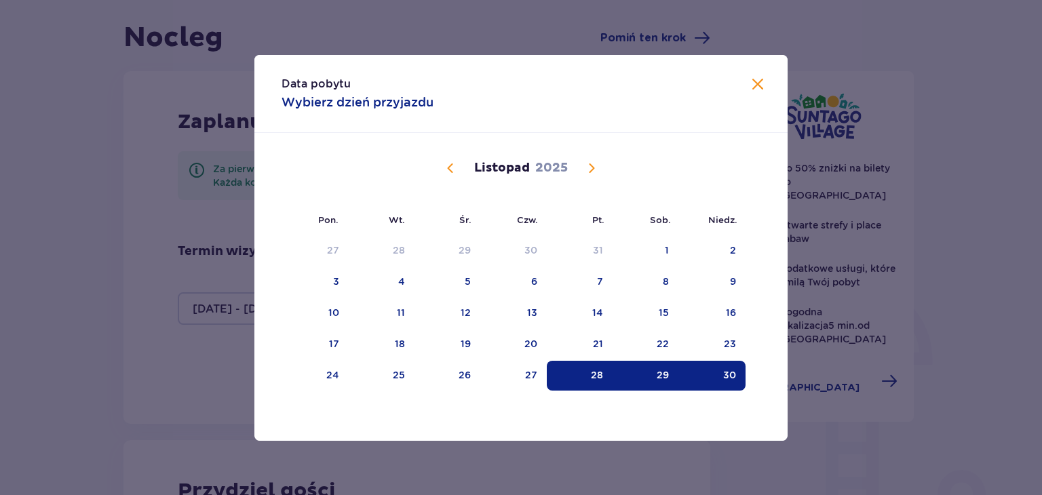
click at [450, 170] on span "Calendar" at bounding box center [450, 168] width 16 height 16
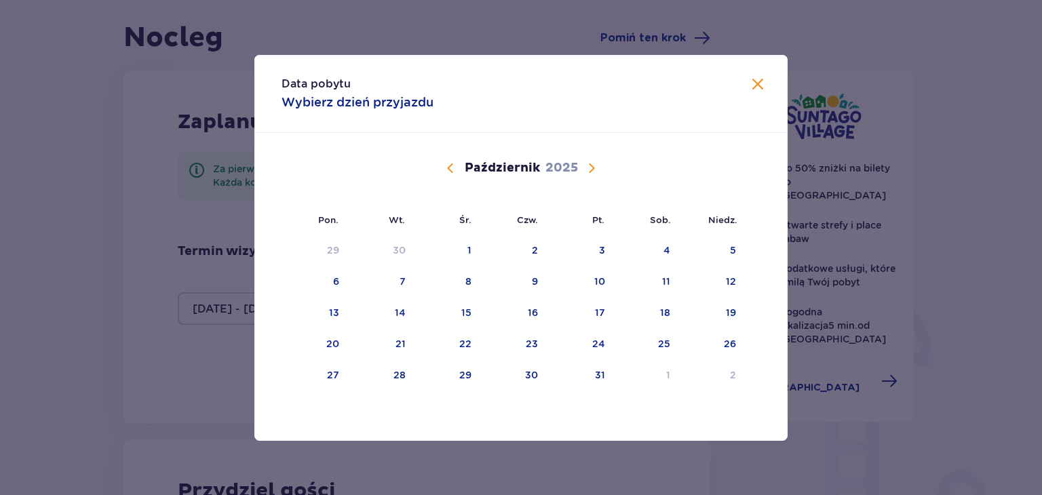
click at [450, 170] on span "Calendar" at bounding box center [450, 168] width 16 height 16
click at [594, 171] on span "Calendar" at bounding box center [591, 168] width 16 height 16
click at [609, 277] on div "10" at bounding box center [580, 282] width 67 height 30
click at [727, 279] on div "12" at bounding box center [731, 282] width 10 height 14
type input "10.10.25 - 12.10.25"
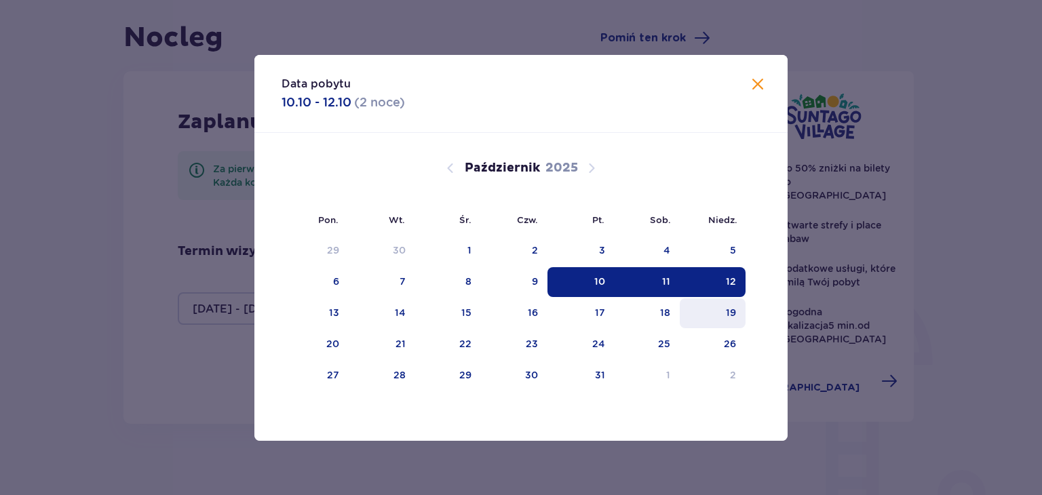
type input "0"
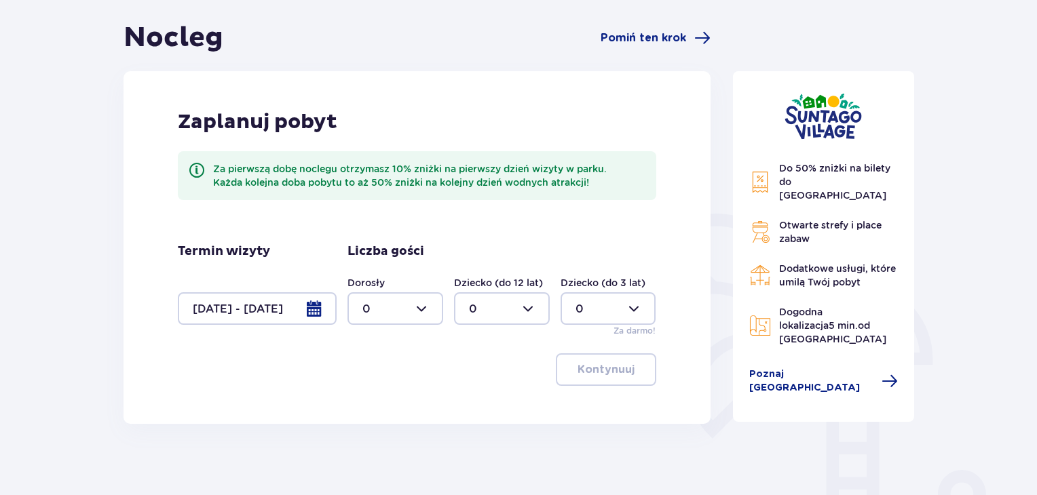
click at [424, 310] on div at bounding box center [395, 308] width 96 height 33
click at [366, 405] on p "2" at bounding box center [365, 407] width 7 height 15
type input "2"
click at [523, 307] on div at bounding box center [502, 308] width 96 height 33
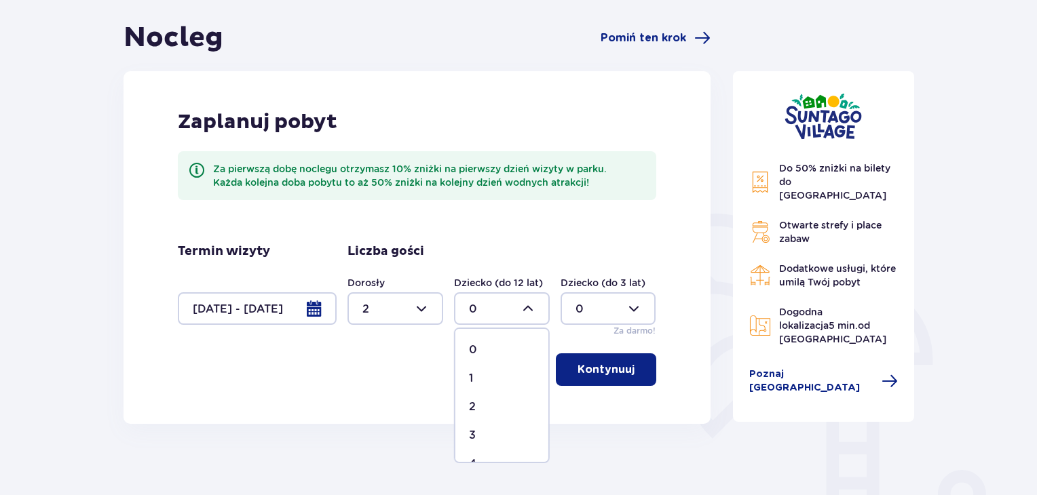
click at [469, 402] on p "2" at bounding box center [472, 407] width 7 height 15
type input "2"
click at [589, 375] on p "Kontynuuj" at bounding box center [605, 369] width 57 height 15
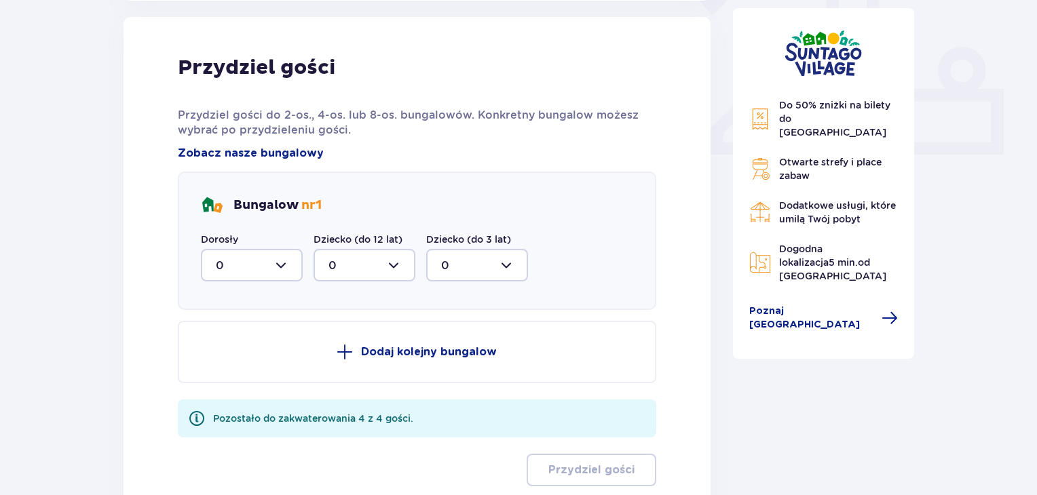
scroll to position [547, 0]
click at [288, 255] on div at bounding box center [252, 264] width 102 height 33
click at [227, 359] on div "2" at bounding box center [252, 363] width 72 height 15
type input "2"
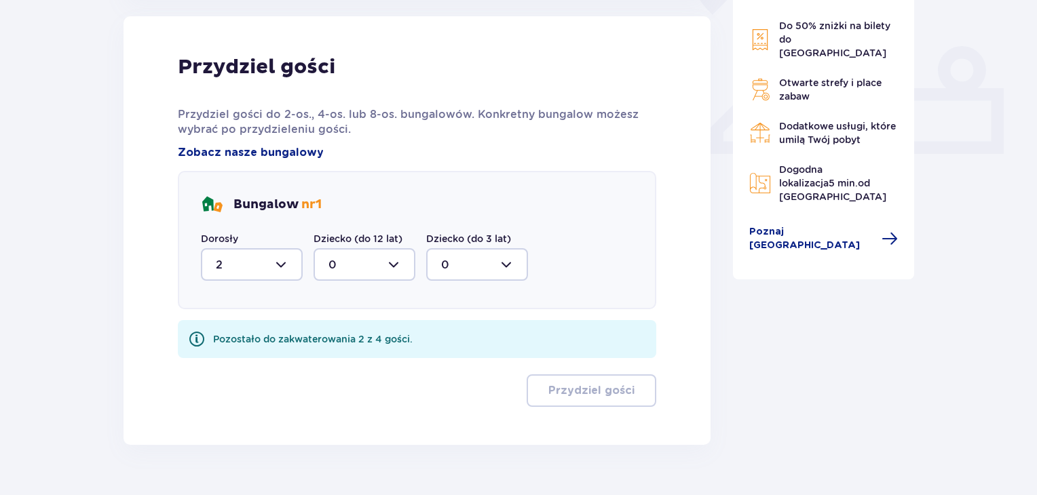
click at [396, 267] on div at bounding box center [364, 264] width 102 height 33
click at [345, 356] on div "2" at bounding box center [364, 363] width 72 height 15
type input "2"
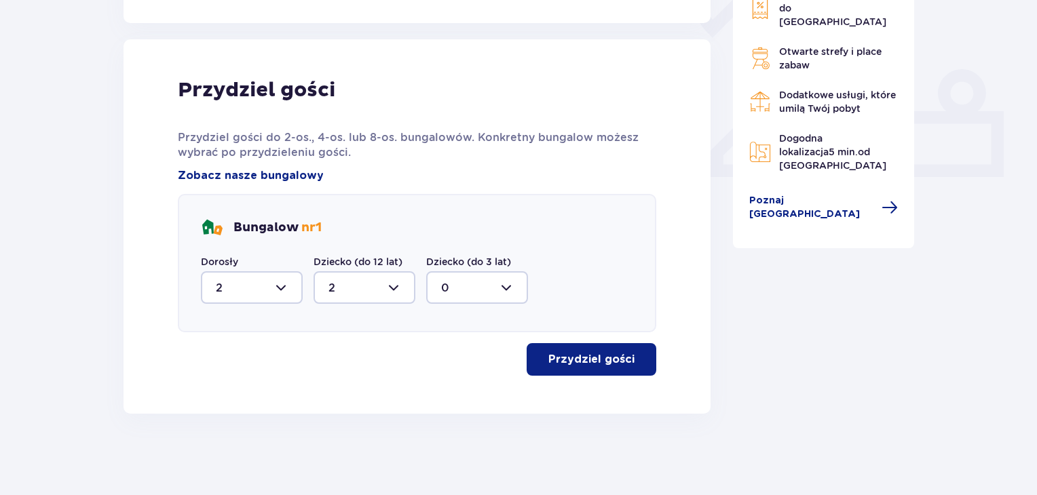
click at [554, 361] on p "Przydziel gości" at bounding box center [591, 359] width 86 height 15
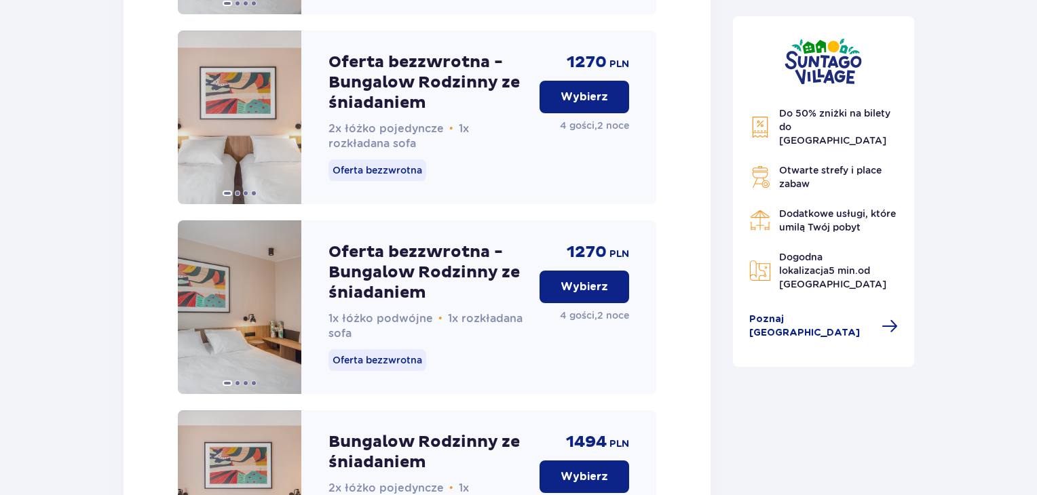
scroll to position [1741, 0]
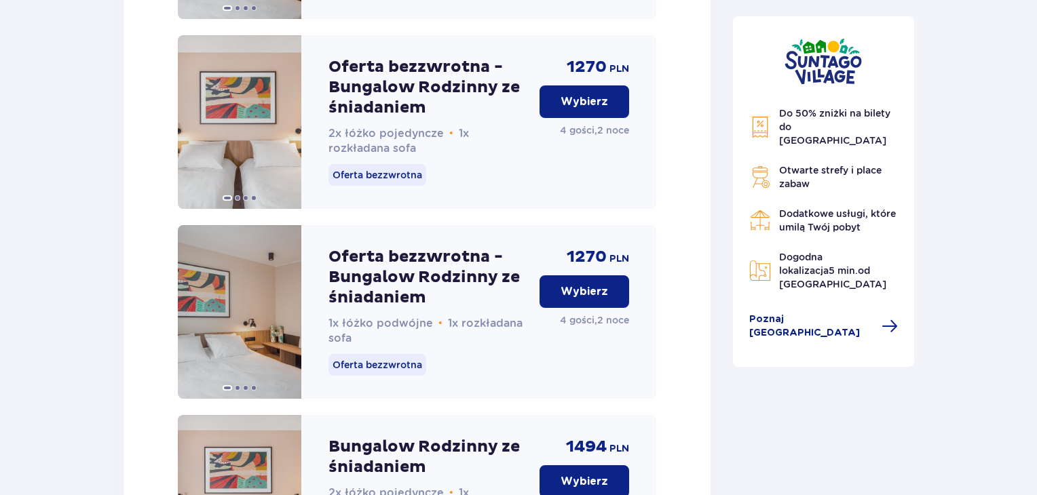
click at [585, 308] on button "Wybierz" at bounding box center [584, 291] width 90 height 33
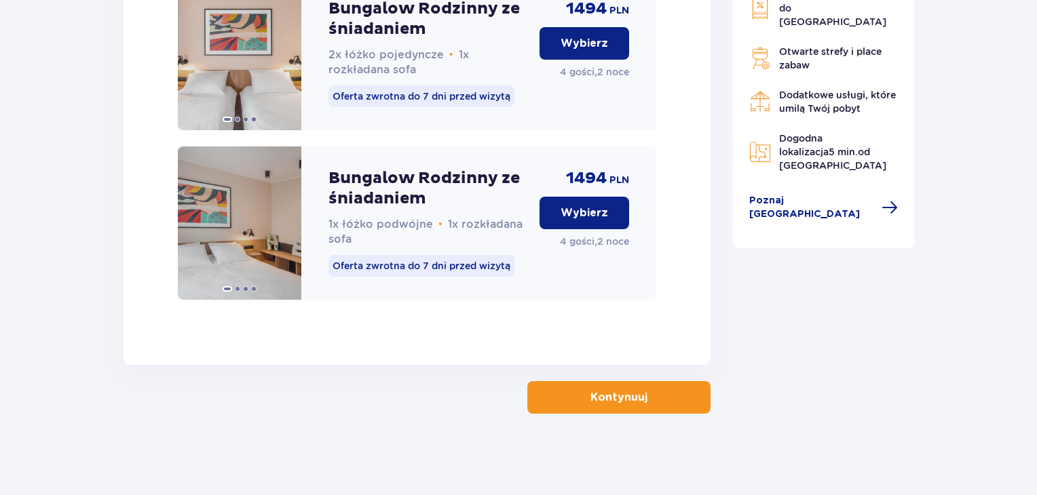
scroll to position [2197, 0]
click at [590, 398] on p "Kontynuuj" at bounding box center [618, 397] width 57 height 15
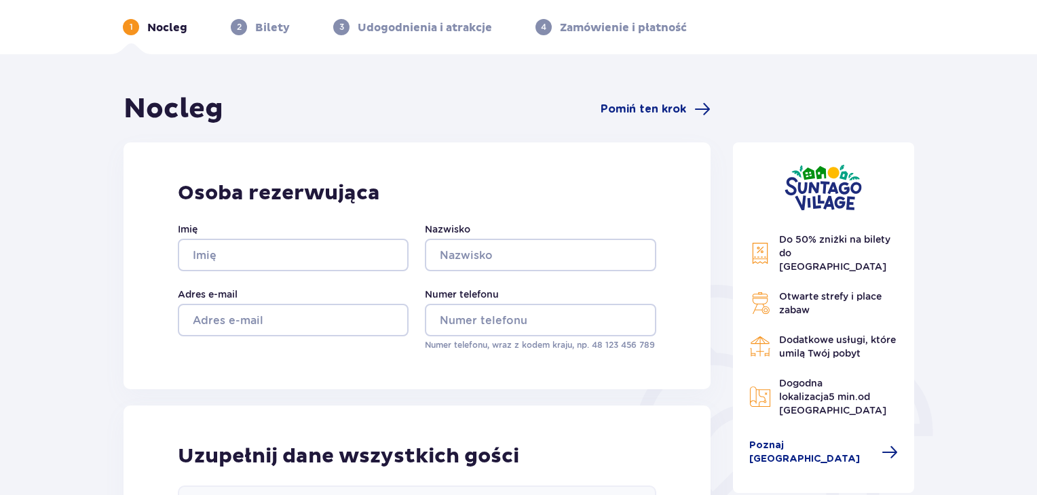
scroll to position [136, 0]
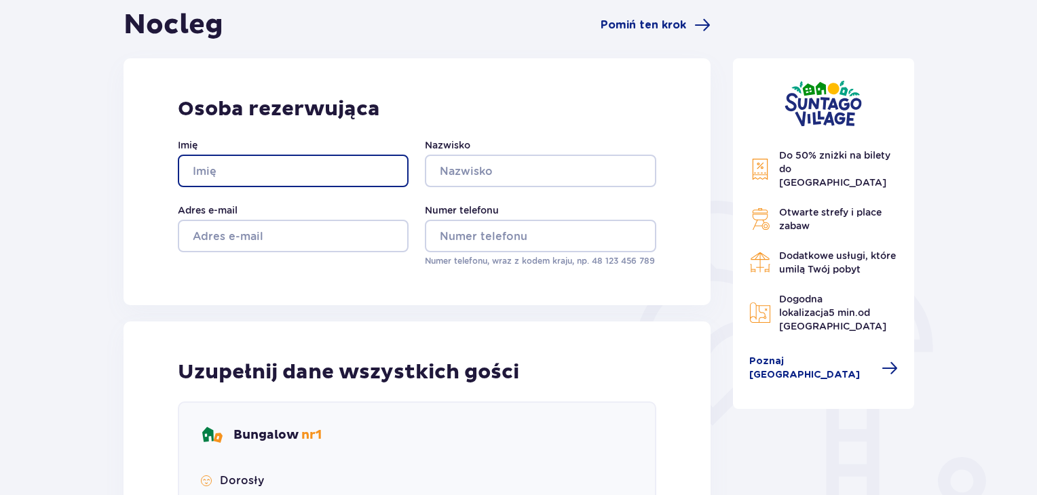
click at [261, 170] on input "Imię" at bounding box center [293, 171] width 231 height 33
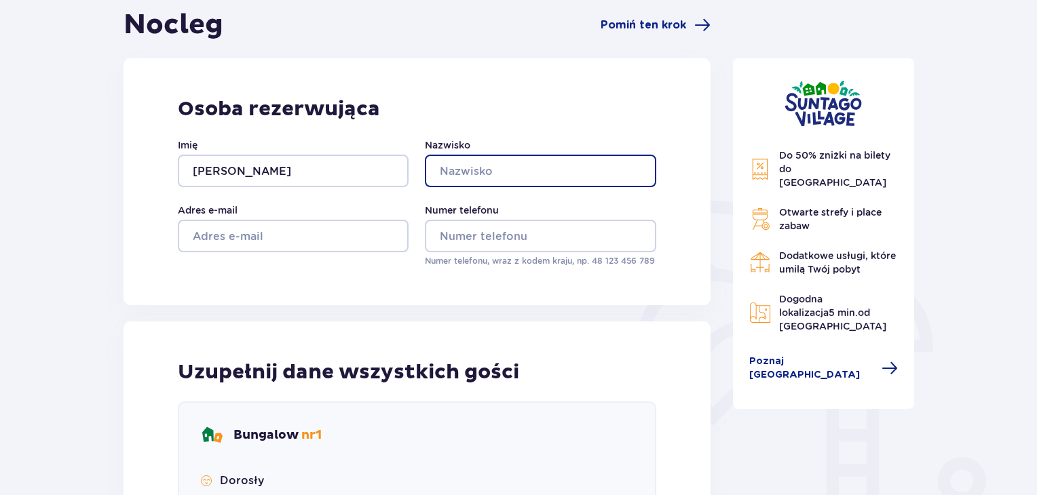
click at [494, 174] on input "Nazwisko" at bounding box center [540, 171] width 231 height 33
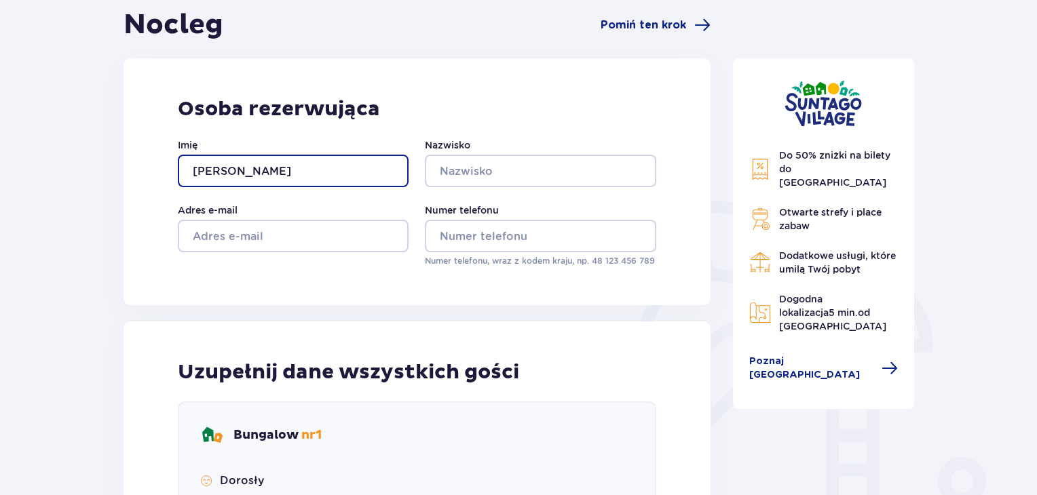
click at [197, 170] on input "sebastian" at bounding box center [293, 171] width 231 height 33
click at [204, 177] on input "sebastian" at bounding box center [293, 171] width 231 height 33
click at [197, 172] on input "sebastian" at bounding box center [293, 171] width 231 height 33
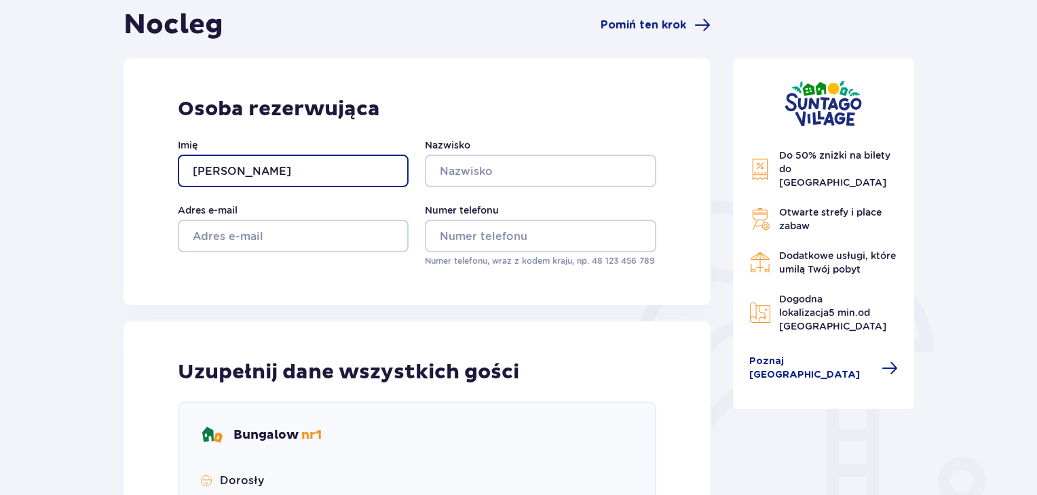
click at [215, 175] on input "sebastian" at bounding box center [293, 171] width 231 height 33
click at [216, 176] on input "sebastian" at bounding box center [293, 171] width 231 height 33
click at [202, 172] on input "sebastian" at bounding box center [293, 171] width 231 height 33
click at [204, 172] on input "sebastian" at bounding box center [293, 171] width 231 height 33
click at [193, 170] on input "sebastian" at bounding box center [293, 171] width 231 height 33
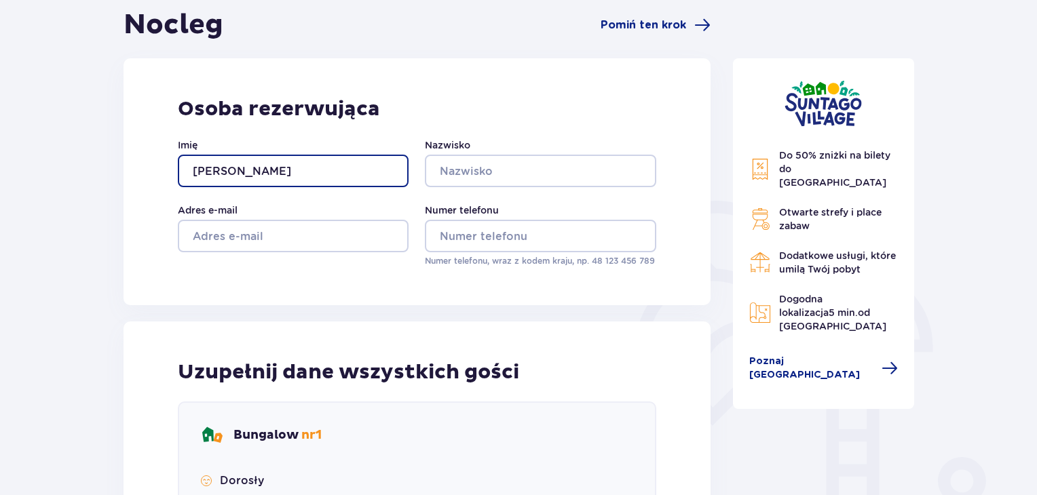
click at [193, 170] on input "sebastian" at bounding box center [293, 171] width 231 height 33
click at [198, 173] on input "sebastian" at bounding box center [293, 171] width 231 height 33
click at [198, 172] on input "sebastian" at bounding box center [293, 171] width 231 height 33
click at [179, 172] on input "sebastian" at bounding box center [293, 171] width 231 height 33
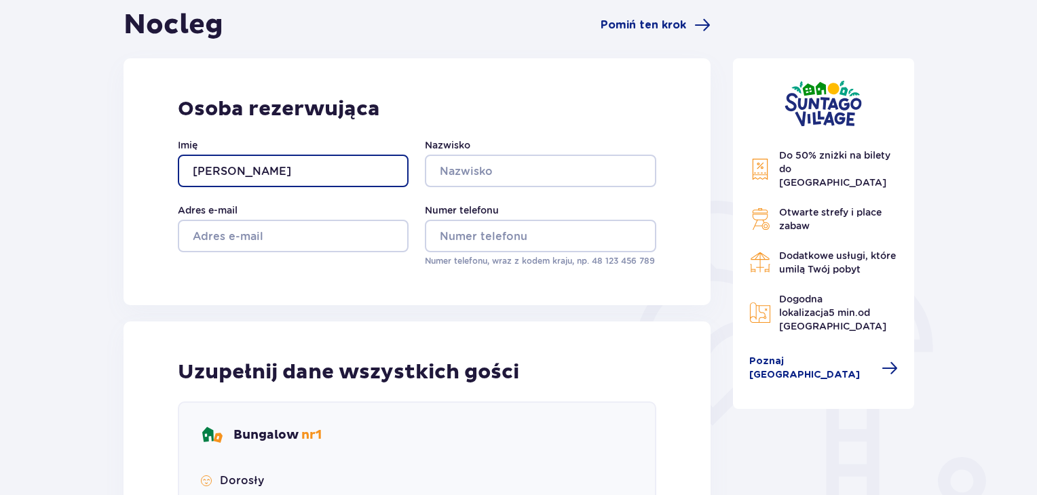
click at [187, 174] on input "sebastian" at bounding box center [293, 171] width 231 height 33
click at [264, 169] on input "sebastian" at bounding box center [293, 171] width 231 height 33
click at [265, 169] on input "sebastian" at bounding box center [293, 171] width 231 height 33
type input "Sebastian"
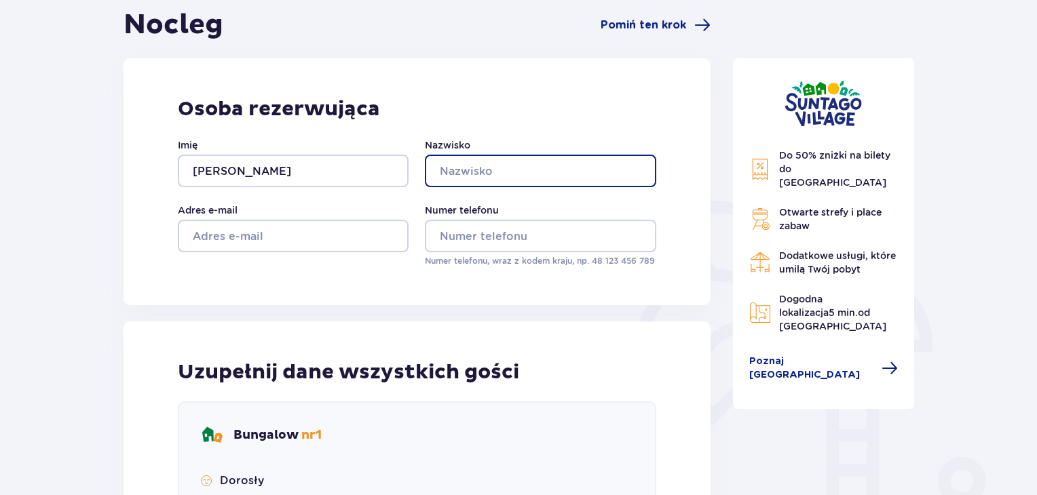
click at [473, 168] on input "Nazwisko" at bounding box center [540, 171] width 231 height 33
type input "Biedunkiewicz"
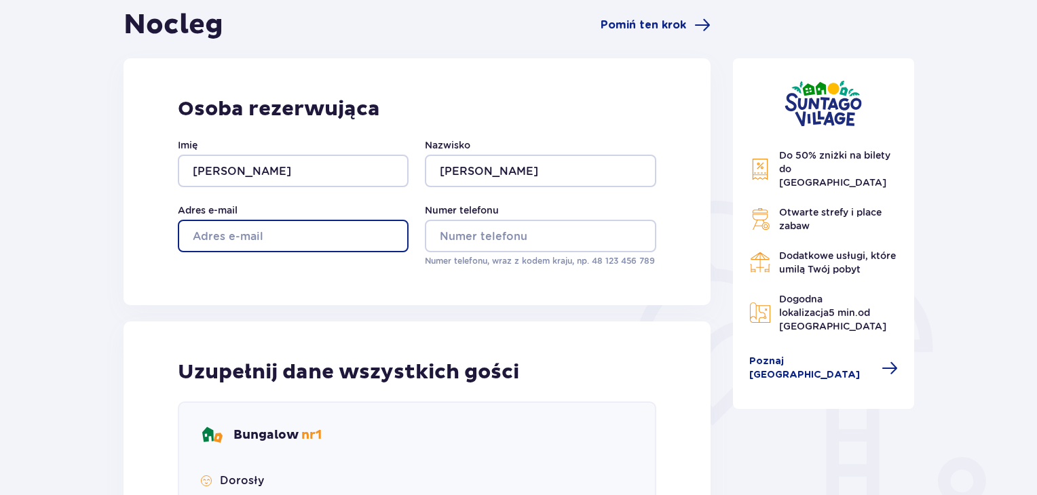
click at [220, 236] on input "Adres e-mail" at bounding box center [293, 236] width 231 height 33
type input "[PERSON_NAME][EMAIL_ADDRESS][DOMAIN_NAME]"
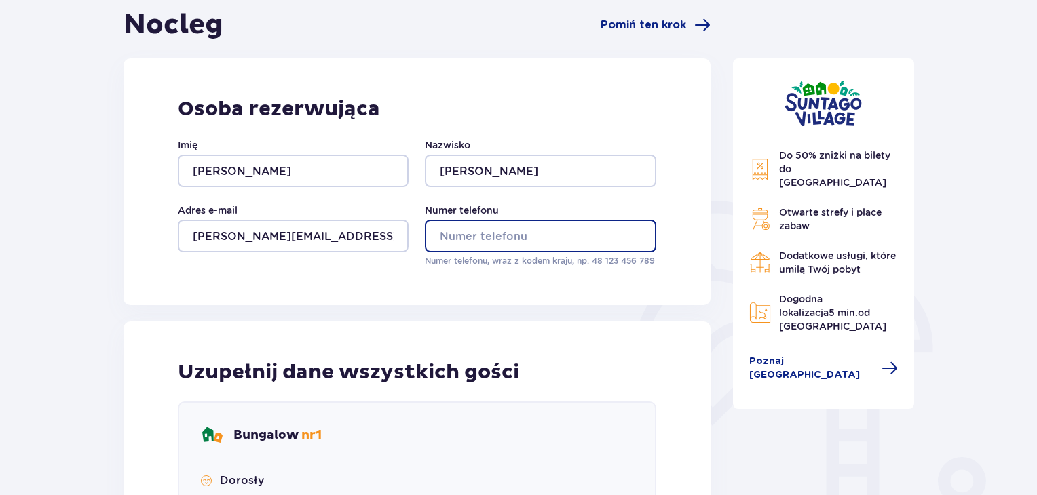
click at [480, 230] on input "Numer telefonu" at bounding box center [540, 236] width 231 height 33
click at [438, 235] on input "518918600" at bounding box center [540, 236] width 231 height 33
type input "48518918600"
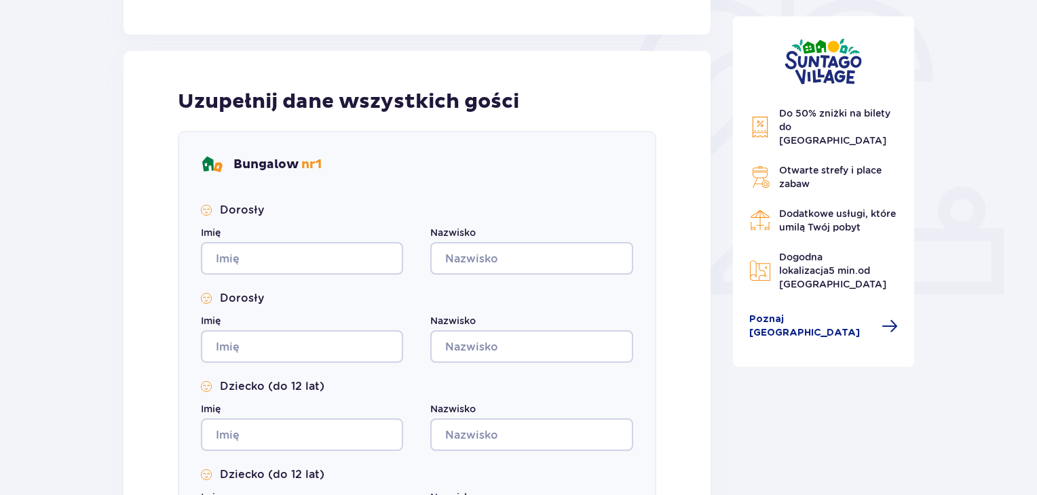
scroll to position [407, 0]
click at [323, 254] on input "Imię" at bounding box center [302, 258] width 202 height 33
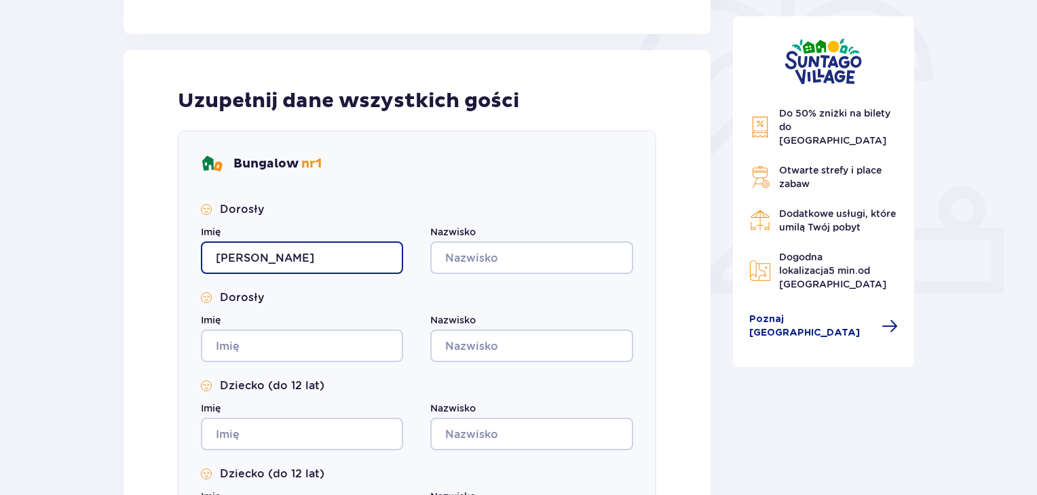
type input "Sebastian"
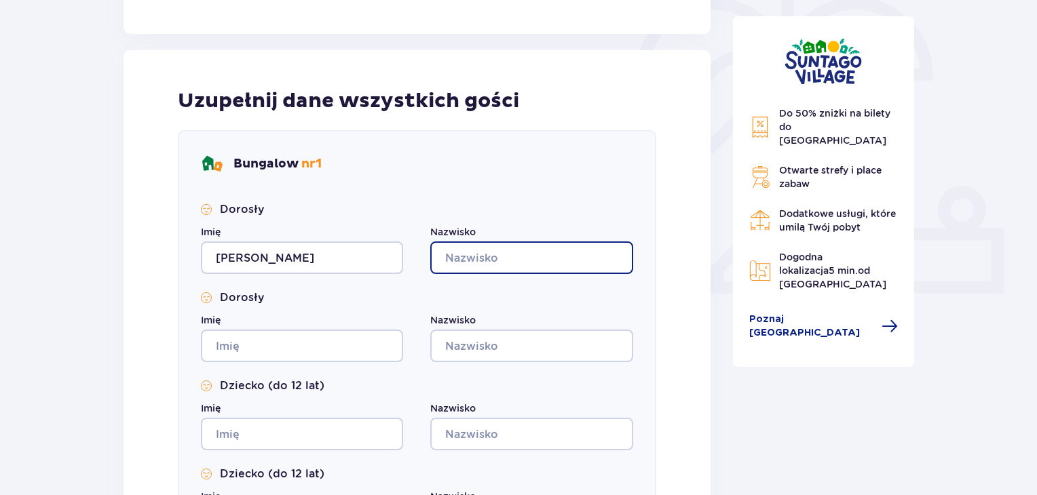
click at [491, 265] on input "Nazwisko" at bounding box center [531, 258] width 202 height 33
drag, startPoint x: 547, startPoint y: 253, endPoint x: 469, endPoint y: 267, distance: 79.3
click at [433, 265] on input "Biedunkiewicz" at bounding box center [531, 258] width 202 height 33
type input "Biedunkiewicz"
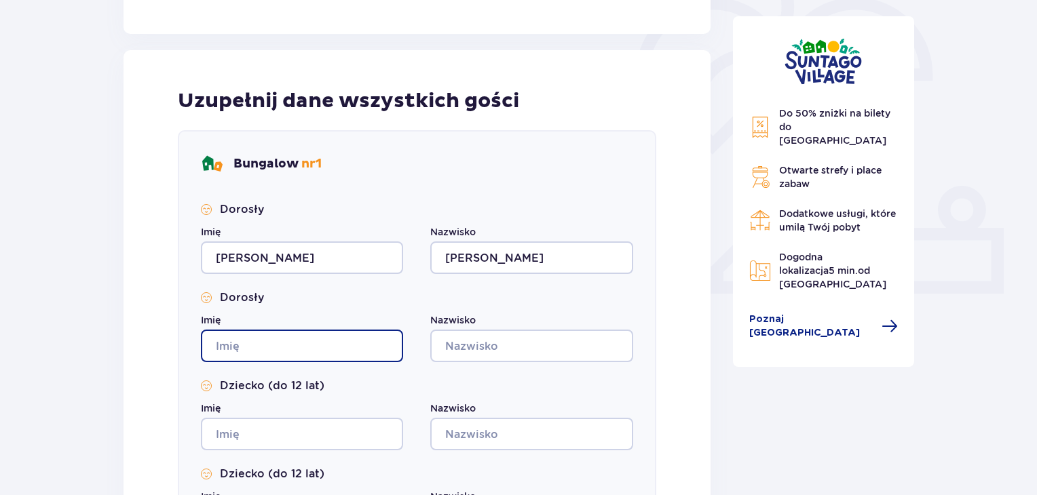
click at [285, 334] on input "Imię" at bounding box center [302, 346] width 202 height 33
type input "Alicja"
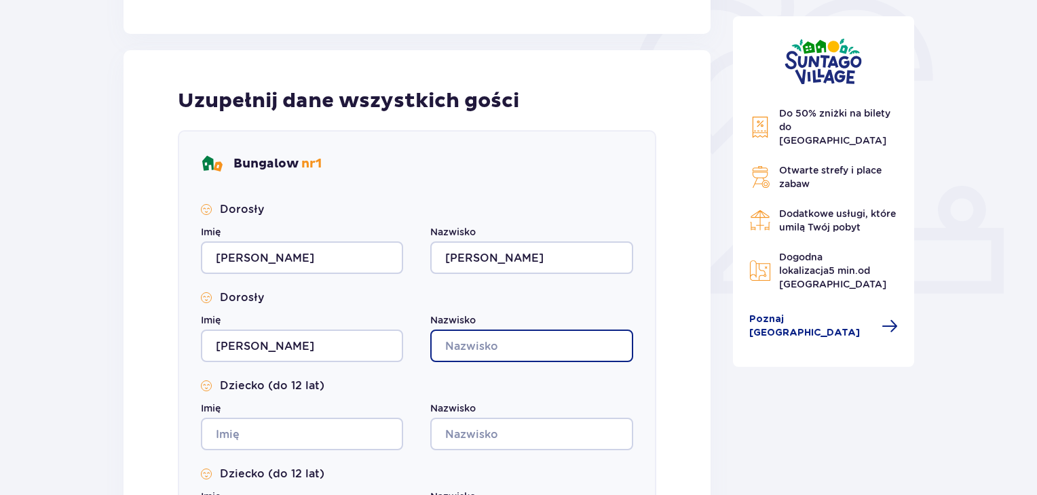
paste input "Biedunkiewicz"
type input "Biedunkiewicz"
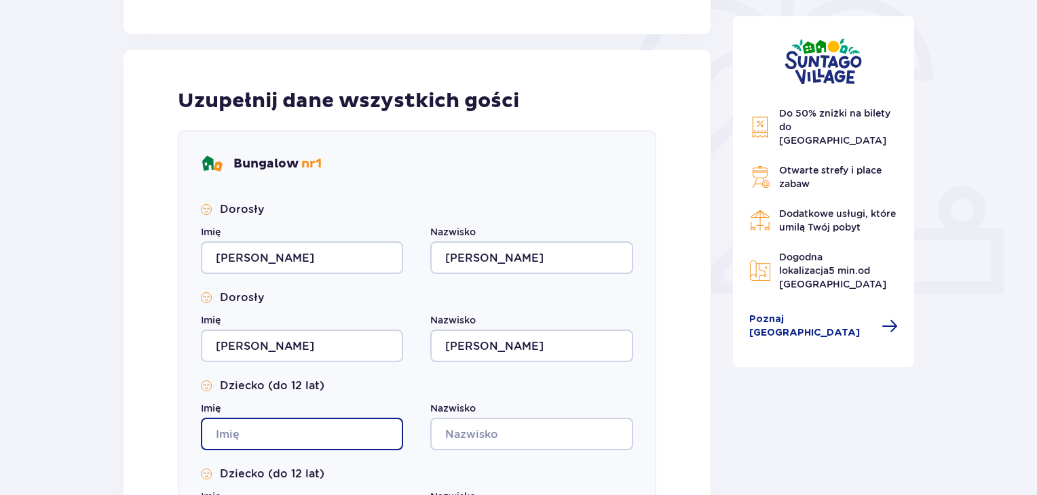
click at [274, 432] on input "Imię" at bounding box center [302, 434] width 202 height 33
type input "Zuzanna"
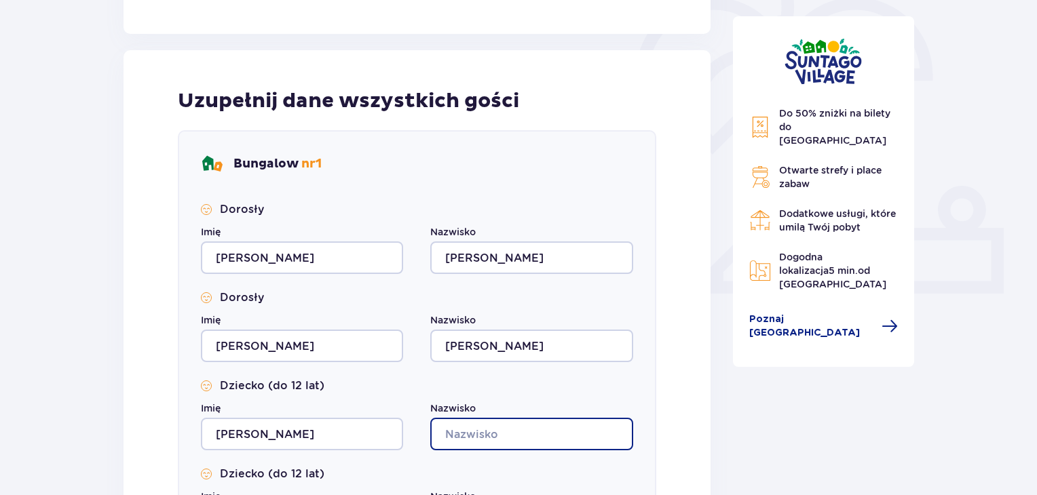
click at [461, 433] on input "Nazwisko" at bounding box center [531, 434] width 202 height 33
paste input "Biedunkiewicz"
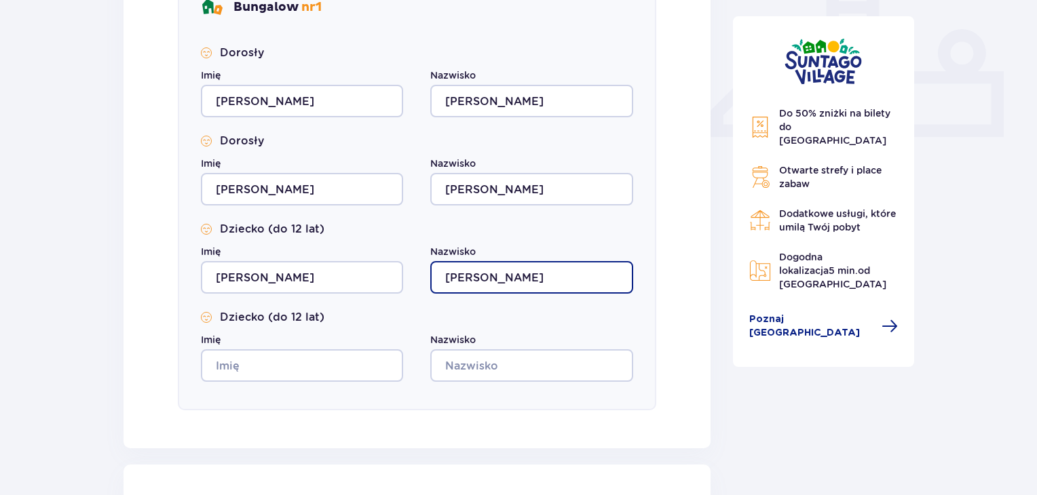
scroll to position [611, 0]
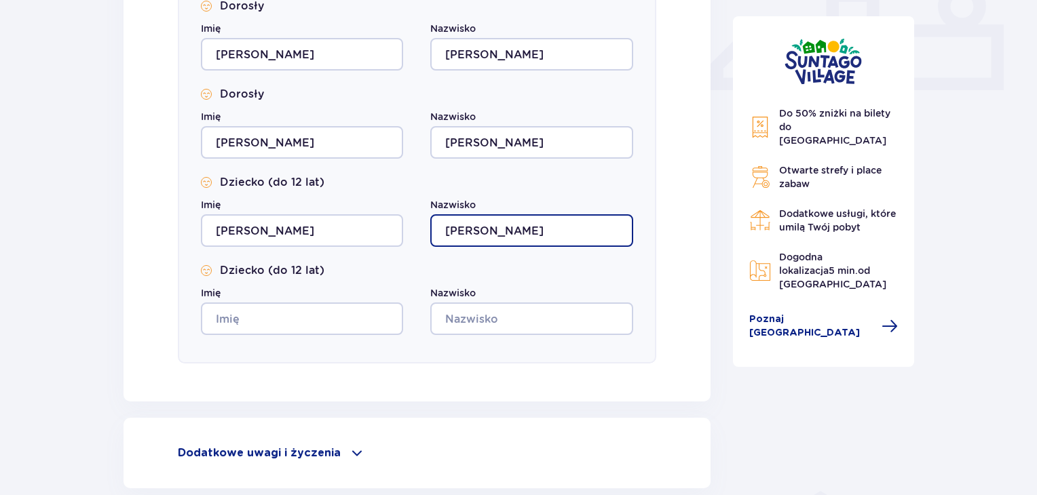
type input "Biedunkiewicz"
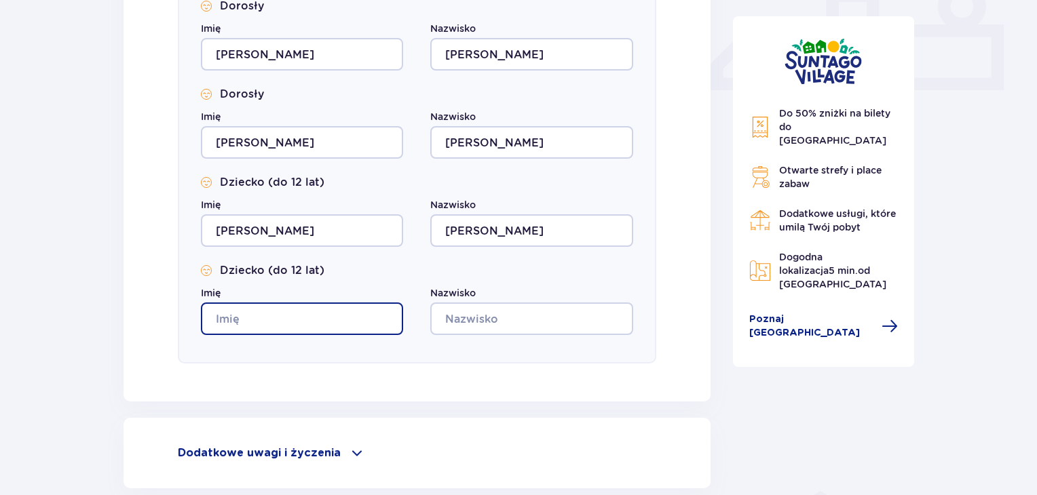
click at [269, 322] on input "Imię" at bounding box center [302, 319] width 202 height 33
type input "Wojciech"
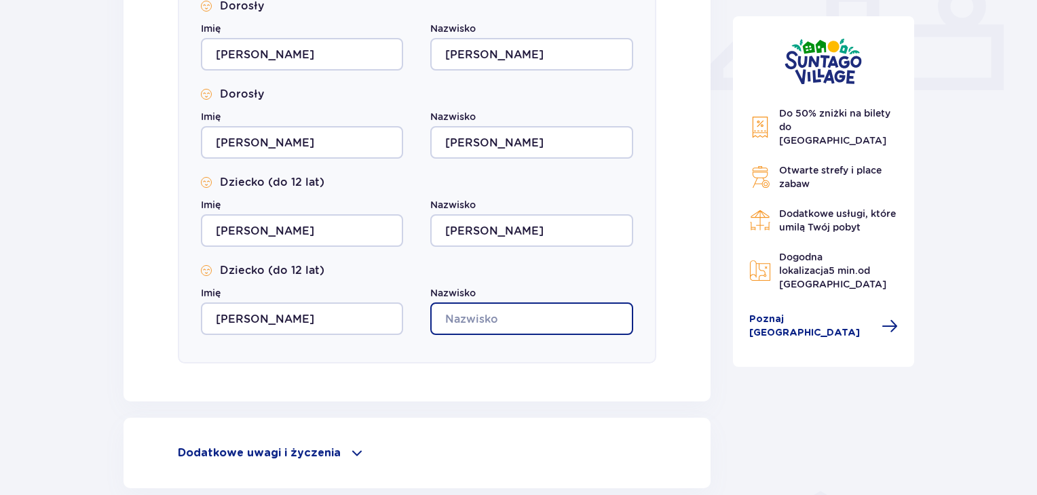
paste input "Biedunkiewicz"
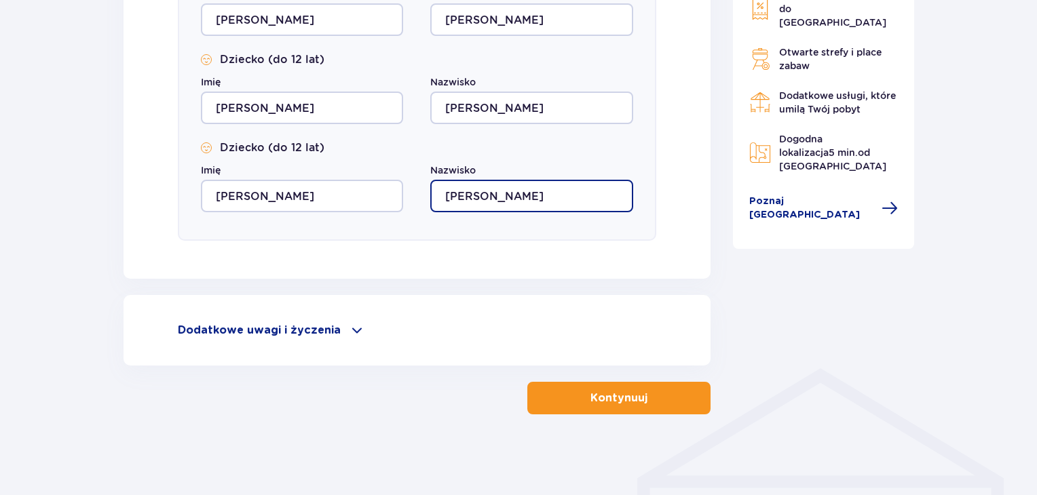
type input "Biedunkiewicz"
click at [350, 329] on span at bounding box center [357, 330] width 16 height 16
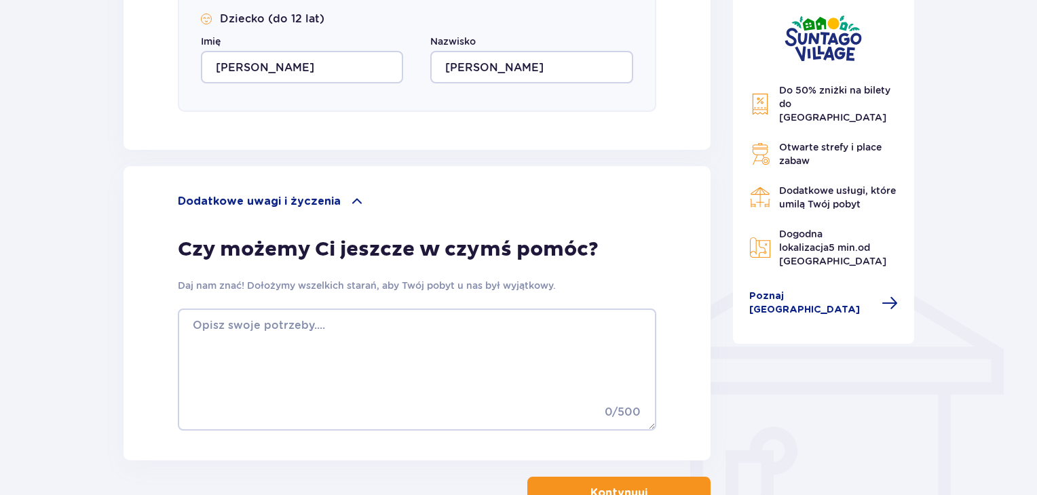
scroll to position [869, 0]
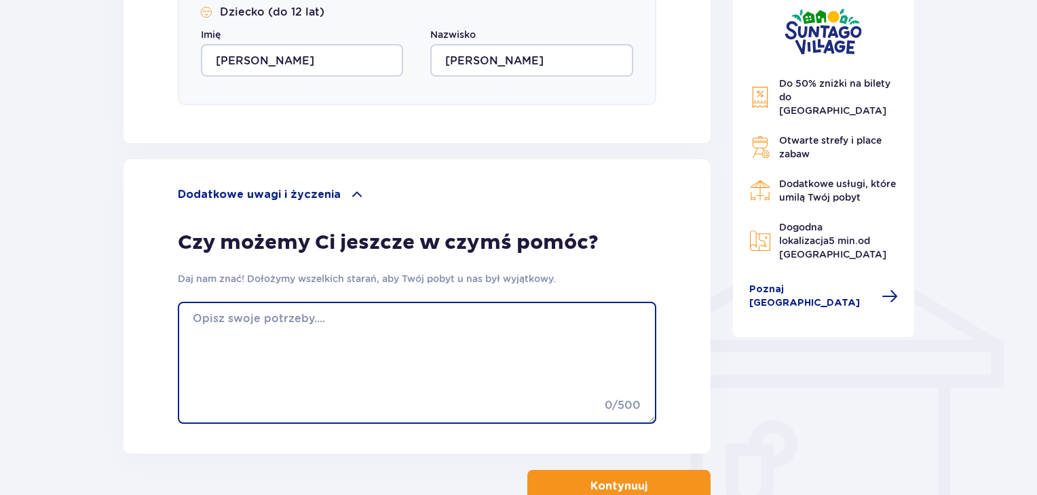
click at [261, 328] on textarea at bounding box center [417, 363] width 478 height 122
click at [356, 318] on textarea "Bardzo proszę o zmianę na villę jezeli by się zwolniła w tym terminie ." at bounding box center [417, 363] width 478 height 122
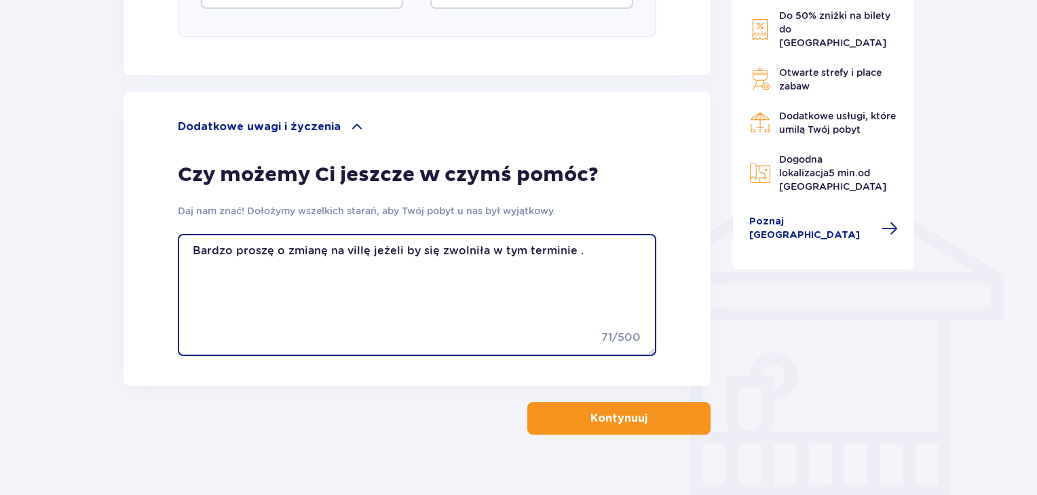
click at [323, 252] on textarea "Bardzo proszę o zmianę na villę jeżeli by się zwolniła w tym terminie ." at bounding box center [417, 295] width 478 height 122
type textarea "Bardzo proszę o zmianę rezerwacji na villę jeżeli by się zwolniła w tym termini…"
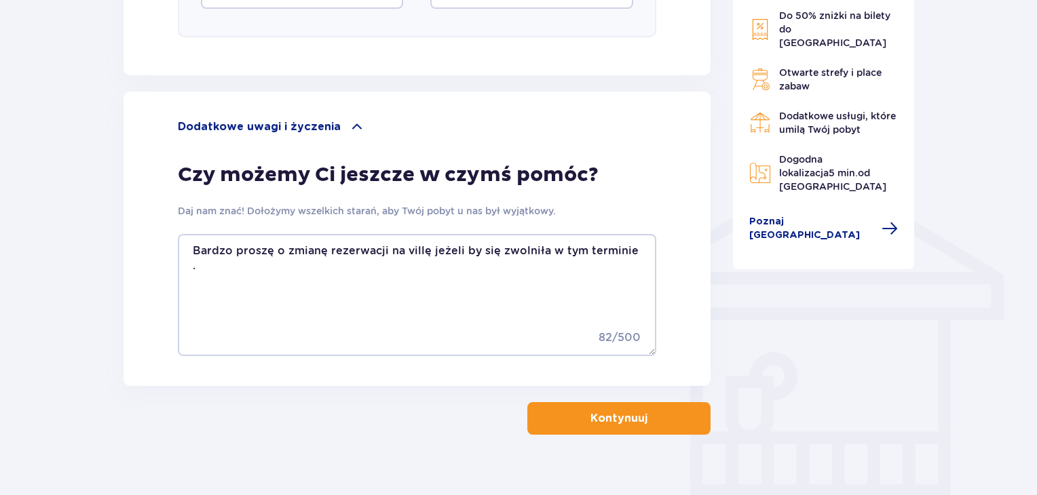
click at [605, 423] on p "Kontynuuj" at bounding box center [618, 418] width 57 height 15
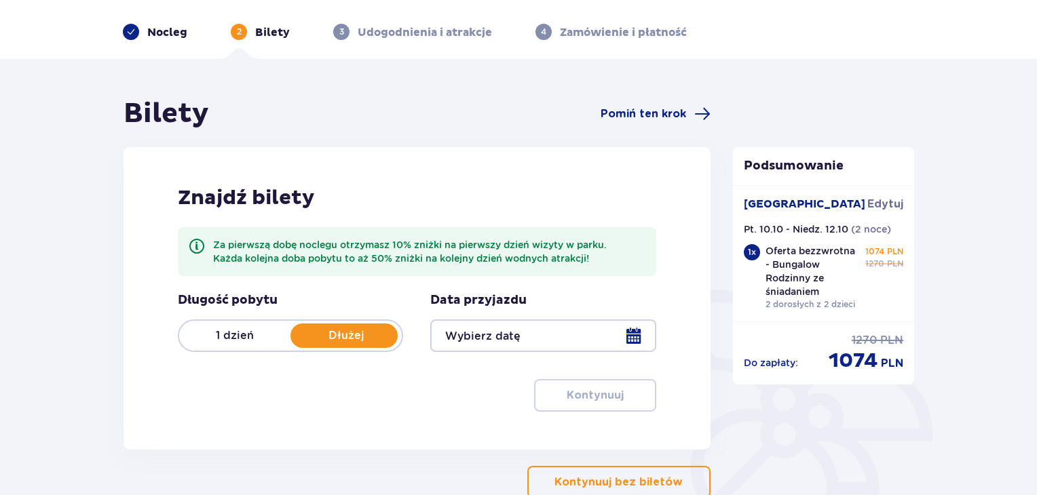
scroll to position [68, 0]
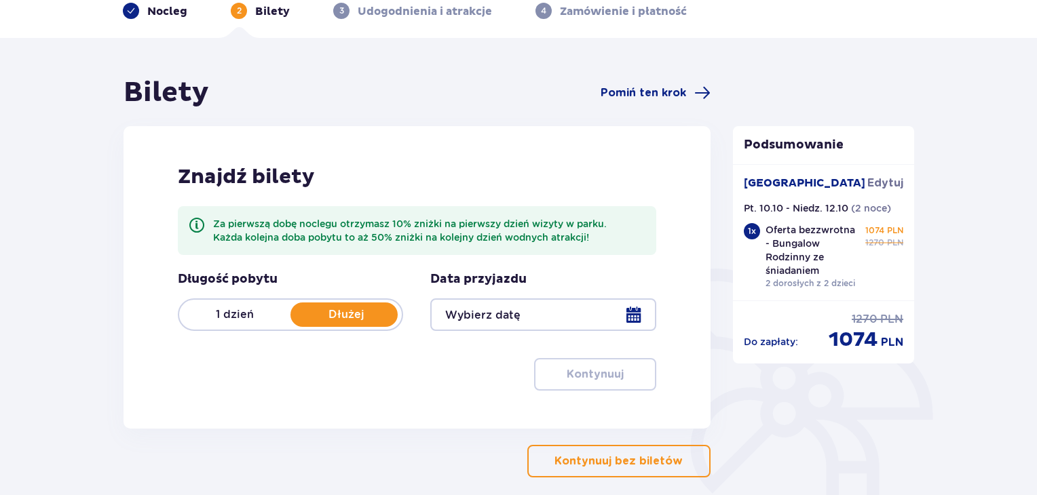
click at [637, 318] on div at bounding box center [542, 315] width 225 height 33
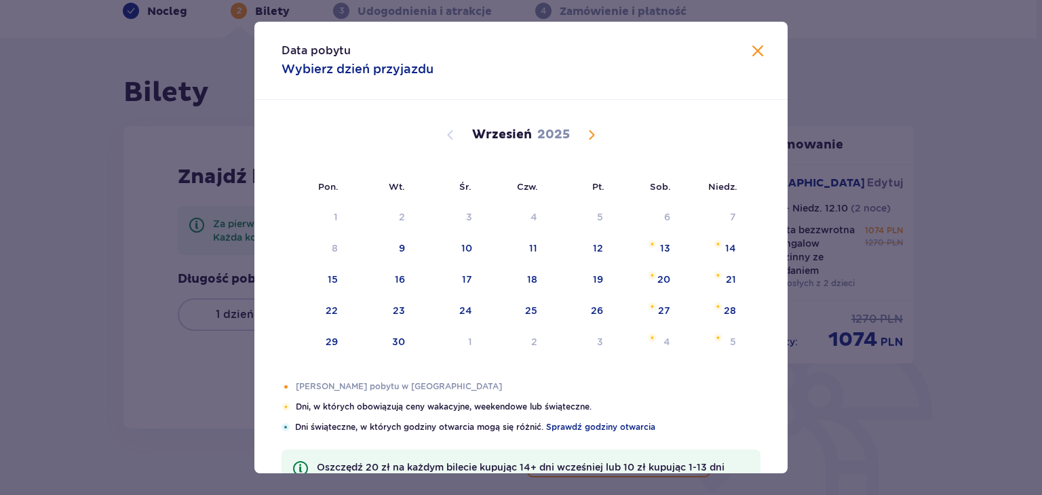
click at [592, 140] on span "Calendar" at bounding box center [591, 135] width 16 height 16
click at [602, 244] on div "10" at bounding box center [599, 249] width 11 height 14
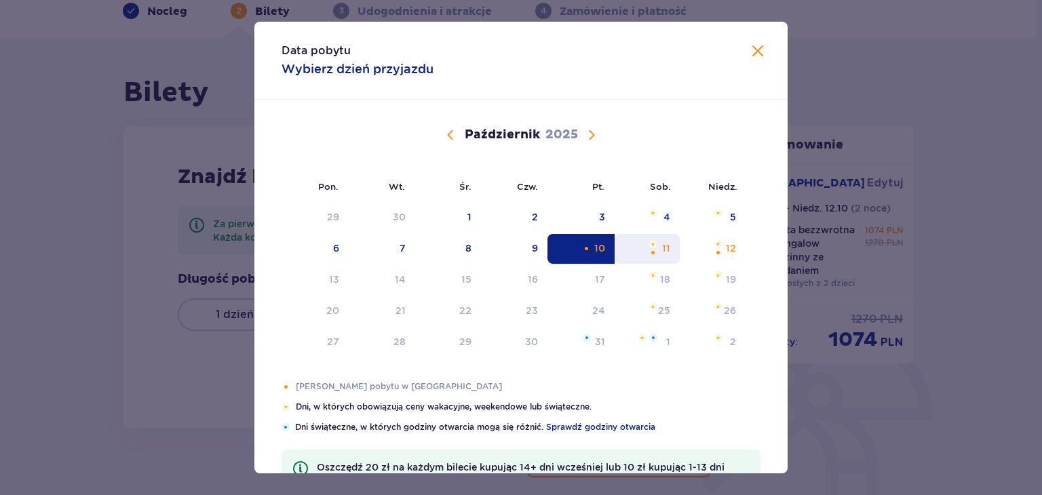
click at [664, 253] on div "11" at bounding box center [666, 249] width 8 height 14
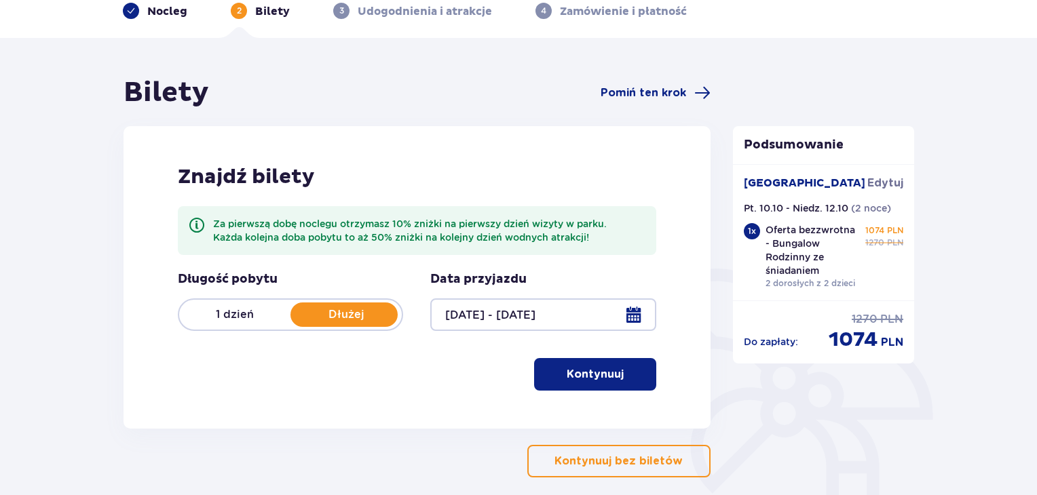
click at [636, 320] on div at bounding box center [542, 315] width 225 height 33
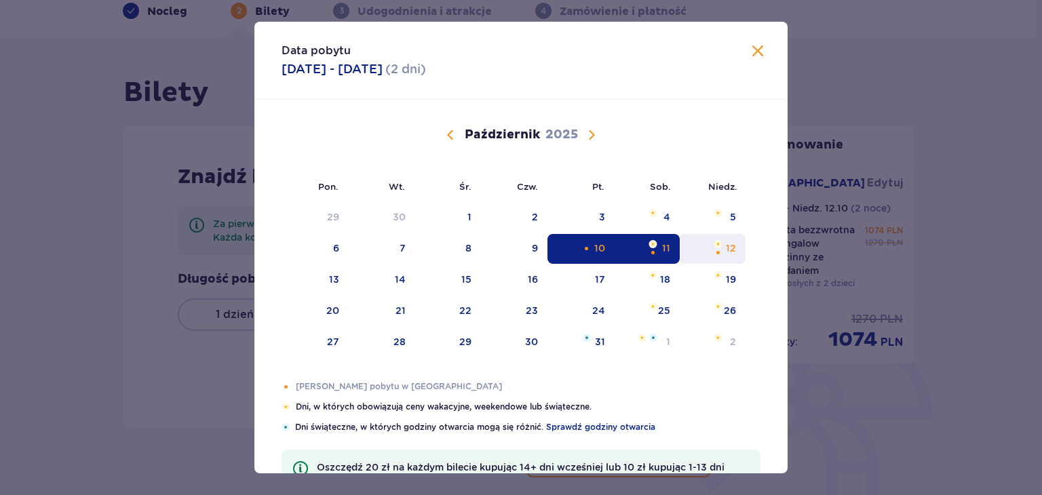
click at [724, 248] on div "12" at bounding box center [713, 249] width 66 height 30
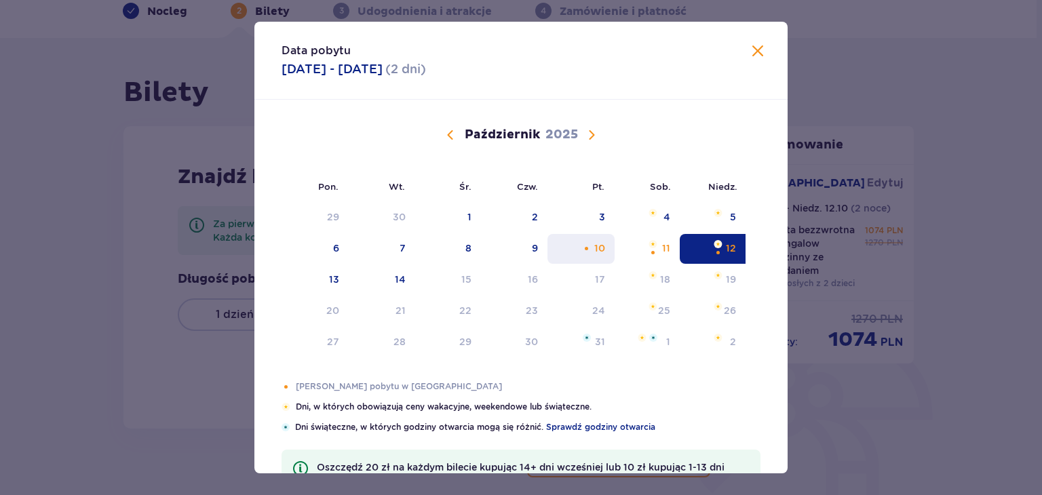
click at [595, 251] on div "10" at bounding box center [599, 249] width 11 height 14
click at [724, 247] on div "12" at bounding box center [713, 249] width 66 height 30
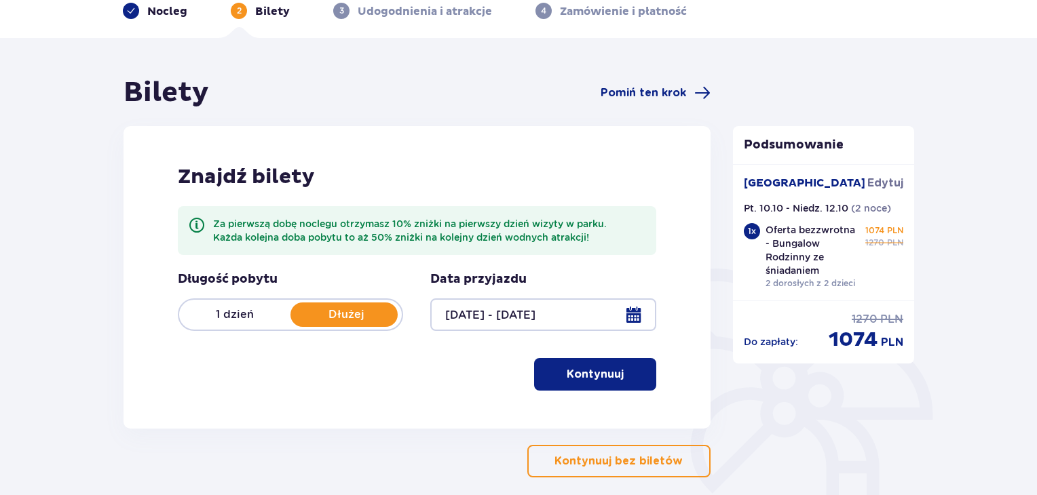
click at [631, 315] on div at bounding box center [542, 315] width 225 height 33
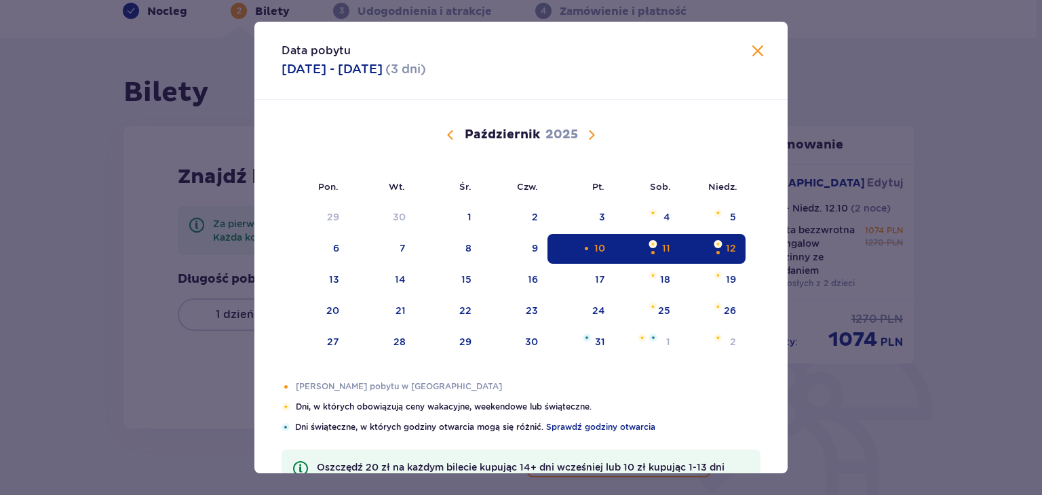
drag, startPoint x: 593, startPoint y: 249, endPoint x: 630, endPoint y: 257, distance: 37.5
click at [594, 249] on div "10" at bounding box center [599, 249] width 11 height 14
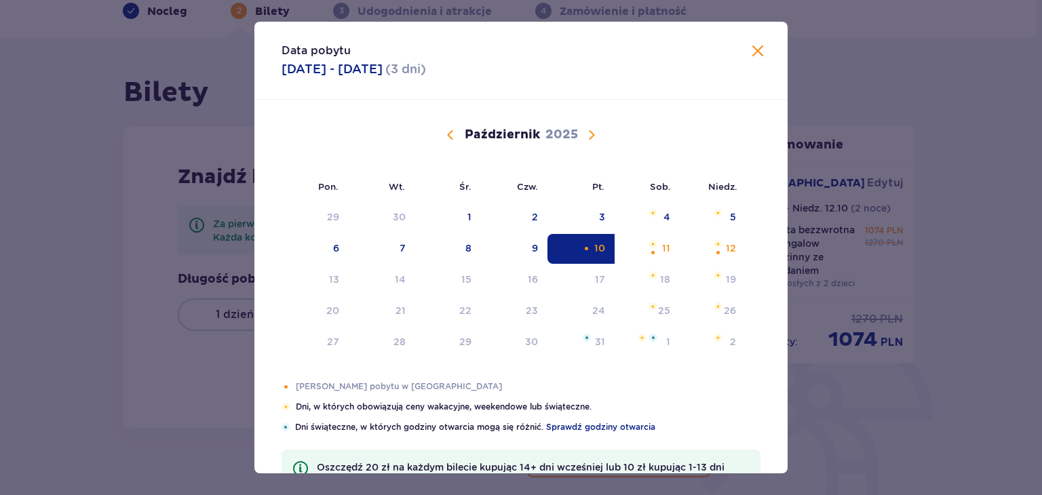
click at [582, 250] on div "Selected as start date. piątek, 10 października 2025" at bounding box center [586, 248] width 9 height 9
click at [662, 246] on div "Pon. Wt. Śr. Czw. Pt. Sob. Niedz. Wrzesień 2025 1 2 3 4 5 6 7 8 9 10 11 12 13 1…" at bounding box center [520, 240] width 533 height 281
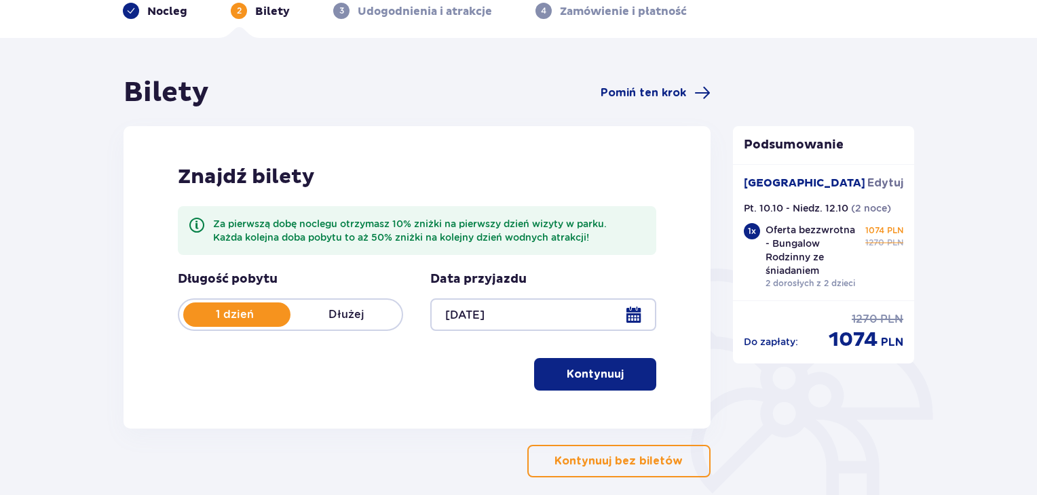
click at [661, 250] on div "Znajdź bilety Za pierwszą dobę noclegu otrzymasz 10% zniżki na pierwszy dzień w…" at bounding box center [416, 277] width 587 height 303
click at [636, 318] on div at bounding box center [542, 315] width 225 height 33
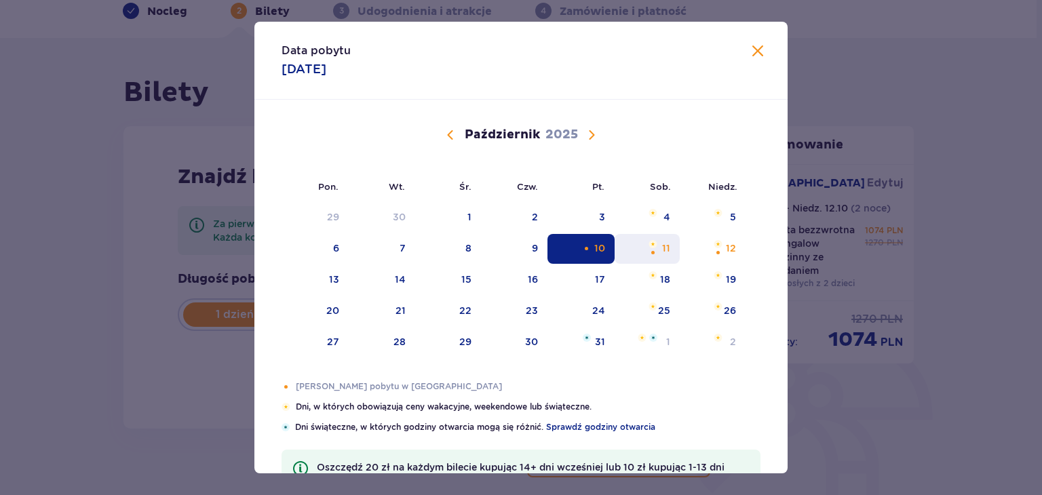
click at [654, 248] on div "sobota, 11 października 2025" at bounding box center [653, 252] width 9 height 9
click at [659, 249] on div "11" at bounding box center [648, 249] width 66 height 30
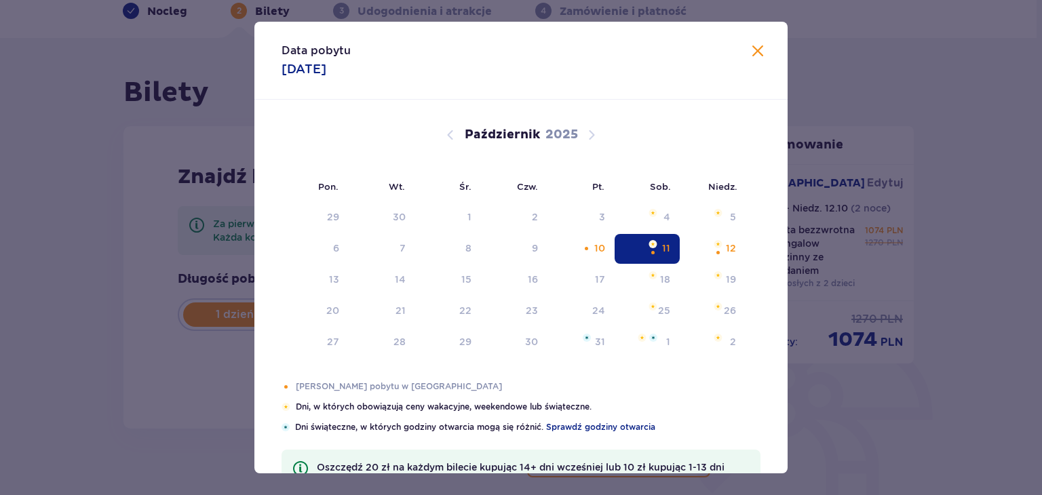
click at [659, 250] on div "11" at bounding box center [648, 249] width 66 height 30
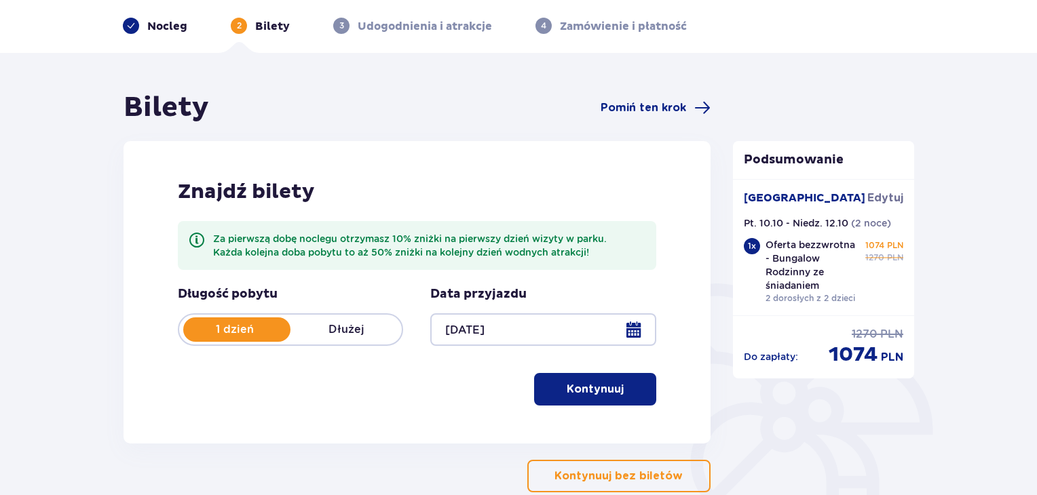
scroll to position [136, 0]
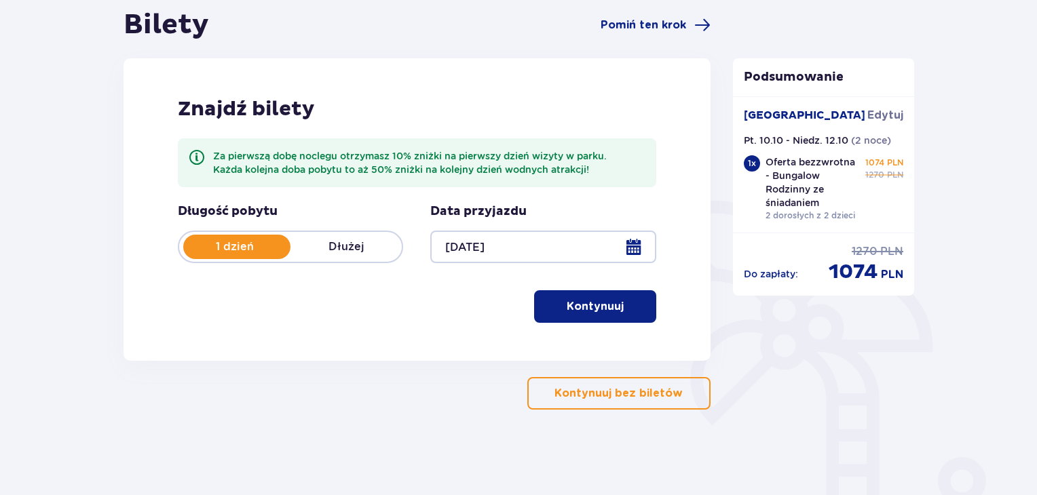
click at [632, 250] on div at bounding box center [542, 247] width 225 height 33
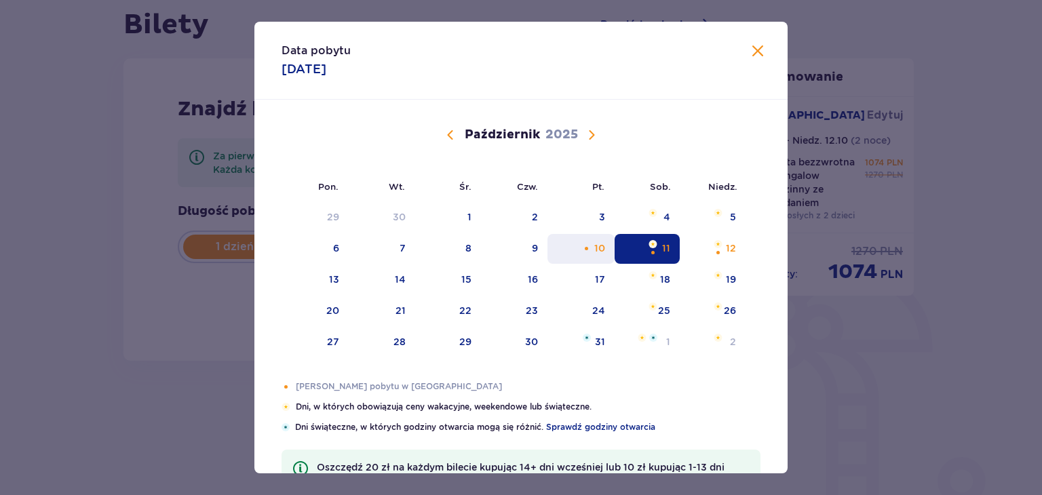
click at [598, 243] on div "10" at bounding box center [599, 249] width 11 height 14
type input "10.10.25"
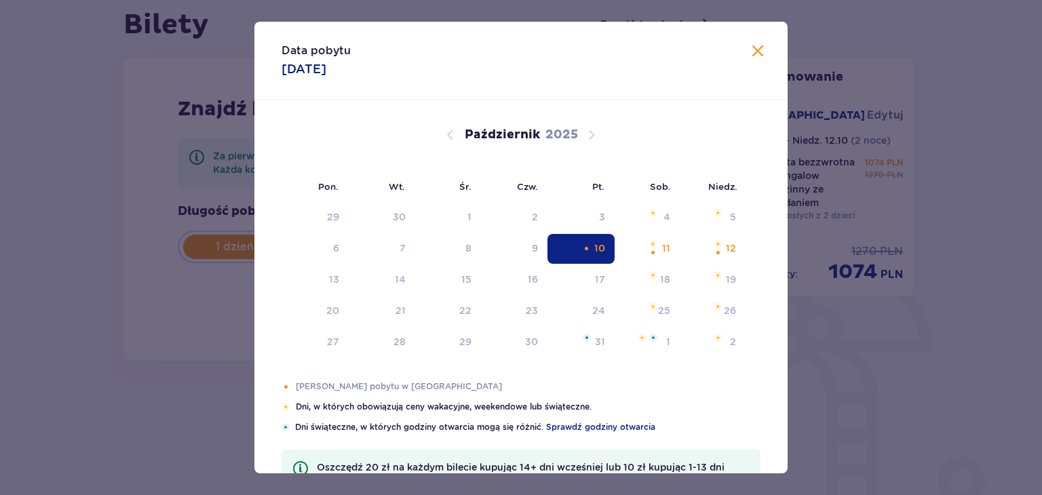
click at [719, 248] on div "Bilety Pomiń ten krok Znajdź bilety Za pierwszą dobę noclegu otrzymasz 10% zniż…" at bounding box center [417, 209] width 609 height 402
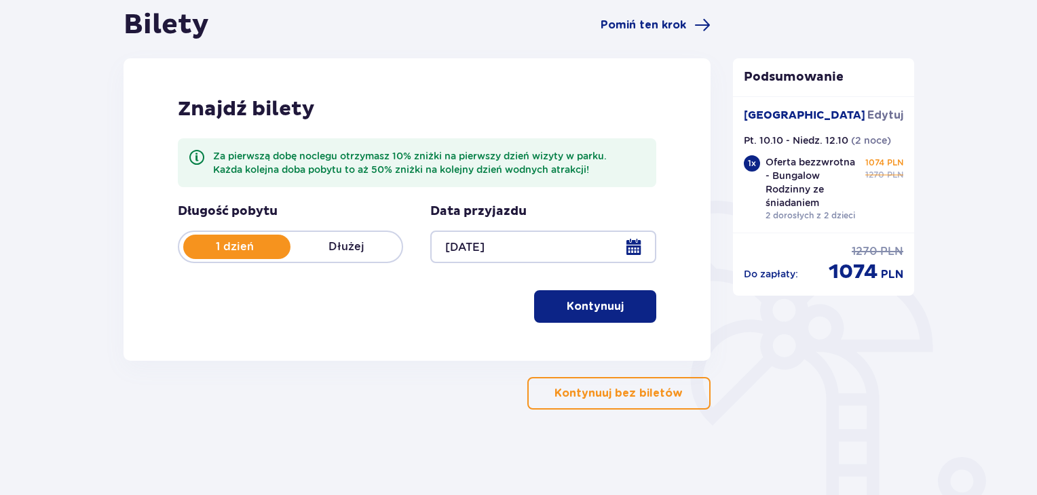
click at [596, 313] on p "Kontynuuj" at bounding box center [594, 306] width 57 height 15
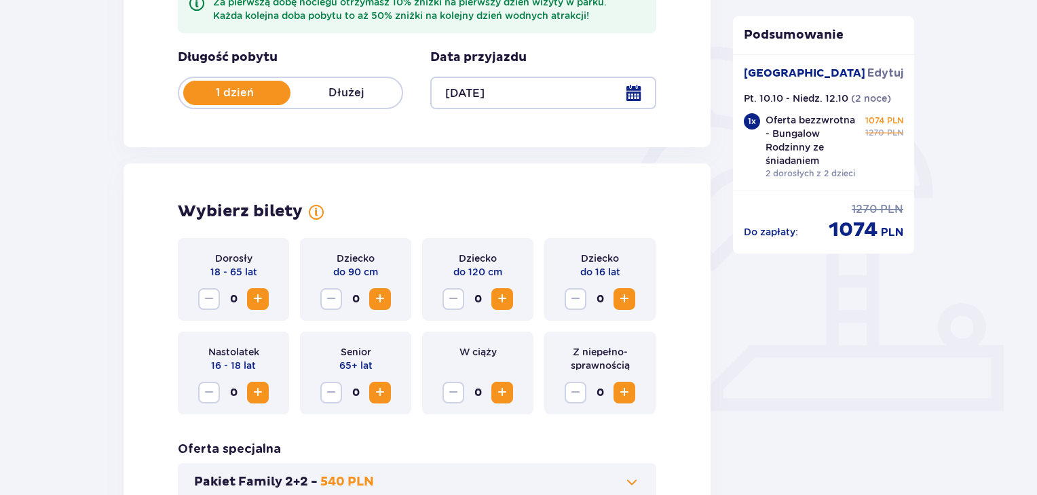
scroll to position [233, 0]
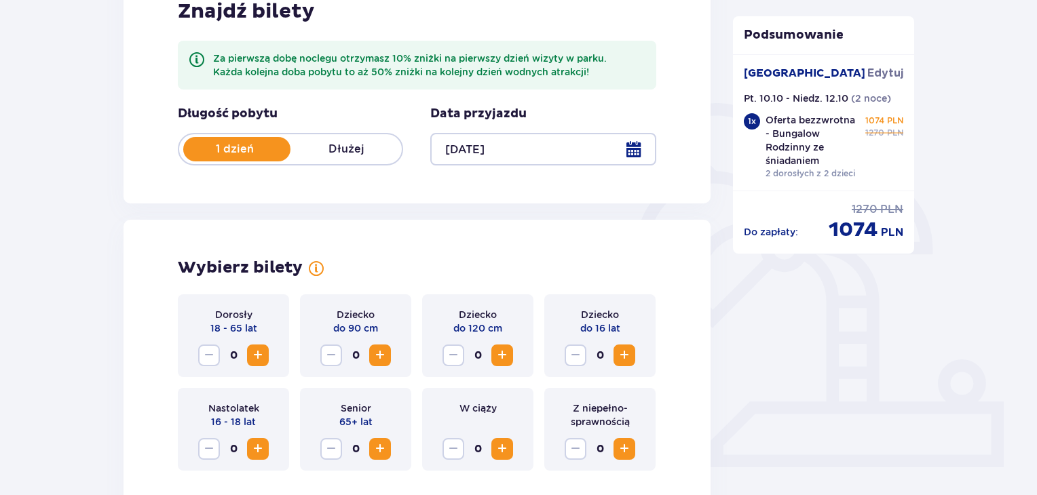
click at [337, 146] on p "Dłużej" at bounding box center [345, 149] width 111 height 15
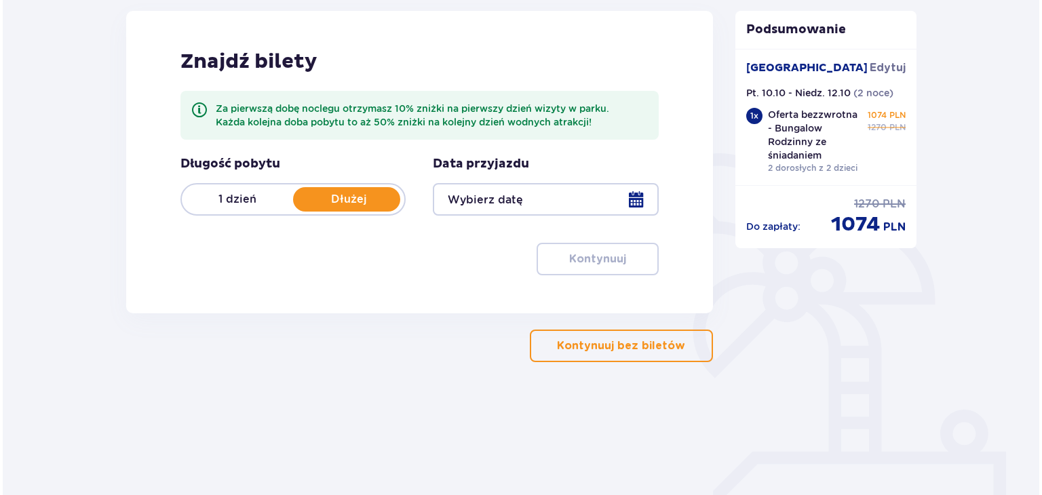
scroll to position [183, 0]
click at [633, 196] on div at bounding box center [542, 199] width 225 height 33
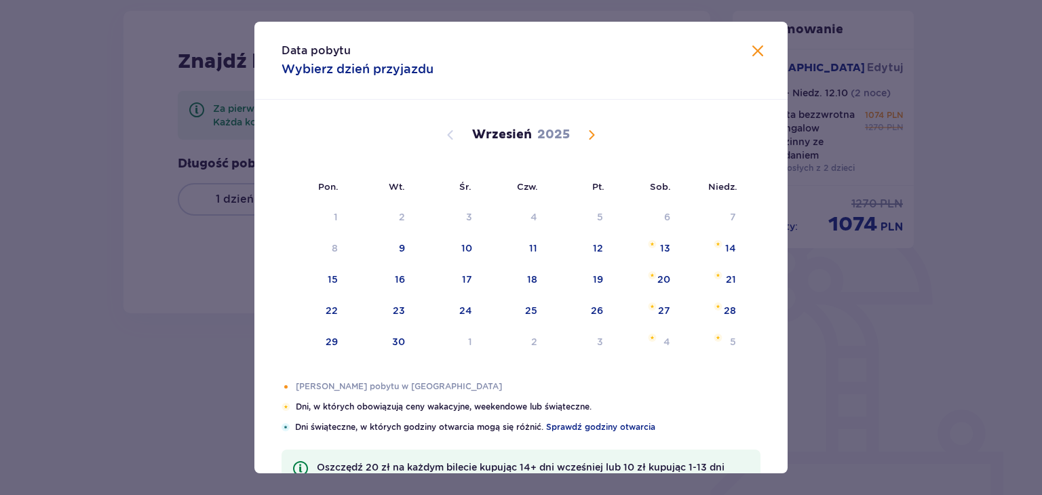
click at [594, 139] on span "Calendar" at bounding box center [591, 135] width 16 height 16
click at [603, 250] on div "10" at bounding box center [580, 249] width 67 height 30
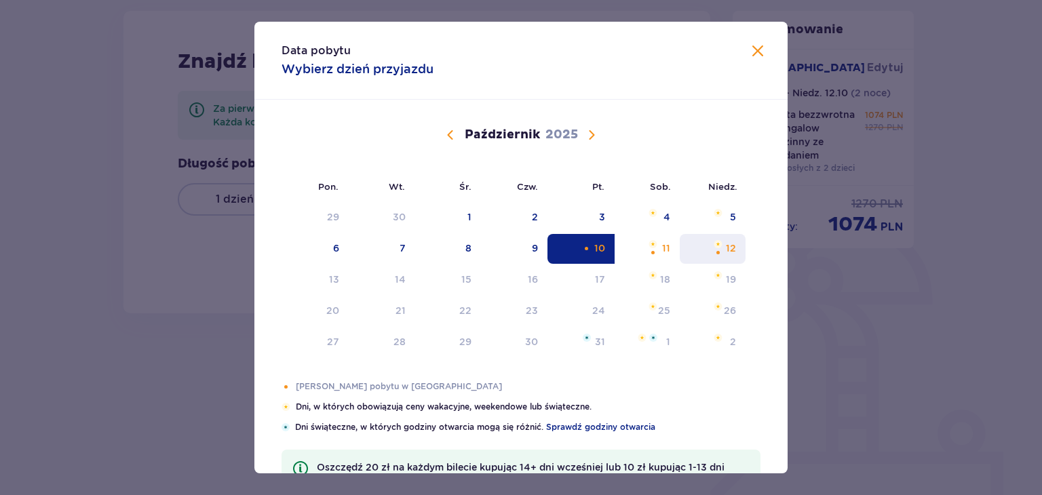
click at [720, 246] on img "Choose niedziela, 12 października 2025 as your check-out date. It’s available." at bounding box center [718, 244] width 9 height 8
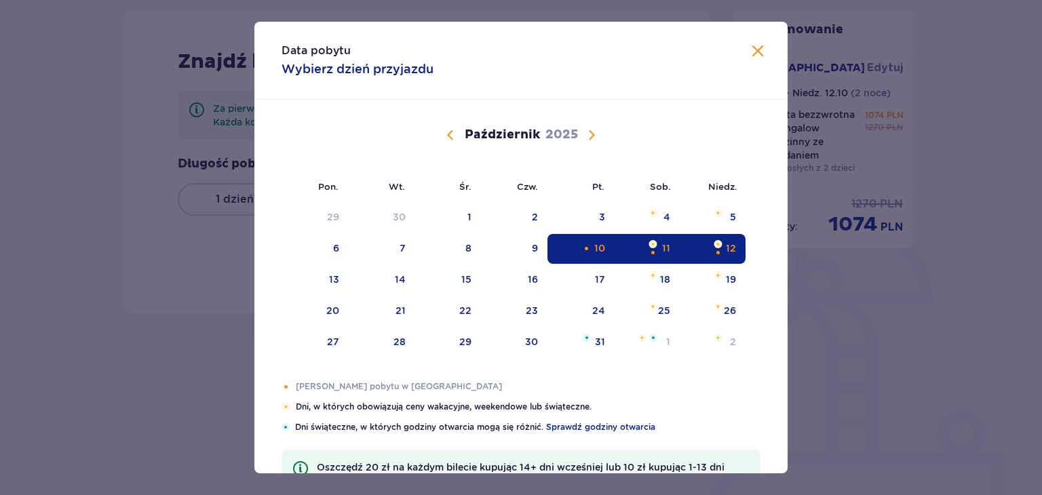
type input "10.10.25 - 12.10.25"
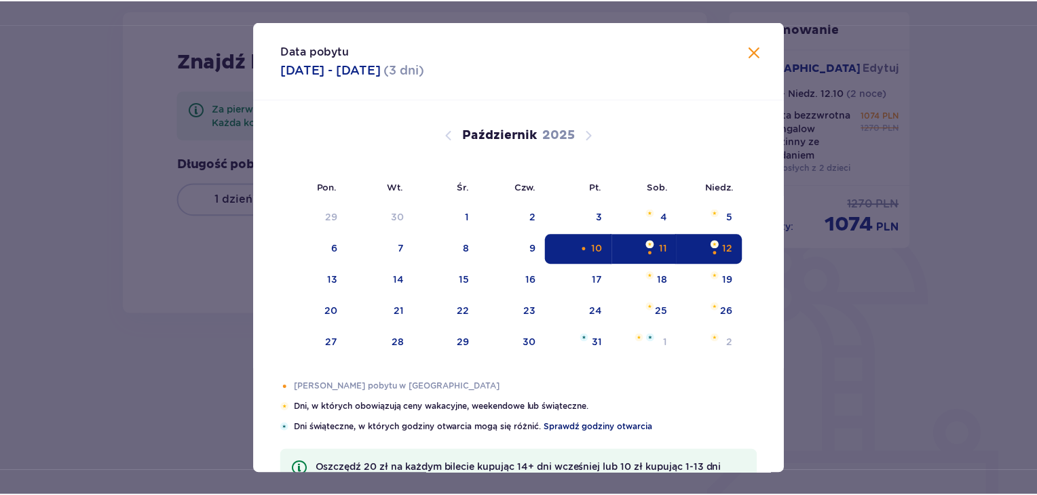
scroll to position [35, 0]
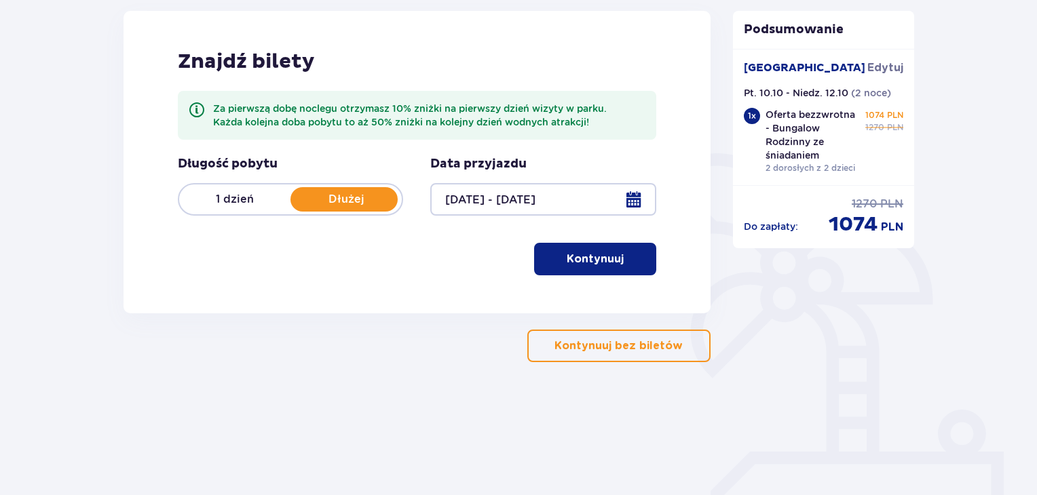
click at [615, 256] on button "Kontynuuj" at bounding box center [595, 259] width 122 height 33
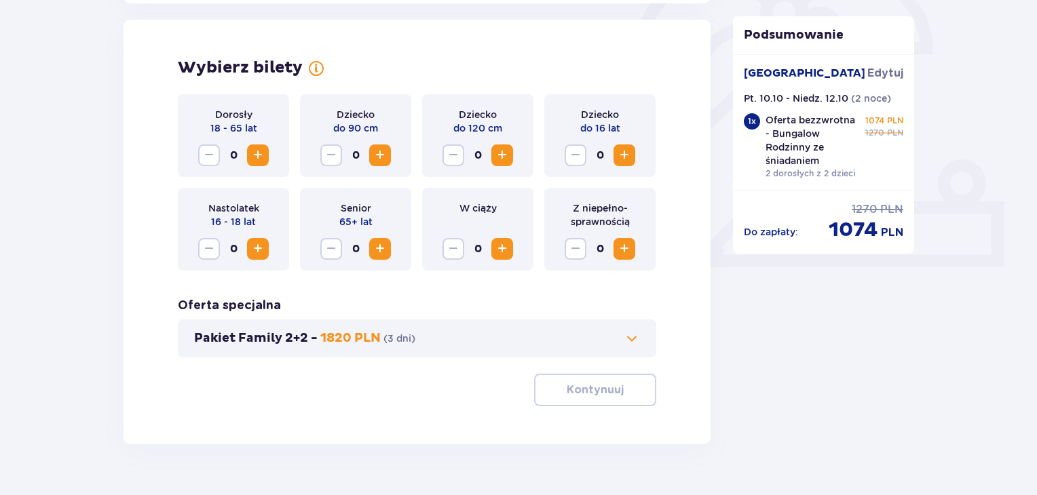
scroll to position [437, 0]
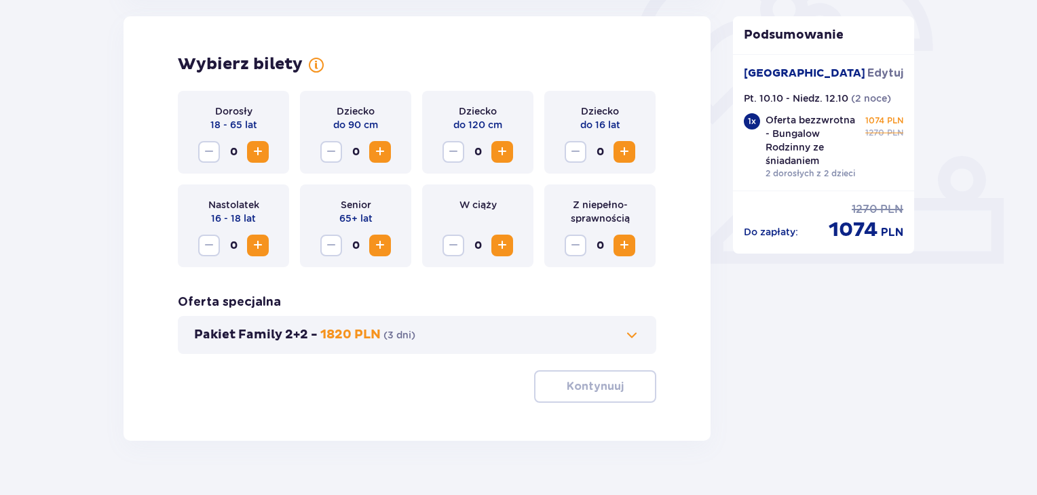
click at [261, 154] on span "Increase" at bounding box center [258, 152] width 16 height 16
click at [505, 151] on span "Increase" at bounding box center [502, 152] width 16 height 16
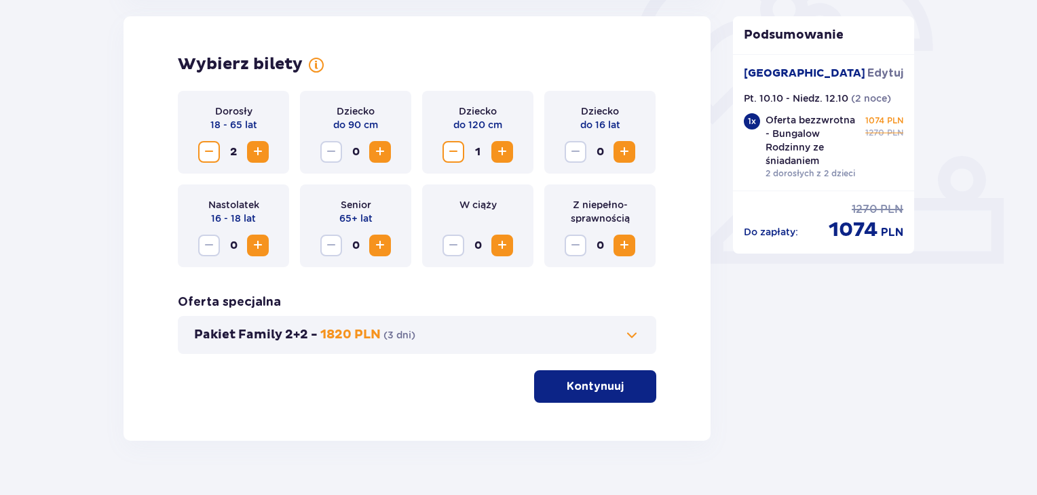
click at [625, 153] on span "Increase" at bounding box center [624, 152] width 16 height 16
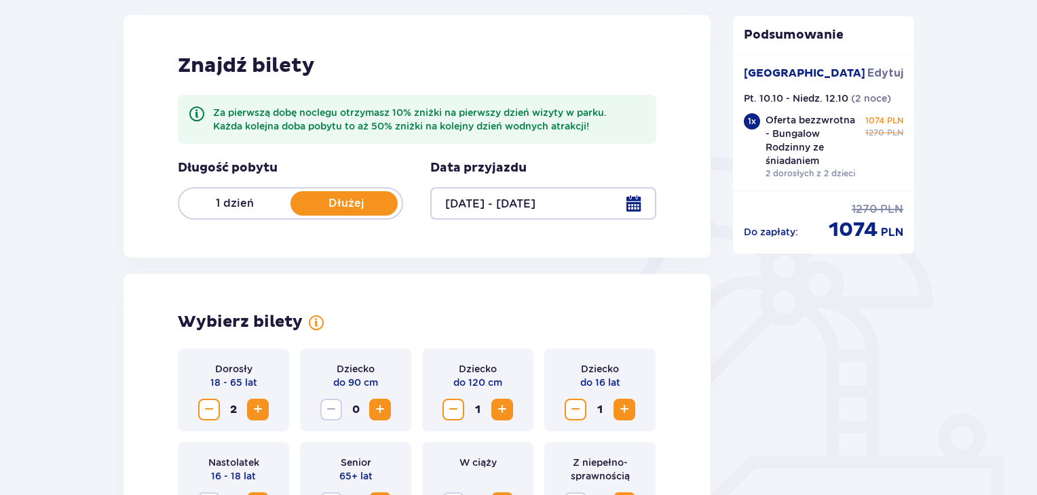
scroll to position [166, 0]
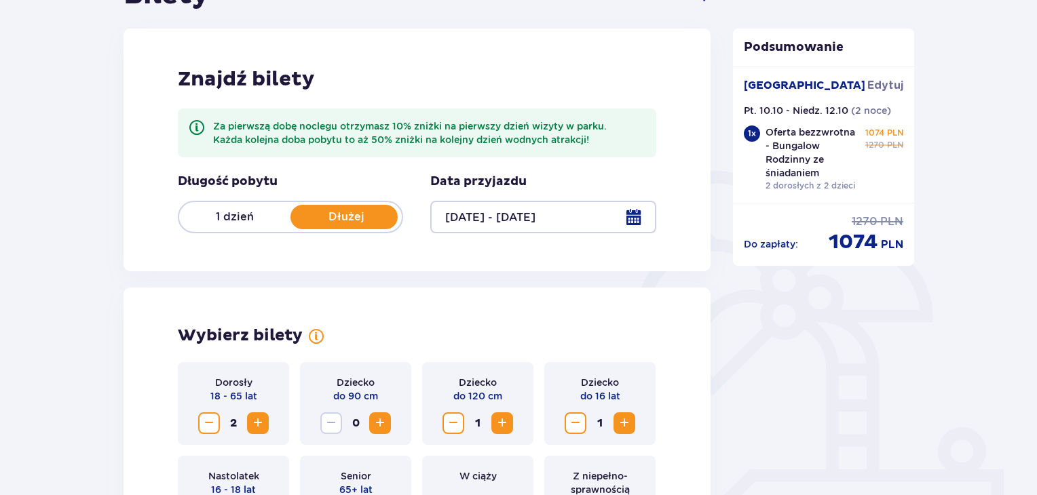
click at [236, 218] on p "1 dzień" at bounding box center [234, 217] width 111 height 15
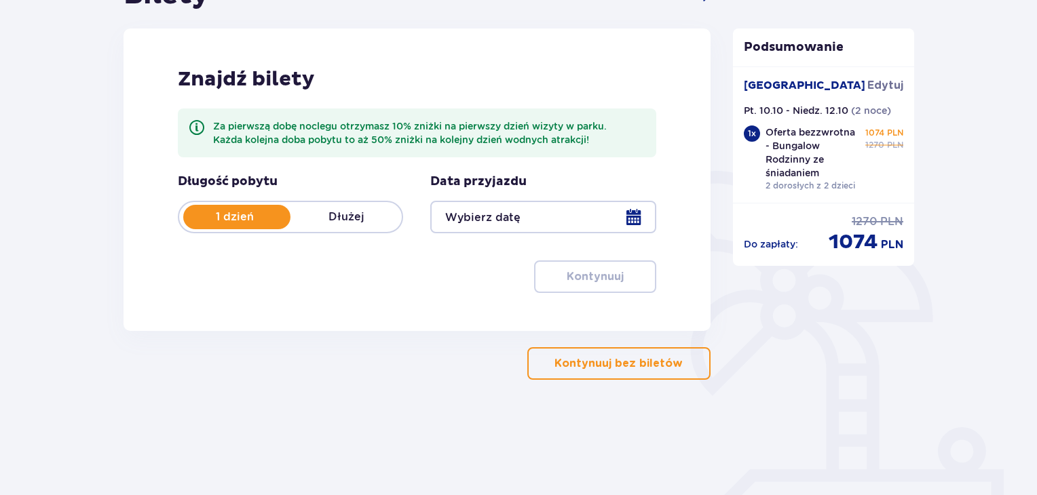
click at [630, 216] on div at bounding box center [542, 217] width 225 height 33
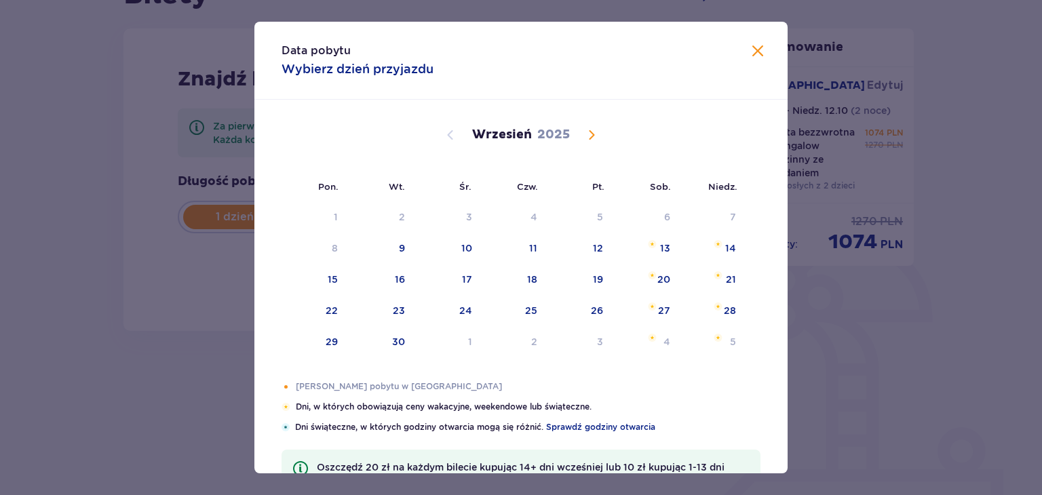
click at [590, 136] on span "Calendar" at bounding box center [591, 135] width 16 height 16
click at [663, 248] on div "11" at bounding box center [666, 249] width 8 height 14
type input "11.10.25"
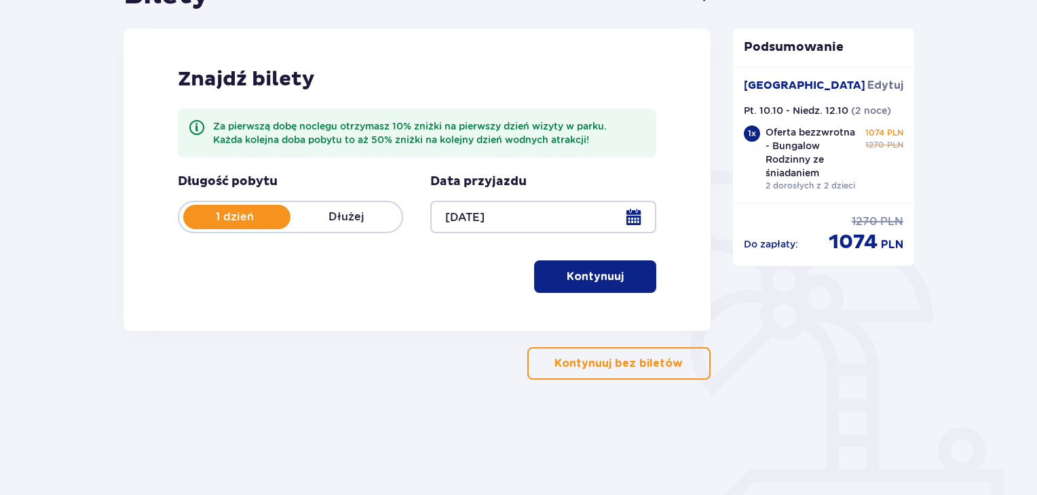
click at [609, 280] on p "Kontynuuj" at bounding box center [594, 276] width 57 height 15
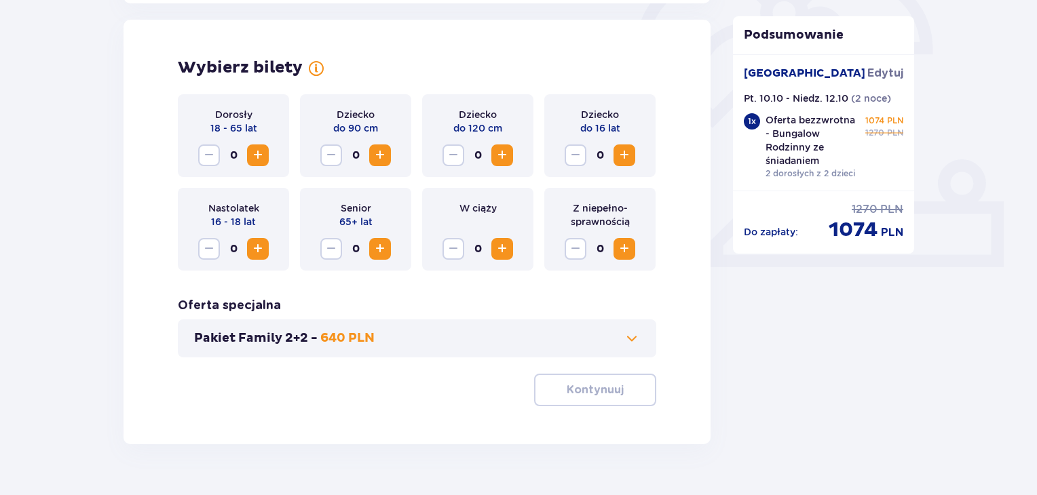
scroll to position [437, 0]
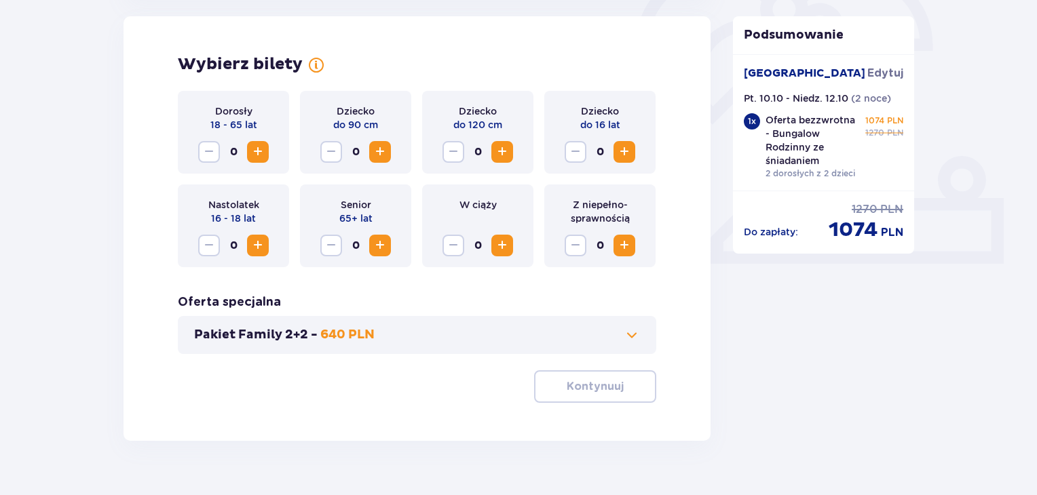
click at [252, 146] on span "Increase" at bounding box center [258, 152] width 16 height 16
click at [258, 153] on span "Increase" at bounding box center [258, 152] width 16 height 16
click at [495, 155] on span "Increase" at bounding box center [502, 152] width 16 height 16
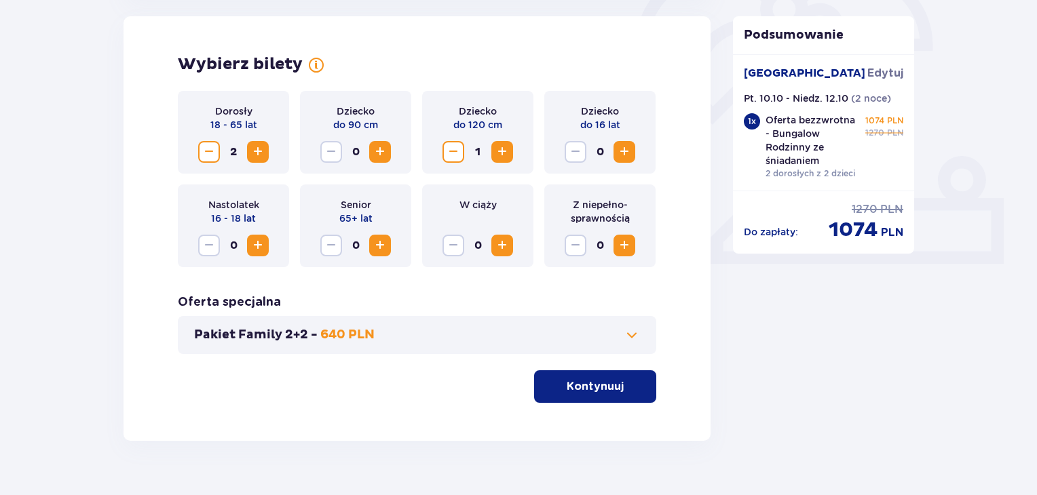
click at [628, 154] on span "Increase" at bounding box center [624, 152] width 16 height 16
click at [589, 389] on p "Kontynuuj" at bounding box center [594, 386] width 57 height 15
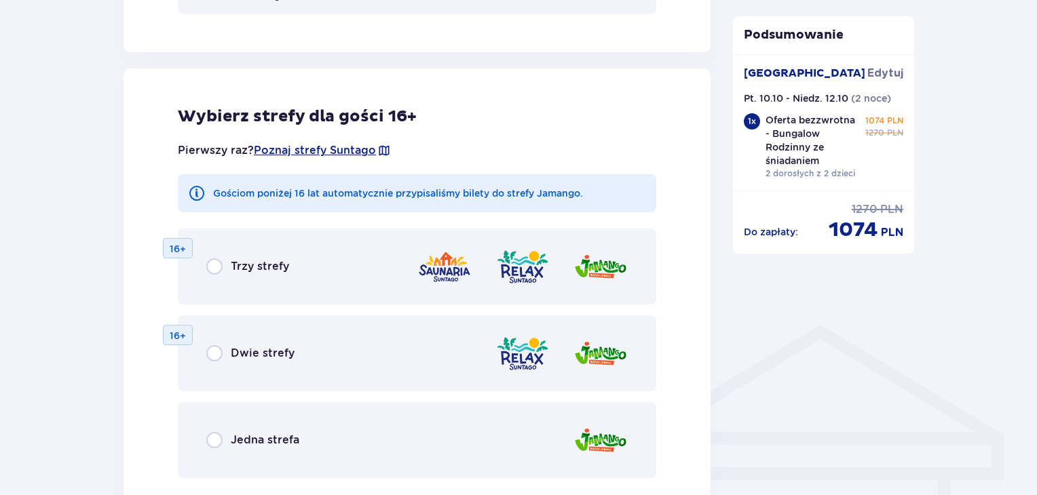
scroll to position [849, 0]
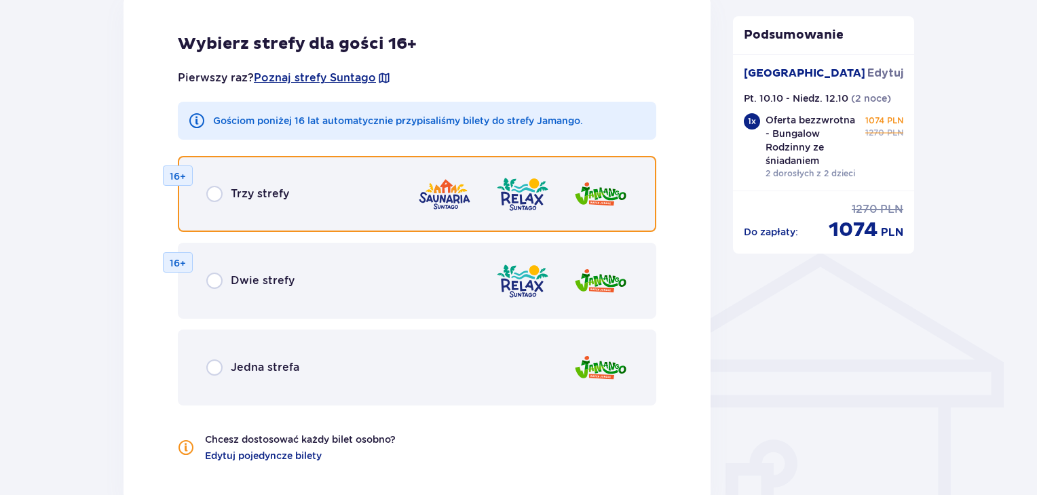
click at [214, 196] on input "radio" at bounding box center [214, 194] width 16 height 16
radio input "true"
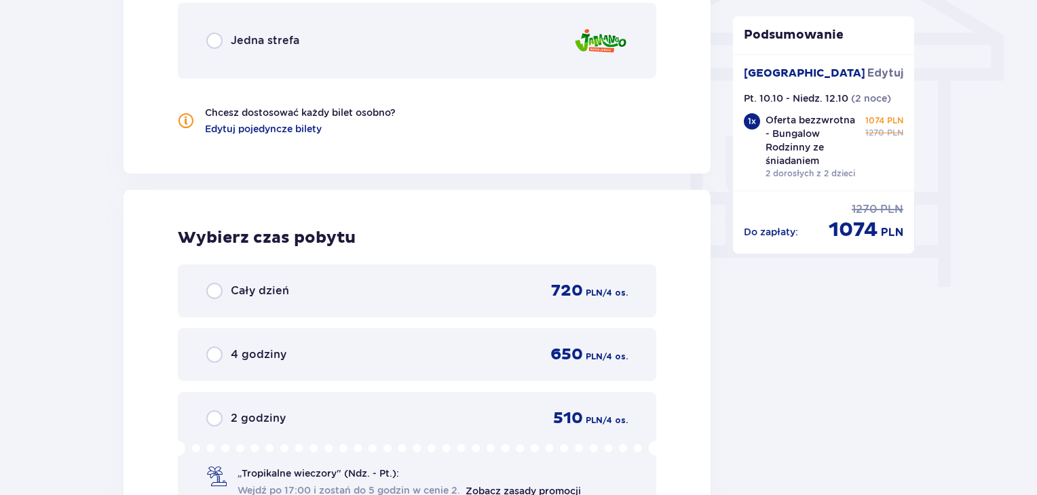
scroll to position [1155, 0]
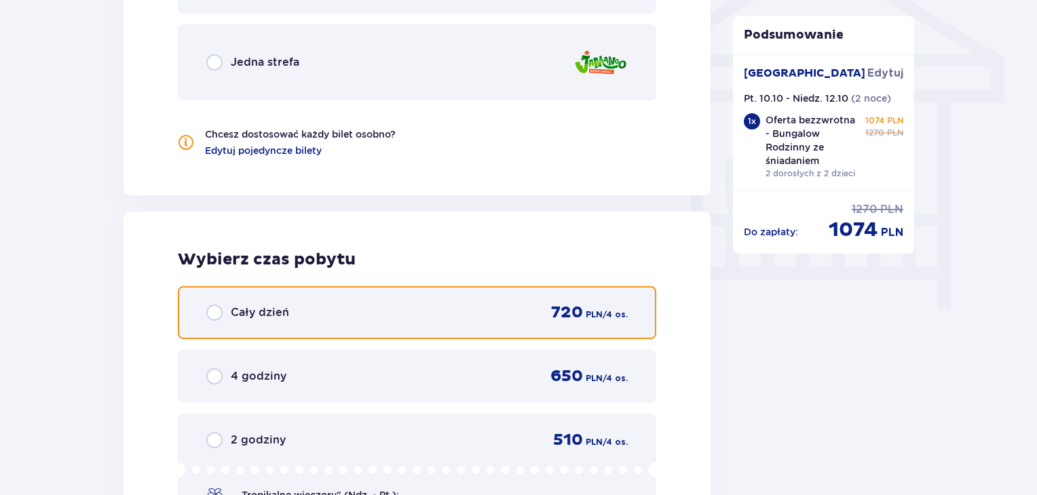
click at [216, 313] on input "radio" at bounding box center [214, 313] width 16 height 16
radio input "true"
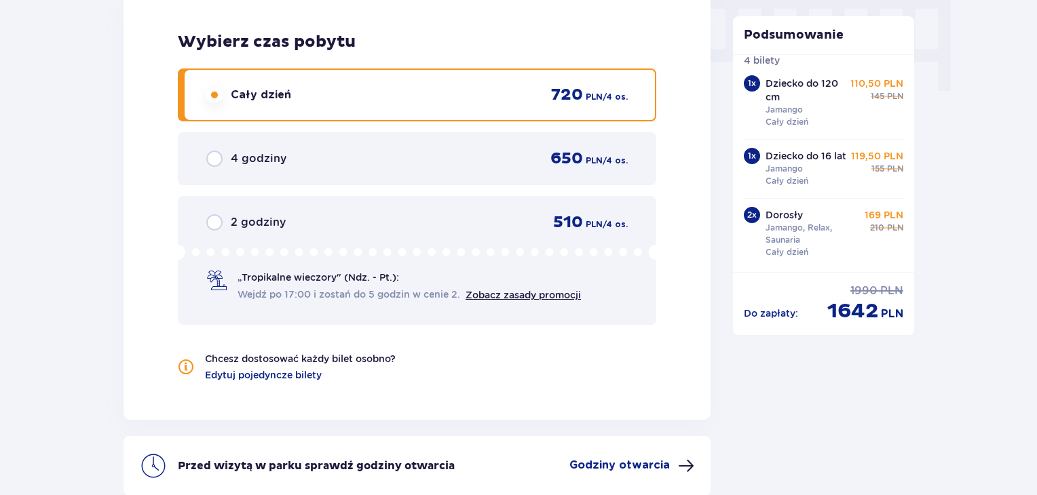
scroll to position [1502, 0]
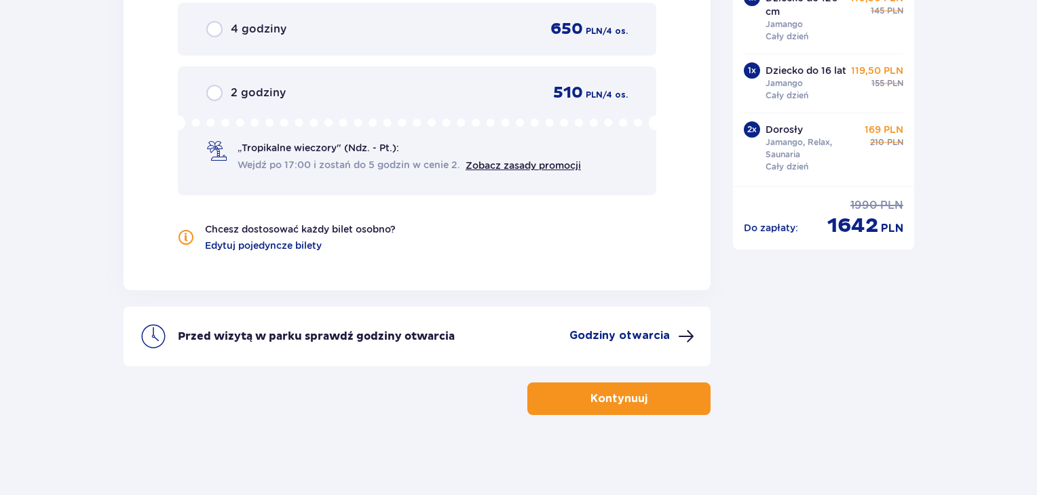
click at [611, 401] on p "Kontynuuj" at bounding box center [618, 398] width 57 height 15
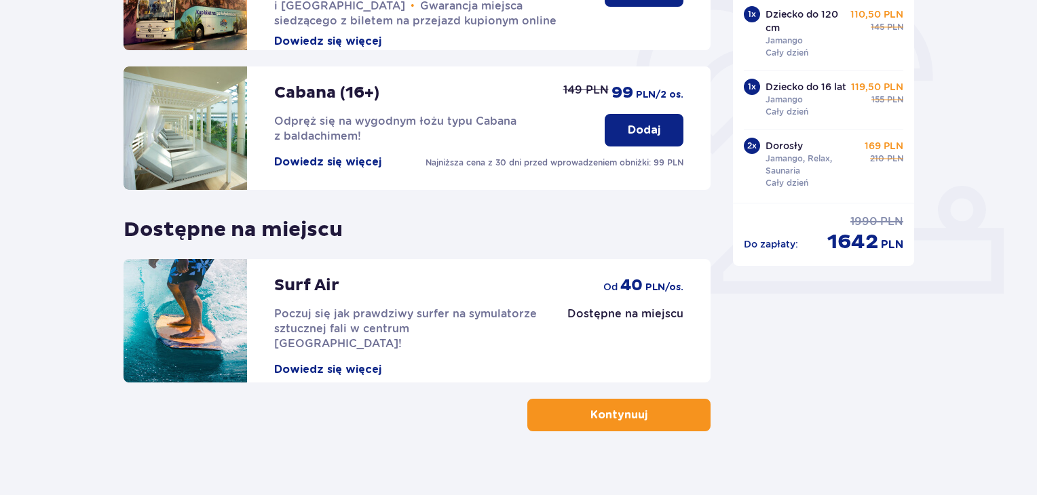
scroll to position [425, 0]
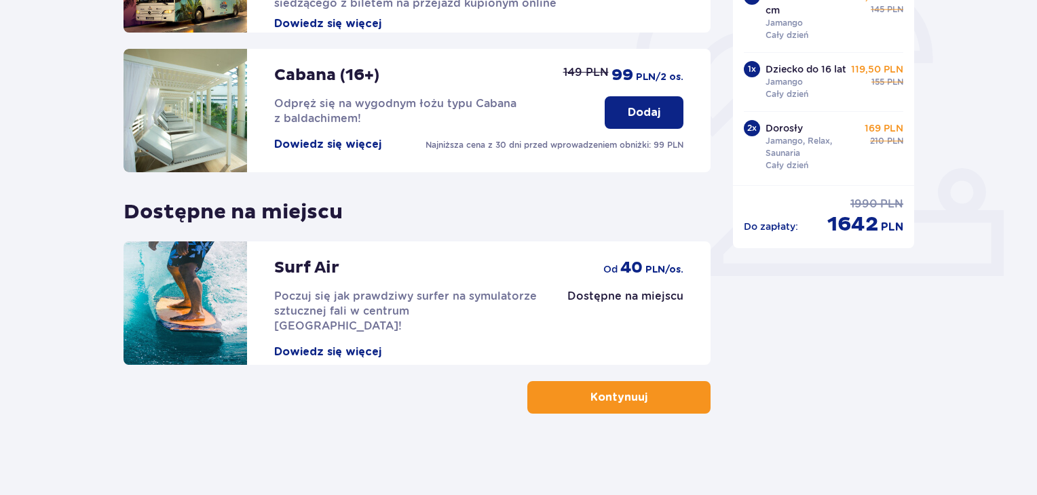
click at [617, 401] on p "Kontynuuj" at bounding box center [618, 397] width 57 height 15
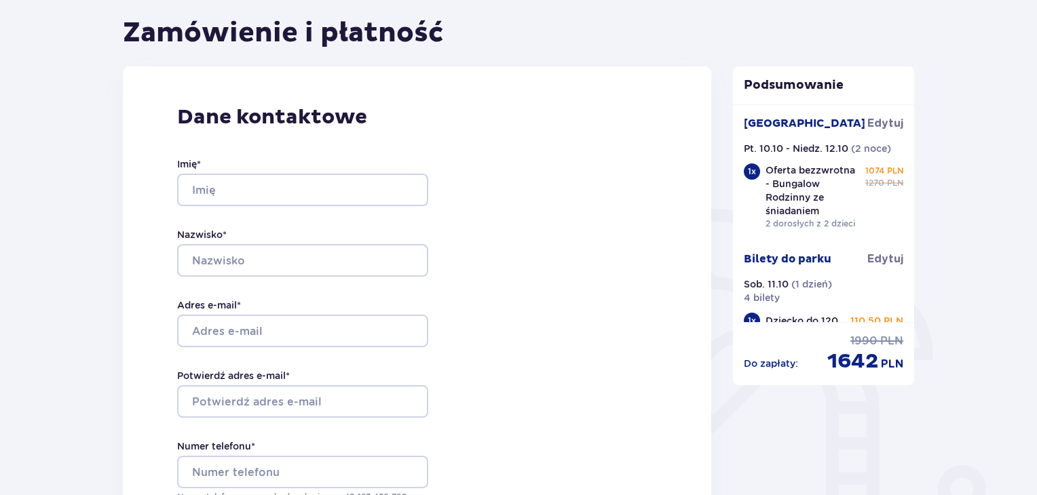
scroll to position [136, 0]
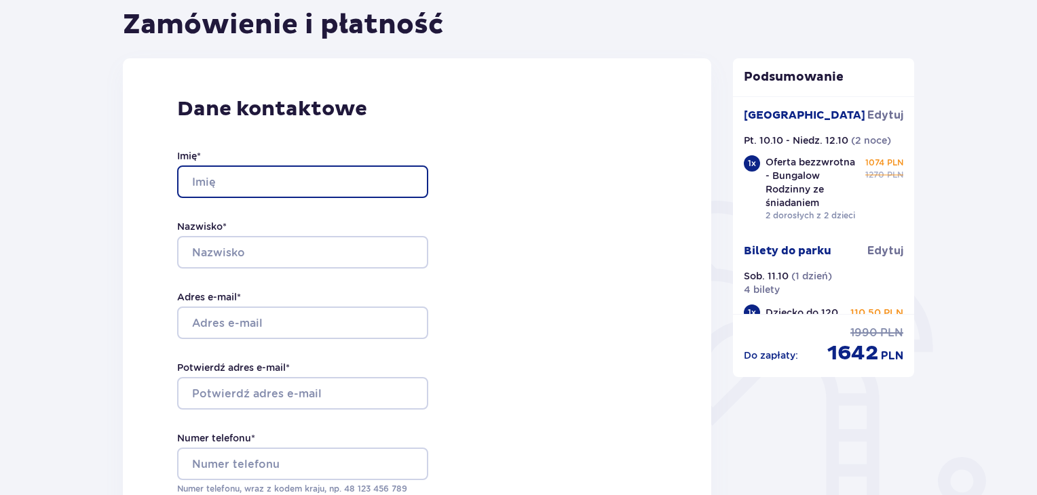
click at [249, 183] on input "Imię *" at bounding box center [302, 182] width 251 height 33
type input "Sebastian"
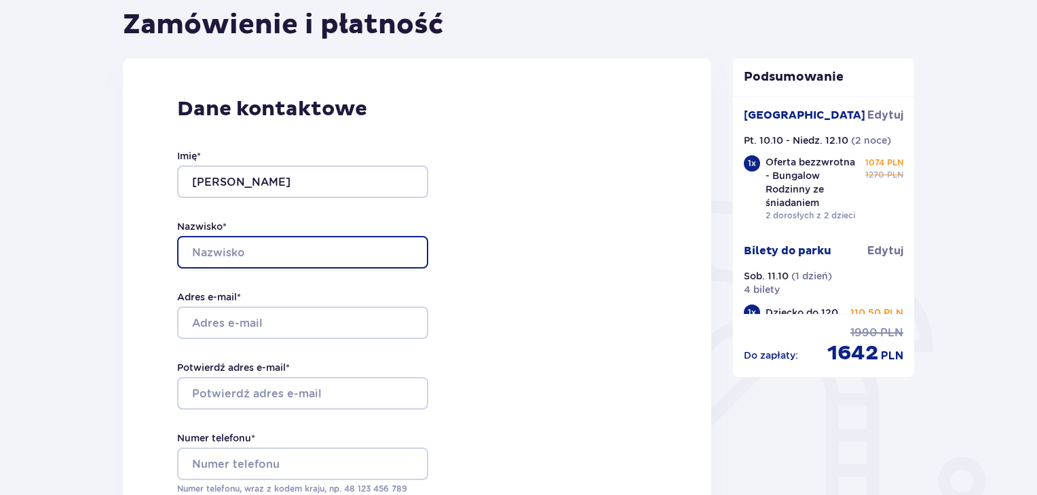
click at [220, 262] on input "Nazwisko *" at bounding box center [302, 252] width 251 height 33
type input "Biedunkiewicz"
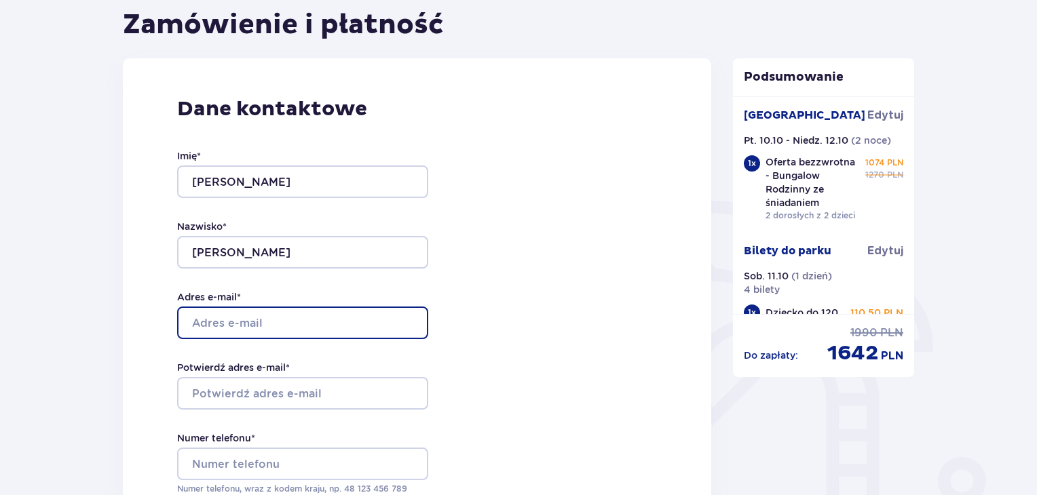
click at [258, 324] on input "Adres e-mail *" at bounding box center [302, 323] width 251 height 33
click at [325, 321] on input "sebastian.biedunkiewicz @gmail.com" at bounding box center [302, 323] width 251 height 33
click at [330, 324] on input "sebastian.biedunkiewicz @gmail.com" at bounding box center [302, 323] width 251 height 33
type input "[PERSON_NAME][EMAIL_ADDRESS][DOMAIN_NAME]"
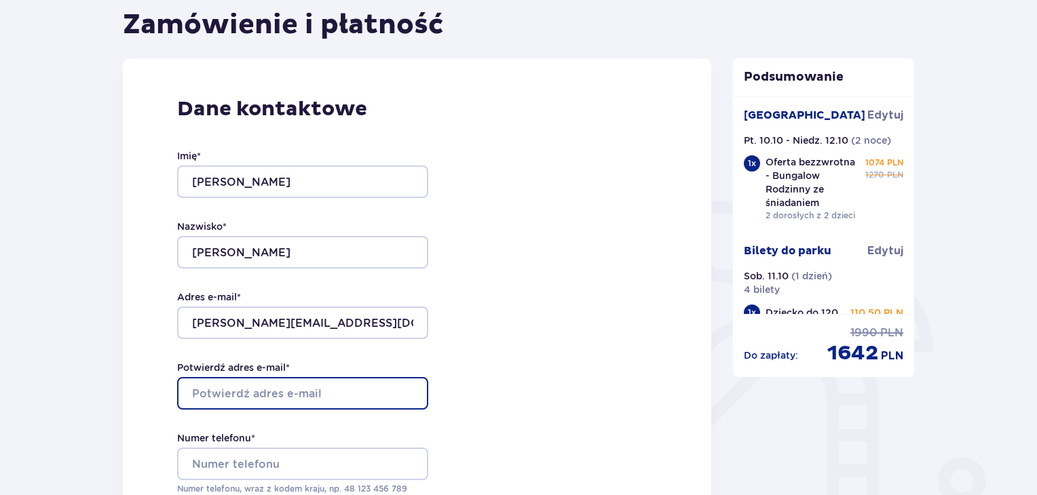
click at [286, 390] on input "Potwierdź adres e-mail *" at bounding box center [302, 393] width 251 height 33
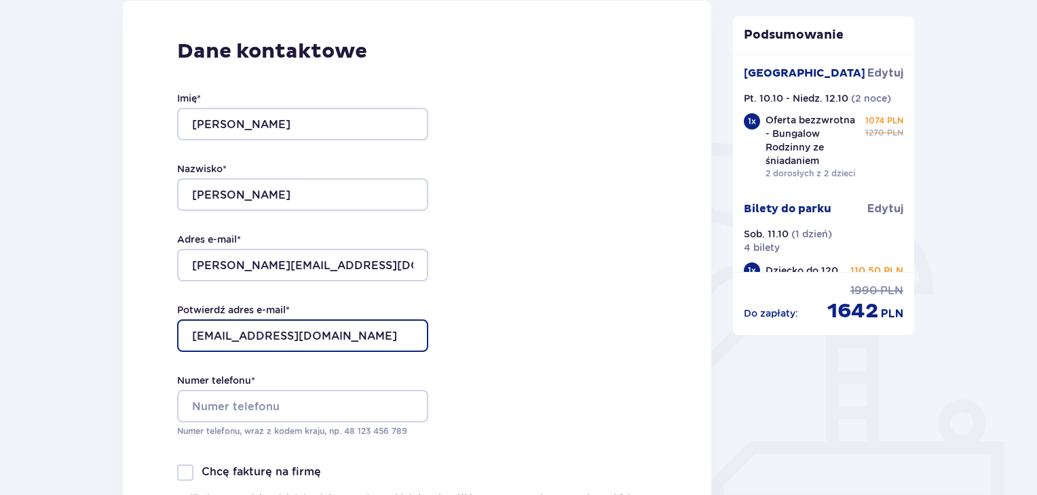
scroll to position [271, 0]
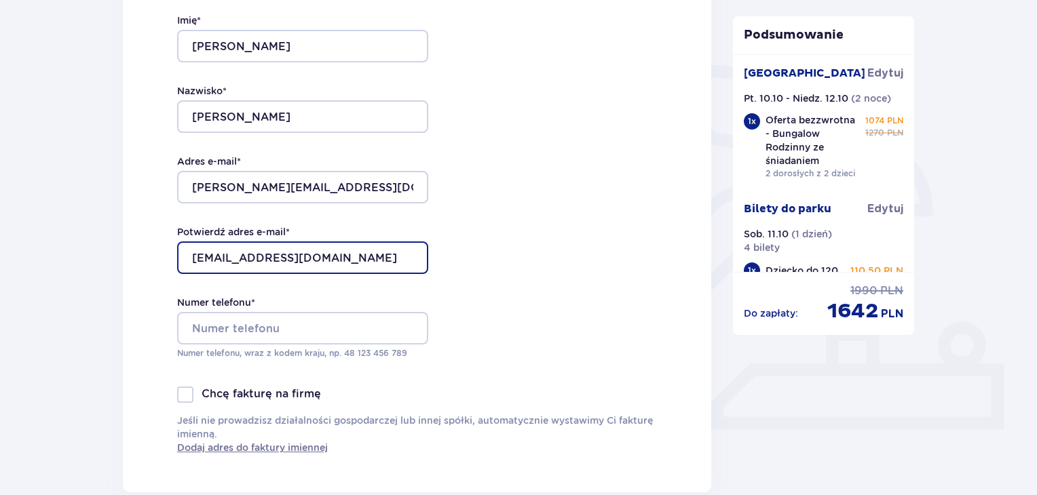
type input "sebsatian.biedunkiewicz@gmail.com"
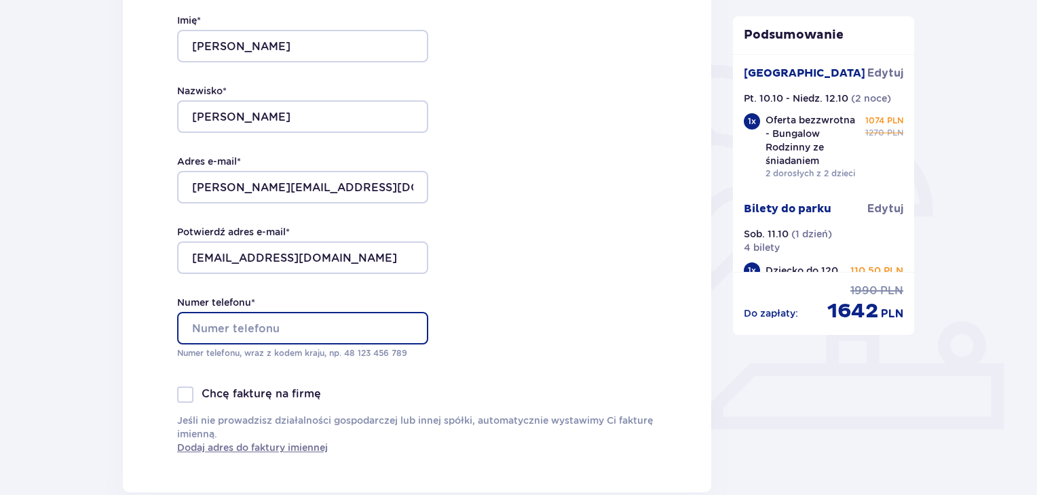
click at [237, 326] on input "Numer telefonu *" at bounding box center [302, 328] width 251 height 33
click at [189, 328] on input "48518918600" at bounding box center [302, 328] width 251 height 33
type input "+48518918600"
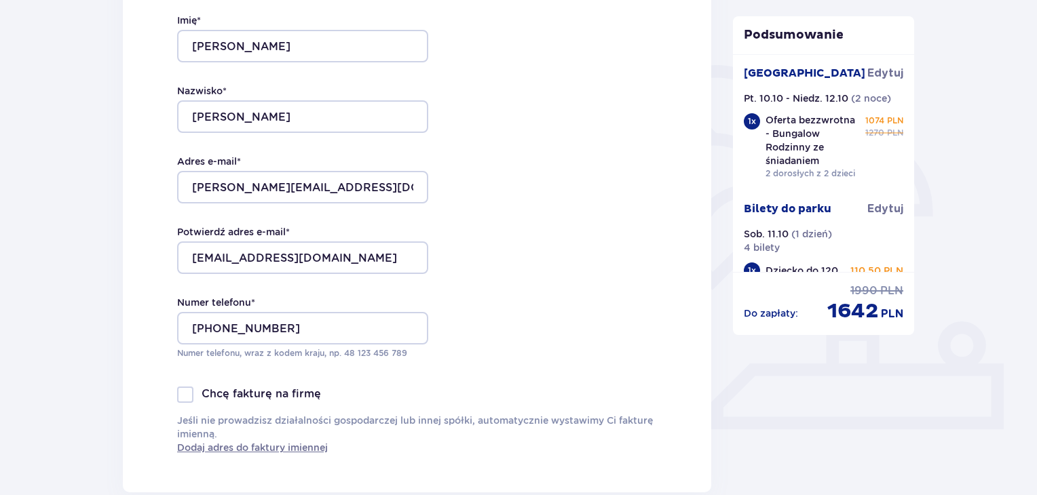
drag, startPoint x: 600, startPoint y: 389, endPoint x: 594, endPoint y: 384, distance: 7.7
click at [600, 389] on div "Chcę fakturę na firmę" at bounding box center [417, 395] width 480 height 16
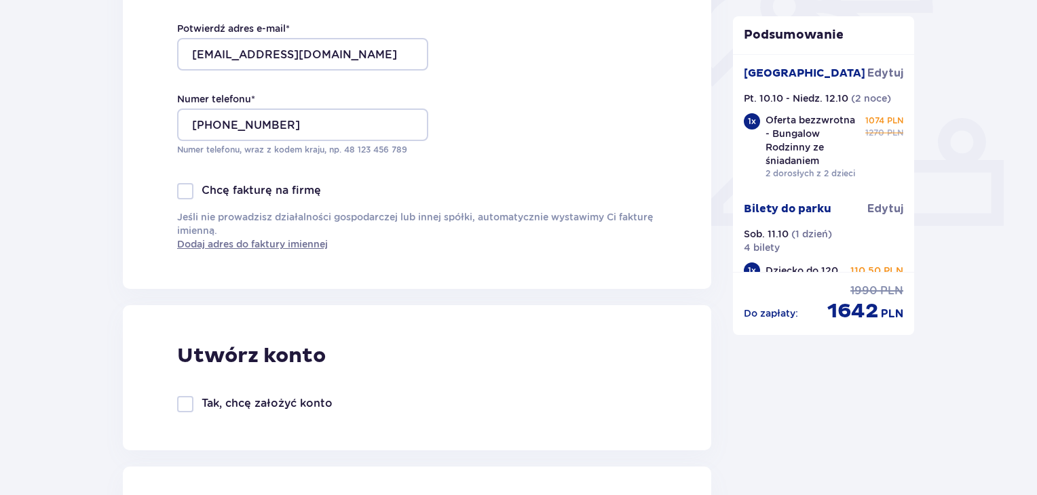
scroll to position [611, 0]
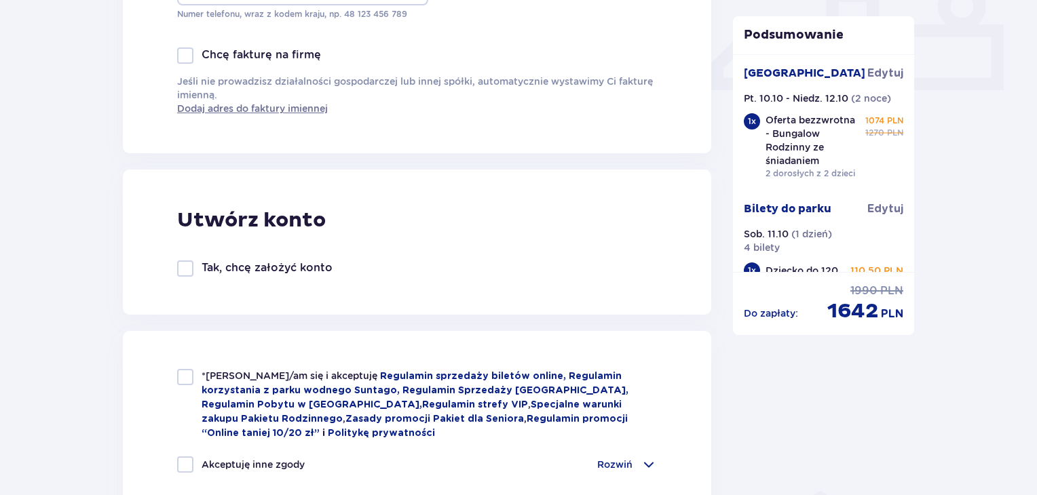
click at [188, 267] on div at bounding box center [185, 269] width 16 height 16
checkbox input "true"
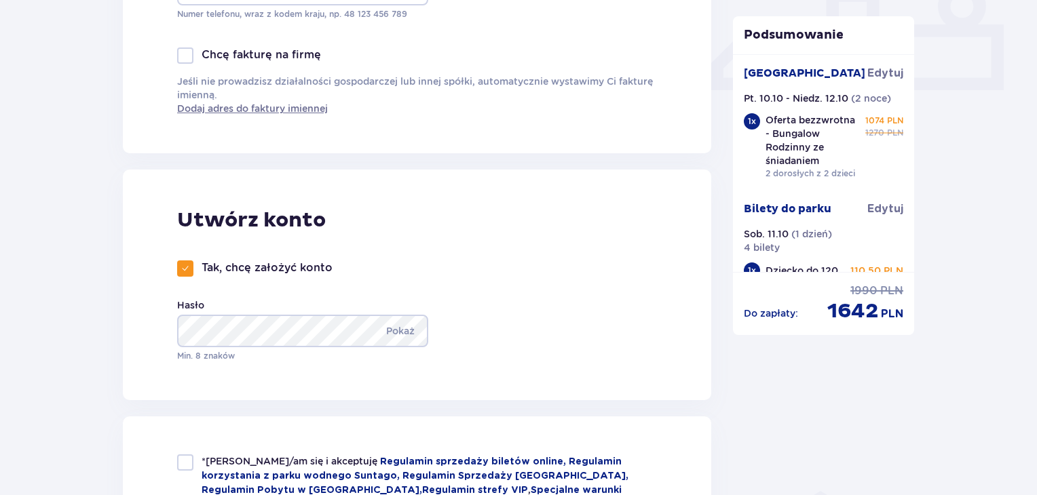
click at [512, 281] on div "Utwórz konto Tak, chcę założyć konto Hasło Pokaż Min. 8 znaków" at bounding box center [417, 285] width 588 height 231
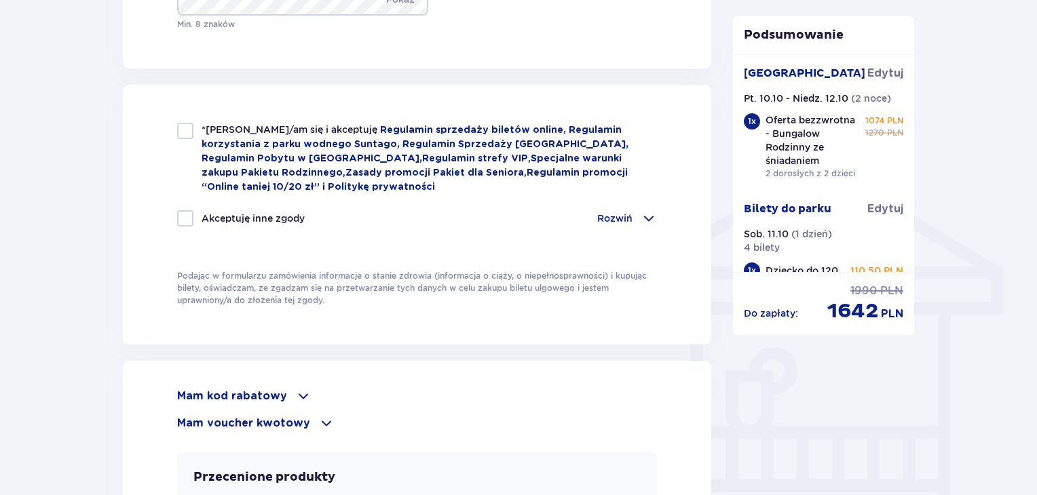
scroll to position [950, 0]
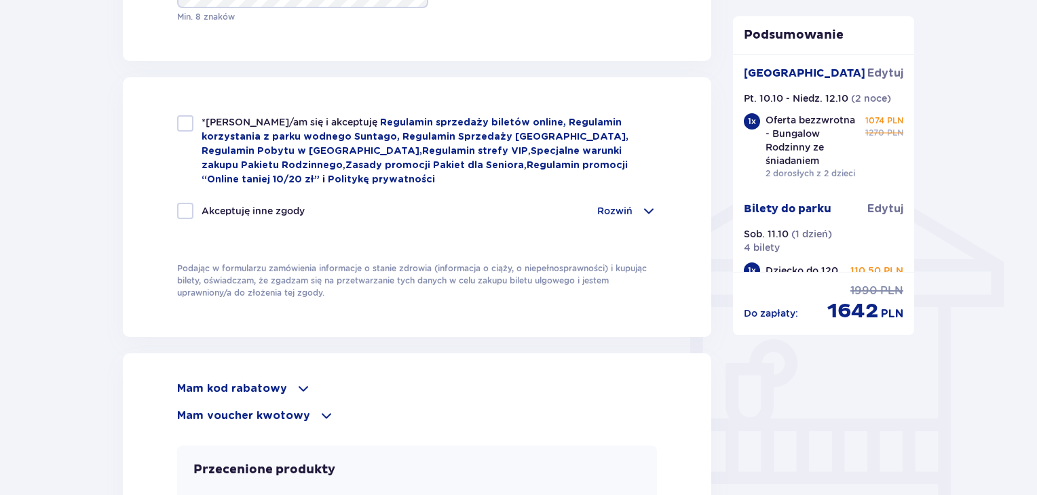
click at [187, 126] on div at bounding box center [185, 123] width 16 height 16
checkbox input "true"
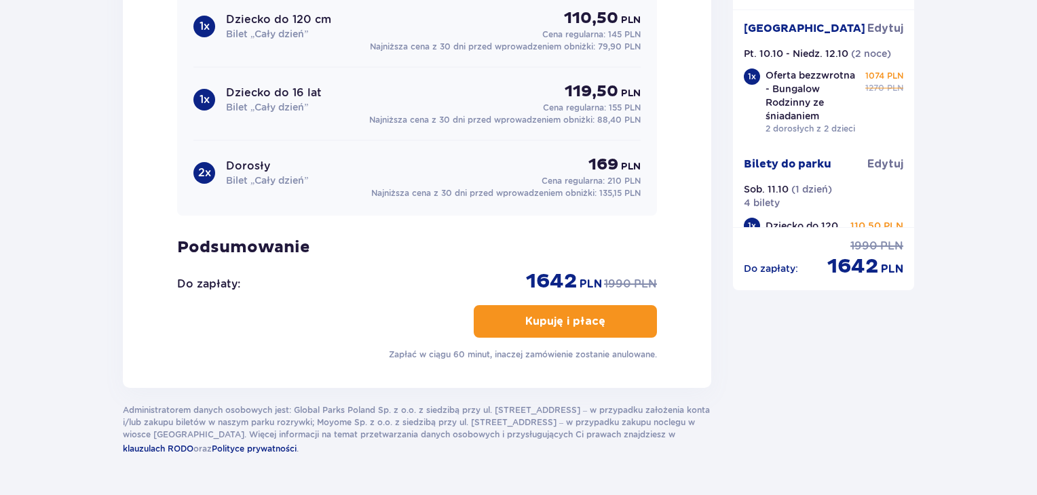
scroll to position [1628, 0]
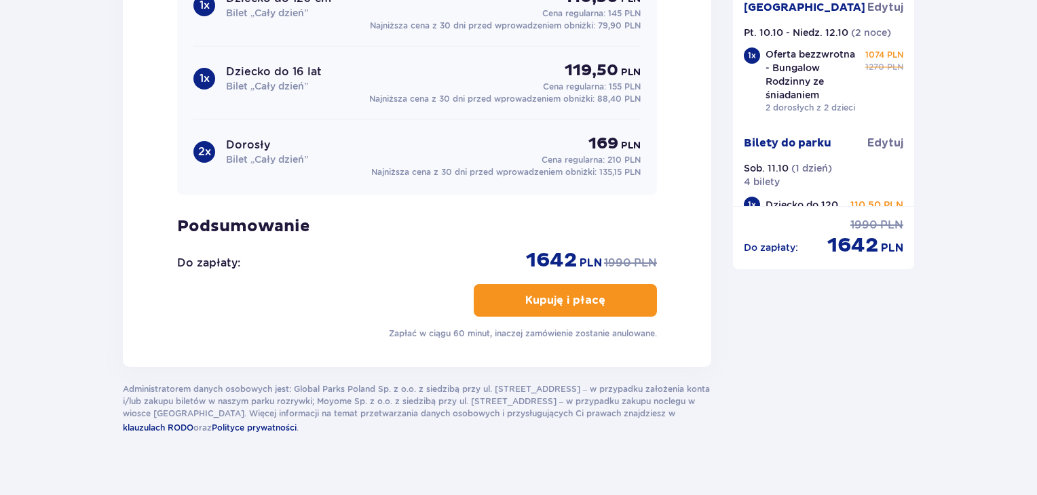
click at [558, 296] on p "Kupuję i płacę" at bounding box center [565, 300] width 80 height 15
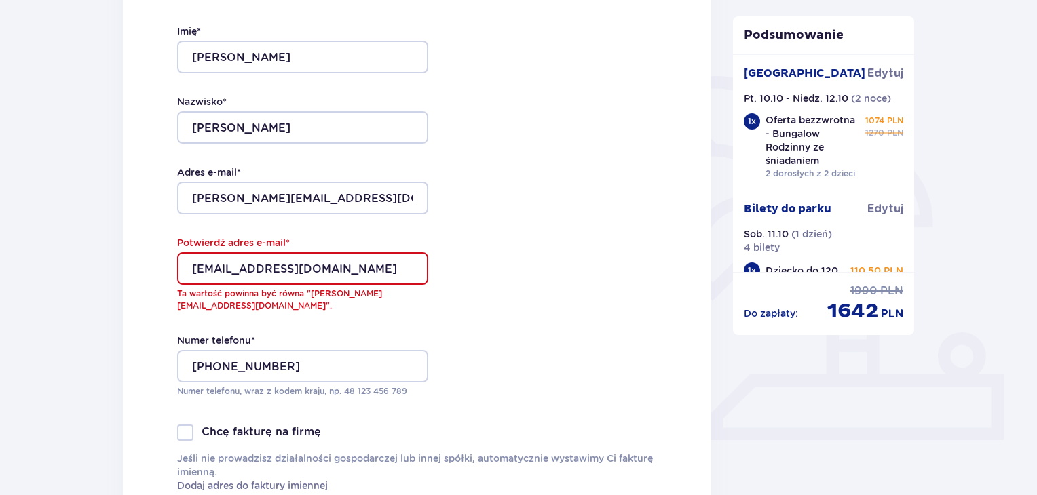
scroll to position [174, 0]
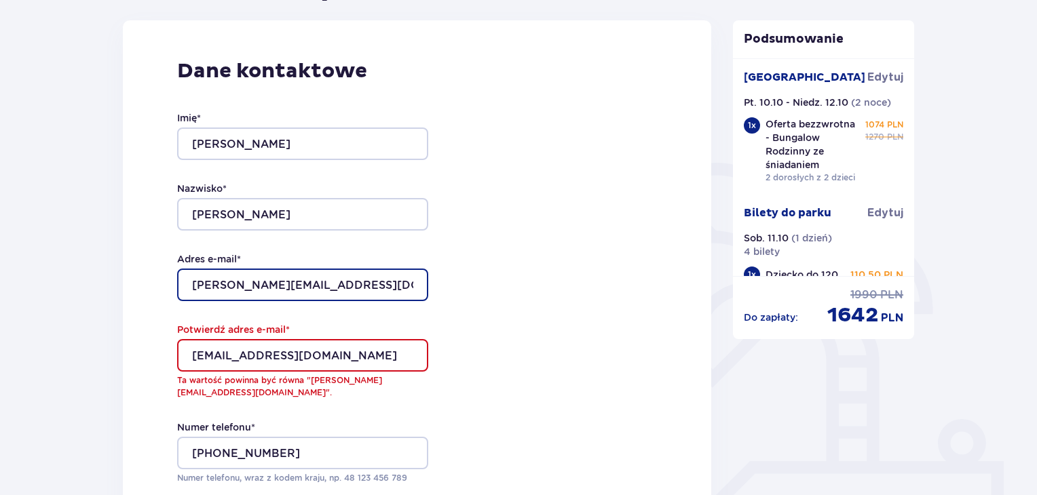
click at [190, 286] on input "[PERSON_NAME][EMAIL_ADDRESS][DOMAIN_NAME]" at bounding box center [302, 285] width 251 height 33
click at [193, 288] on input "[PERSON_NAME][EMAIL_ADDRESS][DOMAIN_NAME]" at bounding box center [302, 285] width 251 height 33
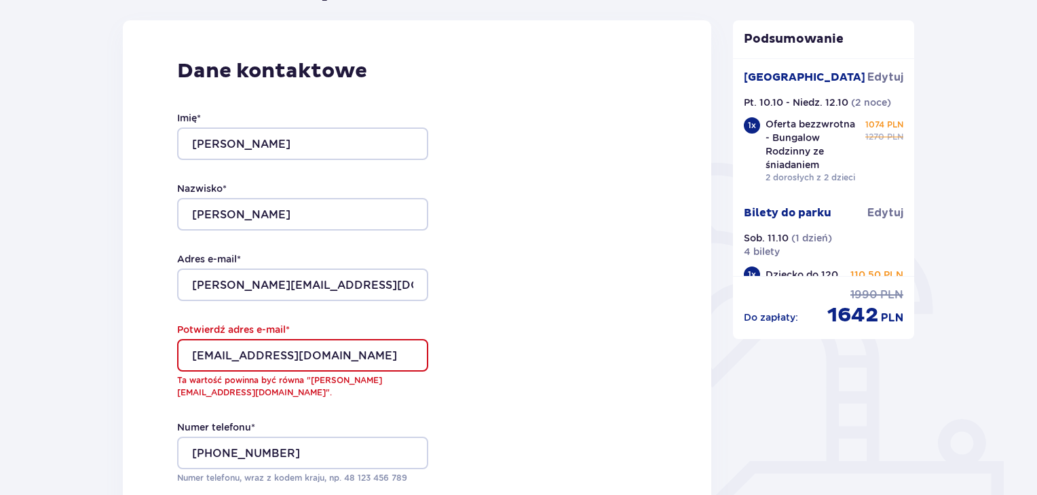
click at [411, 354] on input "sebsatian.biedunkiewicz@gmail.com" at bounding box center [302, 355] width 251 height 33
click at [223, 359] on input "sebsatian.biedunkiewicz@gmail.com" at bounding box center [302, 355] width 251 height 33
type input "[PERSON_NAME][EMAIL_ADDRESS][DOMAIN_NAME]"
click at [528, 393] on div "Dane kontaktowe Imię * Sebastian Nazwisko * Biedunkiewicz Adres e-mail * sebast…" at bounding box center [417, 318] width 588 height 597
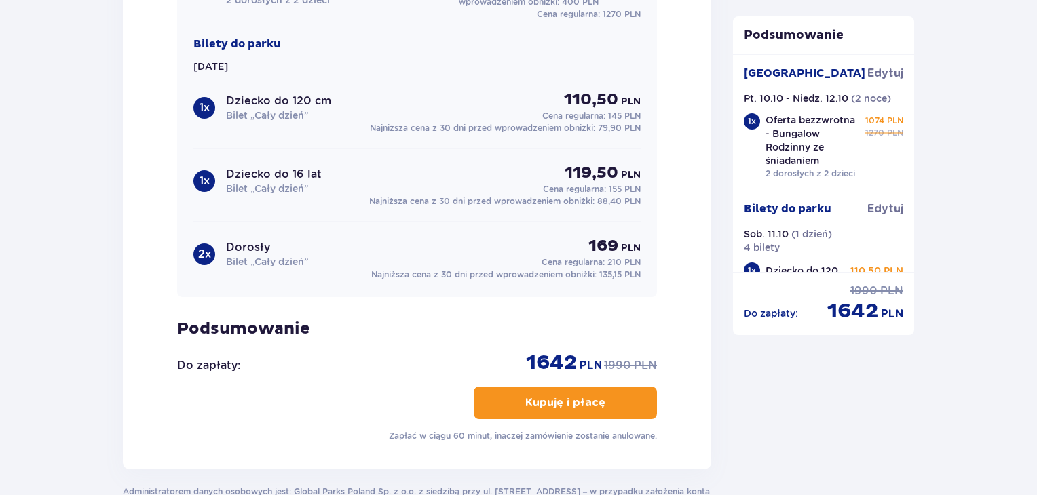
scroll to position [1598, 0]
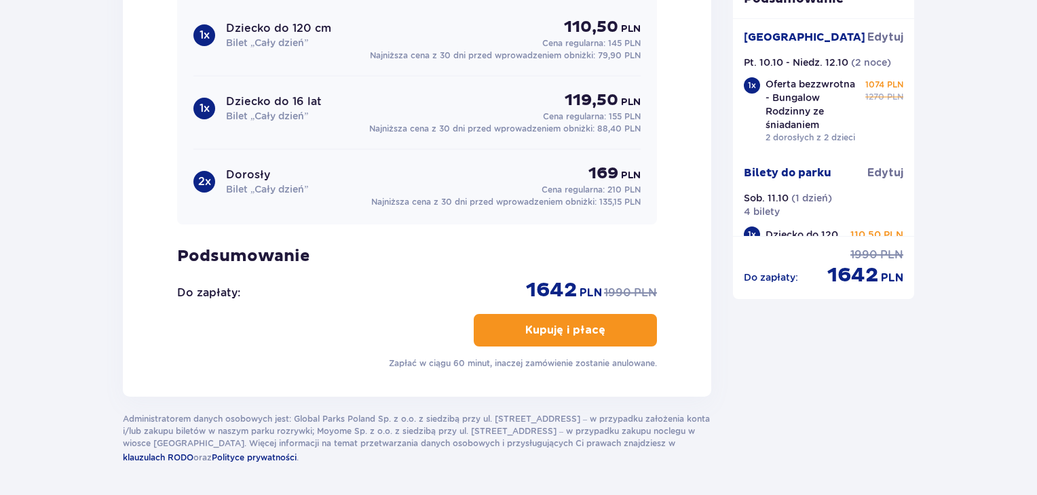
click at [554, 332] on p "Kupuję i płacę" at bounding box center [565, 330] width 80 height 15
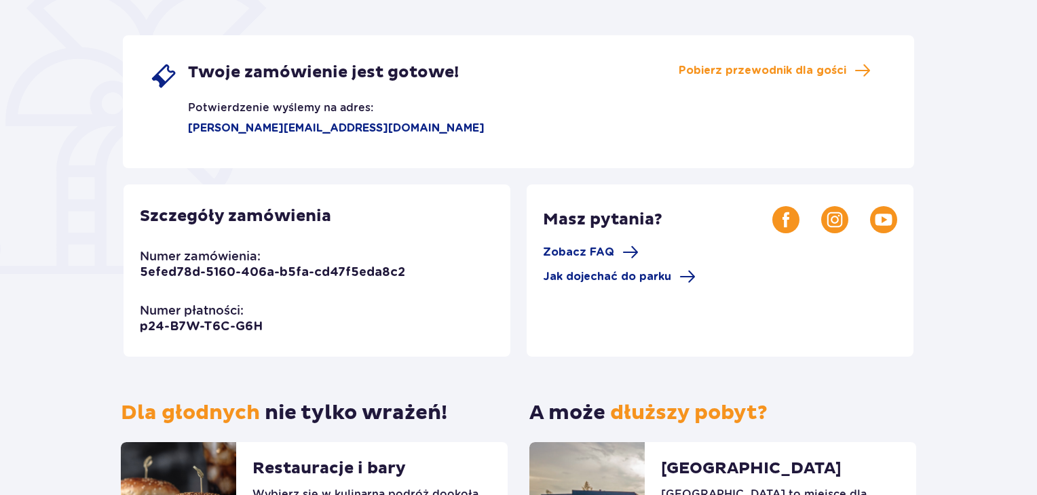
scroll to position [111, 0]
